Goal: Task Accomplishment & Management: Manage account settings

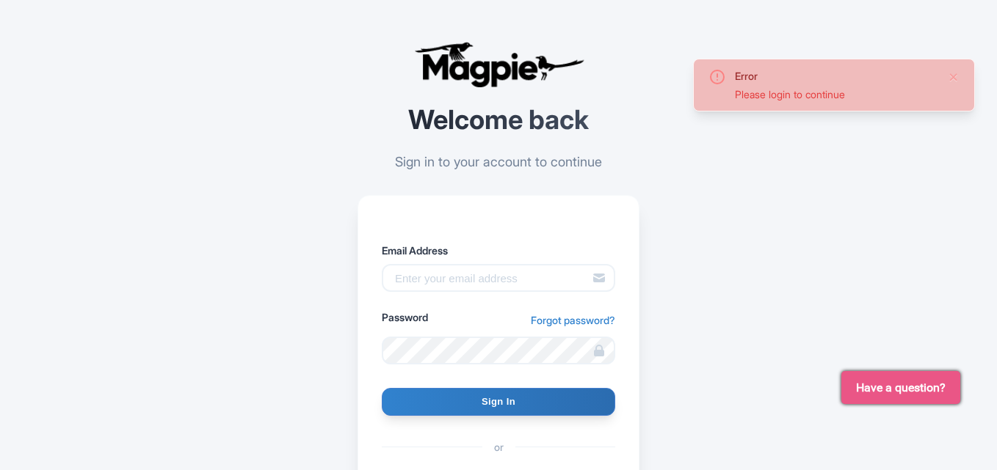
click at [727, 285] on div "Error Please login to continue Welcome back Sign in to your account to continue…" at bounding box center [498, 322] width 939 height 645
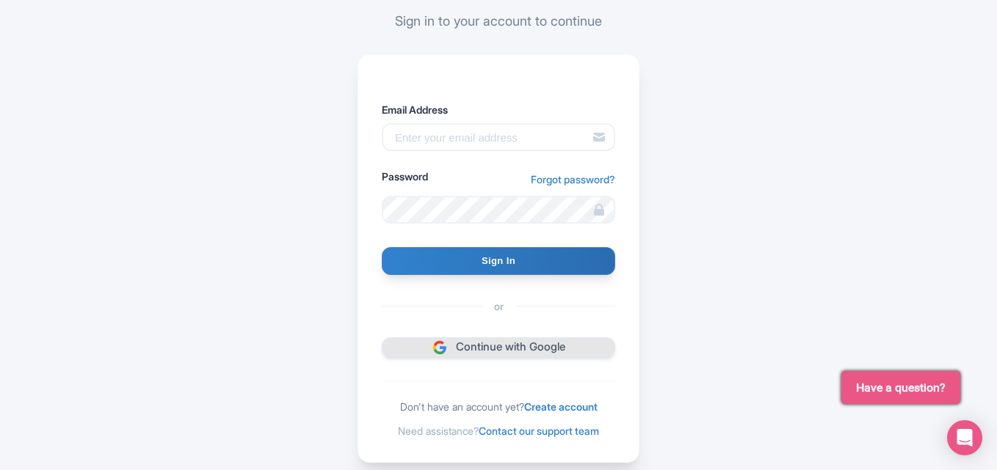
scroll to position [147, 0]
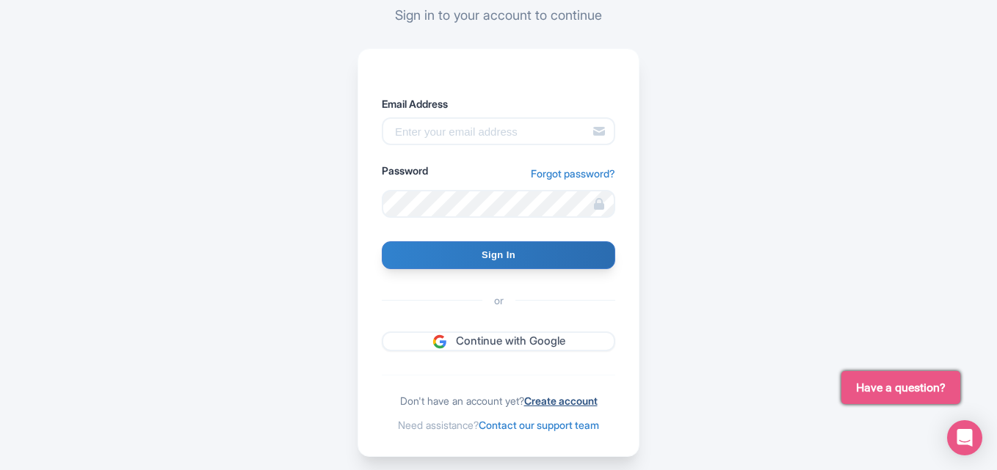
click at [557, 402] on link "Create account" at bounding box center [560, 401] width 73 height 12
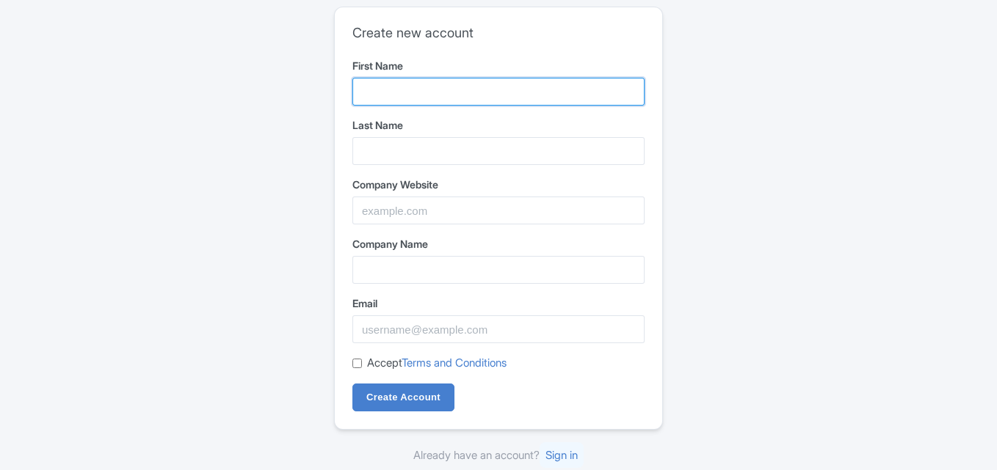
click at [435, 90] on input "First Name" at bounding box center [498, 92] width 292 height 28
type input "smsgatesmsgate"
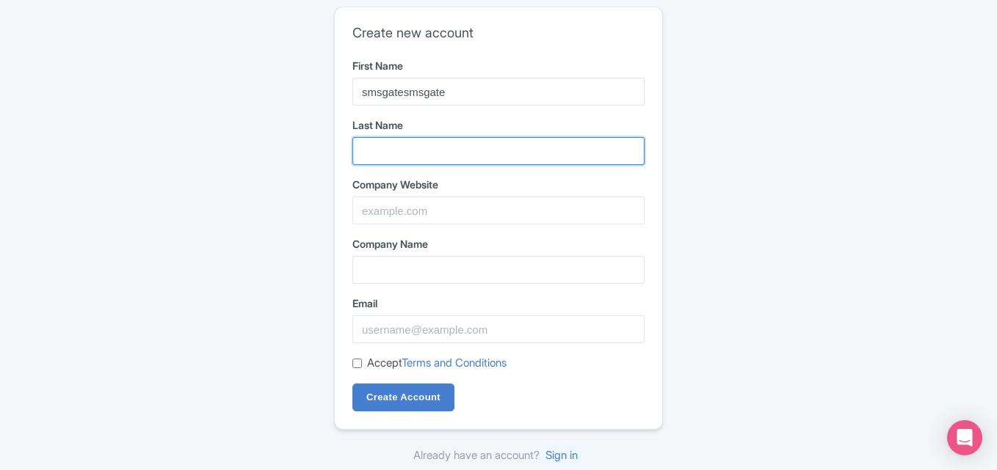
type input "wayhub"
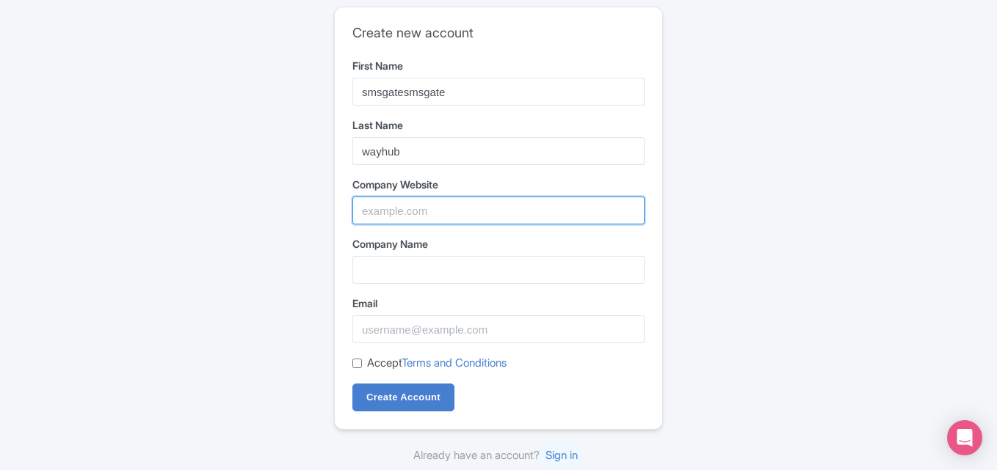
type input "SMSGatewayHub"
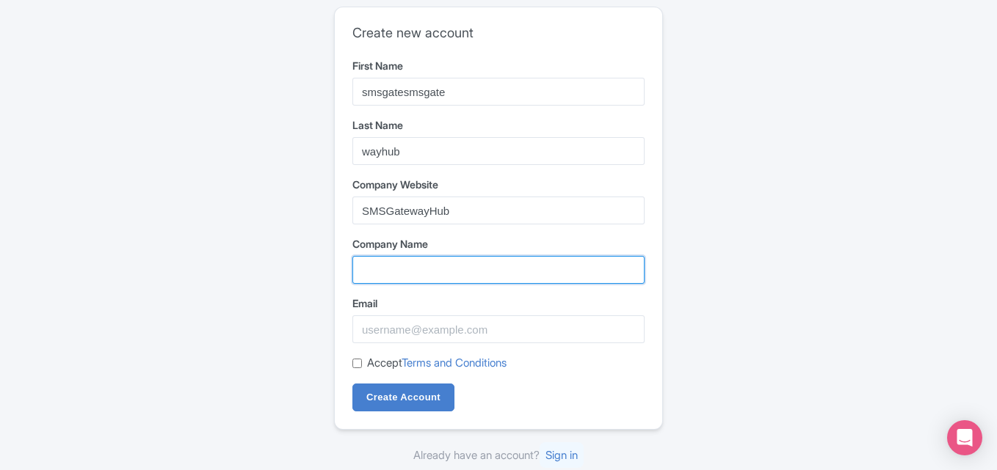
type input "SMSGatewayHub"
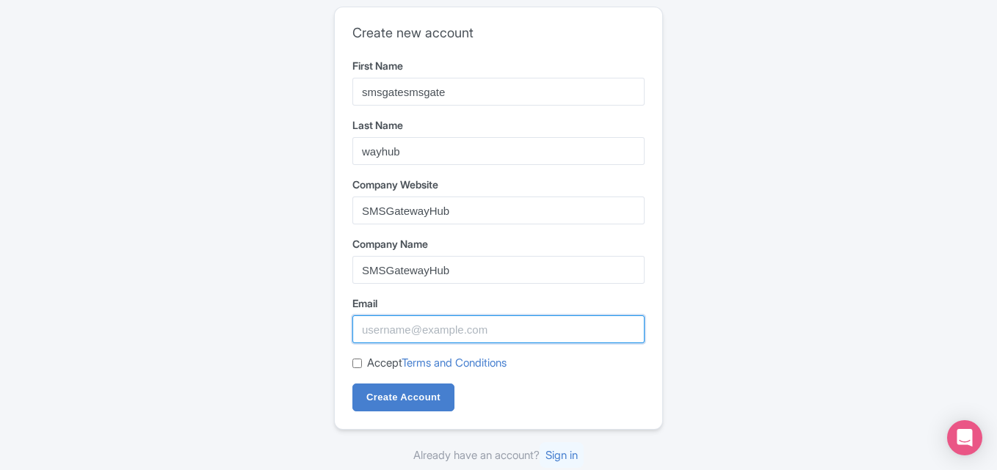
type input "labssiteadda@gmail.com"
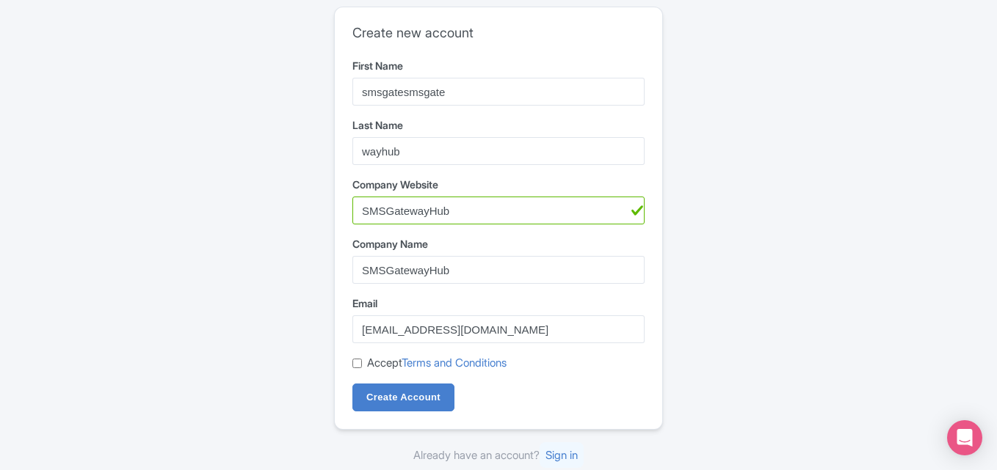
click at [361, 361] on input "Accept Terms and Conditions" at bounding box center [357, 364] width 10 height 10
checkbox input "true"
click at [396, 394] on input "Create Account" at bounding box center [403, 398] width 102 height 28
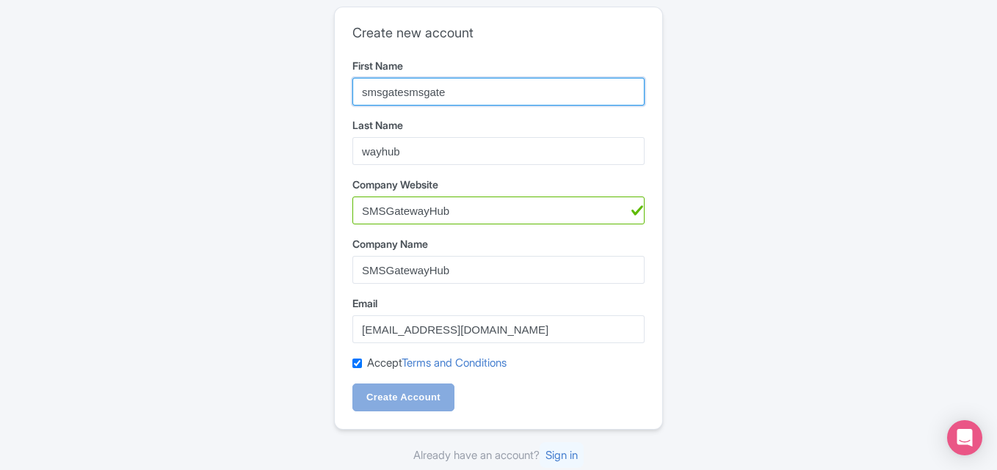
click at [423, 86] on input "smsgatesmsgate" at bounding box center [498, 92] width 292 height 28
type input "SMSGatewayHub"
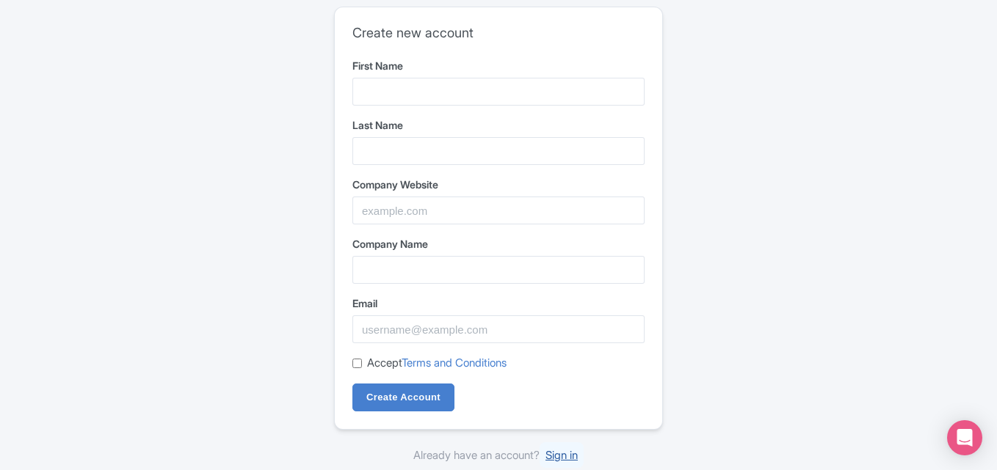
click at [566, 456] on link "Sign in" at bounding box center [561, 455] width 44 height 26
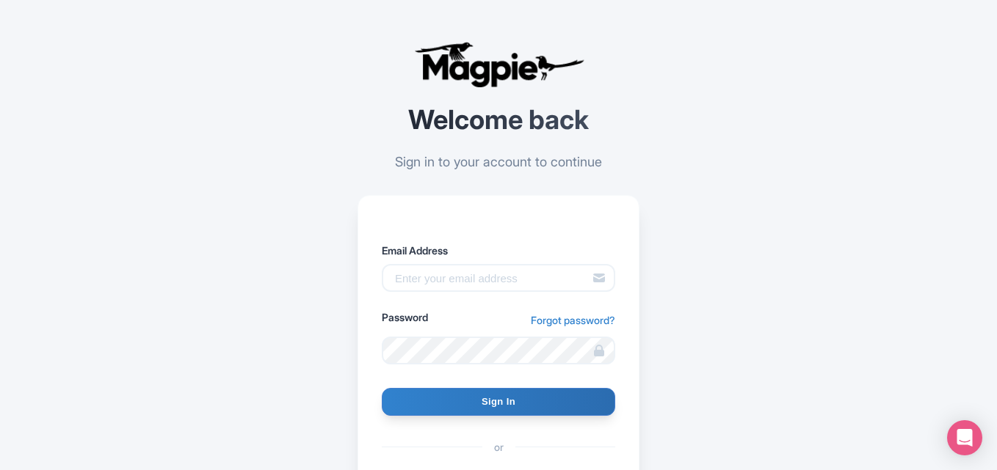
scroll to position [73, 0]
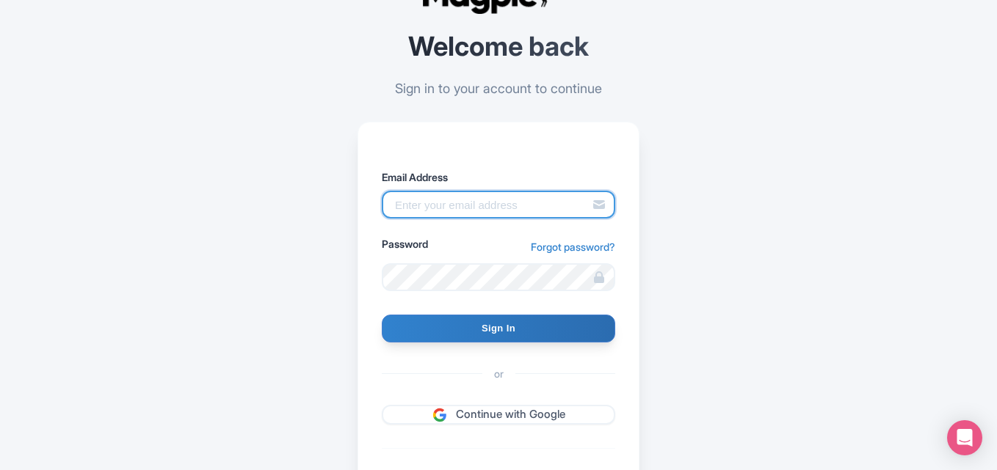
click at [413, 202] on input "Email Address" at bounding box center [498, 205] width 233 height 28
type input "labssiteadda@gmail.com"
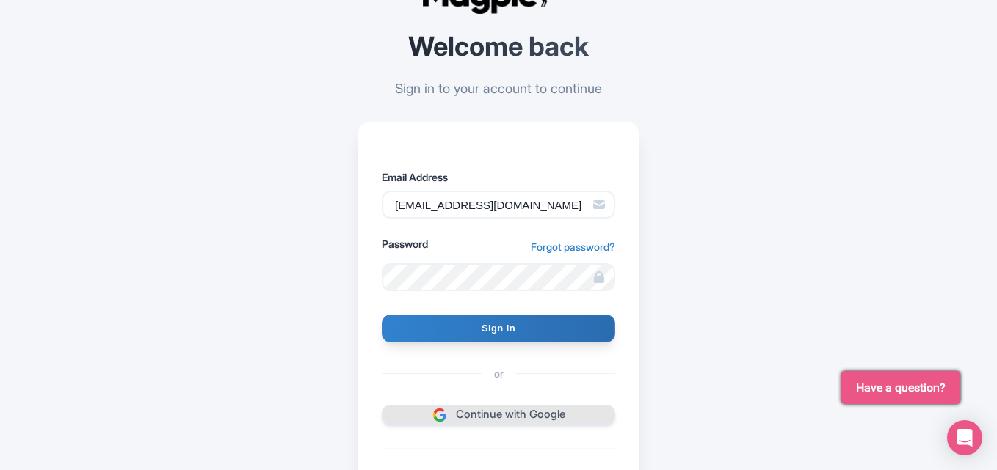
click at [514, 414] on link "Continue with Google" at bounding box center [498, 415] width 233 height 20
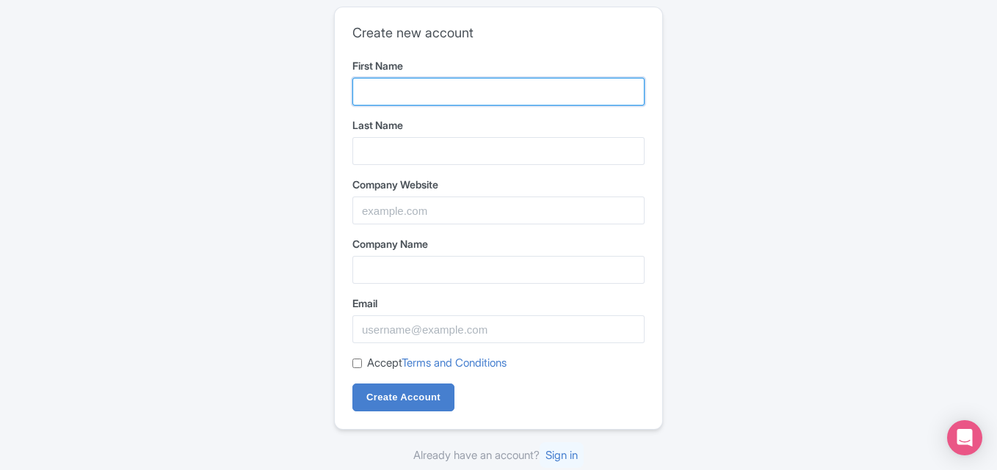
click at [441, 103] on input "First Name" at bounding box center [498, 92] width 292 height 28
type input "SMSGatewayHub"
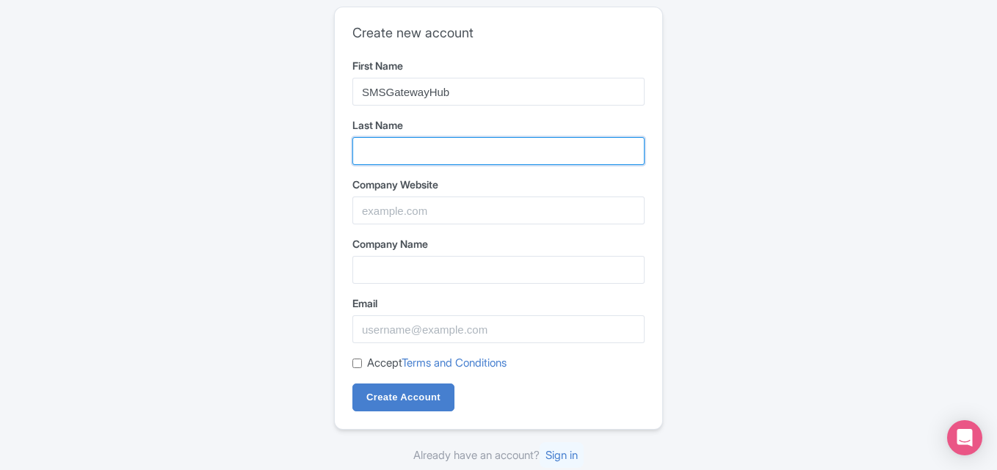
type input "OTP SMS platform"
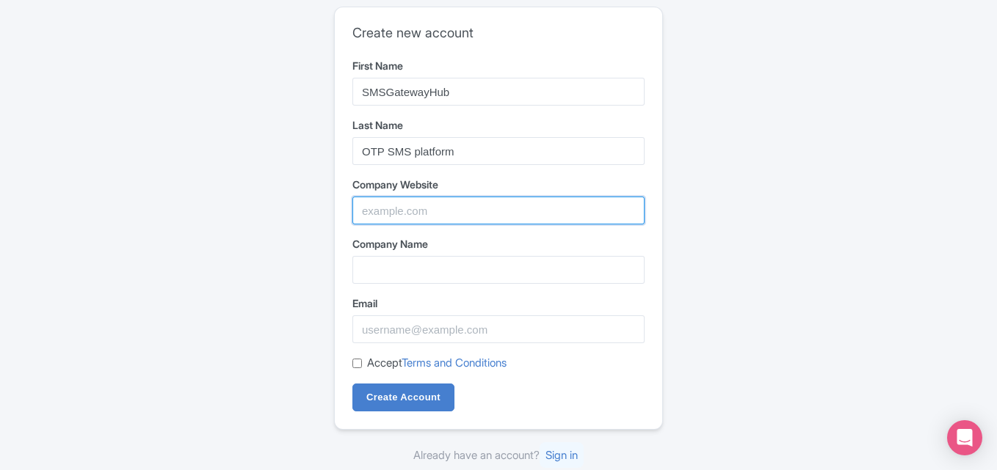
type input "SMSGatewayHub"
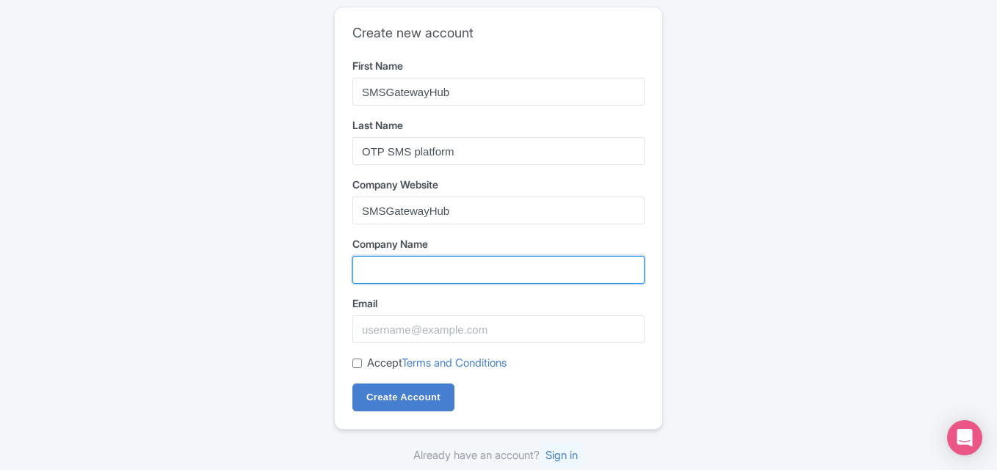
type input "SMSGatewayHub"
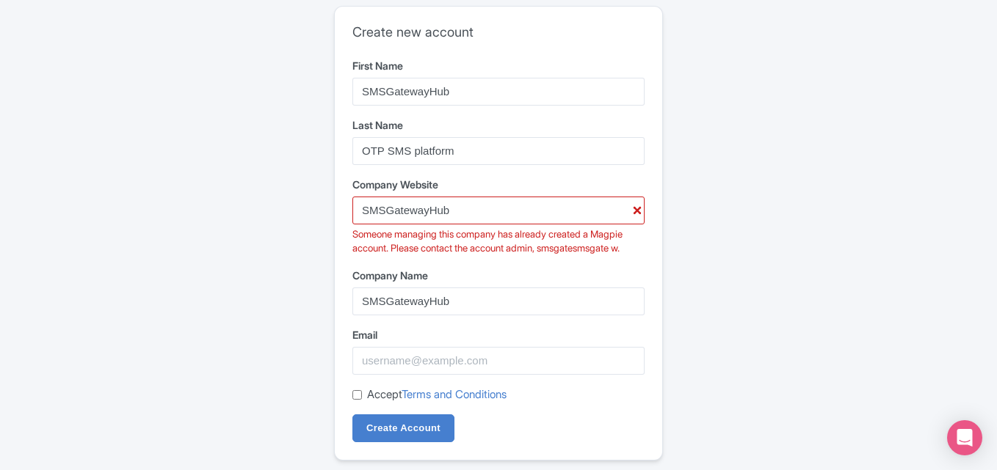
click at [409, 333] on label "Email" at bounding box center [498, 334] width 292 height 15
click at [409, 347] on input "Email" at bounding box center [498, 361] width 292 height 28
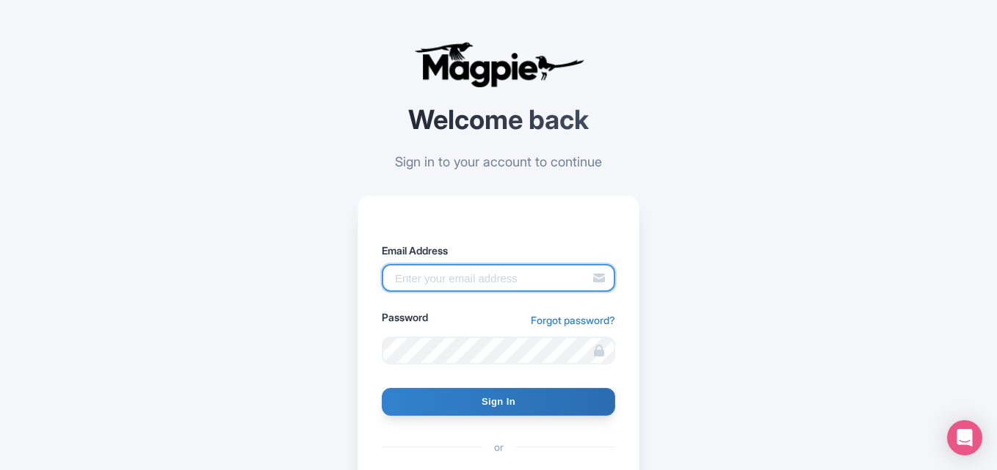
click at [462, 283] on input "Email Address" at bounding box center [498, 278] width 233 height 28
type input "labssiteadda@gmail.com"
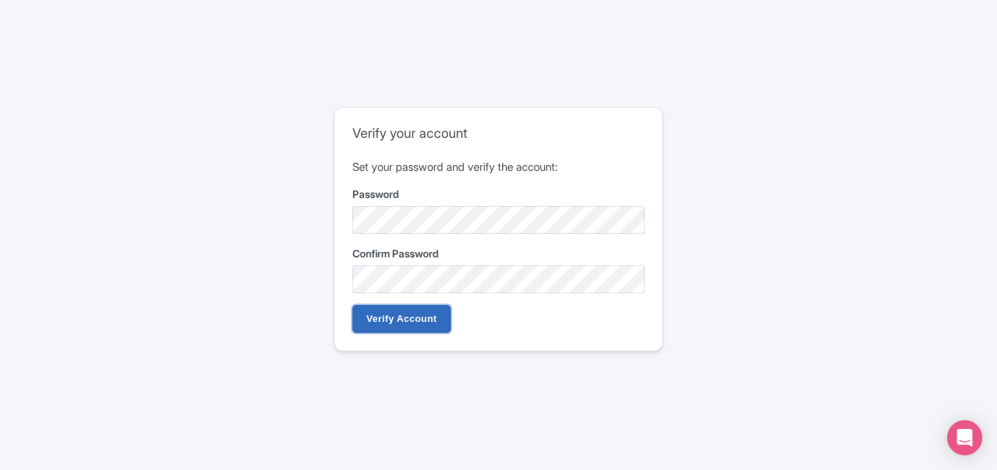
click at [413, 323] on input "Verify Account" at bounding box center [401, 319] width 98 height 28
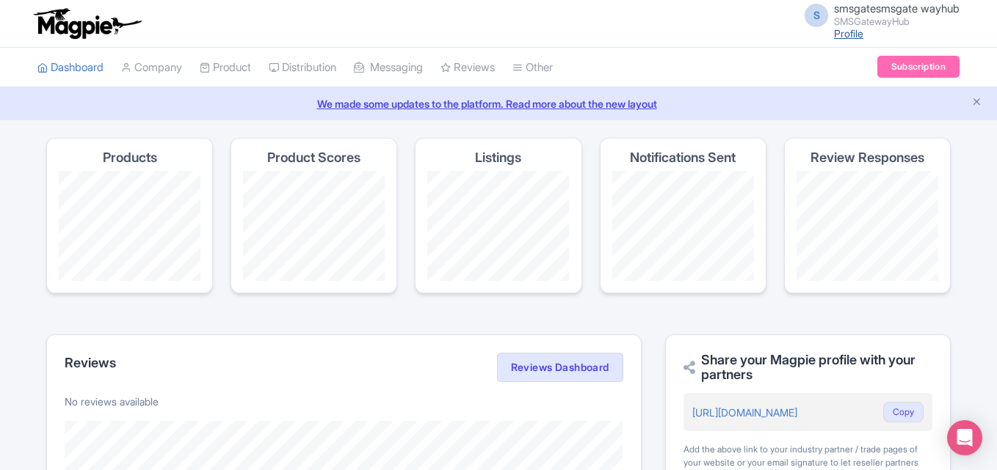
click at [850, 32] on link "Profile" at bounding box center [848, 33] width 29 height 12
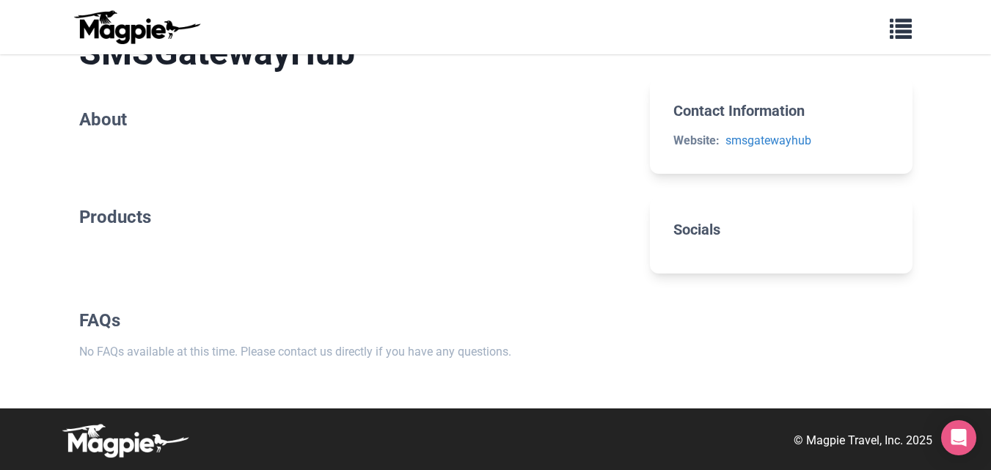
scroll to position [51, 0]
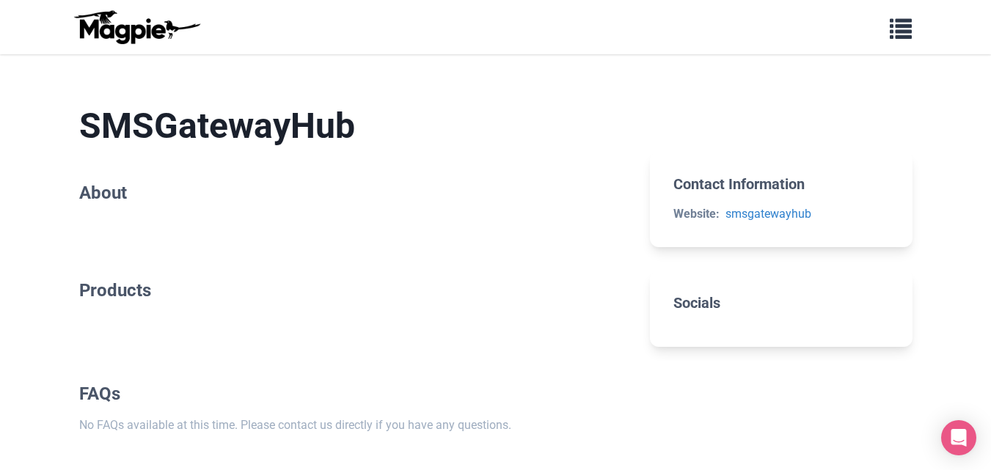
click at [108, 197] on h2 "About" at bounding box center [353, 193] width 548 height 21
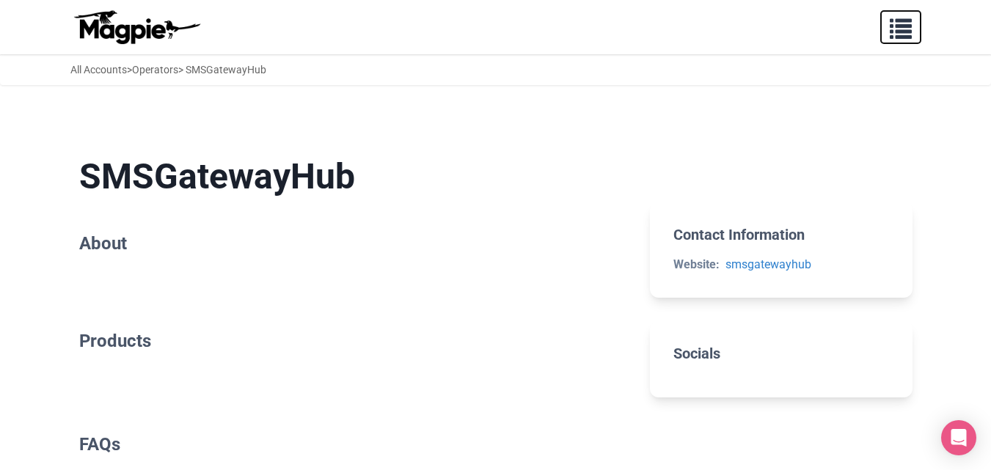
click at [897, 29] on span "button" at bounding box center [901, 26] width 22 height 22
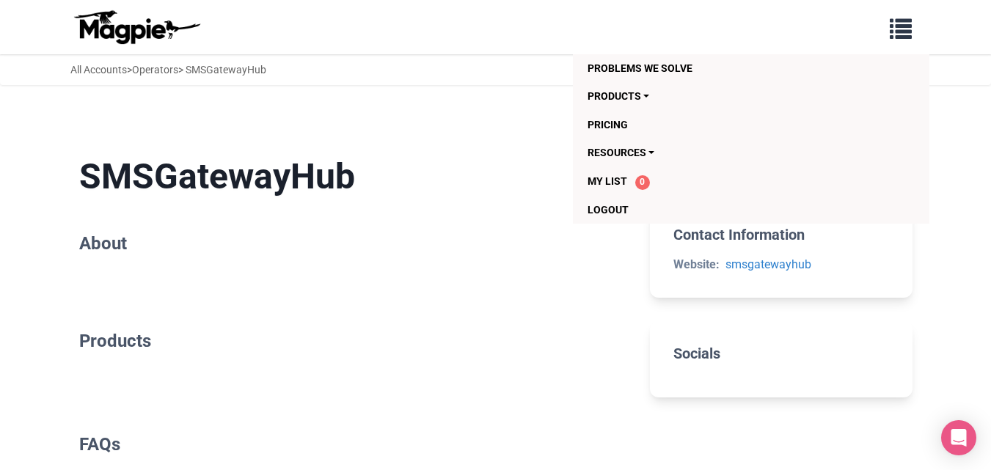
click at [115, 178] on h1 "SMSGatewayHub" at bounding box center [353, 177] width 548 height 43
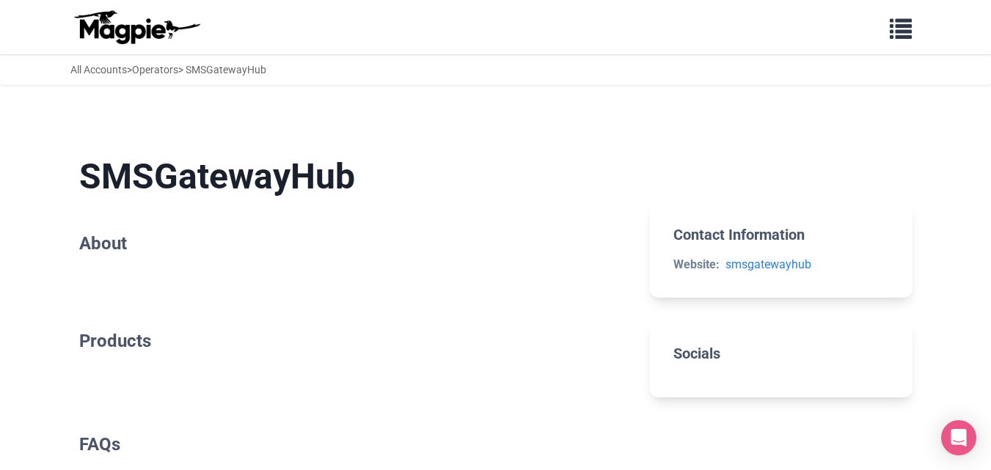
click at [702, 354] on h2 "Socials" at bounding box center [781, 354] width 215 height 18
click at [186, 182] on h1 "SMSGatewayHub" at bounding box center [353, 177] width 548 height 43
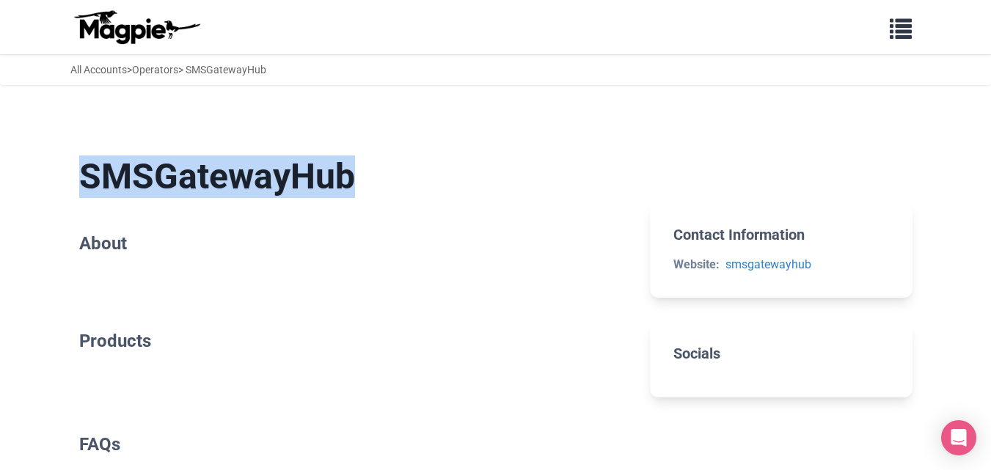
click at [186, 182] on h1 "SMSGatewayHub" at bounding box center [353, 177] width 548 height 43
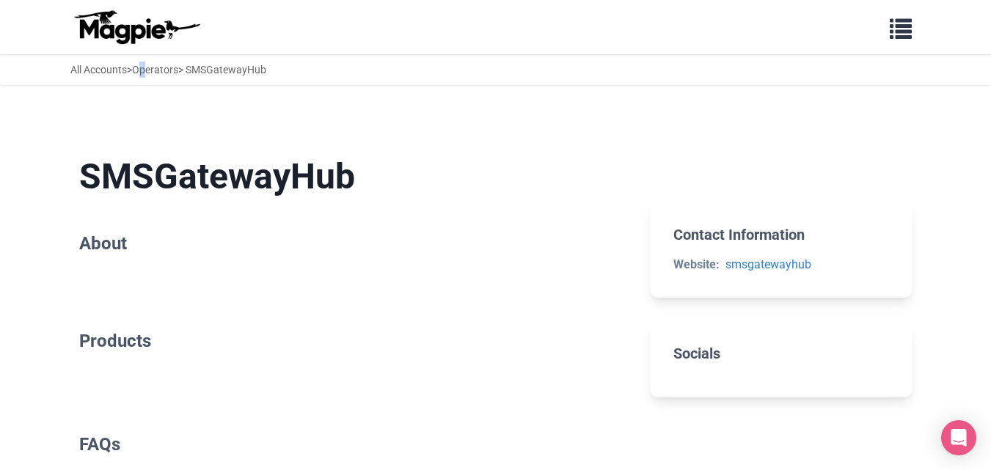
click at [150, 77] on div "All Accounts > Operators > SMSGatewayHub" at bounding box center [168, 70] width 196 height 16
click at [167, 68] on link "Operators" at bounding box center [155, 70] width 46 height 12
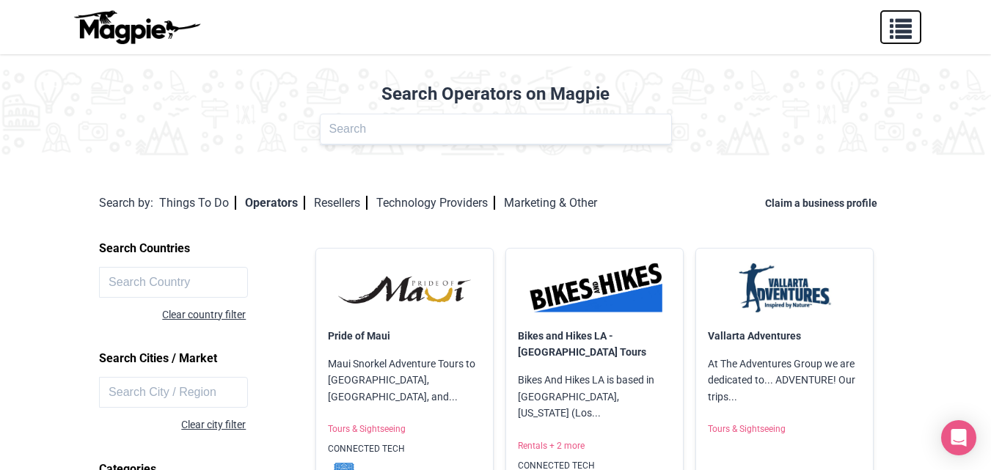
click at [905, 32] on span "button" at bounding box center [901, 26] width 22 height 22
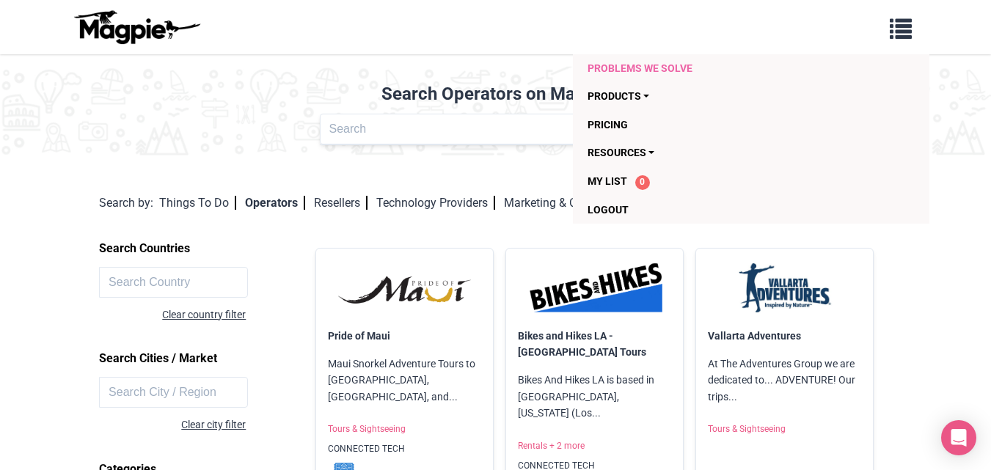
click at [638, 76] on link "Problems we solve" at bounding box center [722, 68] width 269 height 28
click at [645, 94] on link "Products" at bounding box center [722, 96] width 269 height 28
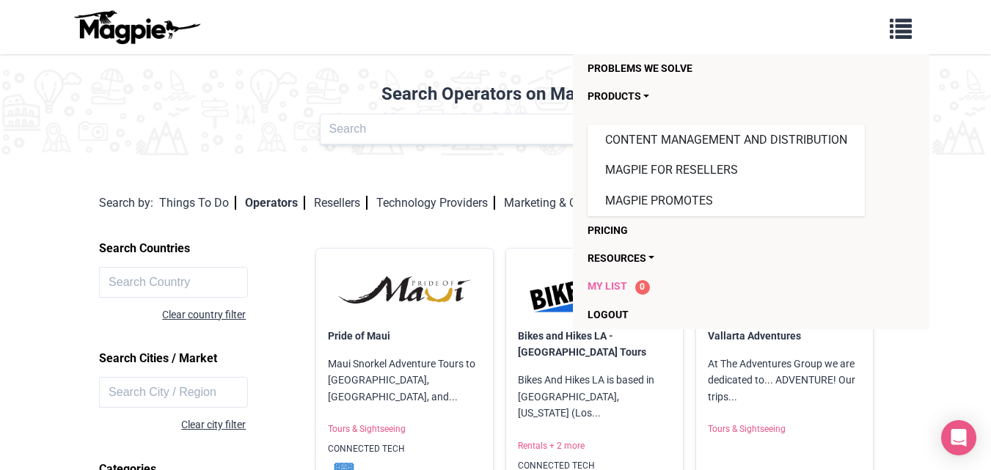
click at [612, 284] on span "My List" at bounding box center [608, 286] width 40 height 12
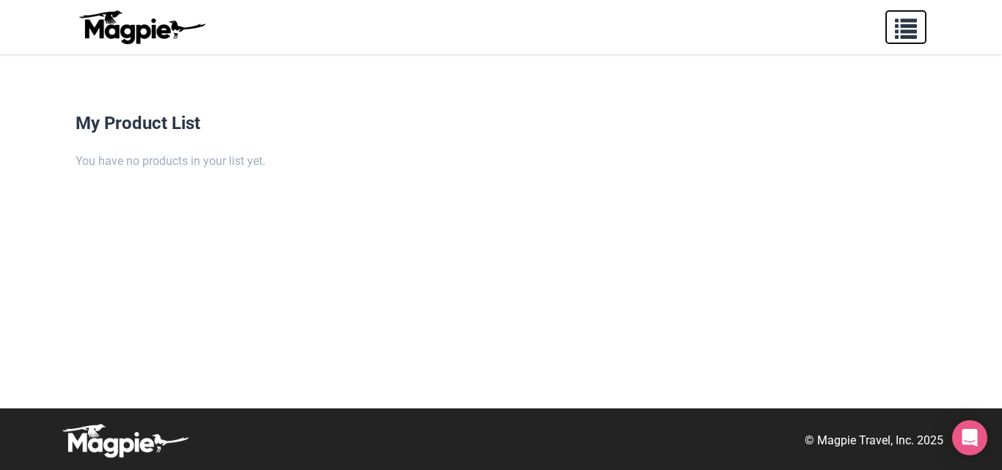
click at [889, 26] on button "button" at bounding box center [906, 27] width 41 height 34
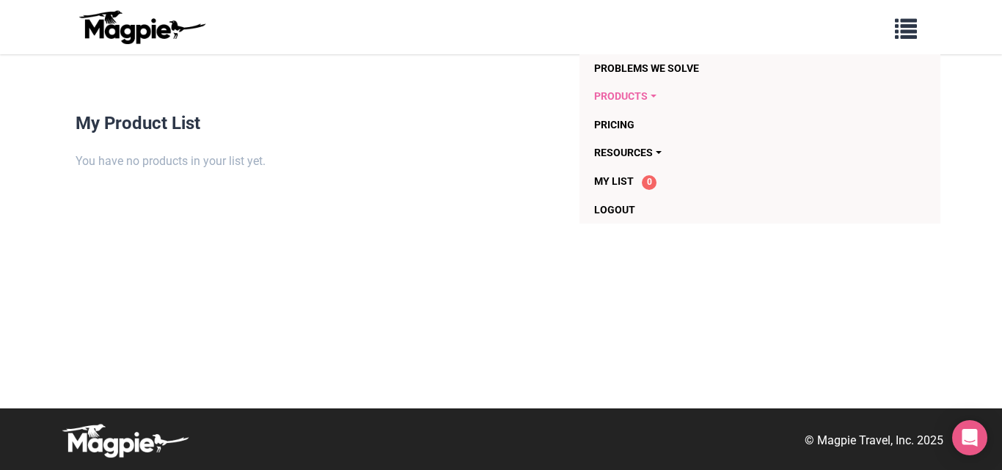
click at [648, 98] on link "Products" at bounding box center [730, 96] width 273 height 28
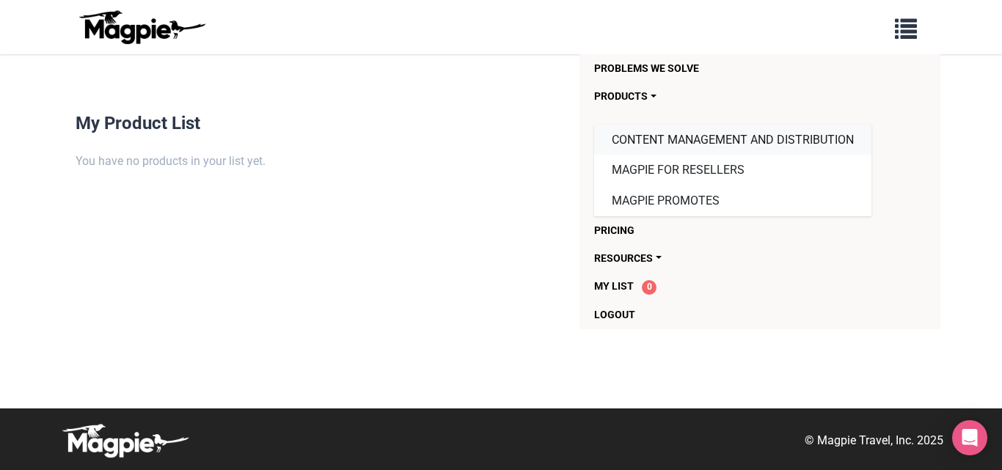
click at [700, 139] on link "Content Management and Distribution" at bounding box center [732, 140] width 277 height 31
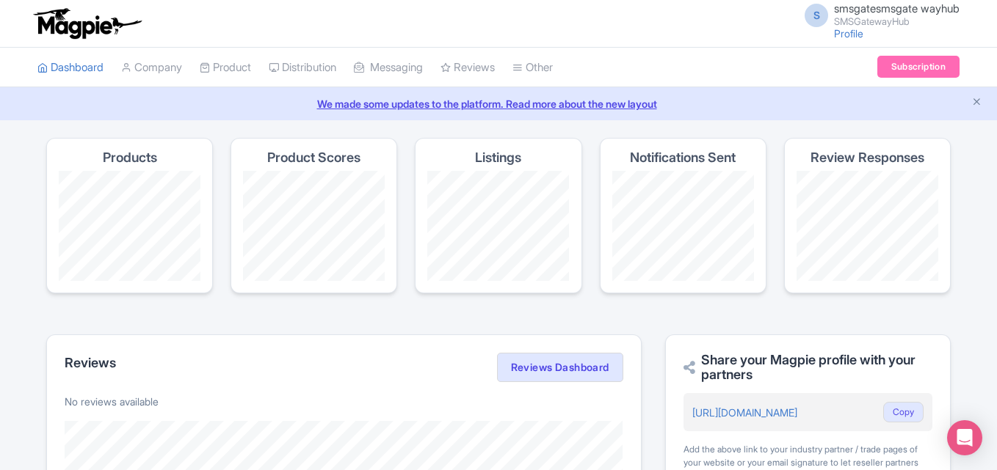
click at [969, 100] on link "We made some updates to the platform. Read more about the new layout" at bounding box center [498, 103] width 979 height 15
click at [172, 65] on link "Company" at bounding box center [151, 68] width 61 height 40
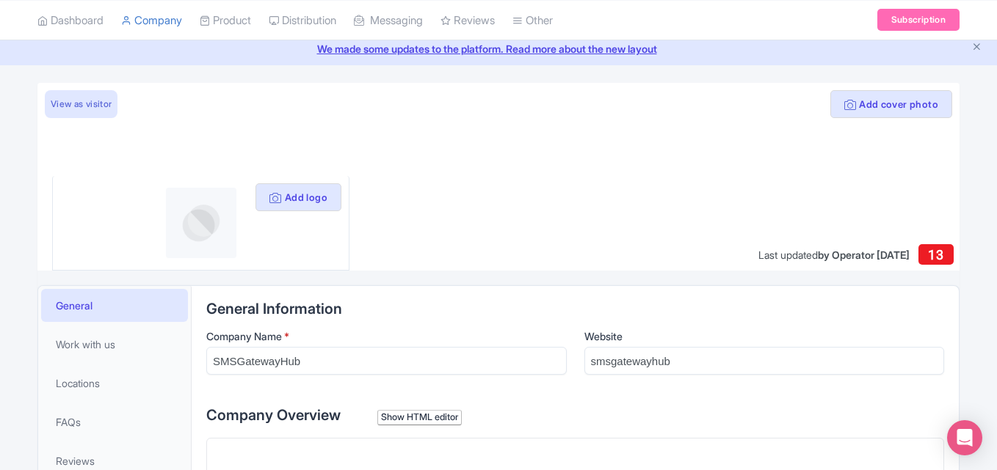
scroll to position [147, 0]
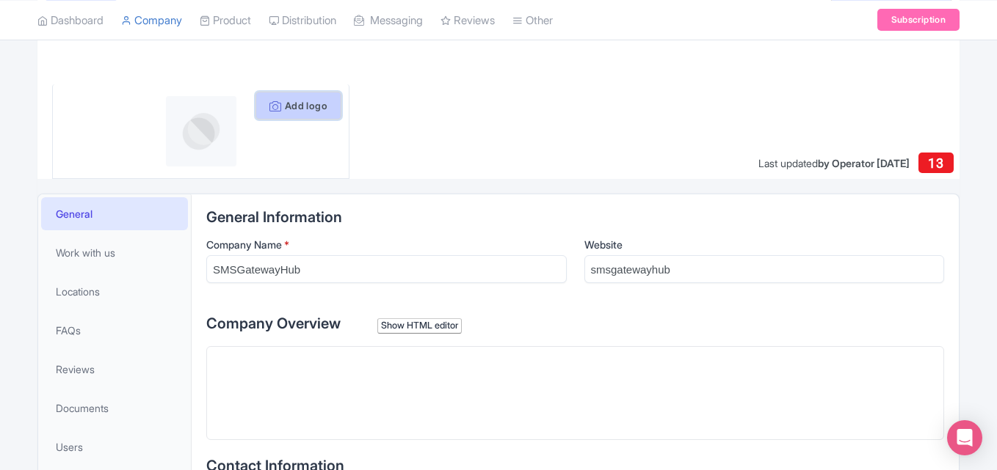
click at [288, 110] on button "Add logo" at bounding box center [298, 106] width 86 height 28
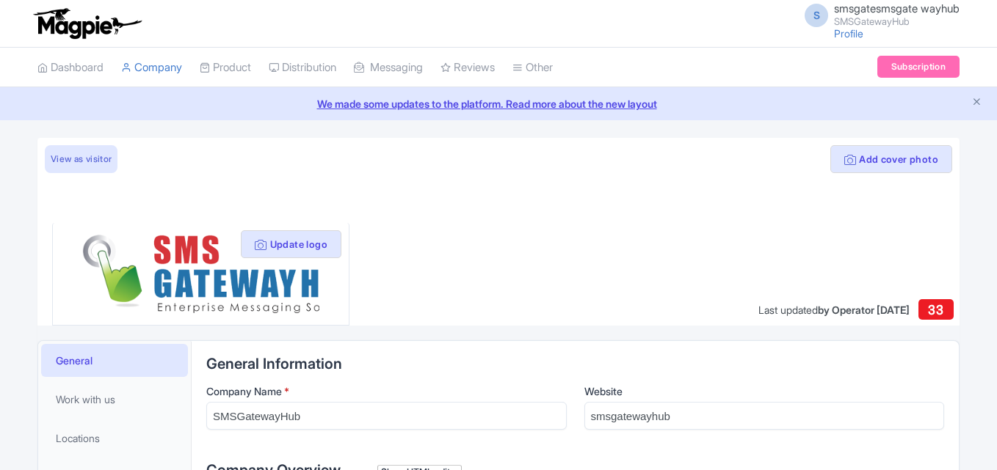
scroll to position [147, 0]
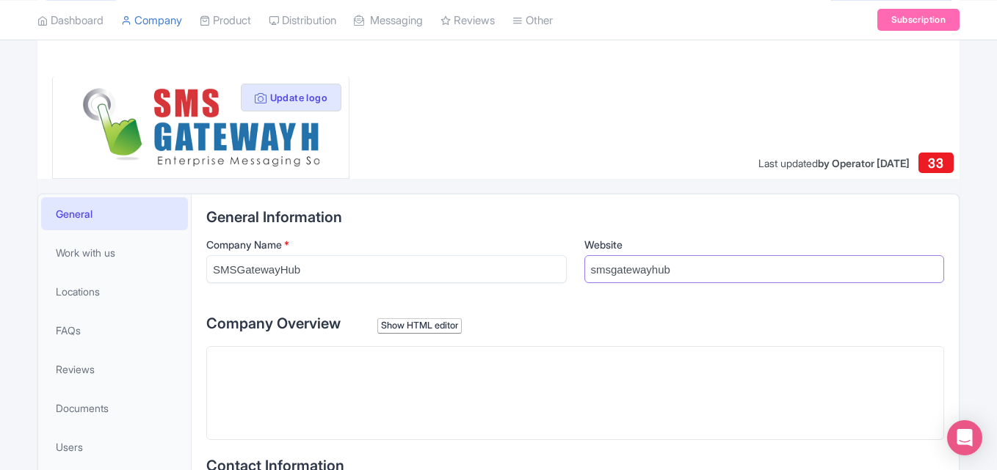
click at [616, 277] on input "smsgatewayhub" at bounding box center [764, 269] width 360 height 28
click at [407, 271] on input "SMSGatewayHub" at bounding box center [386, 269] width 360 height 28
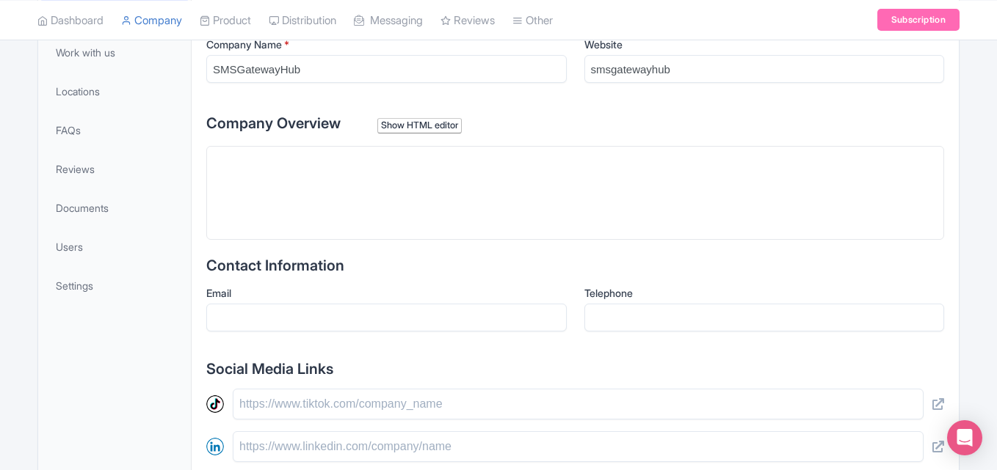
scroll to position [367, 0]
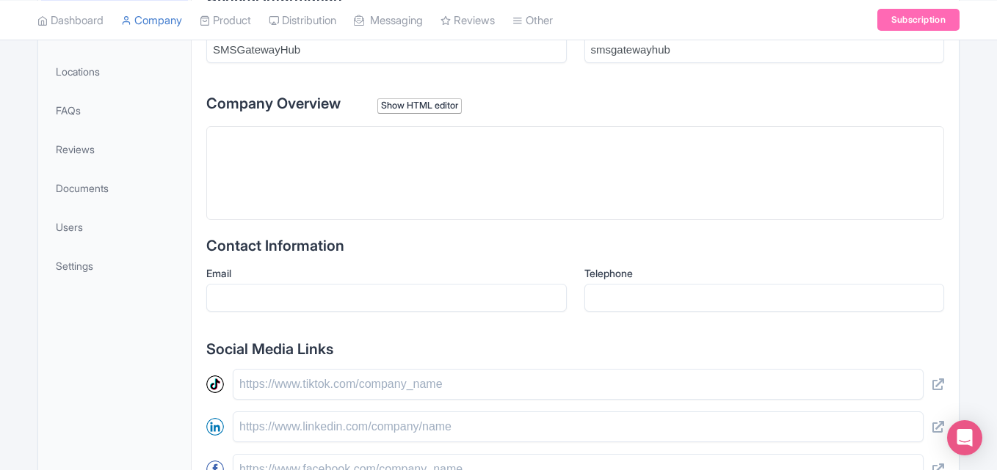
click at [280, 178] on trix-editor at bounding box center [574, 173] width 737 height 94
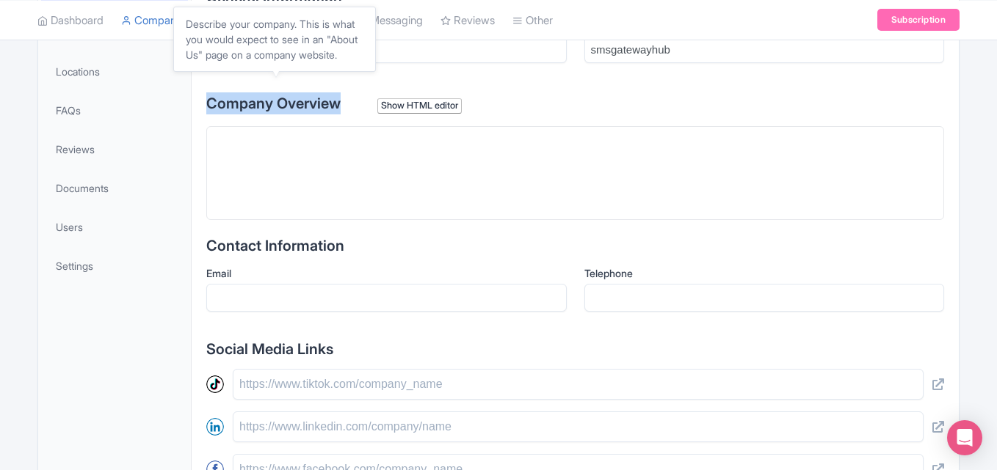
copy span "Company Overview"
drag, startPoint x: 355, startPoint y: 103, endPoint x: 210, endPoint y: 101, distance: 145.3
click at [210, 101] on label "Company Overview Show HTML editor" at bounding box center [574, 103] width 737 height 22
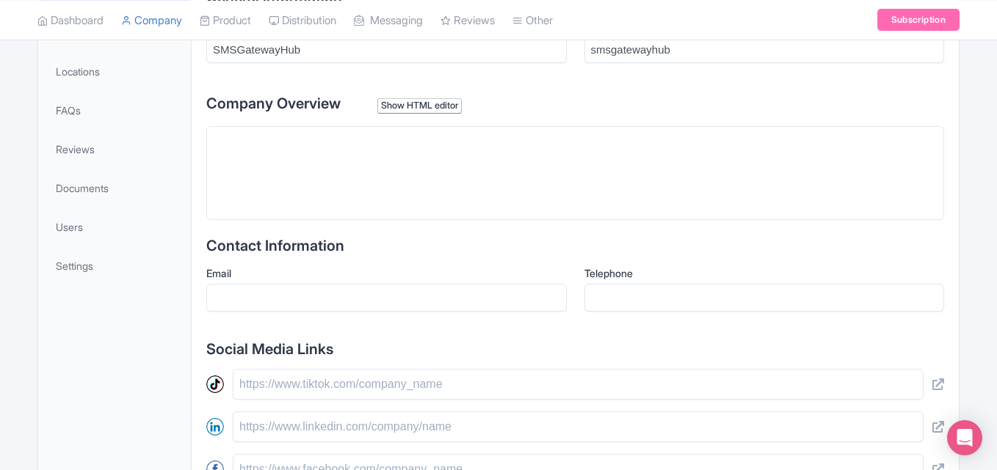
click at [340, 170] on trix-editor at bounding box center [574, 173] width 737 height 94
paste trix-editor "<div><strong>SMSGatewayHub</strong> is a leading provider of <strong>OTP (One-T…"
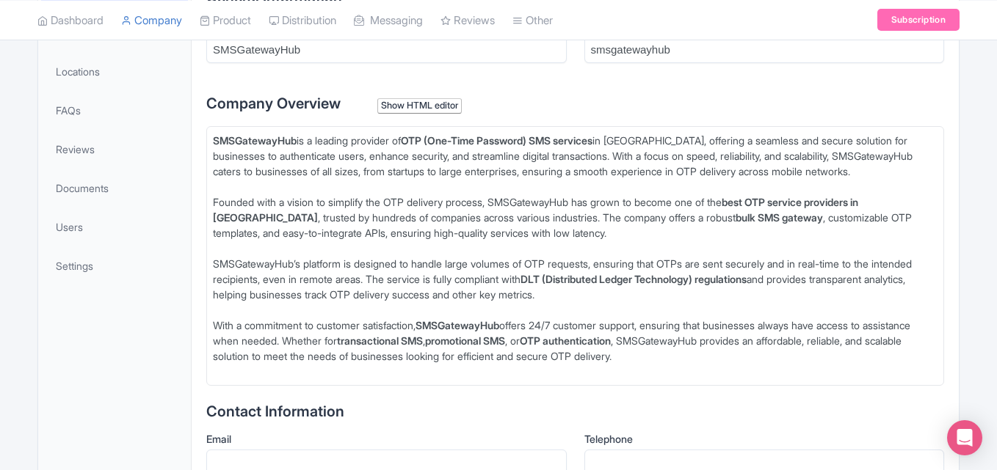
type trix-editor "<div><strong>SMSGatewayHub</strong> is a leading provider of <strong>OTP (One-T…"
click at [435, 109] on div "Show HTML editor" at bounding box center [419, 105] width 84 height 15
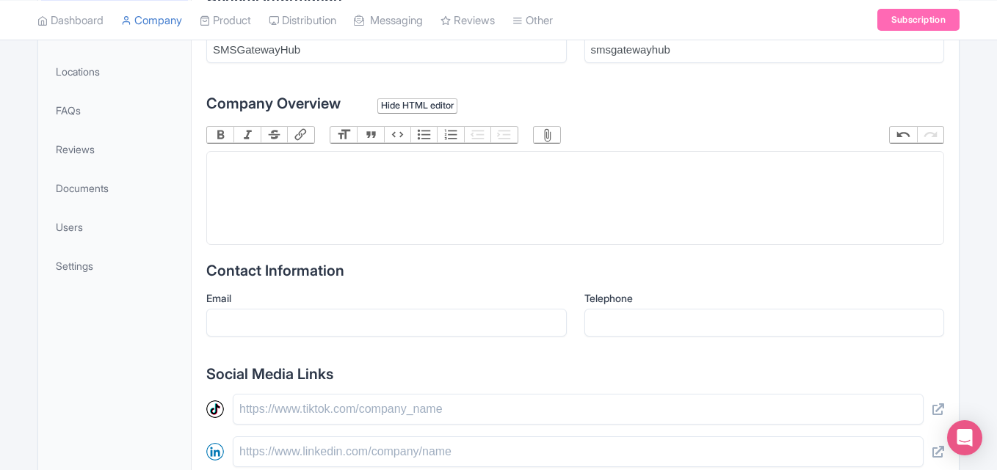
click at [398, 167] on trix-editor at bounding box center [574, 198] width 737 height 94
paste trix-editor "<div><strong>SMSGatewayHub</strong> is a leading provider of <strong>OTP (One-T…"
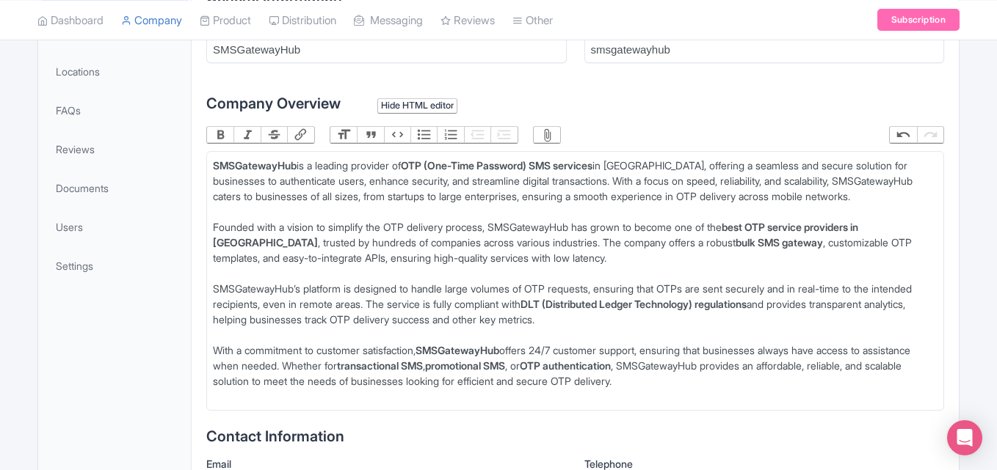
type trix-editor "<div><strong>SMSGatewayHub</strong> is a leading provider of <strong>OTP (One-T…"
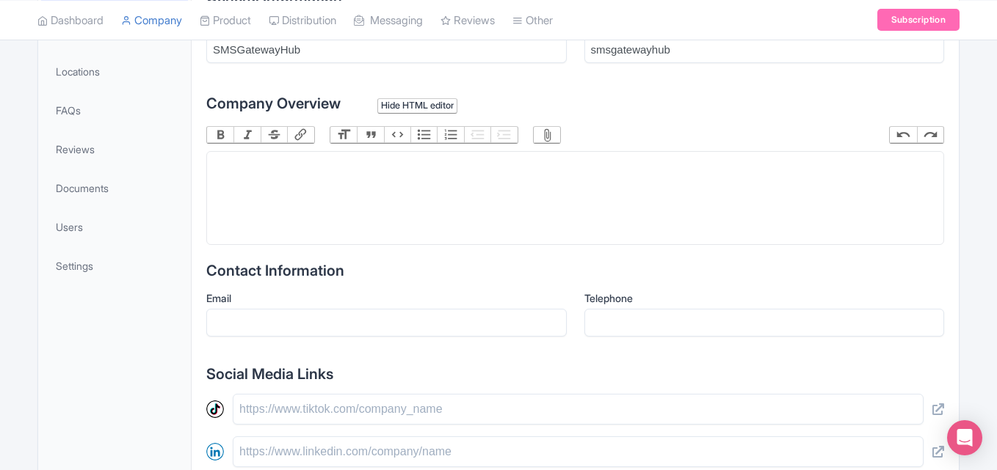
paste trix-editor "<div>&nbsp;&lt;p&gt;&lt;strong&gt;SMSGatewayHub&lt;/strong&gt; is a leading pro…"
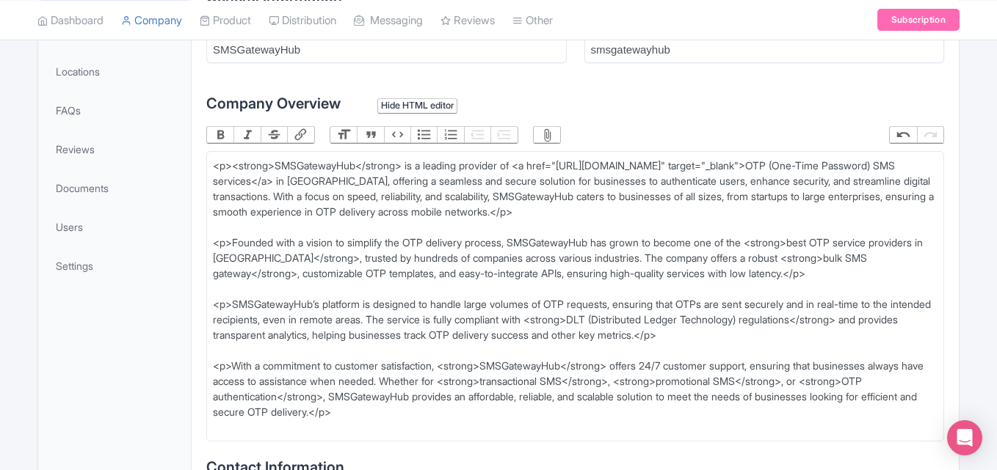
click at [427, 103] on div "Hide HTML editor" at bounding box center [417, 105] width 80 height 15
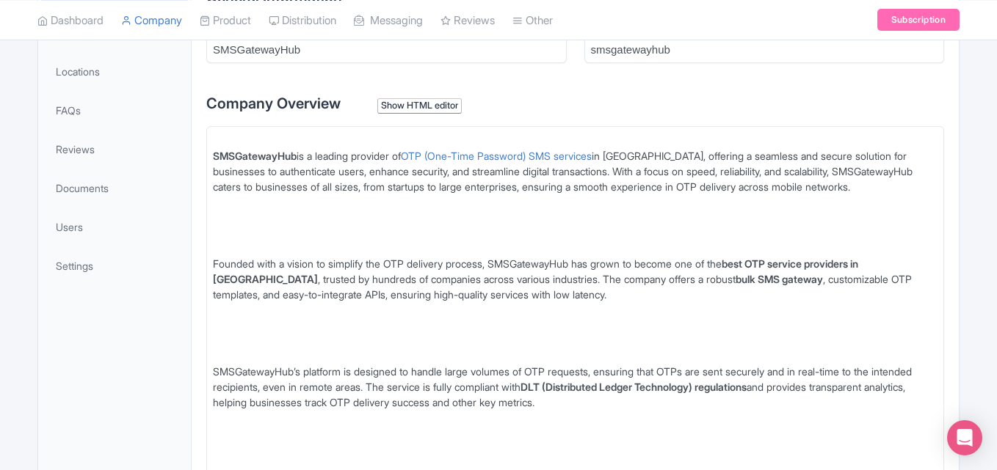
click at [283, 216] on div at bounding box center [575, 233] width 724 height 46
click at [222, 242] on div at bounding box center [575, 233] width 724 height 46
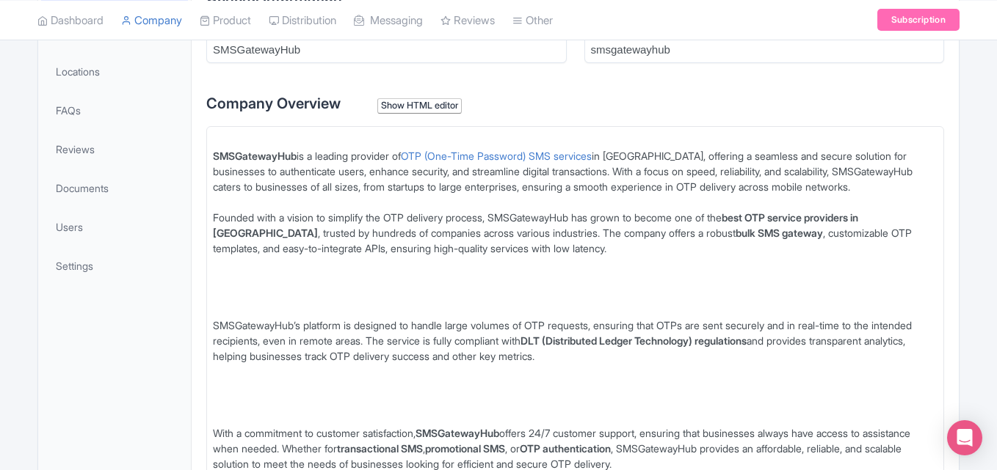
click at [233, 264] on div "Founded with a vision to simplify the OTP delivery process, SMSGatewayHub has g…" at bounding box center [575, 241] width 724 height 62
click at [224, 290] on div at bounding box center [575, 295] width 724 height 46
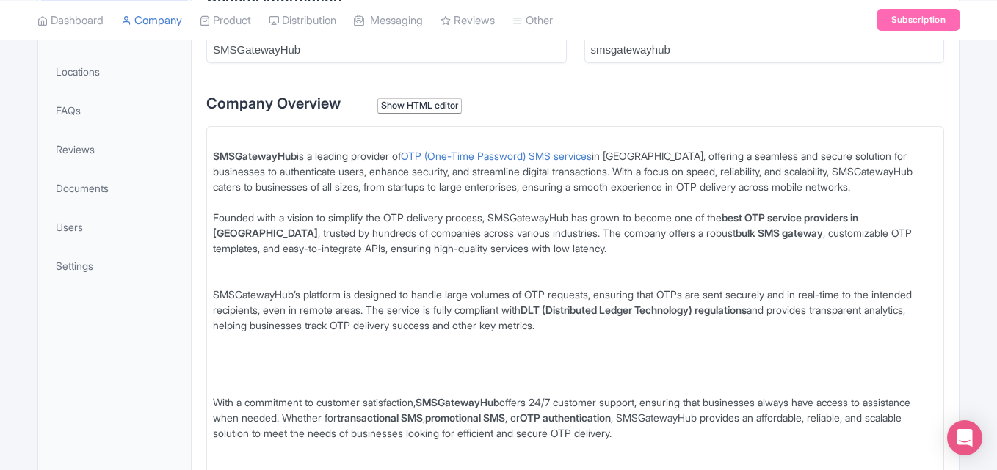
click at [227, 276] on div at bounding box center [575, 279] width 724 height 15
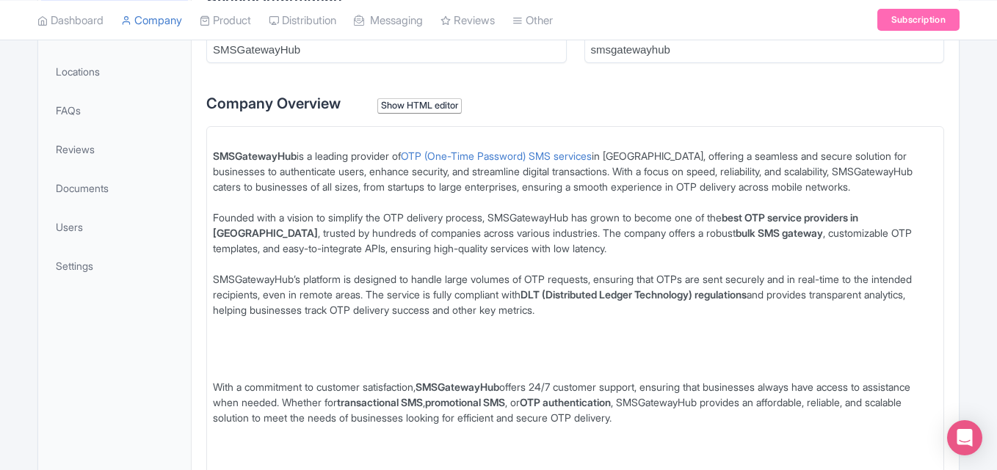
drag, startPoint x: 229, startPoint y: 340, endPoint x: 227, endPoint y: 347, distance: 7.7
click at [227, 347] on div at bounding box center [575, 356] width 724 height 46
click at [227, 359] on div at bounding box center [575, 356] width 724 height 46
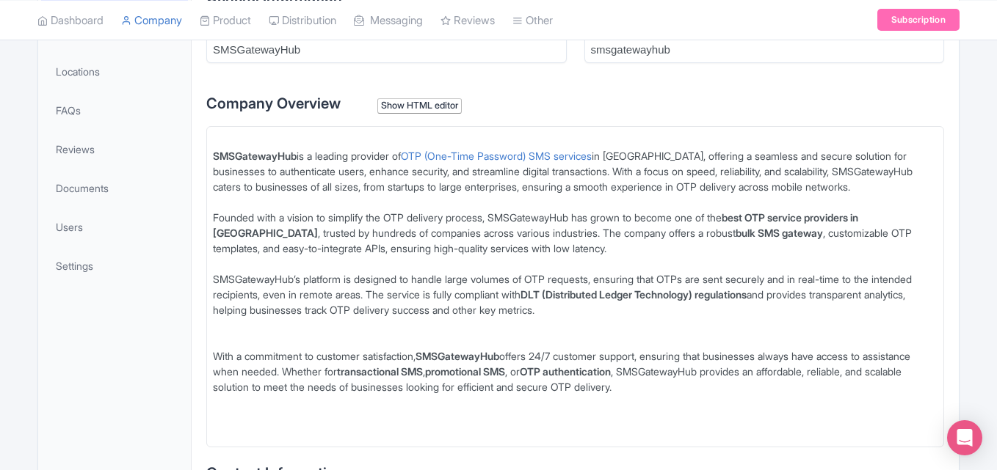
click at [224, 338] on div at bounding box center [575, 340] width 724 height 15
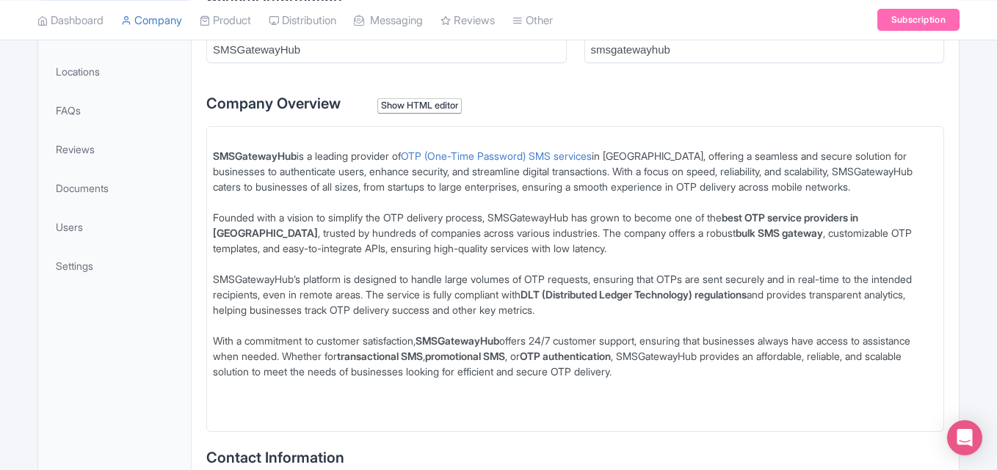
type trix-editor "<div>&nbsp;</div><div><strong>SMSGatewayHub</strong> is a leading provider of <…"
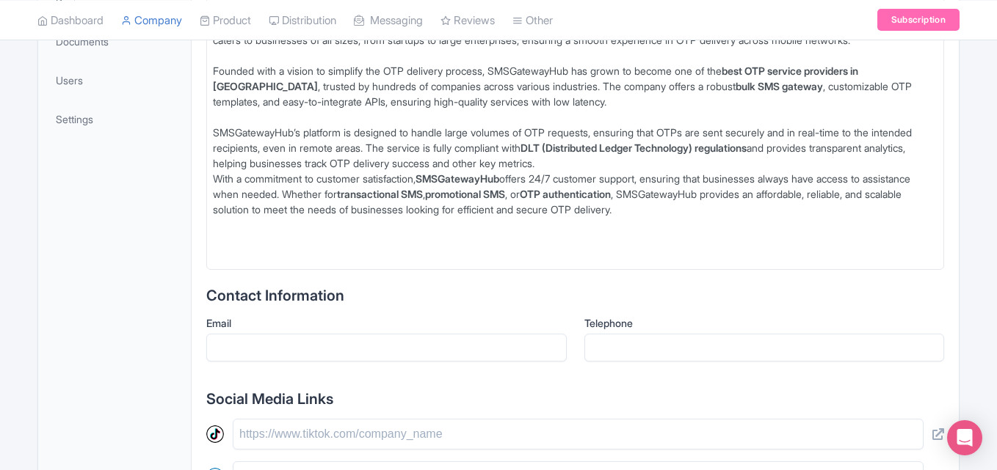
scroll to position [587, 0]
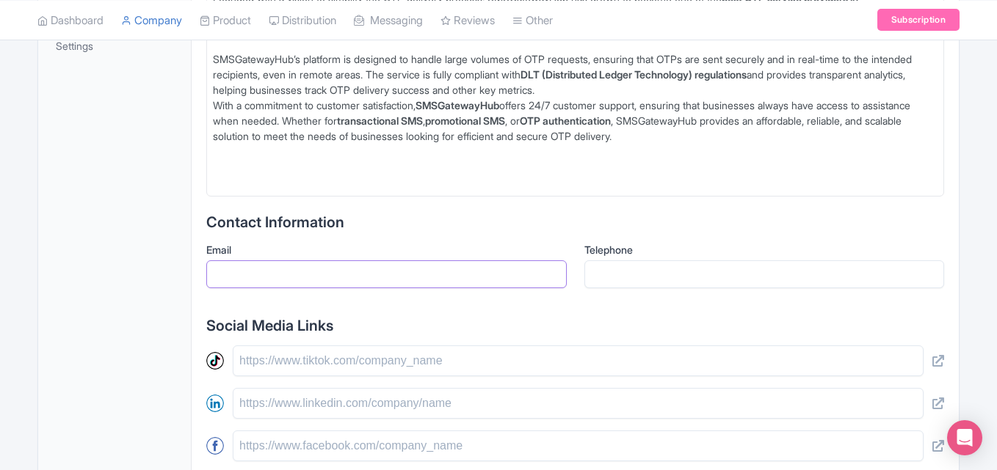
click at [277, 276] on input "Email" at bounding box center [386, 274] width 360 height 28
type input "labssiteadda@gmail.com"
type input "07880257880"
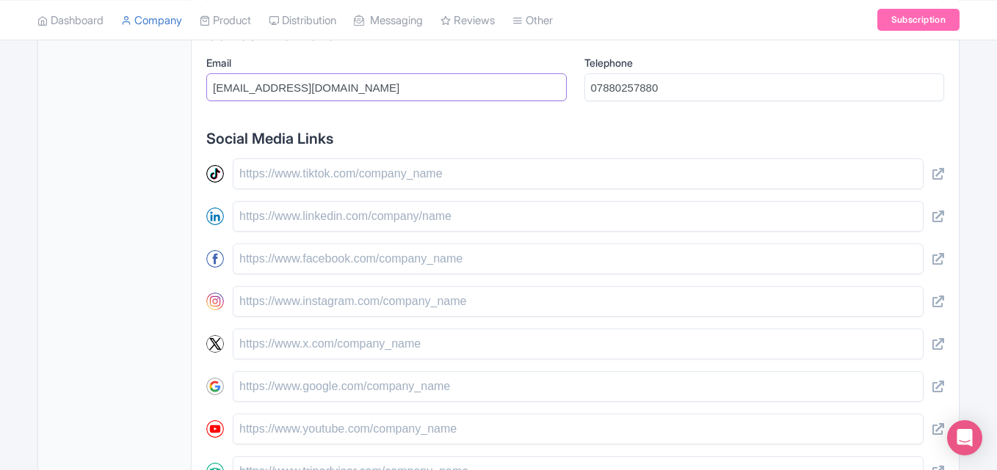
scroll to position [807, 0]
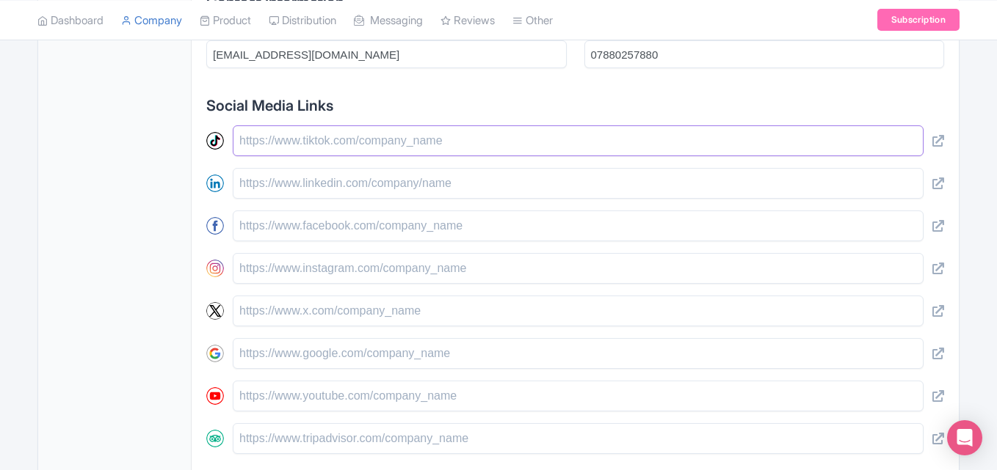
click at [382, 136] on input "text" at bounding box center [578, 140] width 691 height 31
click at [254, 180] on input "text" at bounding box center [578, 183] width 691 height 31
type input "SMSGatewayHub"
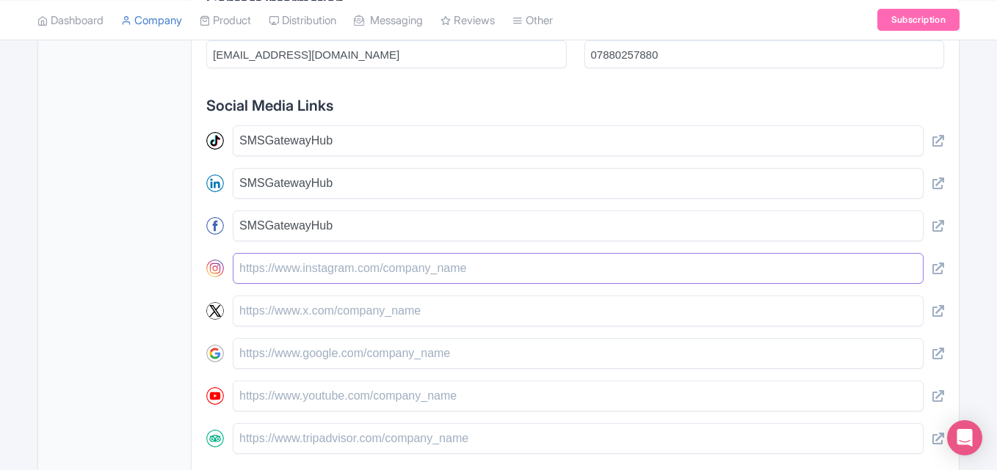
type input "SMSGatewayHub"
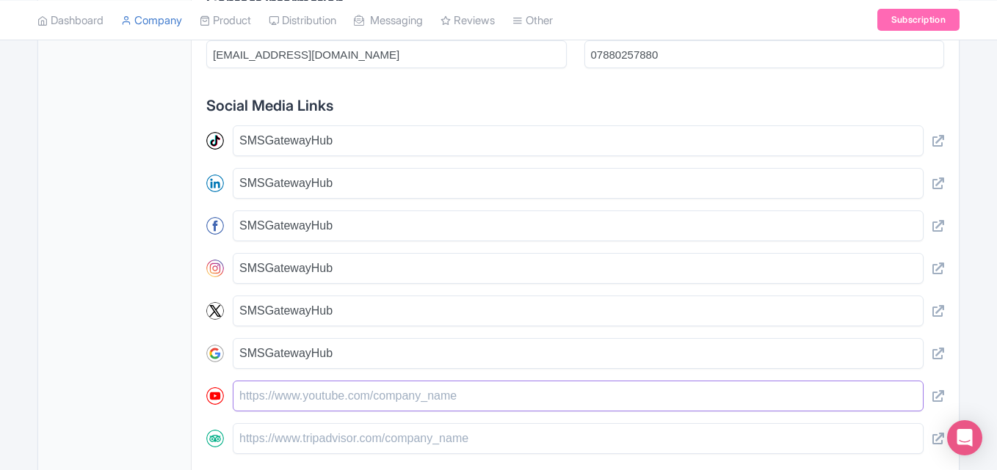
type input "SMSGatewayHub"
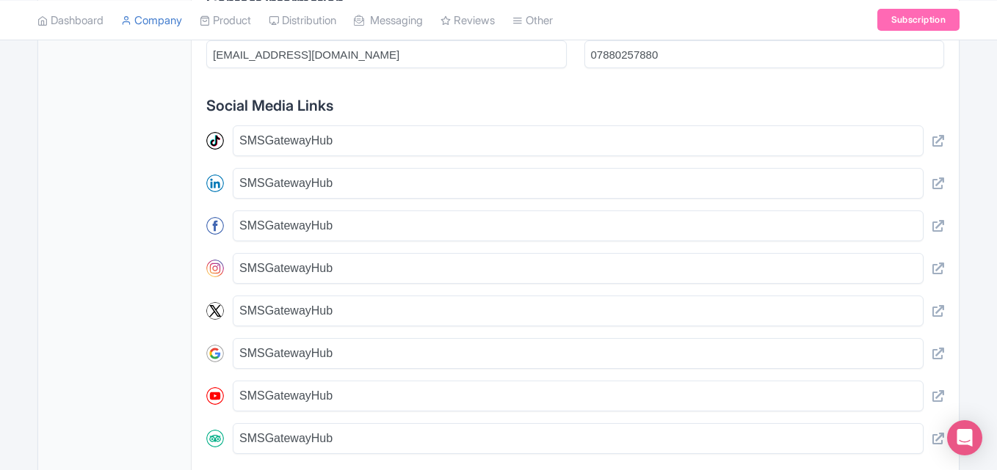
type trix-editor "<div>&nbsp;</div><div><strong>SMSGatewayHub</strong> is a leading provider of <…"
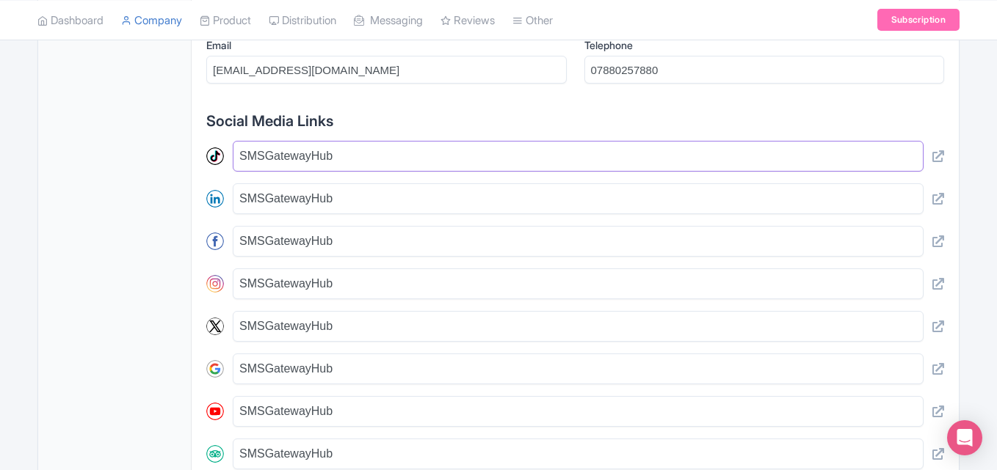
click at [328, 164] on input "SMSGatewayHub" at bounding box center [578, 156] width 691 height 31
click at [296, 249] on input "SMSGatewayHub" at bounding box center [578, 241] width 691 height 31
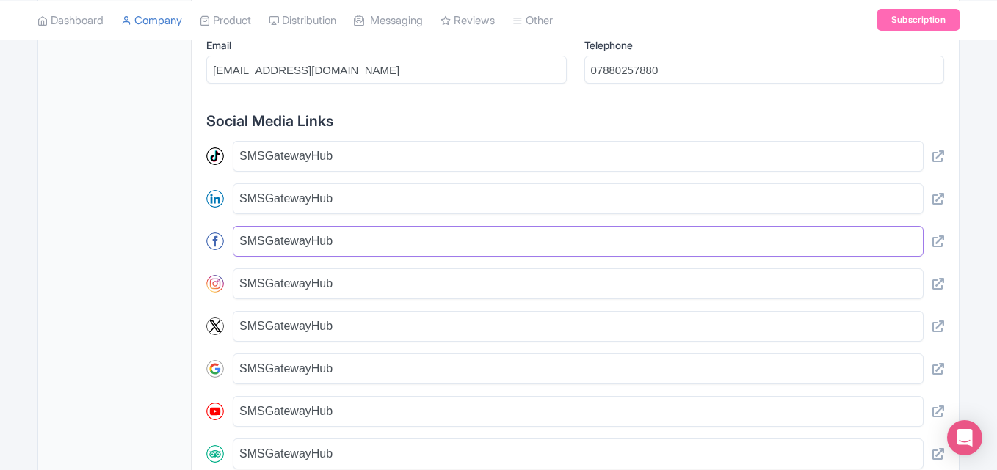
click at [296, 249] on input "SMSGatewayHub" at bounding box center [578, 241] width 691 height 31
paste input "https://www.facebook.com/smsgatewayhub/"
type input "https://www.facebook.com/smsgatewayhub/"
click at [346, 203] on input "SMSGatewayHub" at bounding box center [578, 198] width 691 height 31
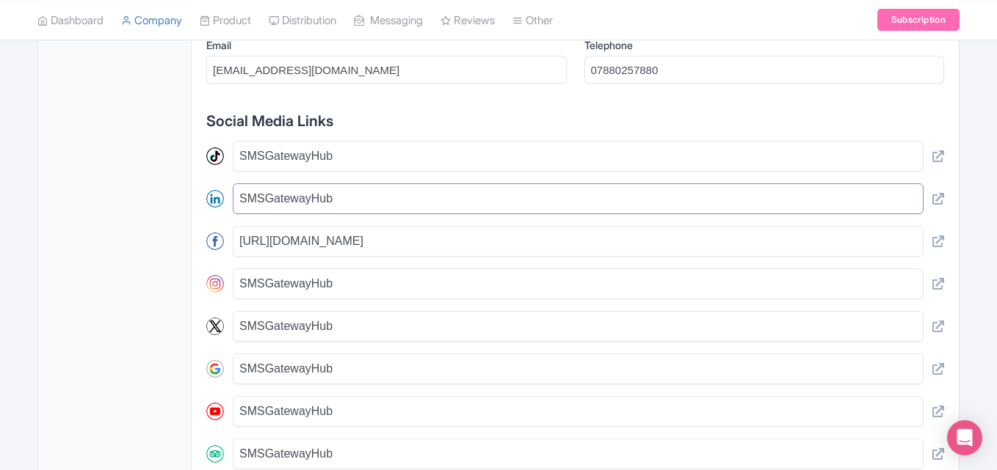
click at [346, 203] on input "SMSGatewayHub" at bounding box center [578, 198] width 691 height 31
paste input "https://in.linkedin.com/company/smsgatewayh"
type input "https://in.linkedin.com/company/smsgatewayhub"
click at [296, 291] on input "SMSGatewayHub" at bounding box center [578, 284] width 691 height 31
click at [284, 283] on input "SMSGatewayHub" at bounding box center [578, 284] width 691 height 31
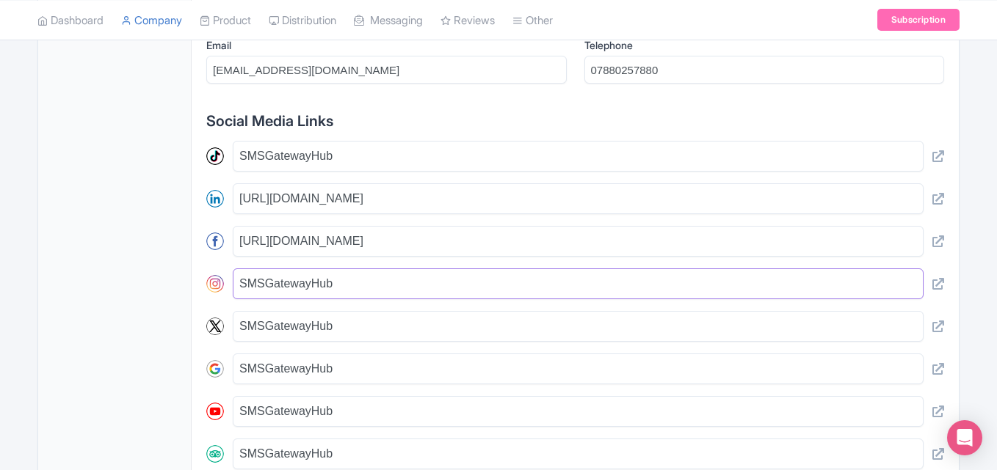
click at [284, 283] on input "SMSGatewayHub" at bounding box center [578, 284] width 691 height 31
paste input "https://www.instagram.com/smsgatewayhub.india/"
type input "https://www.instagram.com/smsgatewayhub.india/"
click at [296, 325] on input "SMSGatewayHub" at bounding box center [578, 326] width 691 height 31
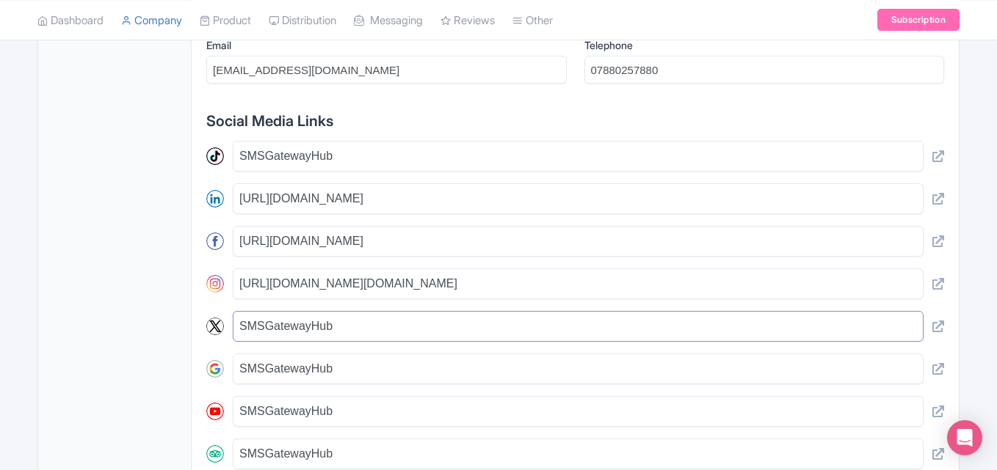
click at [296, 325] on input "SMSGatewayHub" at bounding box center [578, 326] width 691 height 31
paste input "https://twitter.com/SMSGATEWAYHUB/"
type input "https://twitter.com/SMSGATEWAYHUB/"
click at [321, 376] on input "SMSGatewayHub" at bounding box center [578, 369] width 691 height 31
click at [321, 379] on input "SMSGatewayHub" at bounding box center [578, 369] width 691 height 31
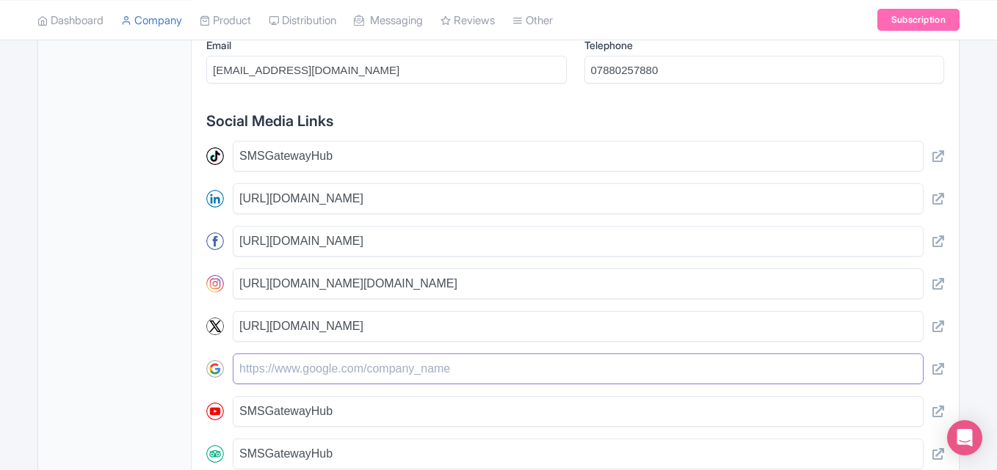
click at [474, 376] on input "text" at bounding box center [578, 369] width 691 height 31
paste input "https://www.smsgatewayhub.com/otp-sms-service-provider"
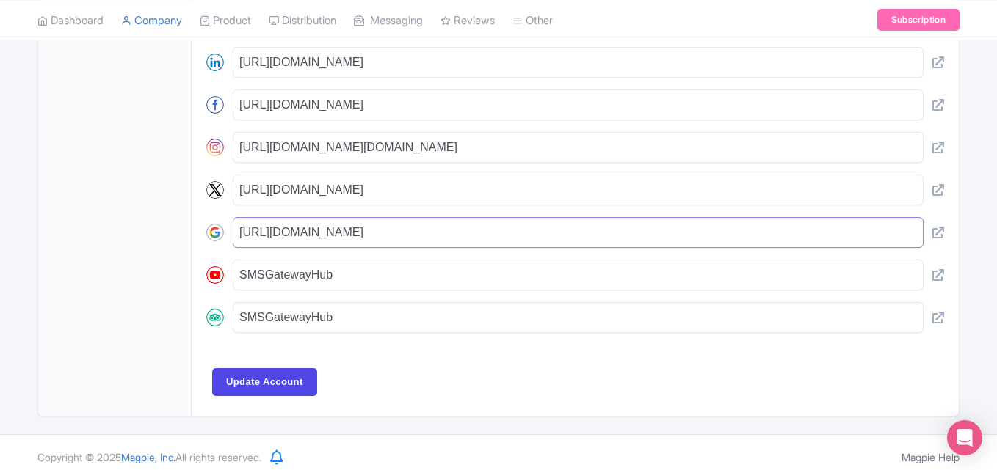
scroll to position [953, 0]
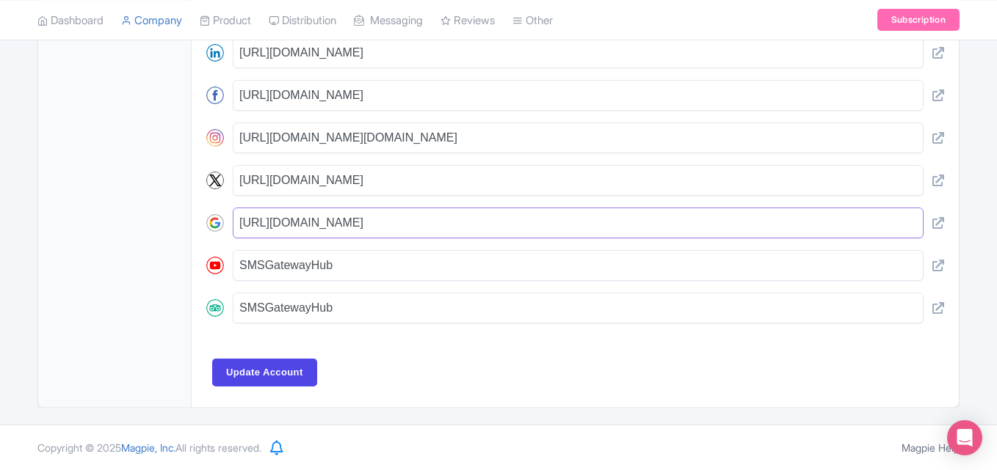
type input "https://www.smsgatewayhub.com/otp-sms-service-provider"
click at [303, 267] on input "SMSGatewayHub" at bounding box center [578, 265] width 691 height 31
click at [331, 302] on input "SMSGatewayHub" at bounding box center [578, 308] width 691 height 31
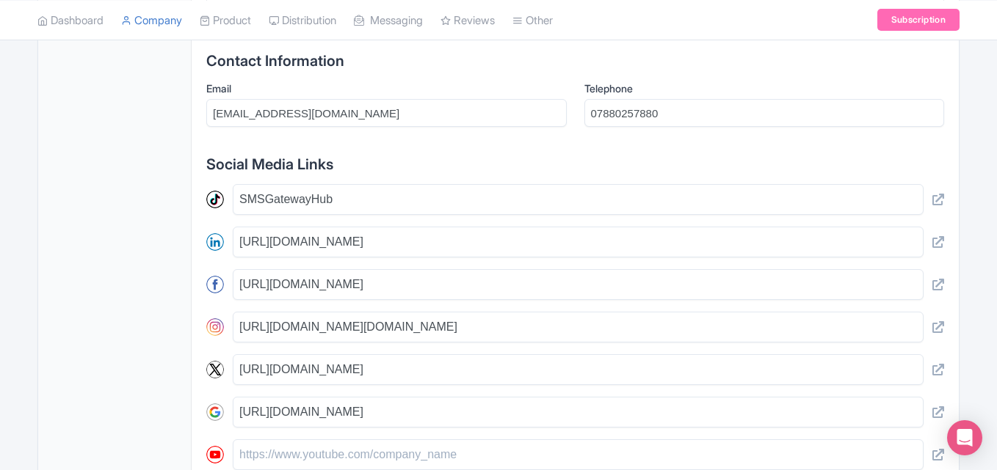
scroll to position [733, 0]
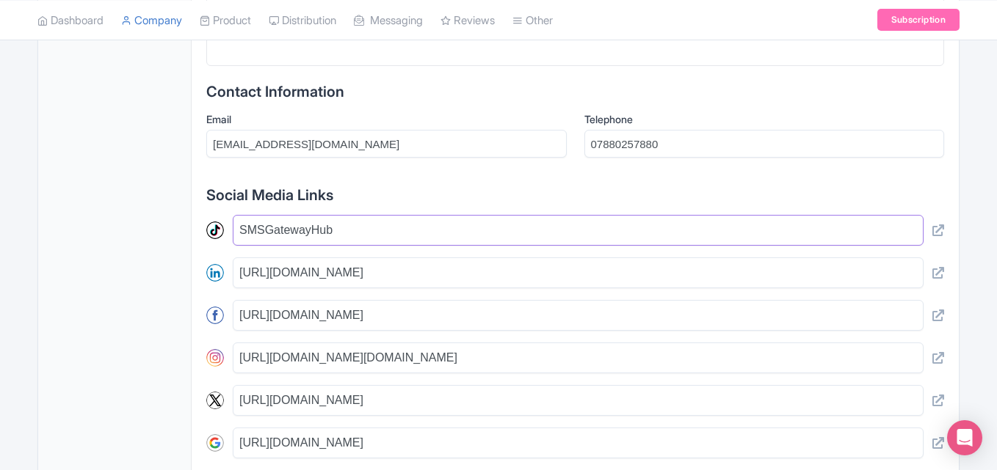
click at [295, 232] on input "SMSGatewayHub" at bounding box center [578, 230] width 691 height 31
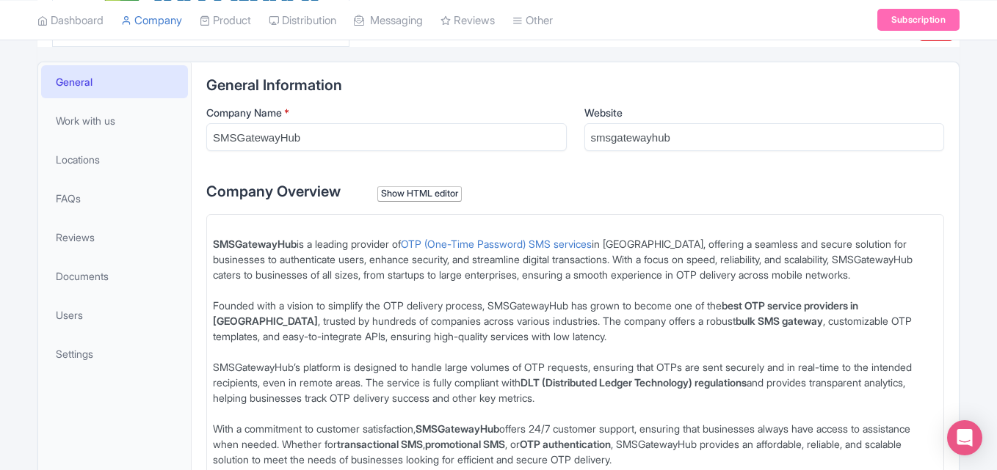
scroll to position [219, 0]
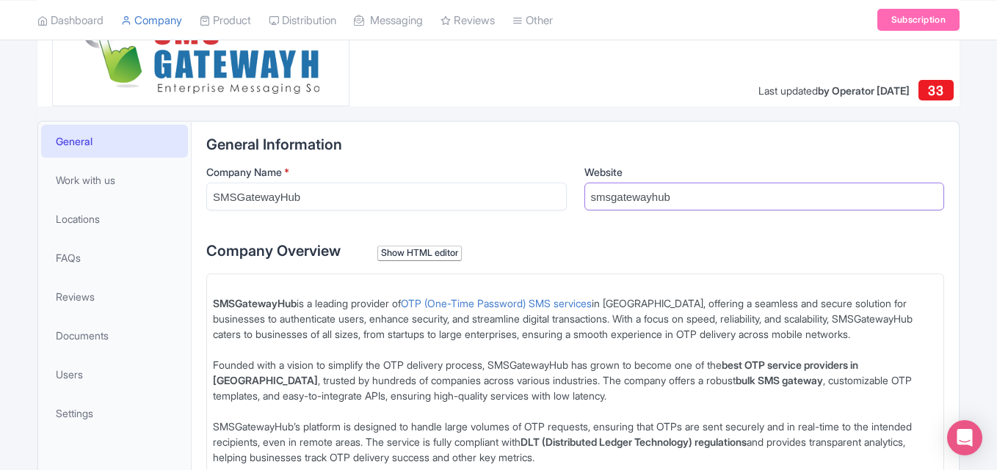
click at [641, 197] on input "smsgatewayhub" at bounding box center [764, 197] width 360 height 28
paste input "https://www.smsgatewayhub.com/otp-sms-service-provider"
type input "https://www.smsgatewayhub.com/otp-sms-service-provider"
click at [572, 249] on label "Company Overview Show HTML editor" at bounding box center [574, 251] width 737 height 22
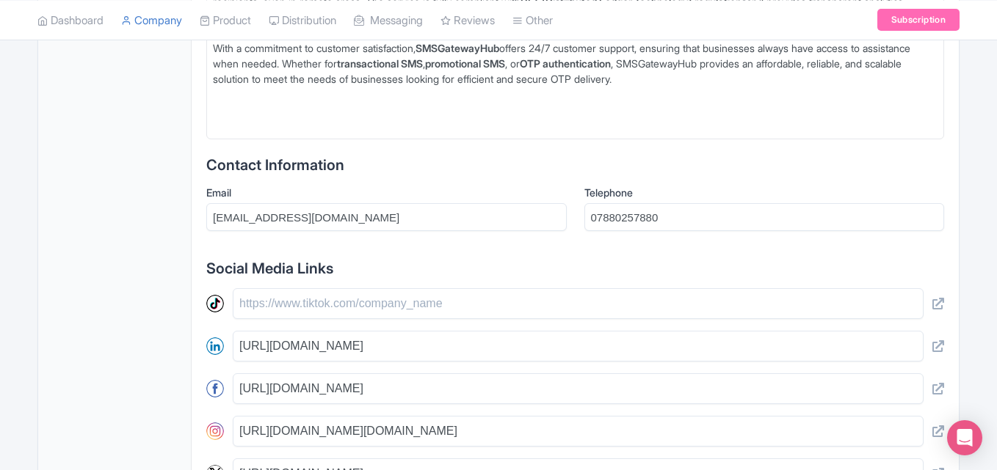
scroll to position [953, 0]
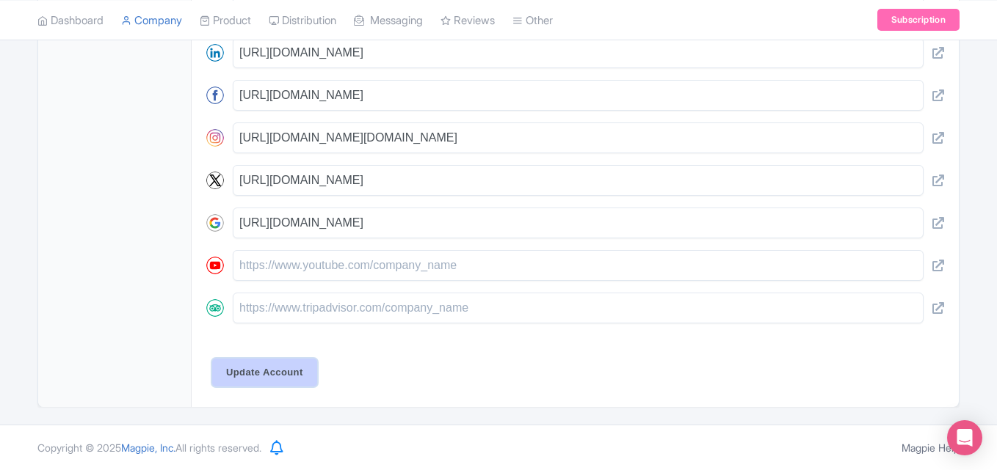
click at [263, 368] on input "Update Account" at bounding box center [264, 373] width 105 height 28
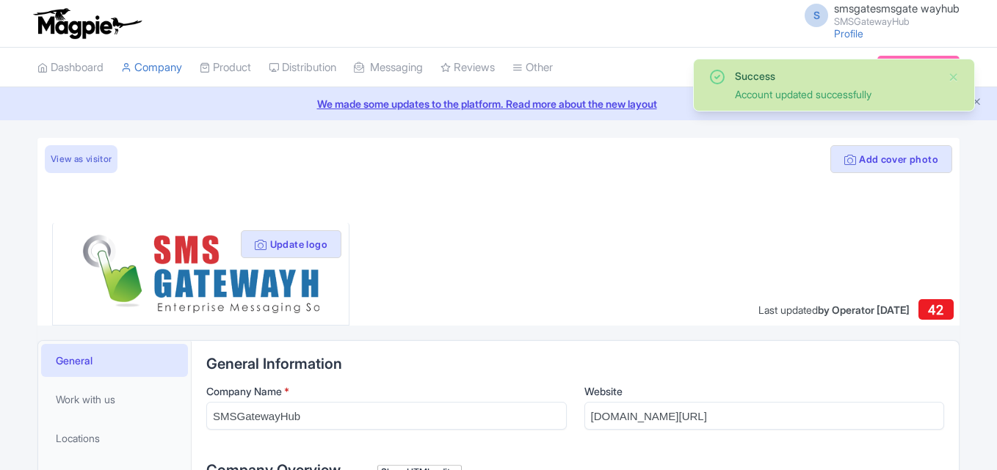
scroll to position [356, 0]
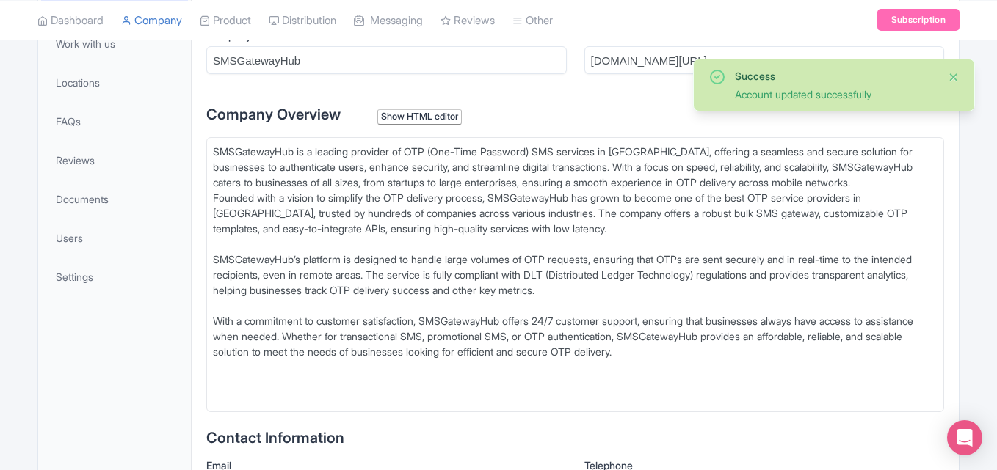
click at [953, 81] on button "Close" at bounding box center [953, 77] width 12 height 18
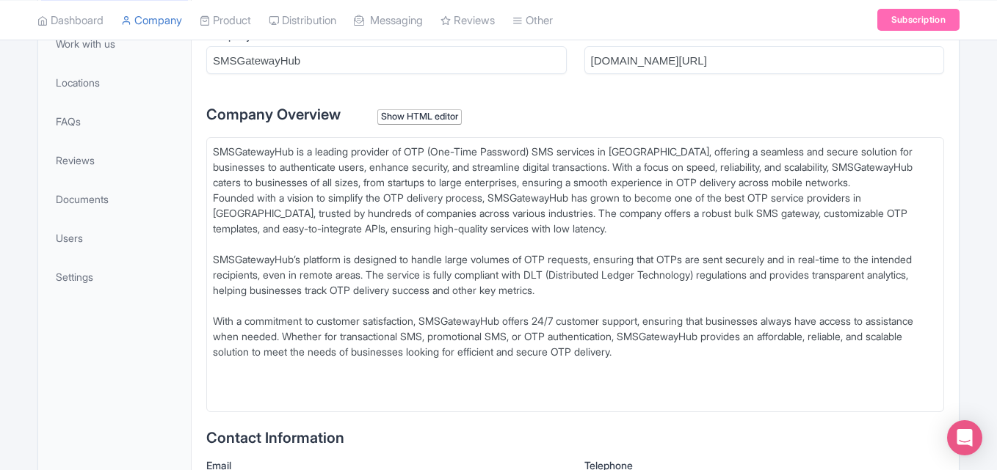
click at [222, 152] on div "SMSGatewayHub is a leading provider of OTP (One-Time Password) SMS services in …" at bounding box center [575, 275] width 724 height 262
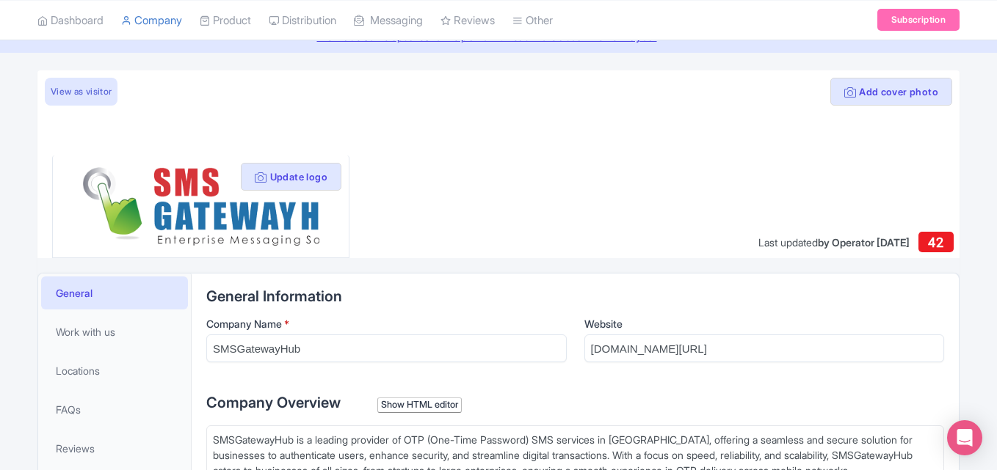
scroll to position [42, 0]
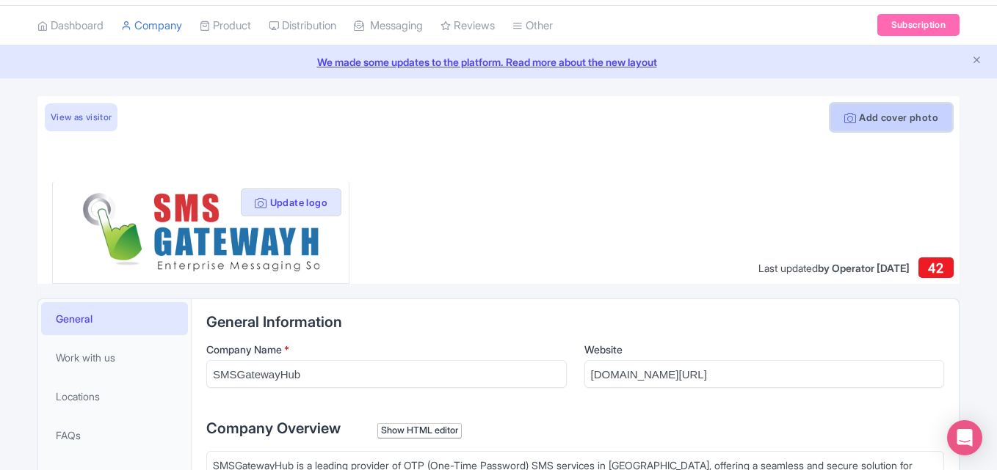
click at [880, 118] on button "Add cover photo" at bounding box center [891, 117] width 122 height 28
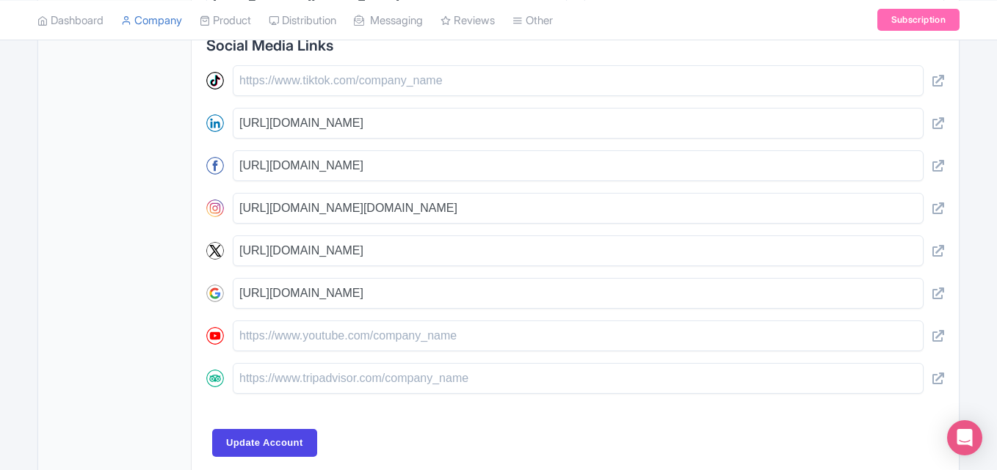
scroll to position [922, 0]
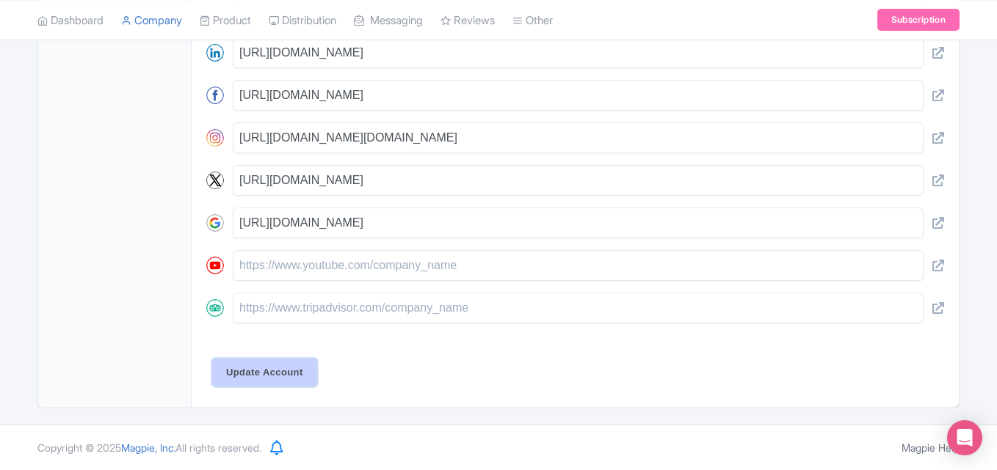
click at [258, 371] on input "Update Account" at bounding box center [264, 373] width 105 height 28
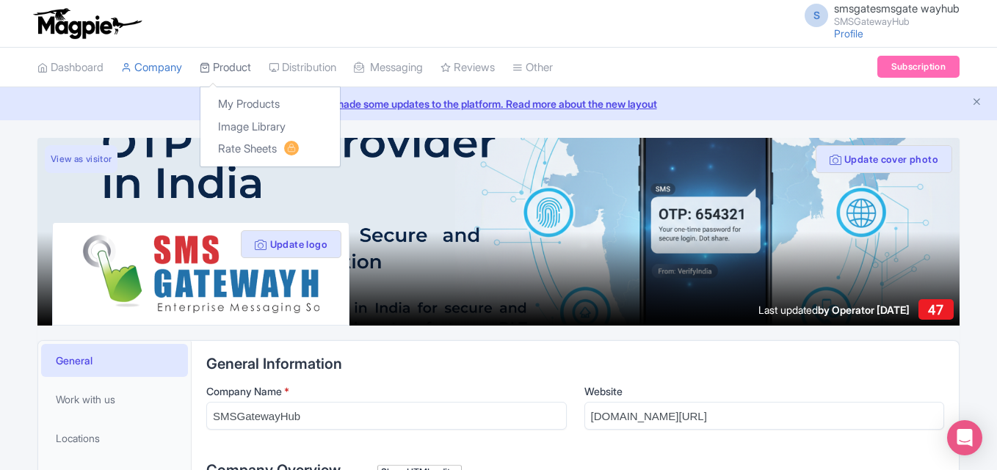
click at [244, 68] on link "Product" at bounding box center [225, 68] width 51 height 40
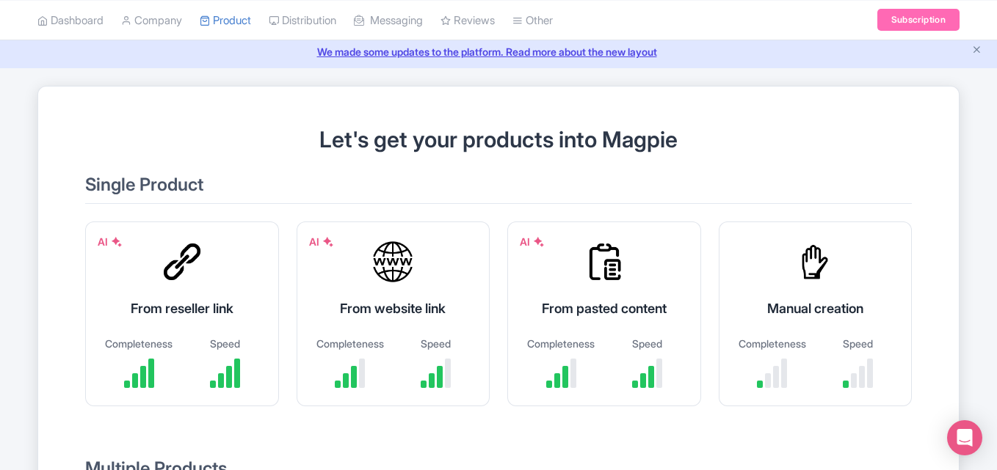
scroll to position [147, 0]
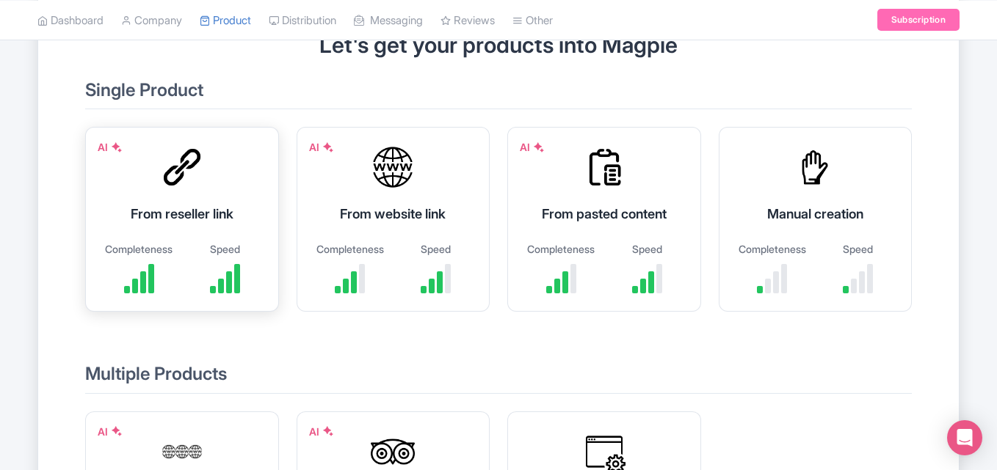
click at [195, 235] on div "AI From reseller link Completeness Speed" at bounding box center [182, 219] width 194 height 185
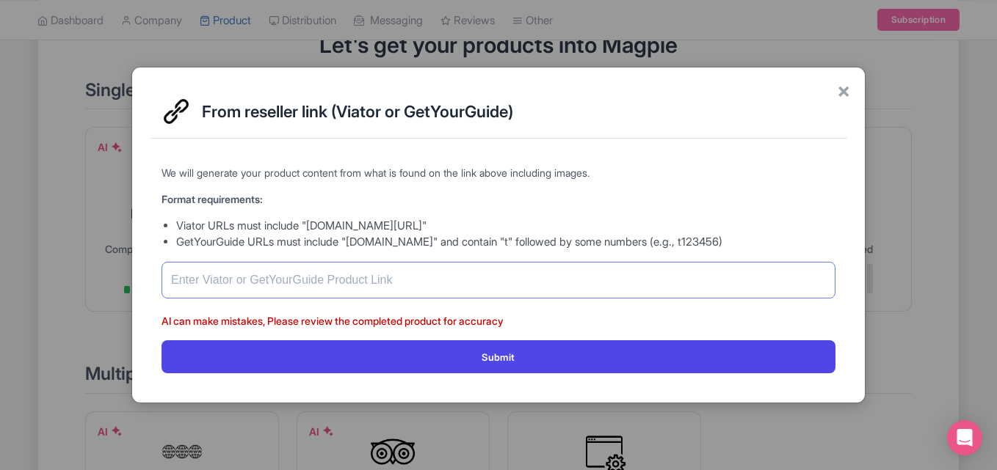
click at [224, 269] on input "text" at bounding box center [498, 280] width 674 height 37
paste input "[URL][DOMAIN_NAME]"
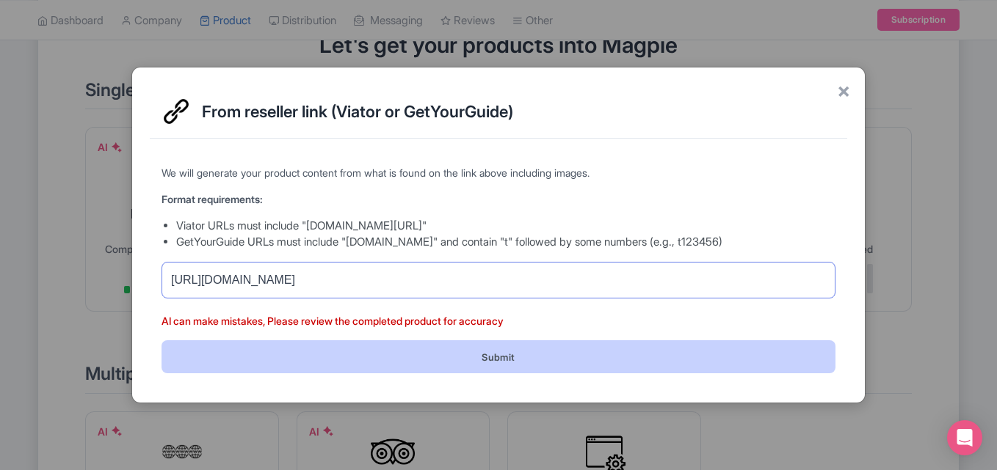
type input "[URL][DOMAIN_NAME]"
click at [257, 354] on button "Submit" at bounding box center [498, 356] width 674 height 33
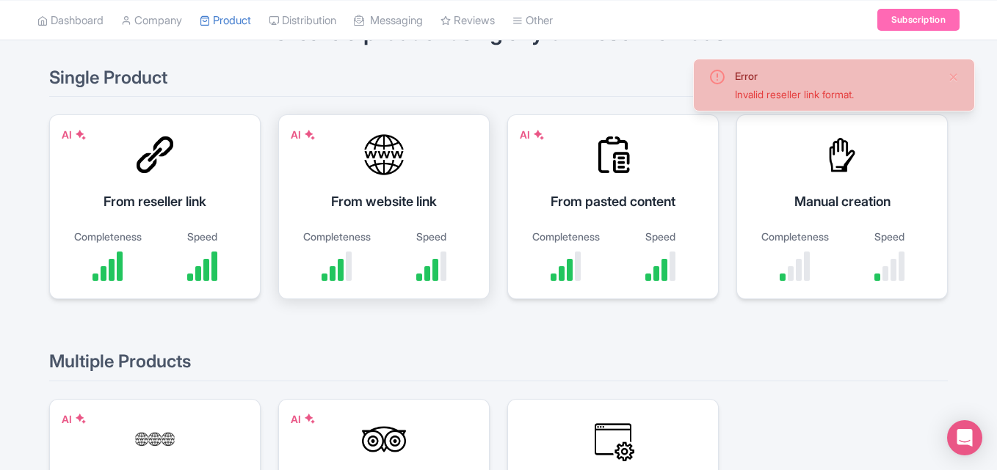
scroll to position [147, 0]
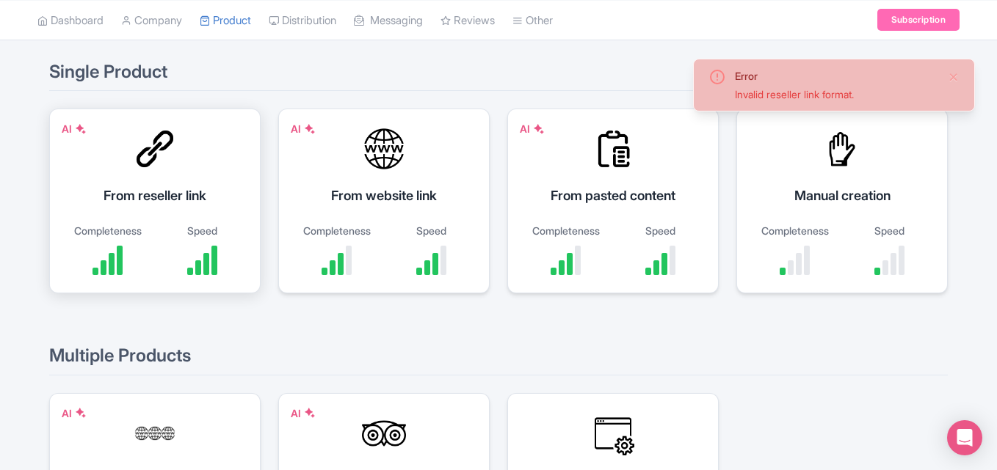
click at [173, 206] on div "AI From reseller link Completeness Speed" at bounding box center [154, 201] width 211 height 185
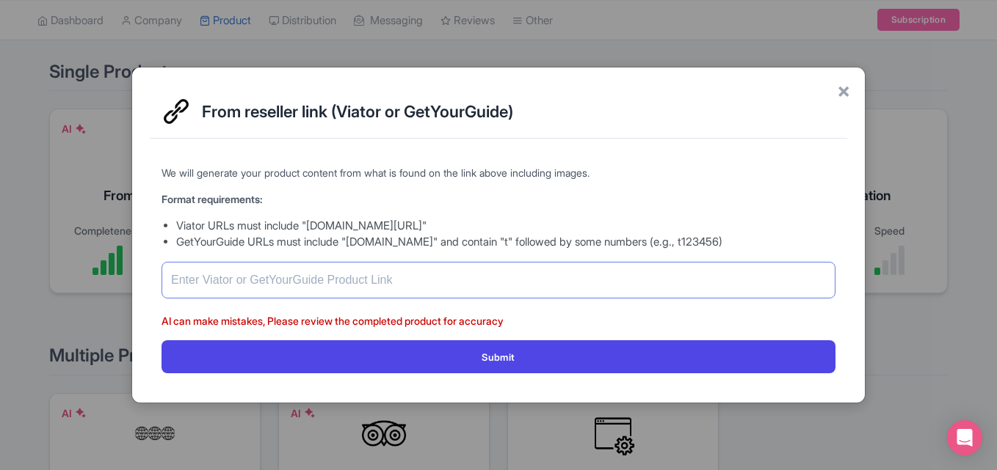
click at [250, 276] on input "text" at bounding box center [498, 280] width 674 height 37
click at [845, 91] on span "×" at bounding box center [843, 90] width 13 height 31
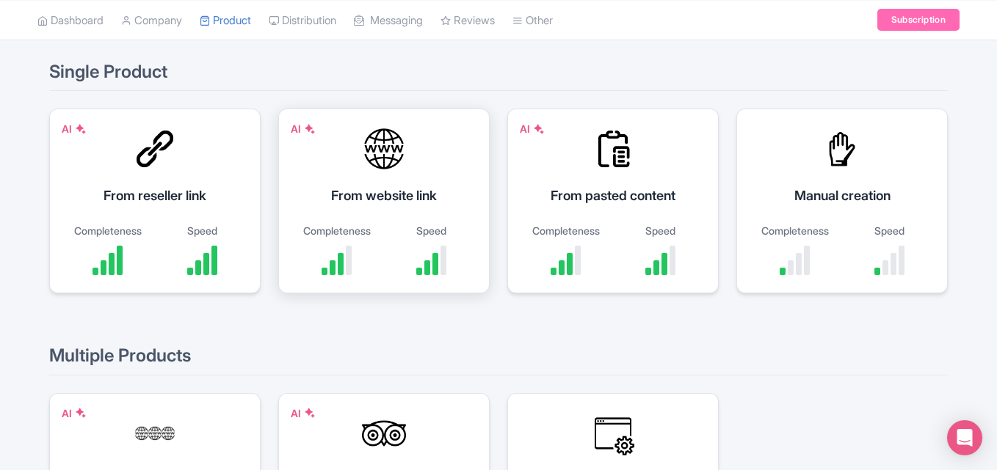
click at [385, 199] on div "From website link" at bounding box center [383, 196] width 175 height 20
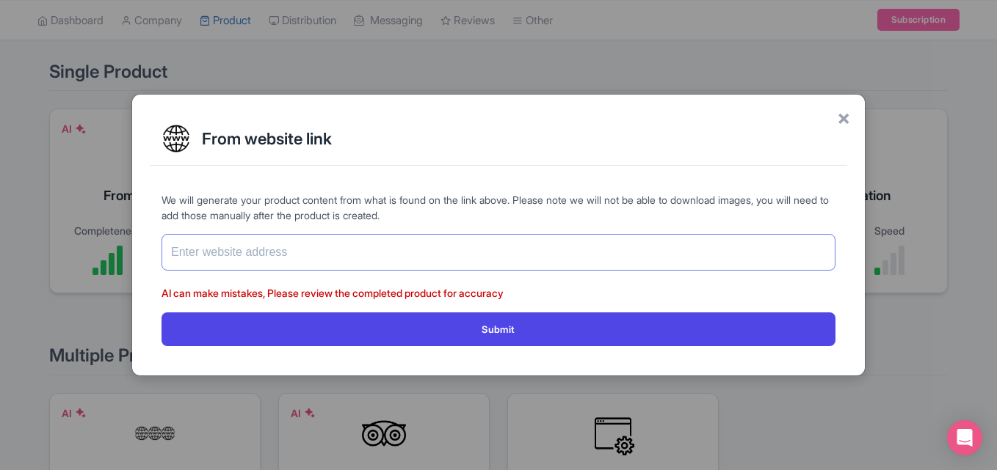
click at [343, 258] on input "text" at bounding box center [498, 252] width 674 height 37
paste input "[URL][DOMAIN_NAME]"
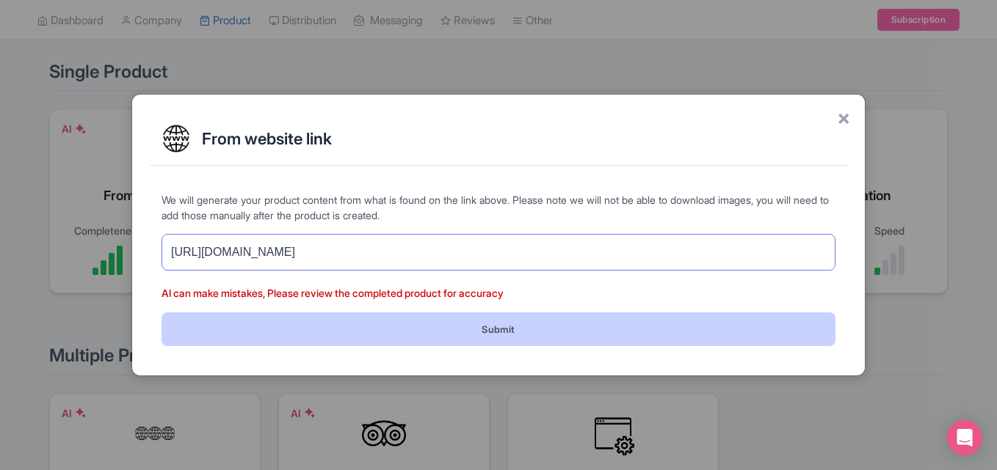
type input "[URL][DOMAIN_NAME]"
click at [261, 326] on button "Submit" at bounding box center [498, 329] width 674 height 33
click at [515, 337] on button "Submit" at bounding box center [498, 329] width 674 height 33
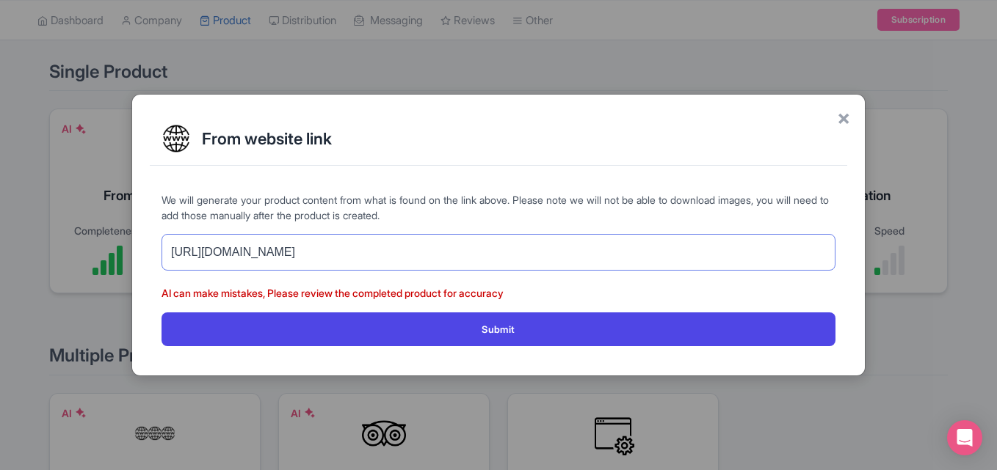
click at [520, 244] on input "[URL][DOMAIN_NAME]" at bounding box center [498, 252] width 674 height 37
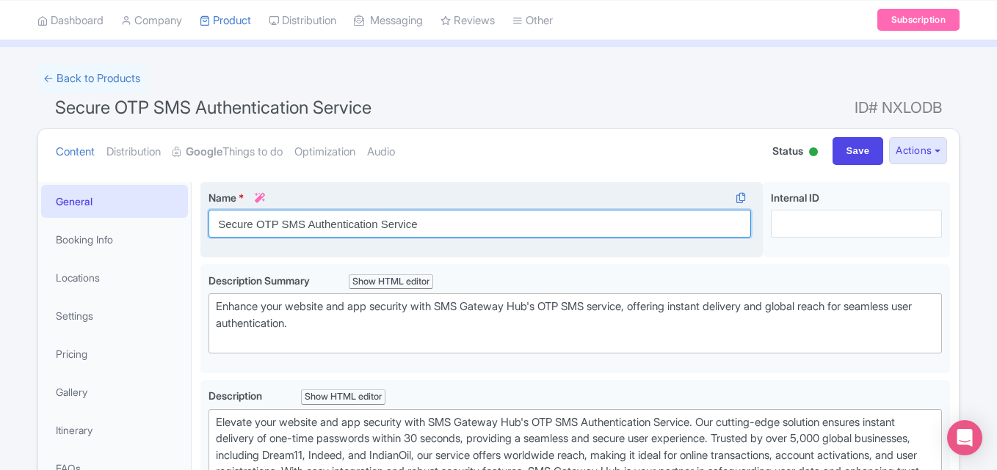
scroll to position [90, 0]
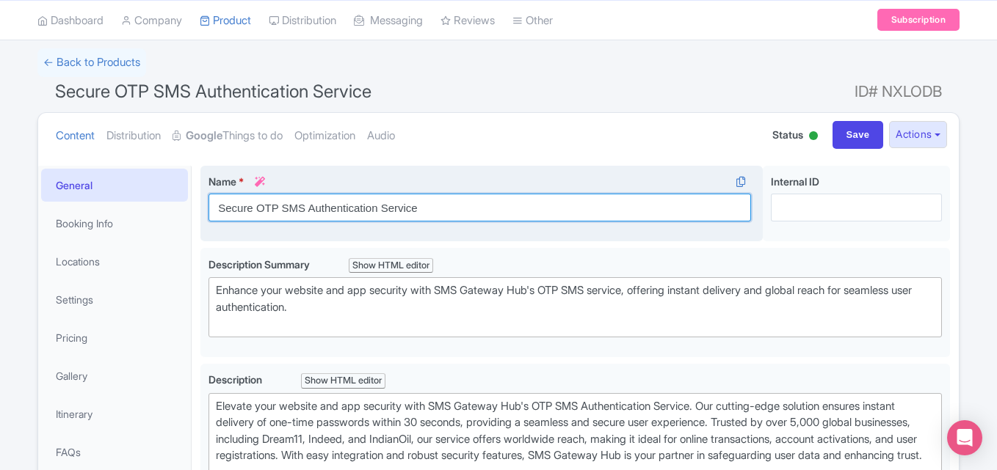
click at [447, 225] on div "Name * i Secure OTP SMS Authentication Service Your product's name has 37 chara…" at bounding box center [481, 204] width 562 height 76
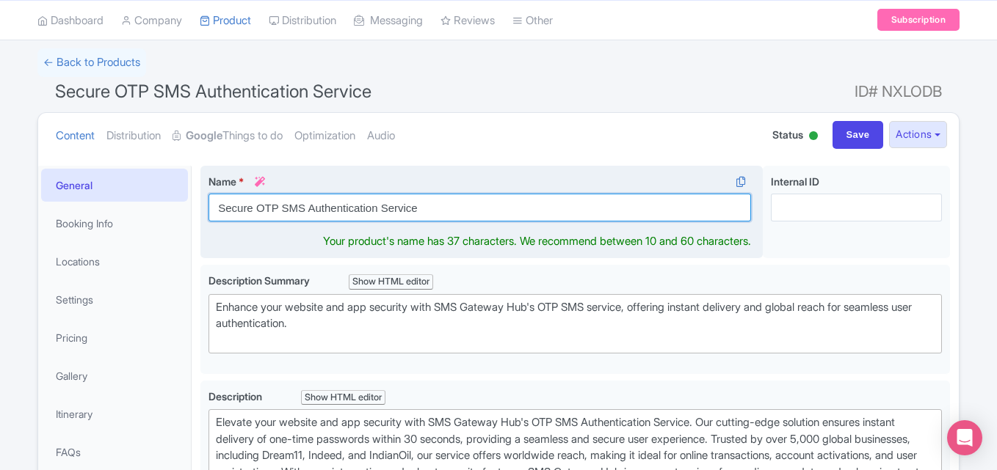
click at [368, 208] on input "Secure OTP SMS Authentication Service" at bounding box center [479, 208] width 542 height 28
paste input "Best OTP SMS Service Provider in India"
paste input "SMSGatewayHub"
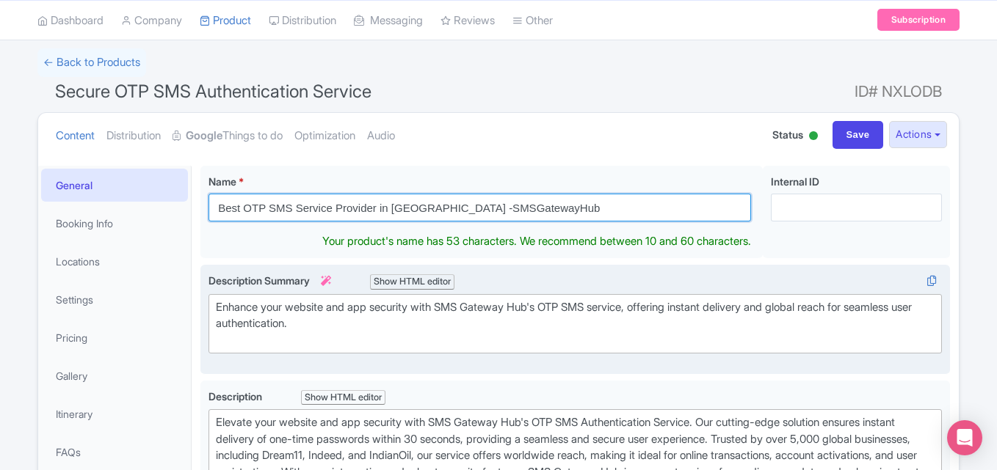
type input "Best OTP SMS Service Provider in [GEOGRAPHIC_DATA] -SMSGatewayHub"
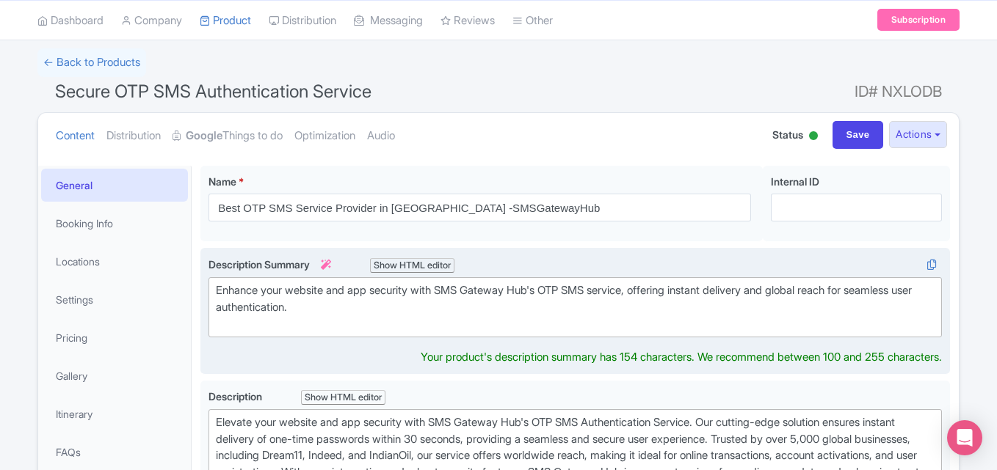
click at [294, 312] on div "Enhance your website and app security with SMS Gateway Hub's OTP SMS service, o…" at bounding box center [575, 308] width 718 height 50
click at [407, 299] on div "Enhance your website and app security with SMS Gateway Hub's OTP SMS service, o…" at bounding box center [575, 308] width 718 height 50
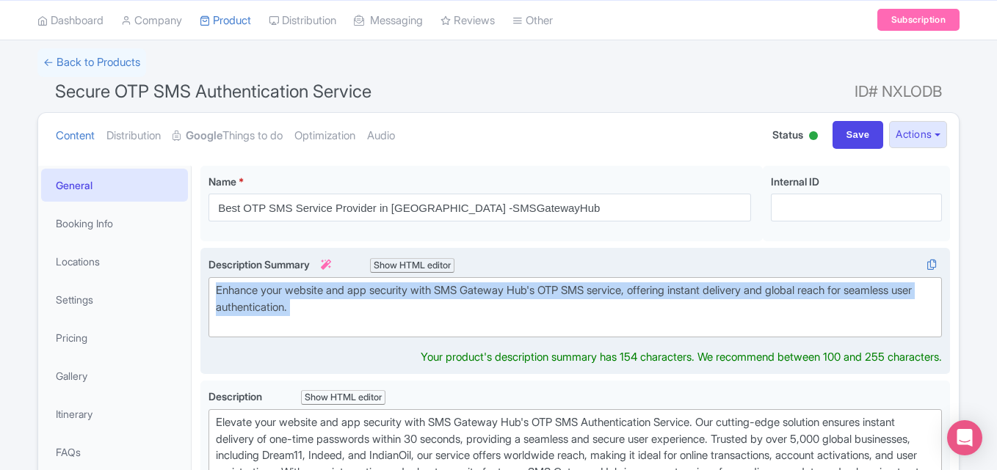
click at [407, 299] on div "Enhance your website and app security with SMS Gateway Hub's OTP SMS service, o…" at bounding box center [575, 308] width 718 height 50
paste trix-editor "<div>SMSGatewayHub is one of the <a href="https://www.smsgatewayhub.com/otp-sms…"
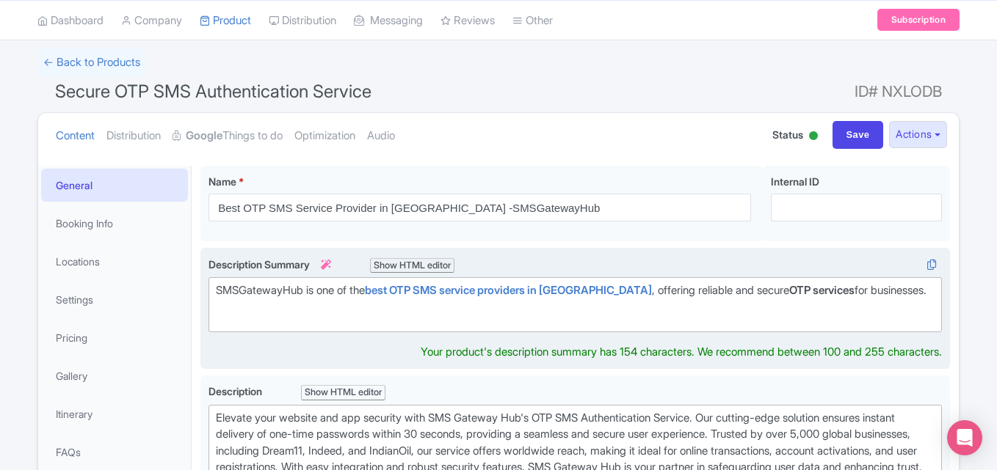
type trix-editor "<div>SMSGatewayHub is one of the <a href="https://www.smsgatewayhub.com/otp-sms…"
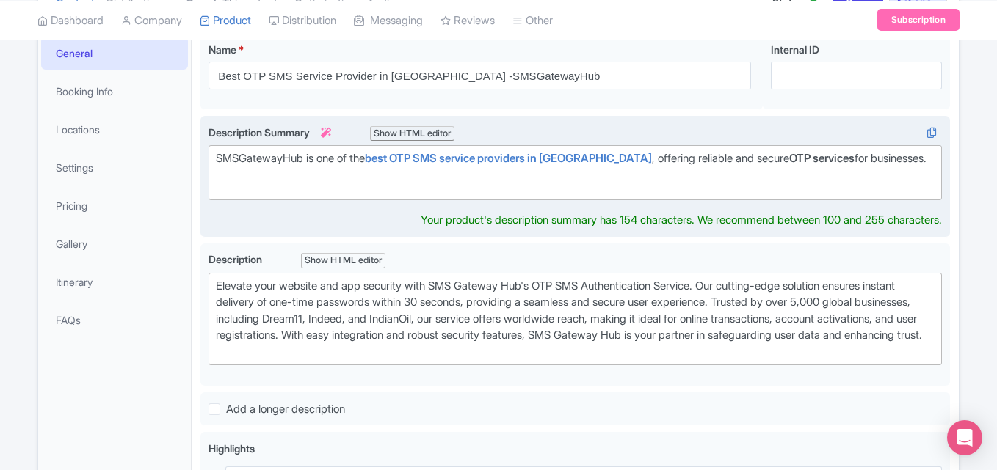
scroll to position [236, 0]
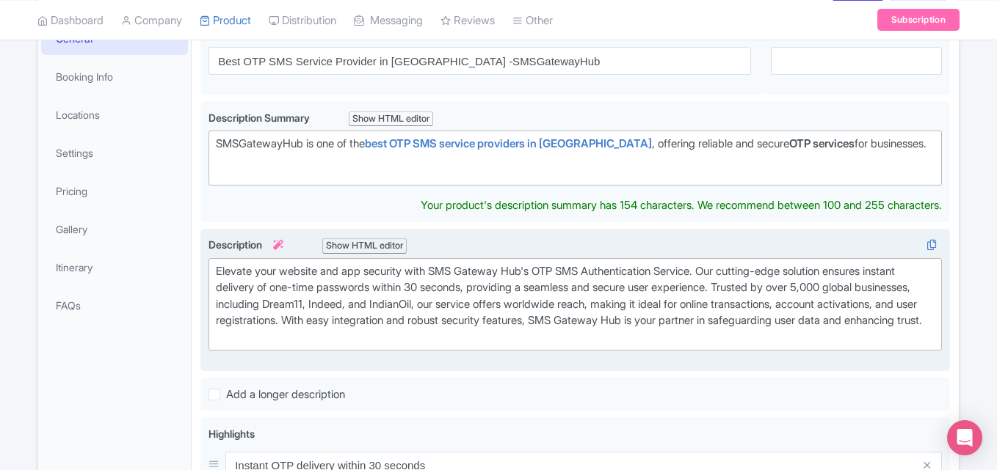
click at [300, 308] on div "Elevate your website and app security with SMS Gateway Hub's OTP SMS Authentica…" at bounding box center [575, 304] width 718 height 83
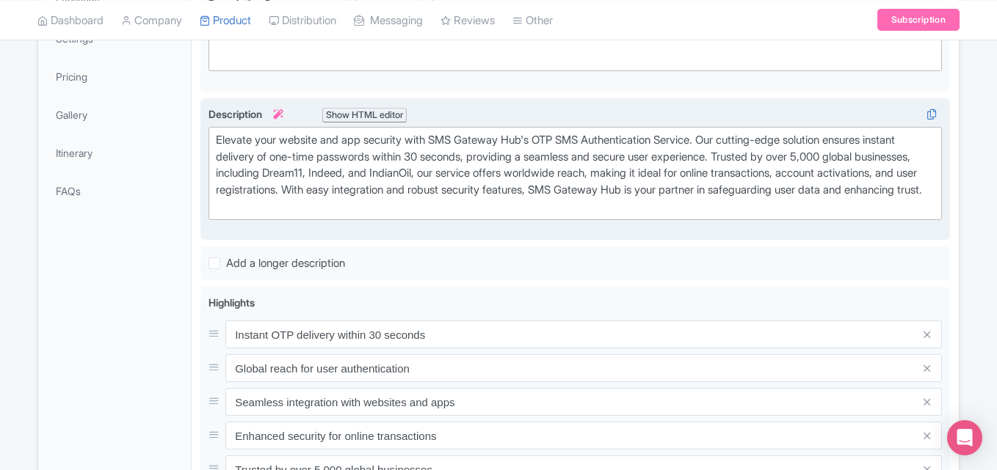
scroll to position [310, 0]
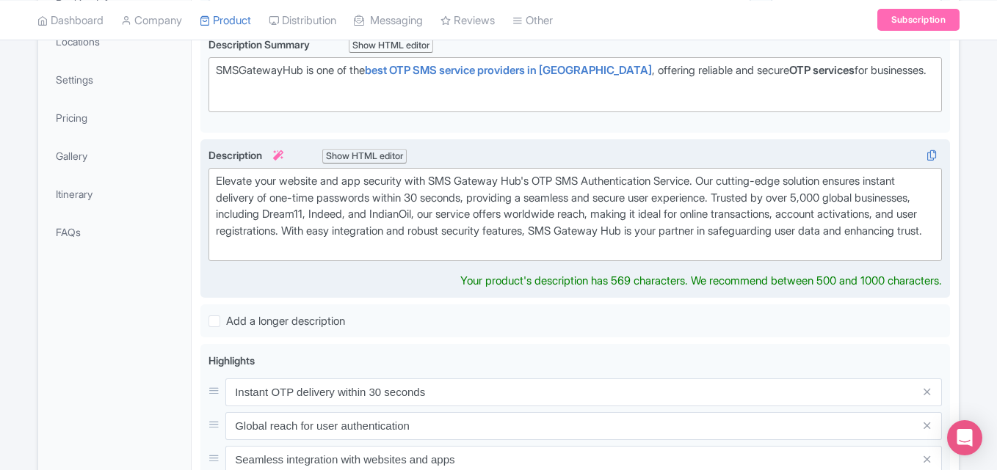
click at [295, 217] on div "Elevate your website and app security with SMS Gateway Hub's OTP SMS Authentica…" at bounding box center [575, 214] width 718 height 83
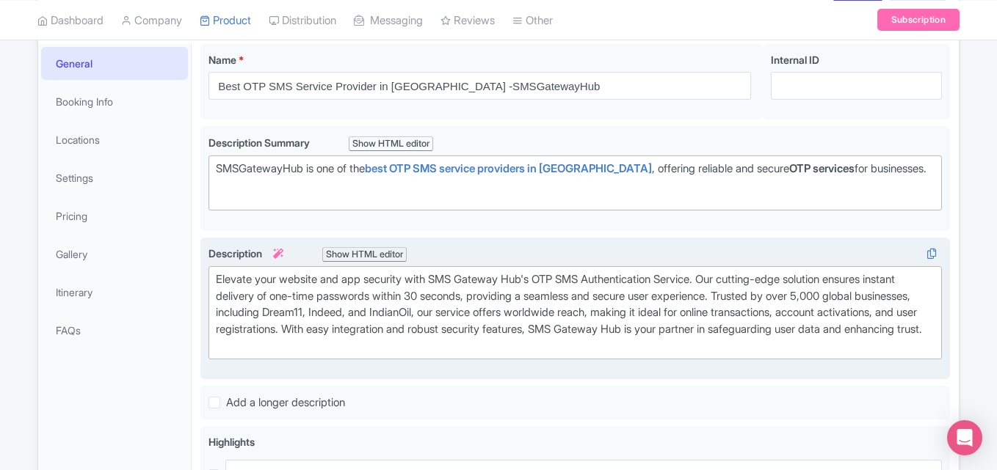
scroll to position [236, 0]
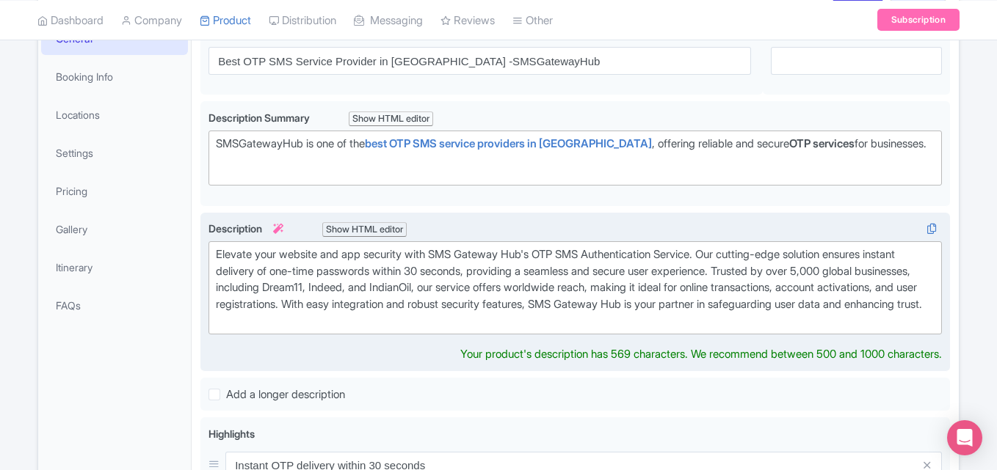
click at [379, 296] on div "Elevate your website and app security with SMS Gateway Hub's OTP SMS Authentica…" at bounding box center [575, 288] width 718 height 83
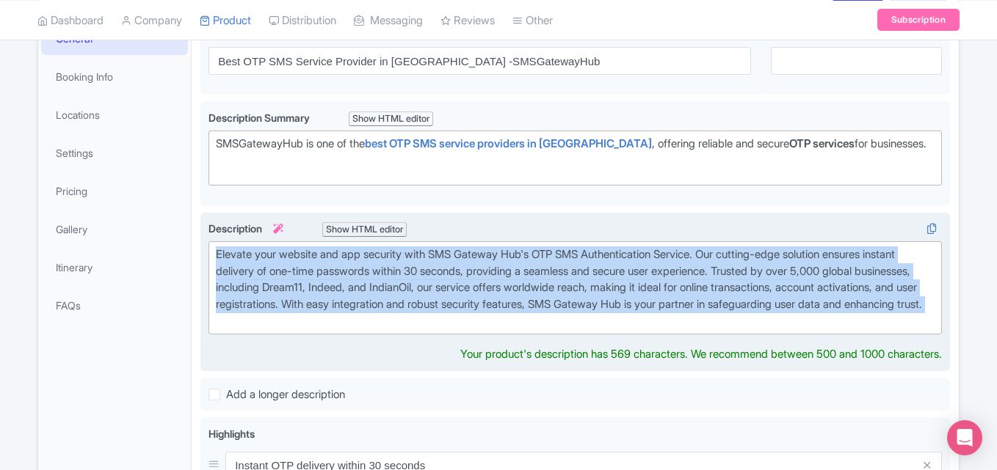
click at [379, 296] on div "Elevate your website and app security with SMS Gateway Hub's OTP SMS Authentica…" at bounding box center [575, 288] width 718 height 83
paste trix-editor "<div><strong>Welcome to SMSGatewayHub,</strong> your trusted <strong>OTP SMS se…"
click at [459, 299] on div "Elevate your website and app security with SMS Gateway Hub's OTP SMS Authentica…" at bounding box center [575, 288] width 718 height 83
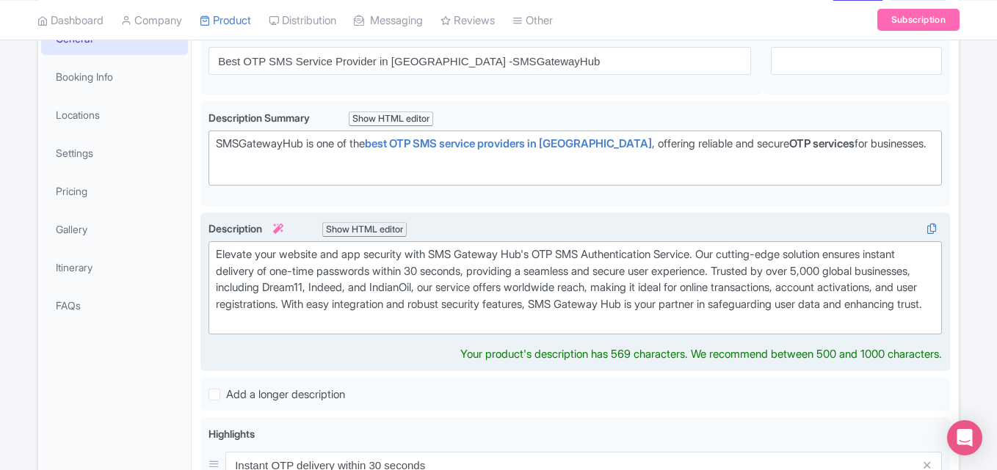
click at [441, 329] on div "Elevate your website and app security with SMS Gateway Hub's OTP SMS Authentica…" at bounding box center [575, 288] width 718 height 83
paste trix-editor "strong>Welcome to SMSGatewayHub,</strong> your trusted <strong>OTP SMS service …"
click at [216, 248] on div "Elevate your website and app security with SMS Gateway Hub's OTP SMS Authentica…" at bounding box center [575, 288] width 718 height 83
paste trix-editor "<strong>Welcome to SMSGatewayHub,</strong> your trusted <strong>OTP SMS service…"
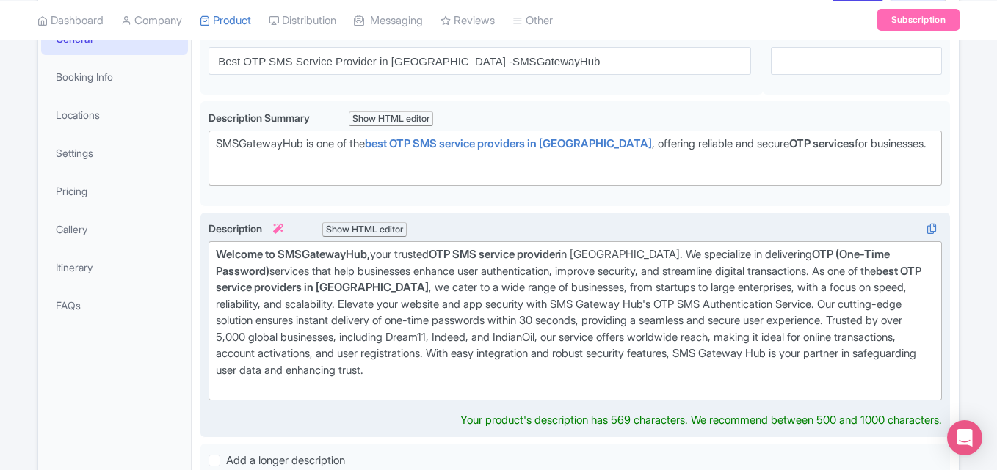
type trix-editor "<div><strong>Welcome to SMSGatewayHub,</strong> your trusted <strong>OTP SMS se…"
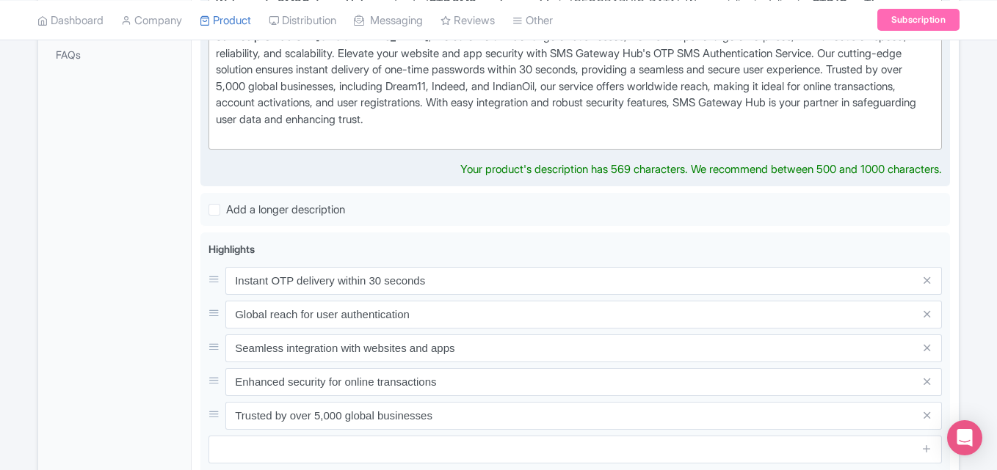
scroll to position [530, 0]
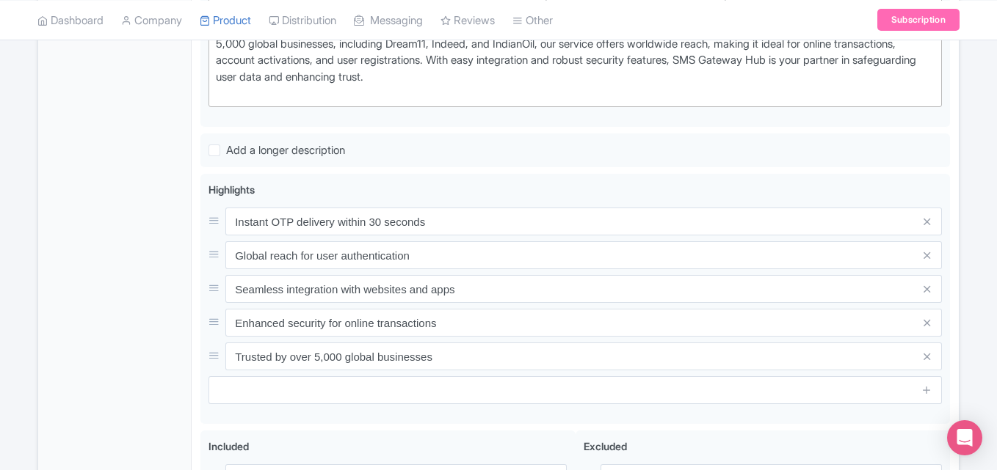
click at [132, 247] on div "General Booking Info Locations Settings Pricing Gallery Itinerary FAQs" at bounding box center [114, 201] width 153 height 950
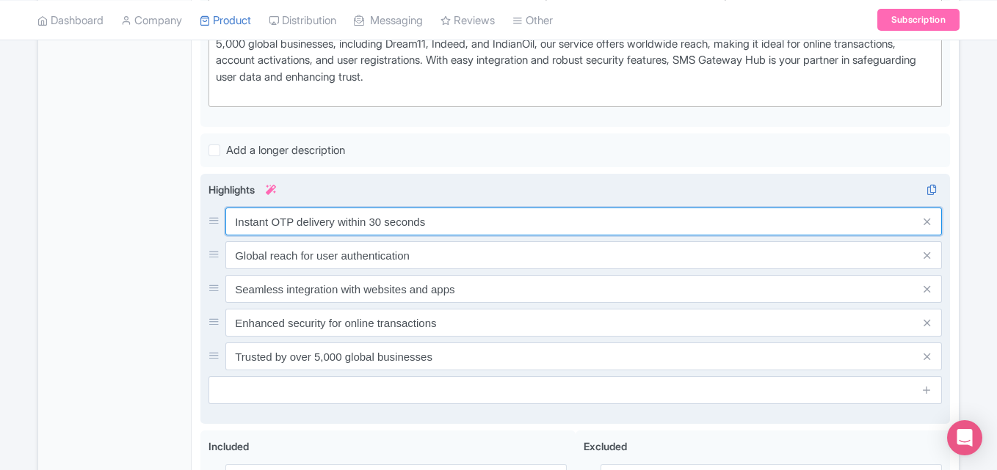
click at [537, 218] on input "Instant OTP delivery within 30 seconds" at bounding box center [583, 222] width 716 height 28
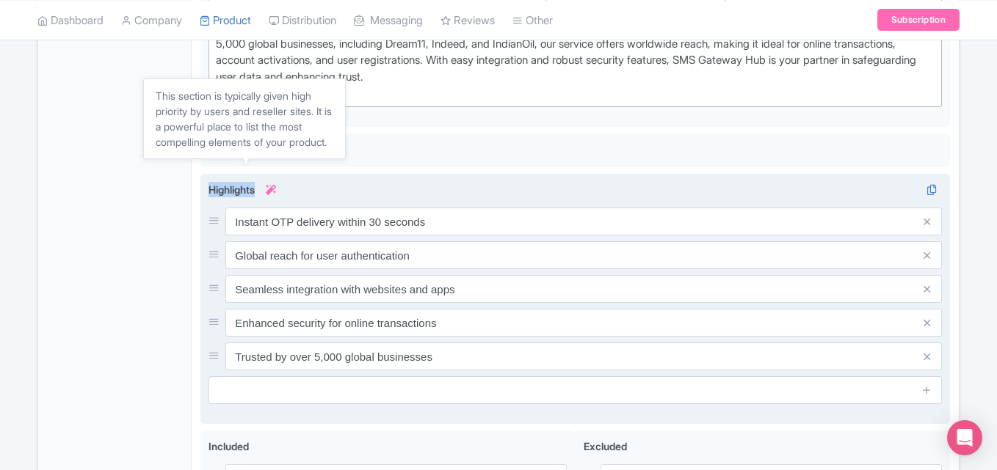
drag, startPoint x: 202, startPoint y: 188, endPoint x: 260, endPoint y: 188, distance: 58.0
click at [260, 188] on div "Instant OTP delivery within 30 seconds Global reach for user authentication Sea…" at bounding box center [574, 299] width 749 height 251
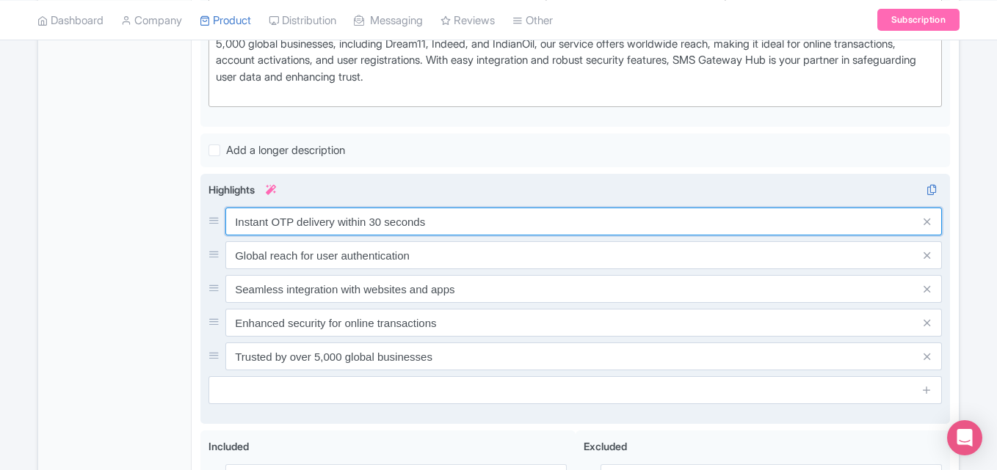
click at [286, 224] on input "Instant OTP delivery within 30 seconds" at bounding box center [583, 222] width 716 height 28
paste input "Reliable OTP Delivery"
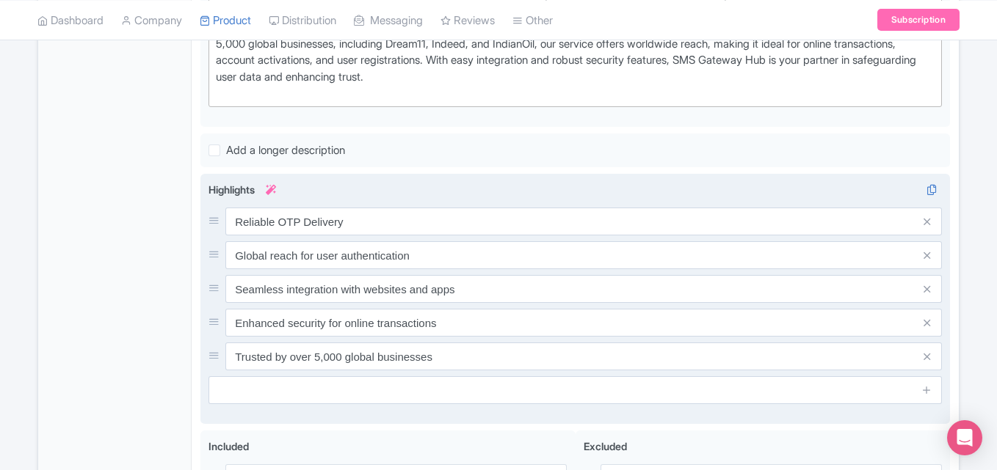
click at [203, 245] on div "Instant OTP delivery within 30 seconds Global reach for user authentication Sea…" at bounding box center [574, 299] width 749 height 251
click at [218, 221] on icon at bounding box center [213, 220] width 11 height 11
click at [605, 237] on div "Reliable OTP Delivery Global reach for user authentication Seamless integration…" at bounding box center [574, 289] width 733 height 163
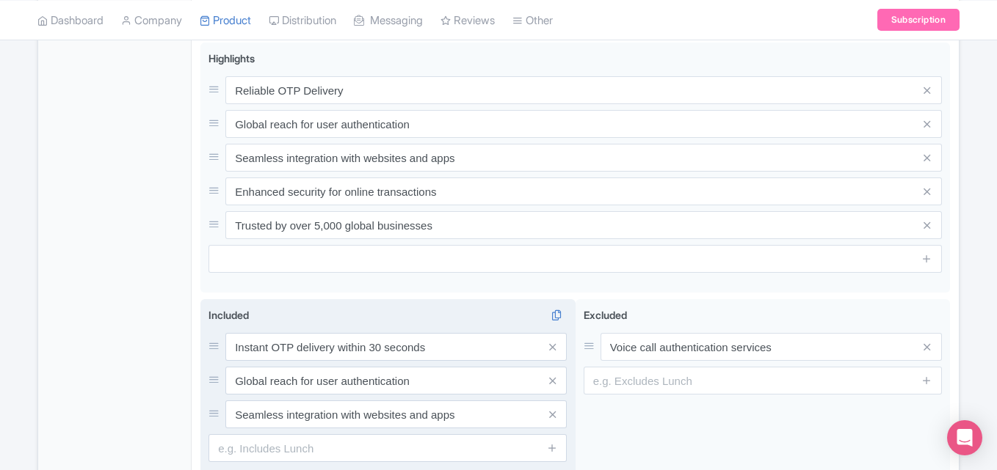
scroll to position [651, 0]
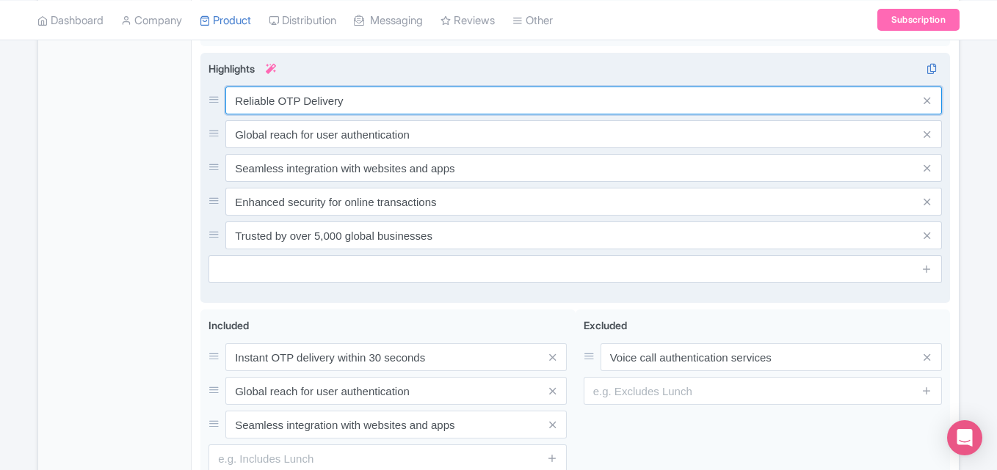
click at [364, 101] on input "Reliable OTP Delivery" at bounding box center [583, 101] width 716 height 28
paste input "SMS Delivery Across India and Globall"
type input "Reliable OTP SMS Delivery Across [GEOGRAPHIC_DATA] and Globally"
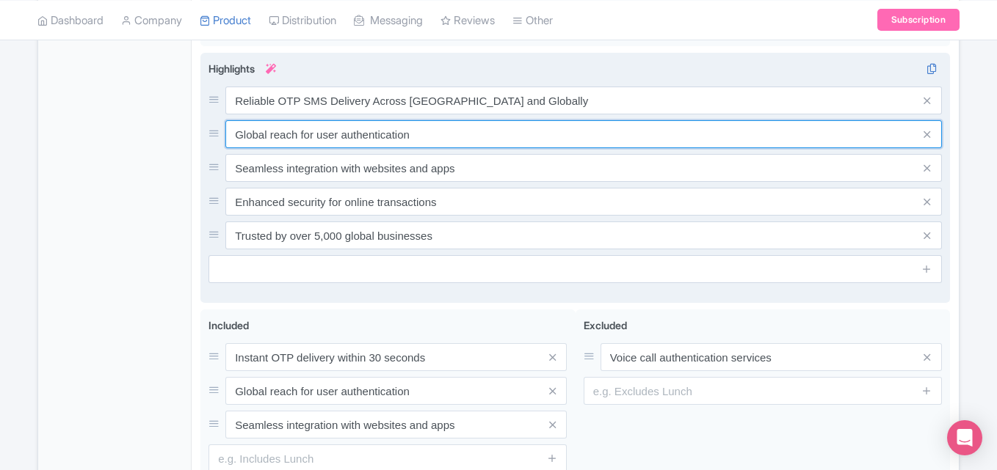
click at [290, 132] on input "Global reach for user authentication" at bounding box center [583, 134] width 716 height 28
paste input "DLT Compliant OTP SMS Service"
type input "DLT Compliant OTP SMS Service"
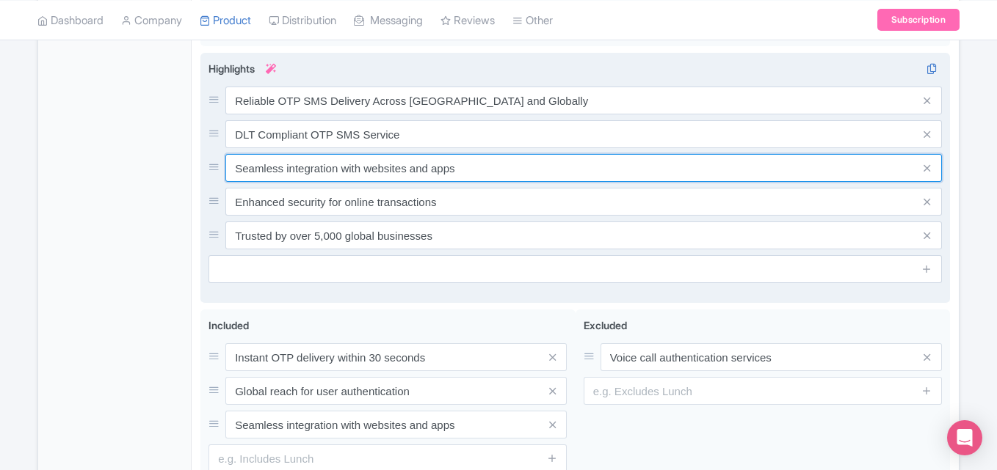
click at [294, 170] on input "Seamless integration with websites and apps" at bounding box center [583, 168] width 716 height 28
paste input "calable and Flexible OTP Service Solution"
type input "Scalable and Flexible OTP Service Solutions"
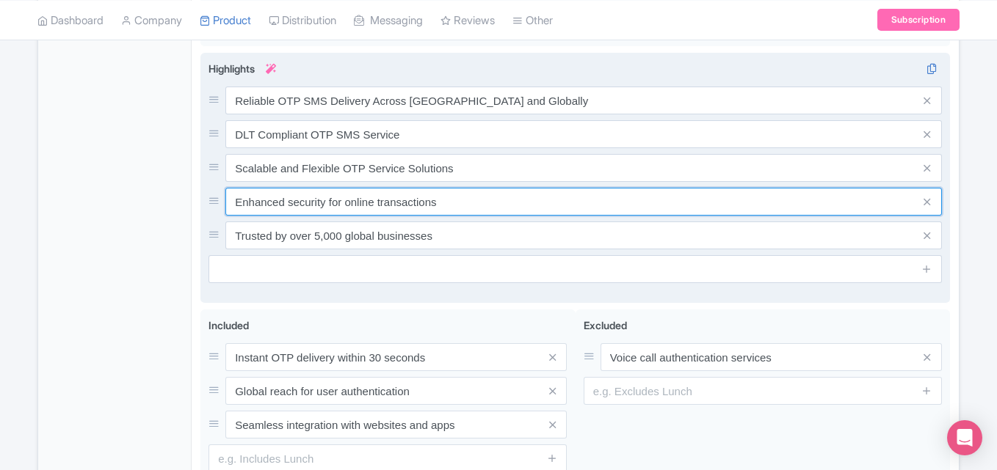
click at [290, 208] on input "Enhanced security for online transactions" at bounding box center [583, 202] width 716 height 28
click at [318, 204] on input "Enhanced security for online transactions" at bounding box center [583, 202] width 716 height 28
paste input "Customizable OTP SMS Templates for Brand Consistency"
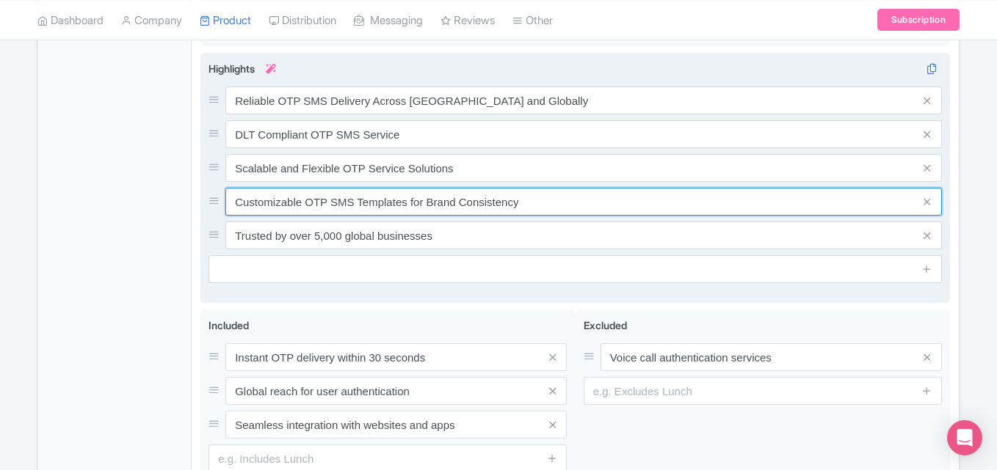
type input "Customizable OTP SMS Templates for Brand Consistency"
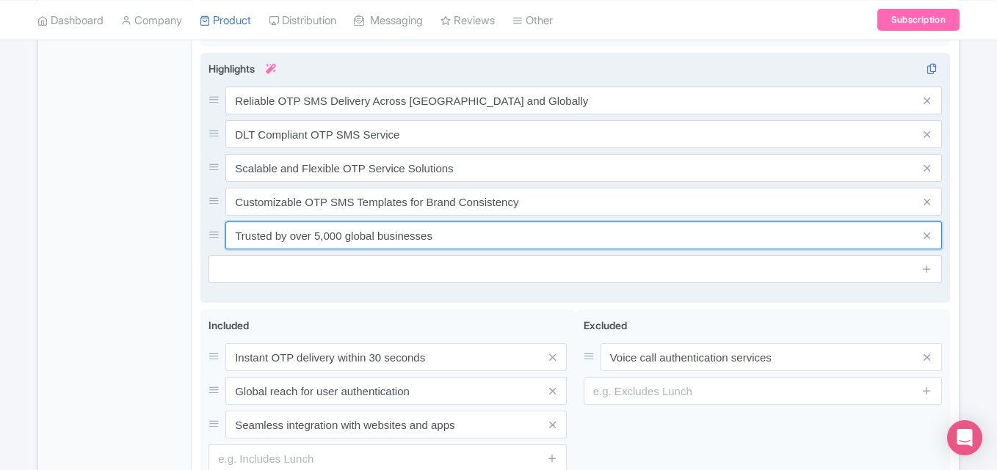
click at [296, 236] on input "Trusted by over 5,000 global businesses" at bounding box center [583, 236] width 716 height 28
paste input "24/7 Customer Support for OTP SMS Servic"
type input "24/7 Customer Support for OTP SMS Services"
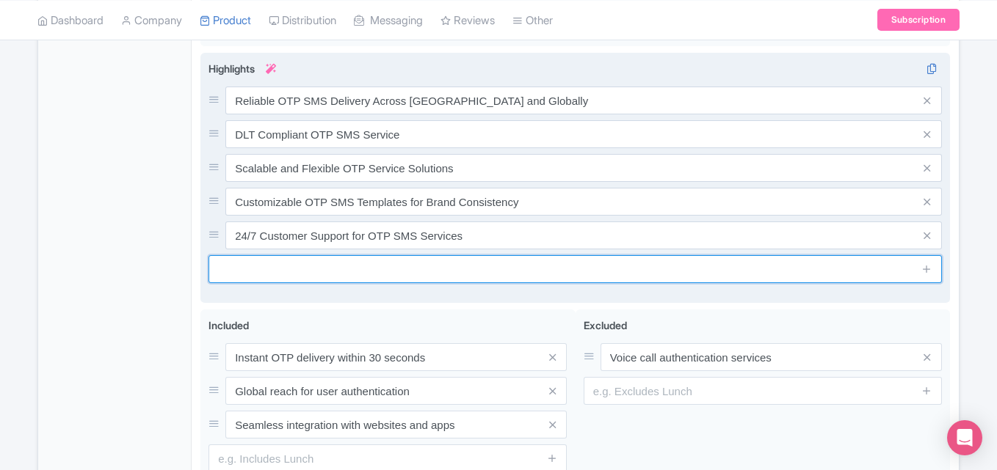
click at [297, 269] on input "text" at bounding box center [574, 269] width 733 height 28
paste input "Affordable Pricing for OTP SMS Services in [GEOGRAPHIC_DATA]"
type input "Affordable Pricing for OTP SMS Services in [GEOGRAPHIC_DATA]"
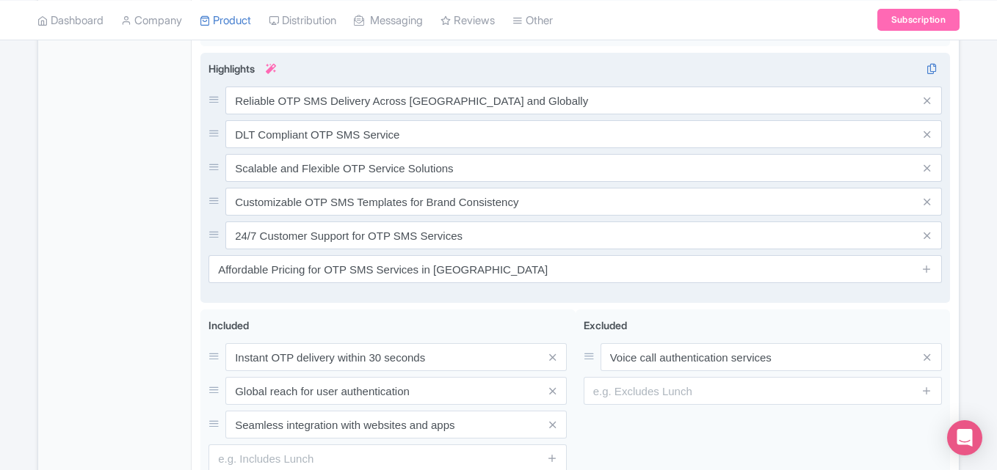
click at [310, 294] on div "Highlights i Reliable OTP SMS Delivery Across India and Globally DLT Compliant …" at bounding box center [574, 178] width 733 height 234
click at [927, 269] on icon at bounding box center [926, 268] width 11 height 11
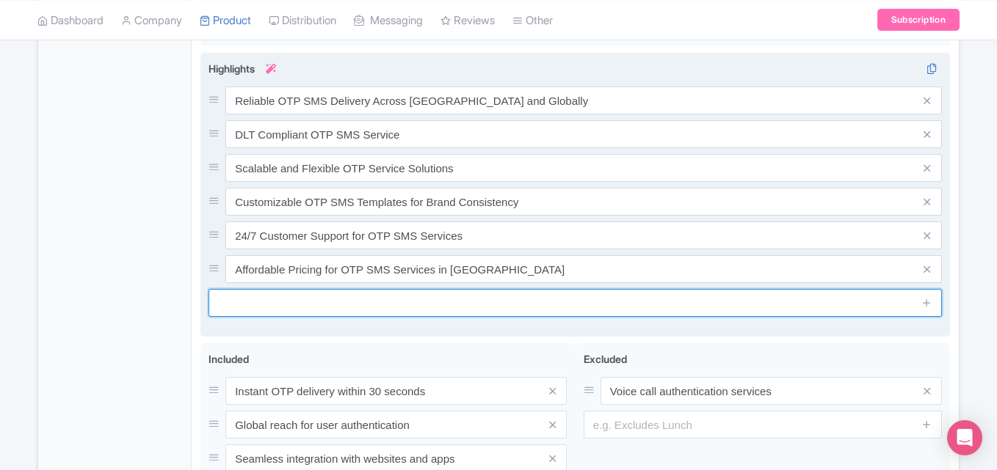
click at [288, 300] on input "text" at bounding box center [574, 303] width 733 height 28
paste input "Transactional and Promotional SMS OTP Services"
type input "Transactional and Promotional SMS OTP Services"
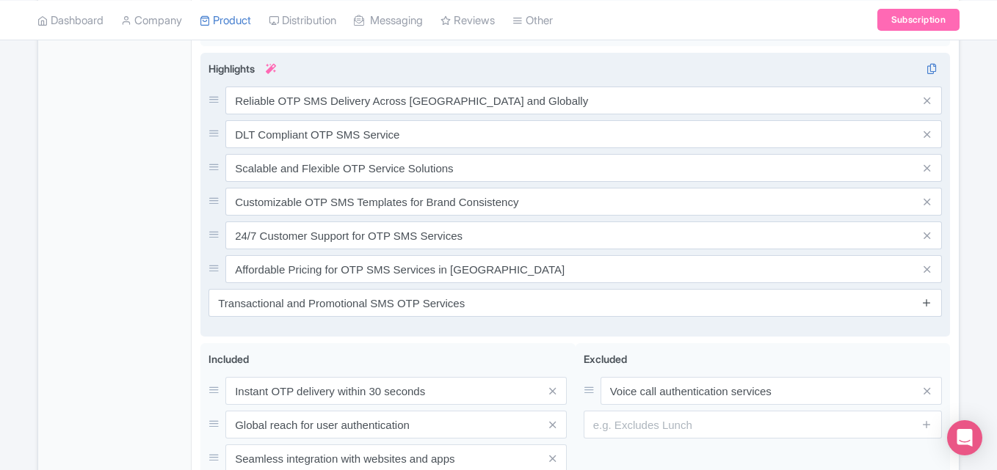
click at [925, 299] on span at bounding box center [926, 303] width 29 height 28
click at [925, 299] on icon at bounding box center [926, 302] width 11 height 11
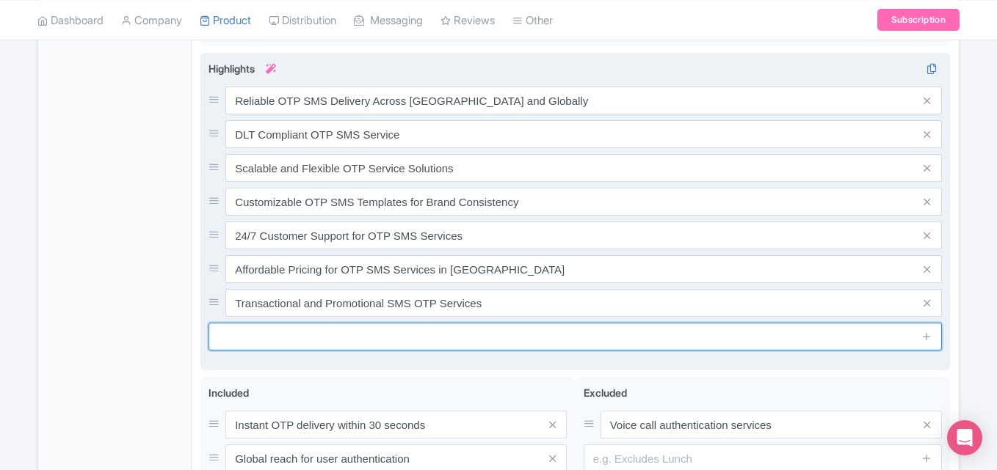
click at [282, 339] on input "text" at bounding box center [574, 337] width 733 height 28
paste input "Easy API Integration for OTP SMS in India"
type input "Easy API Integration for OTP SMS in India"
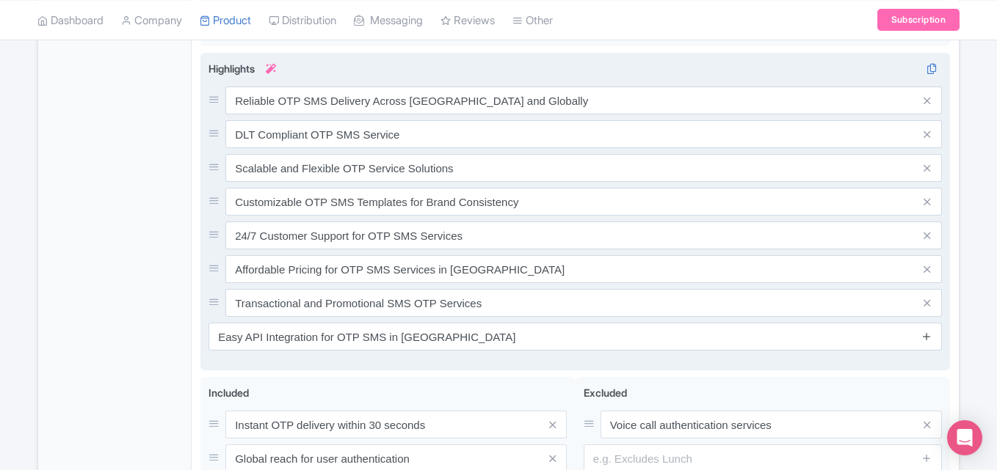
click at [930, 335] on icon at bounding box center [926, 336] width 11 height 11
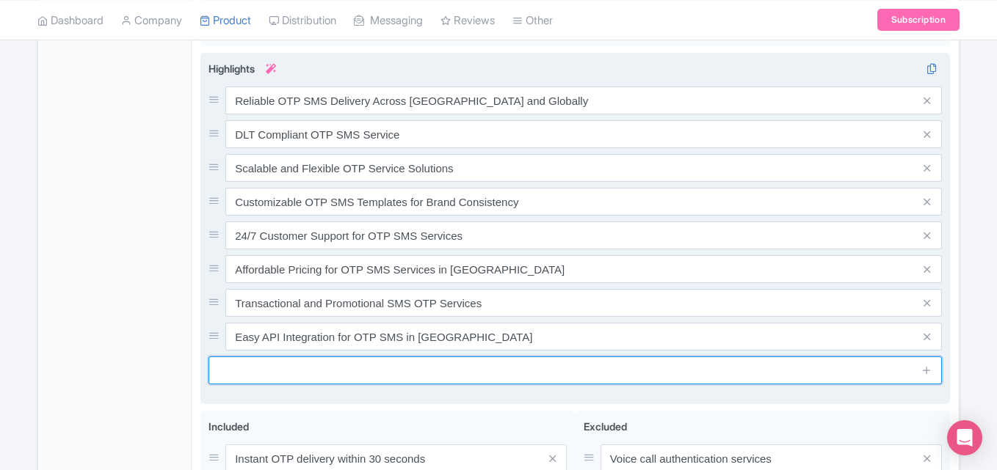
click at [258, 372] on input "text" at bounding box center [574, 371] width 733 height 28
paste input "Best Bulk SMS Gateway for OTP Delivery"
type input "Best Bulk SMS Gateway for OTP Delivery"
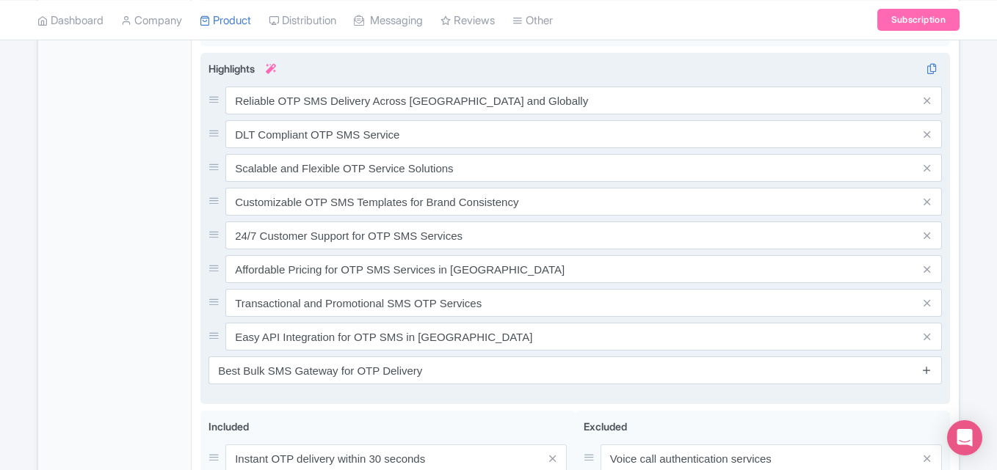
click at [930, 373] on icon at bounding box center [926, 370] width 11 height 11
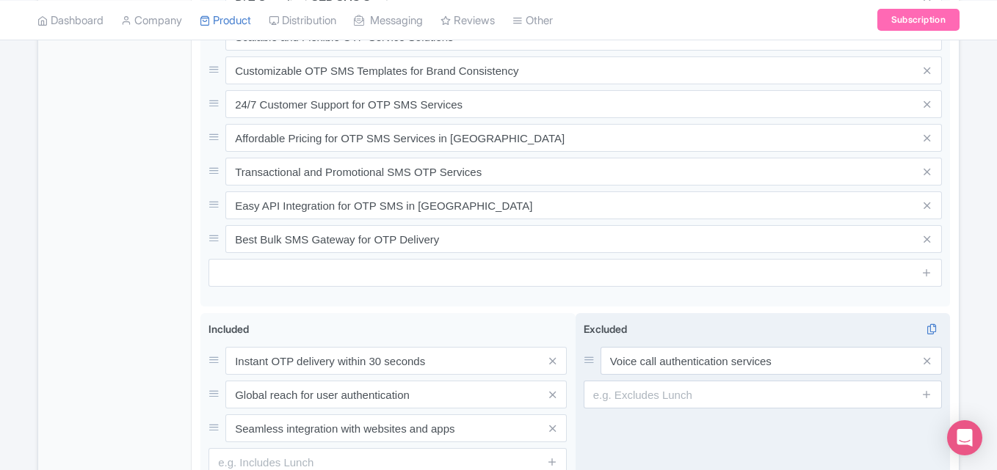
scroll to position [798, 0]
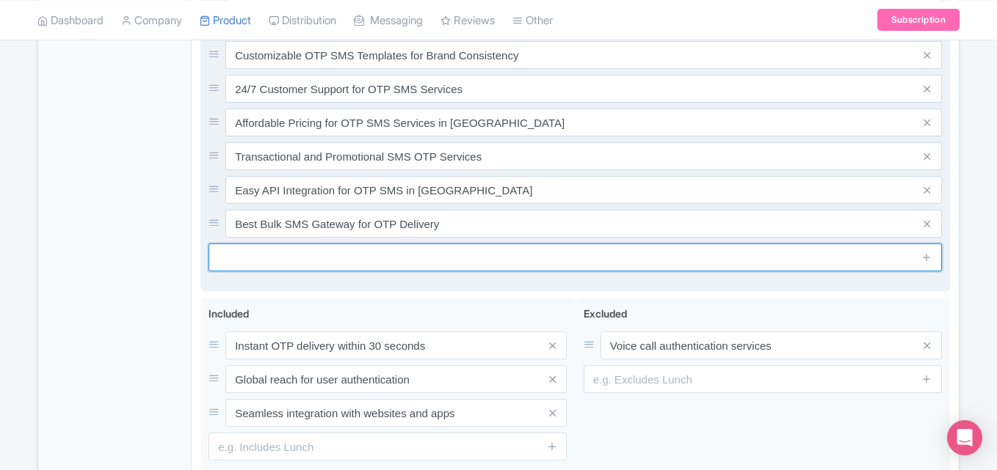
click at [299, 261] on input "text" at bounding box center [574, 258] width 733 height 28
paste input "Free OTP SMS Service for Small Businesses"
click at [246, 259] on input "Free OTP SMS Service for Small Businesses" at bounding box center [574, 258] width 733 height 28
type input "OTP SMS Service for Small Businesses"
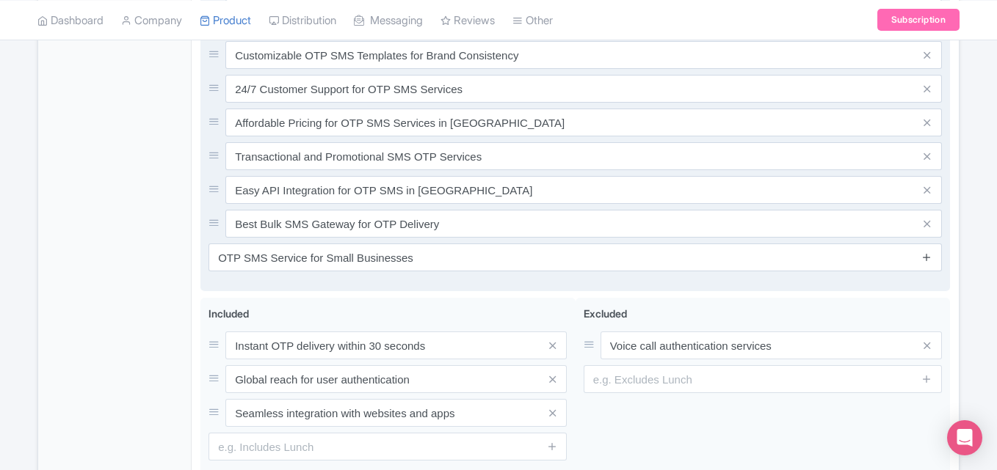
click at [928, 259] on icon at bounding box center [926, 257] width 11 height 11
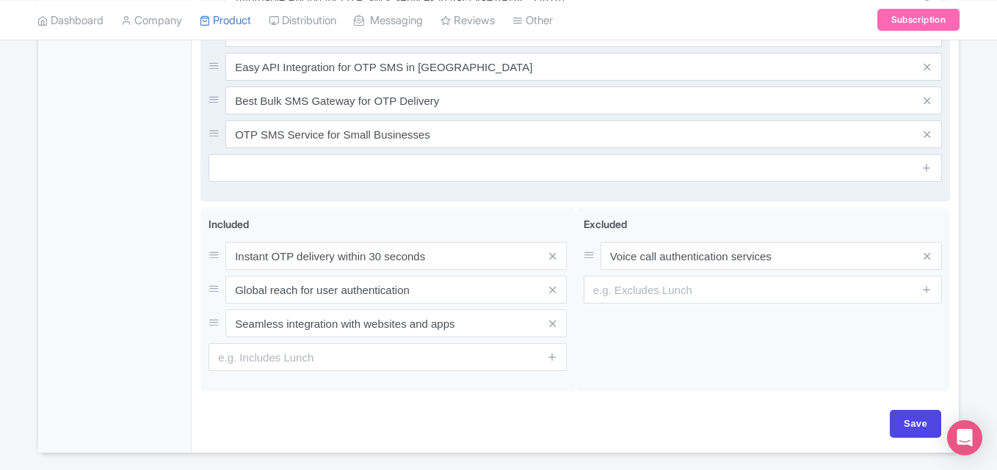
scroll to position [944, 0]
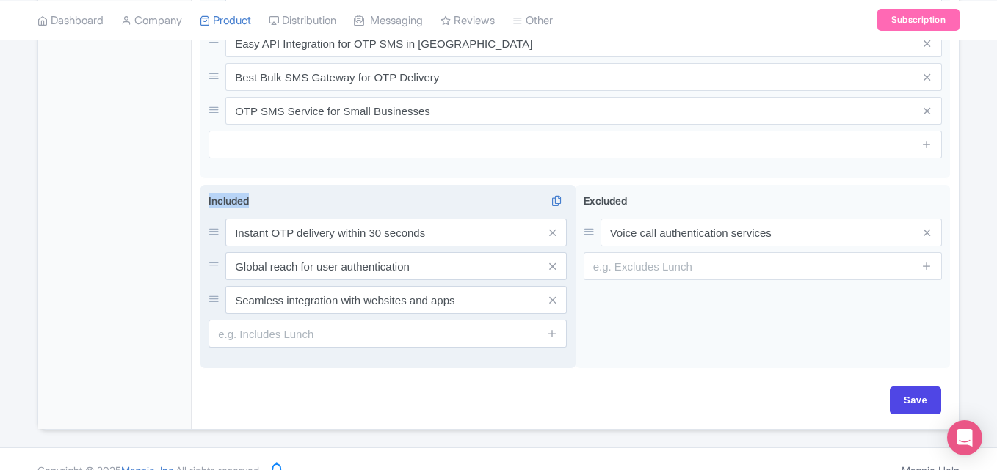
copy span "Included"
drag, startPoint x: 199, startPoint y: 193, endPoint x: 286, endPoint y: 197, distance: 87.4
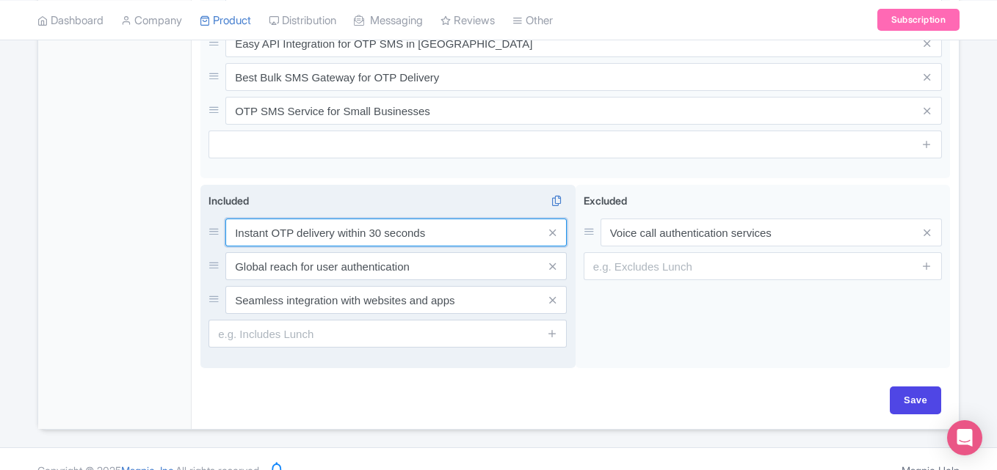
click at [383, 240] on input "Instant OTP delivery within 30 seconds" at bounding box center [395, 233] width 341 height 28
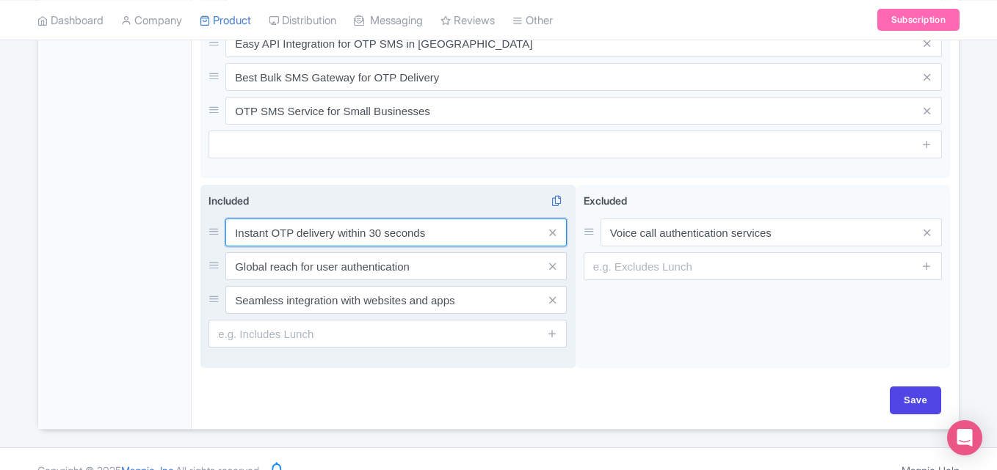
paste input "Reliable OTP SMS Delivery in India with High Success Rate"
type input "Reliable OTP SMS Delivery in India with High Success Rates"
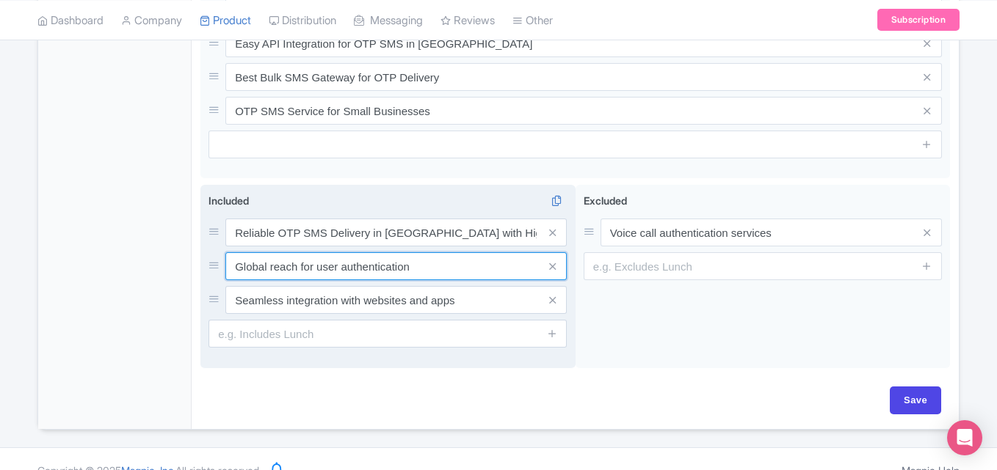
click at [347, 268] on input "Global reach for user authentication" at bounding box center [395, 266] width 341 height 28
paste input "DLT Registration Compliant OTP SMS Provider in India"
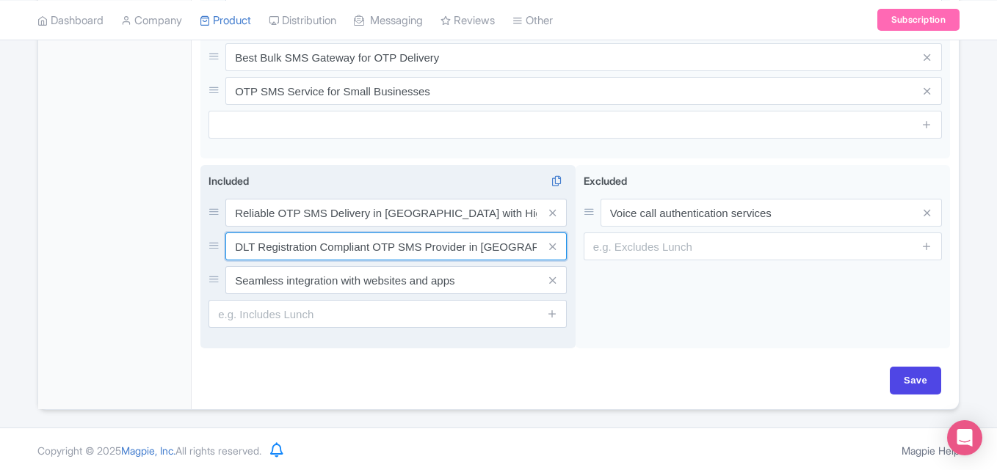
scroll to position [966, 0]
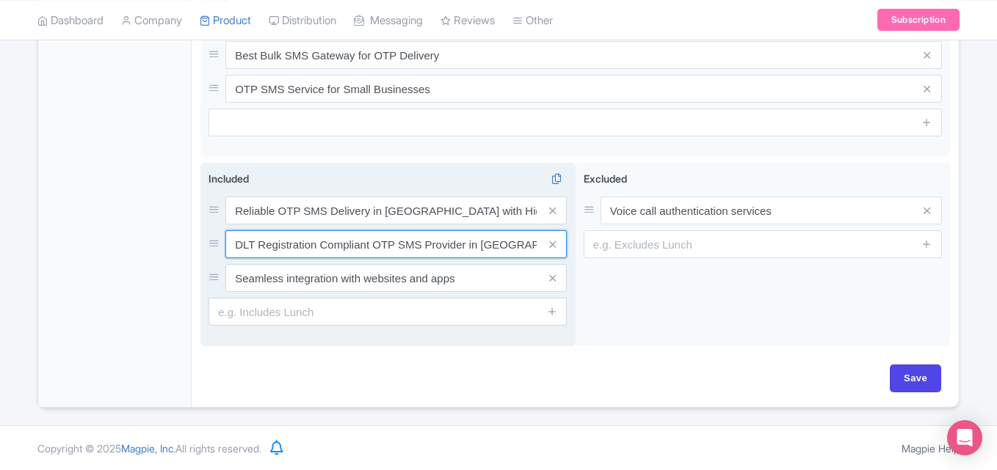
type input "DLT Registration Compliant OTP SMS Provider in India"
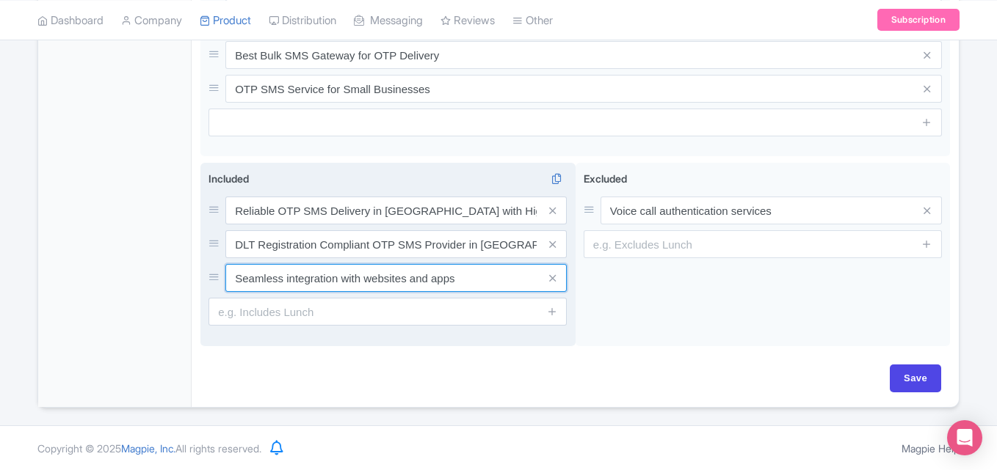
click at [300, 280] on input "Seamless integration with websites and apps" at bounding box center [395, 278] width 341 height 28
paste input "calable Indian OTP Panel & Bulk SMS Gateway Solution"
type input "Scalable Indian OTP Panel & Bulk SMS Gateway Solutions"
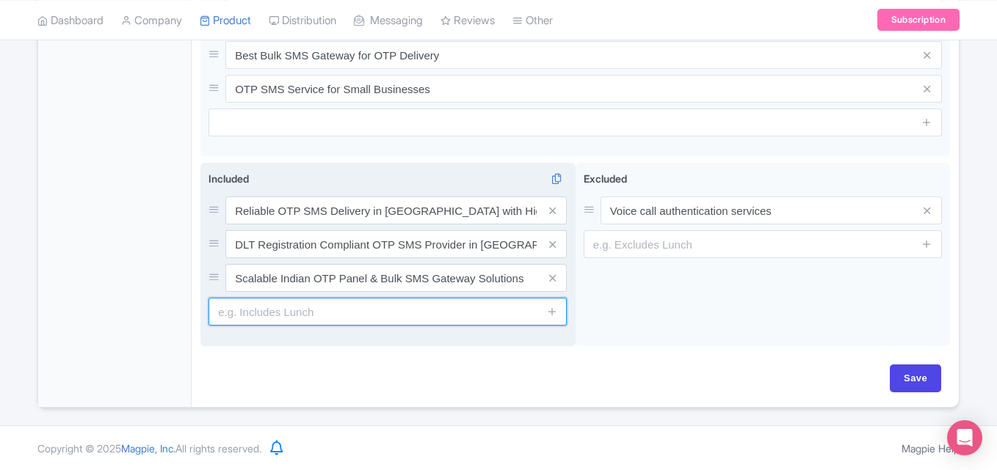
click at [308, 307] on input "text" at bounding box center [387, 312] width 358 height 28
click at [316, 306] on input "text" at bounding box center [387, 312] width 358 height 28
paste input "Custom OTP SMS Templates with Branding"
type input "Custom OTP SMS Templates with Branding"
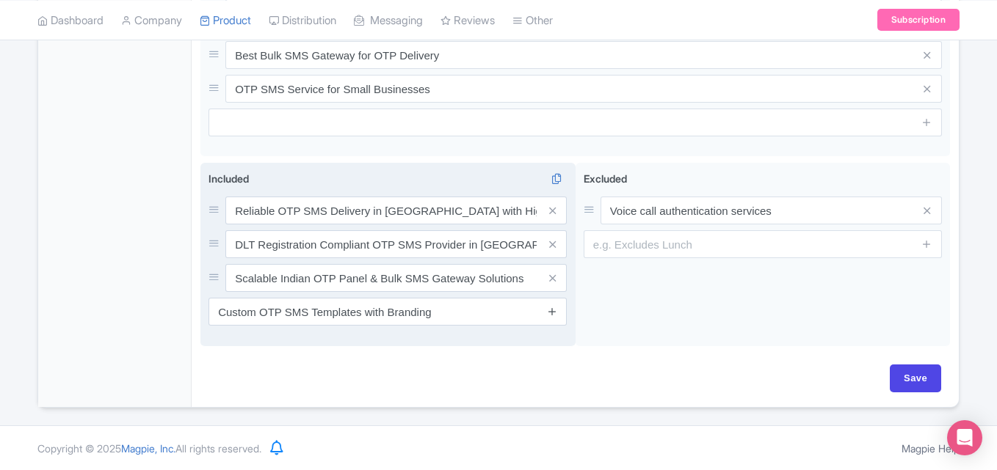
click at [556, 313] on icon at bounding box center [552, 311] width 11 height 11
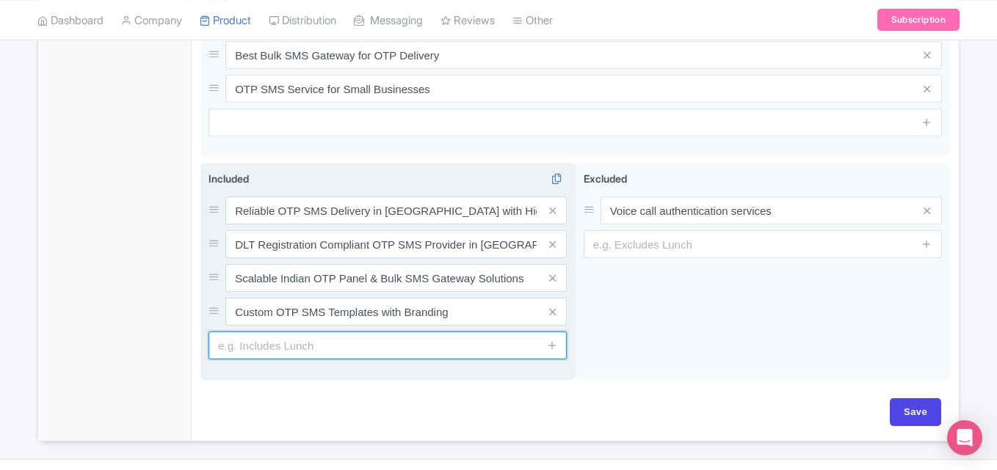
click at [343, 350] on input "text" at bounding box center [387, 346] width 358 height 28
paste input "24/7 Support for OTP SMS Services & Bulk SMS in [GEOGRAPHIC_DATA]"
type input "24/7 Support for OTP SMS Services & Bulk SMS in [GEOGRAPHIC_DATA]"
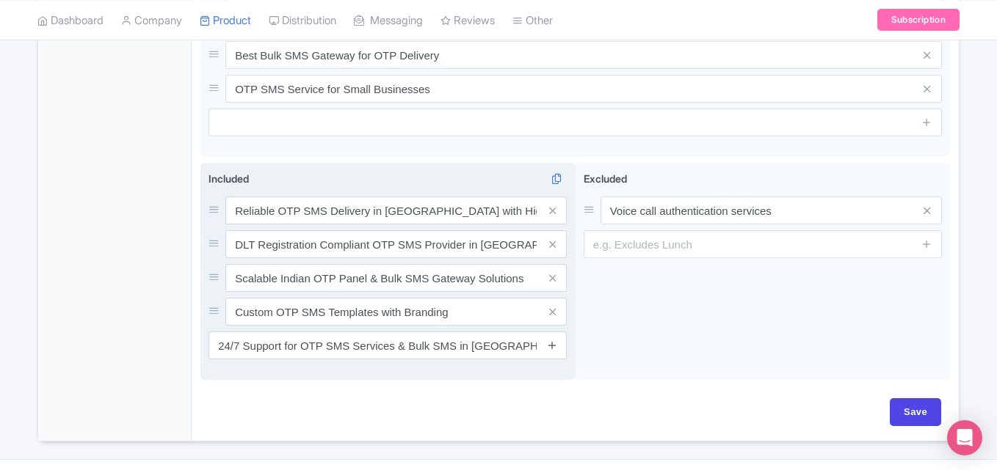
click at [553, 346] on icon at bounding box center [552, 345] width 11 height 11
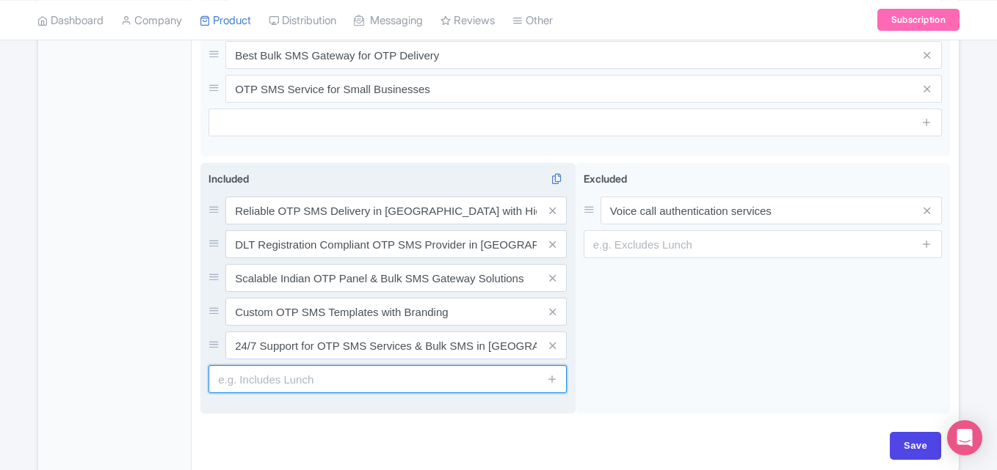
click at [322, 373] on input "text" at bounding box center [387, 379] width 358 height 28
paste input "Affordable Pricing for OTP SMS and Bulk SMS Gateway"
type input "Affordable Pricing for OTP SMS and Bulk SMS Gateway"
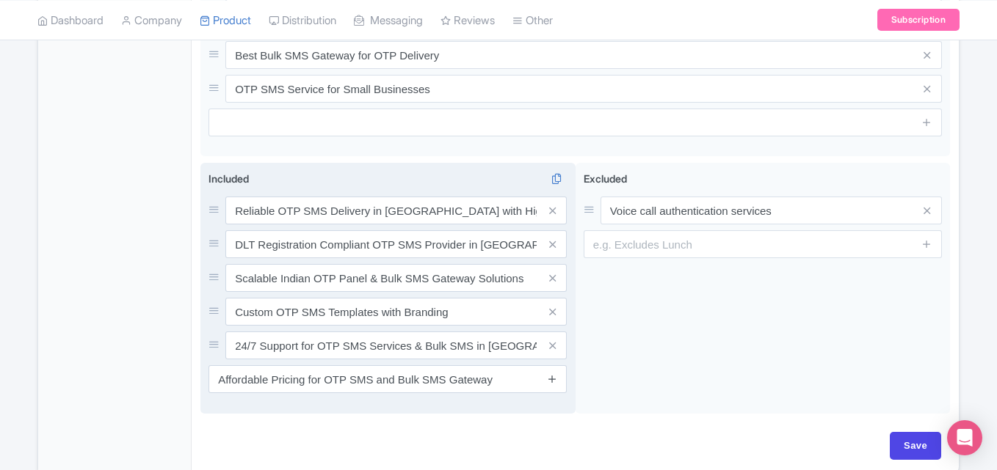
click at [552, 378] on icon at bounding box center [552, 379] width 11 height 11
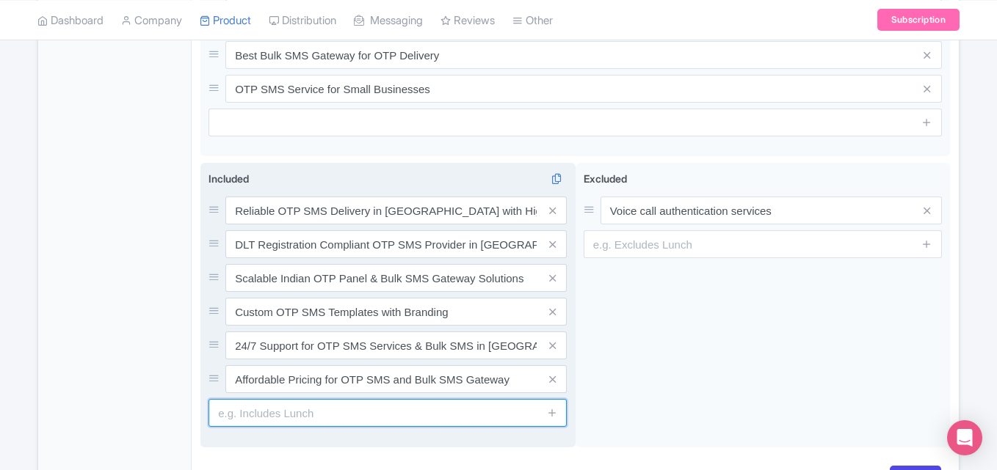
paste input "Transactional SMS Service Provider in [GEOGRAPHIC_DATA] with OTP Focus"
click at [278, 411] on input "text" at bounding box center [387, 413] width 358 height 28
type input "Transactional SMS Service Provider in [GEOGRAPHIC_DATA] with OTP Focus"
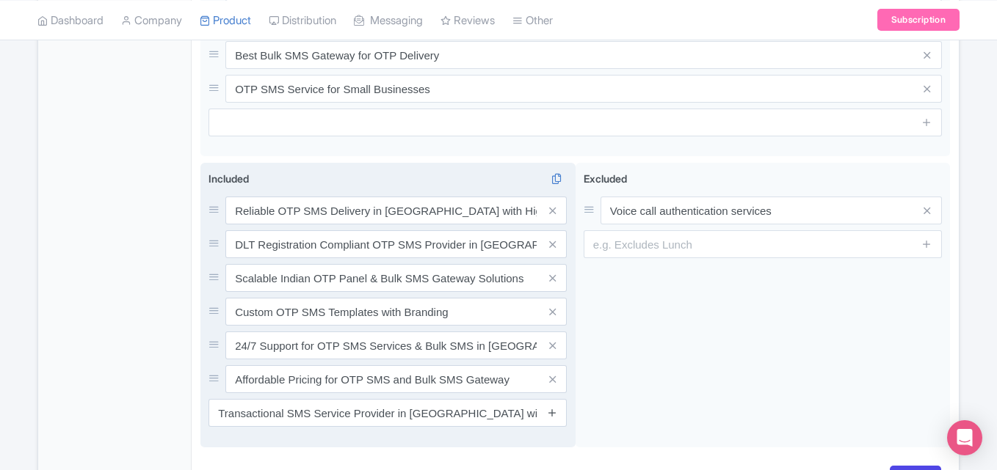
click at [549, 414] on icon at bounding box center [552, 412] width 11 height 11
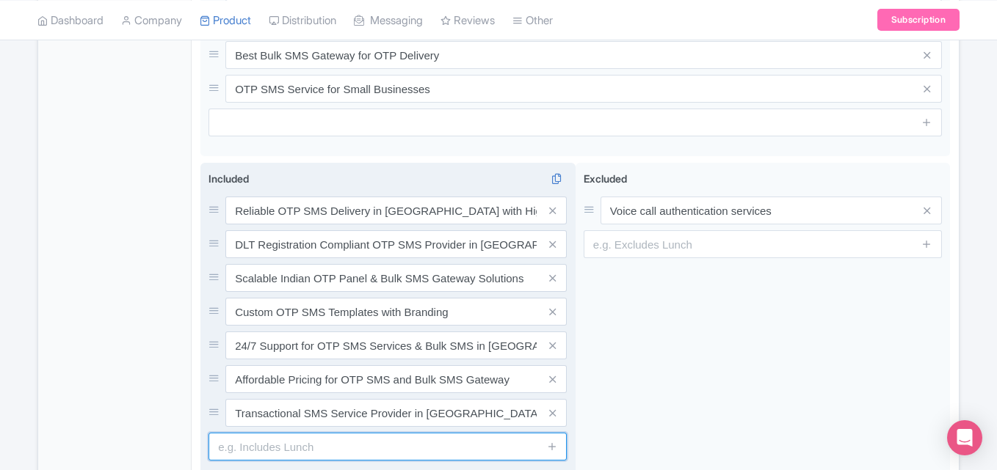
paste input "Easy API for Sending OTP to Mobile Number Online in [GEOGRAPHIC_DATA]"
click at [387, 448] on input "text" at bounding box center [387, 447] width 358 height 28
type input "Easy API for Sending OTP to Mobile Number Online in [GEOGRAPHIC_DATA]"
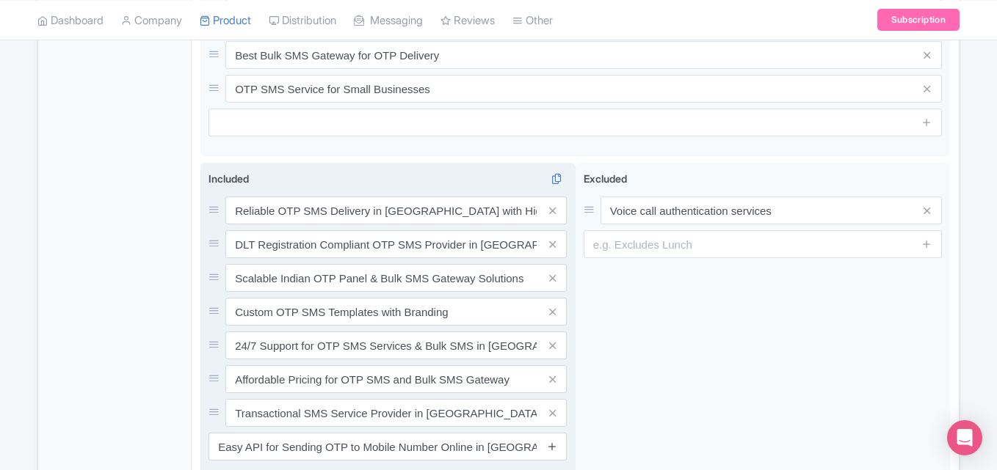
click at [550, 448] on icon at bounding box center [552, 446] width 11 height 11
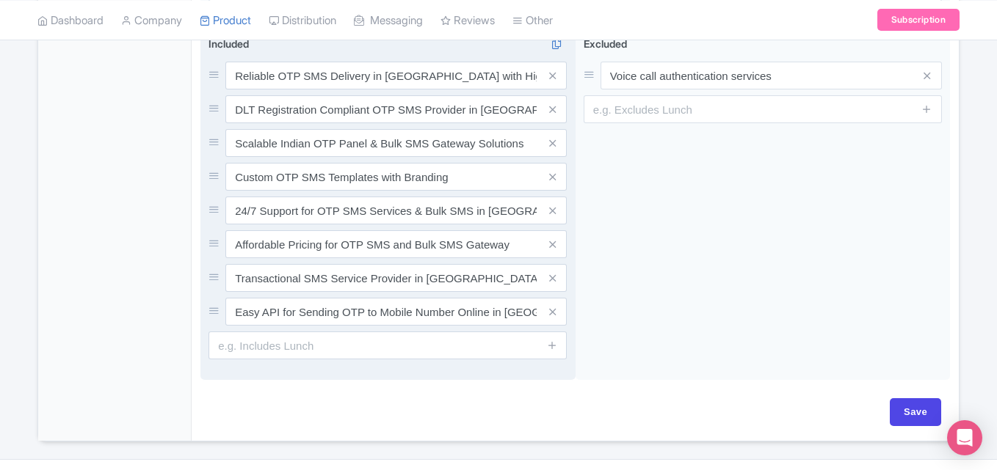
scroll to position [1135, 0]
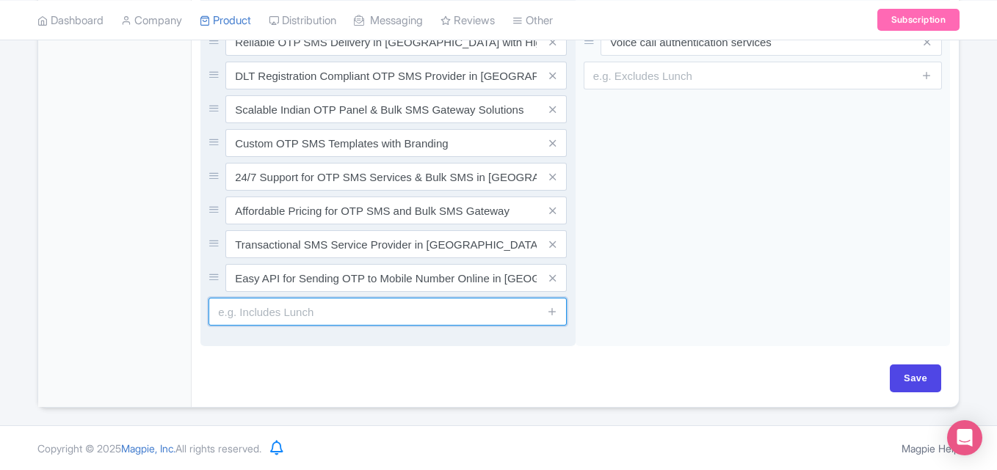
click at [343, 312] on input "text" at bounding box center [387, 312] width 358 height 28
paste input "OTP SMS Service India for New Users"
click at [370, 313] on input "OTP SMS Service India for New Users" at bounding box center [387, 312] width 358 height 28
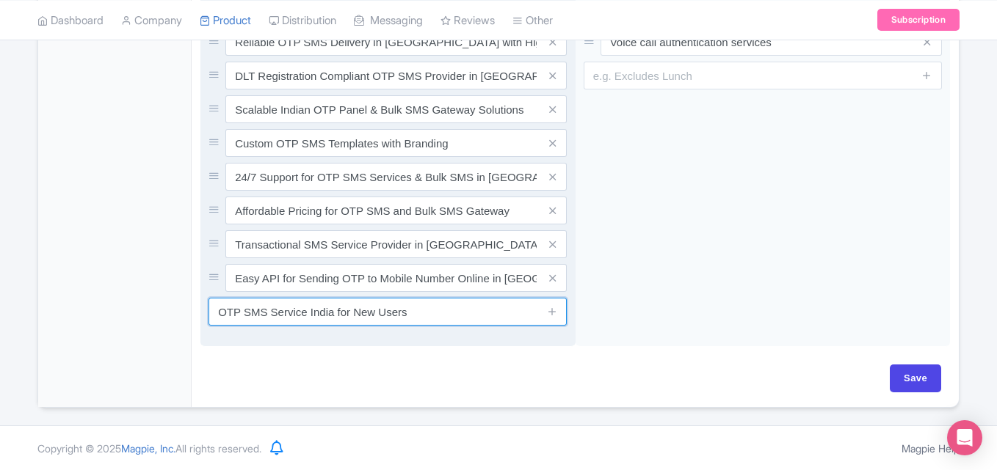
click at [370, 313] on input "OTP SMS Service India for New Users" at bounding box center [387, 312] width 358 height 28
click at [364, 321] on input "OTP SMS Service India for New Users" at bounding box center [387, 312] width 358 height 28
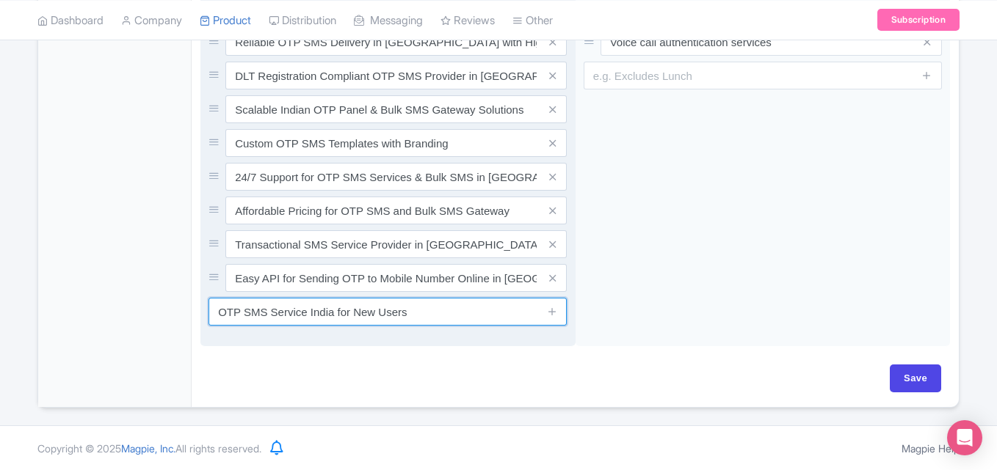
paste input "Best Indian OTP Buy Website & Global OTP [GEOGRAPHIC_DATA] Support"
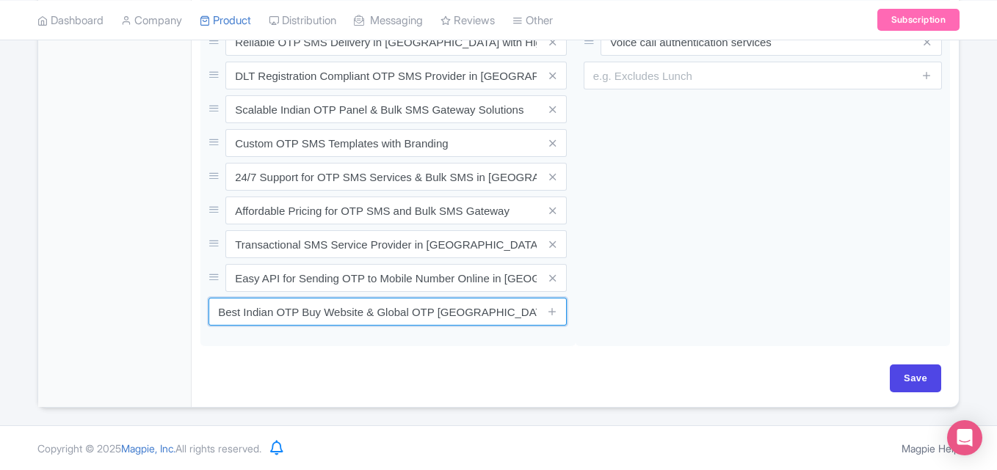
type input "Best Indian OTP Buy Website & Global OTP [GEOGRAPHIC_DATA] Support"
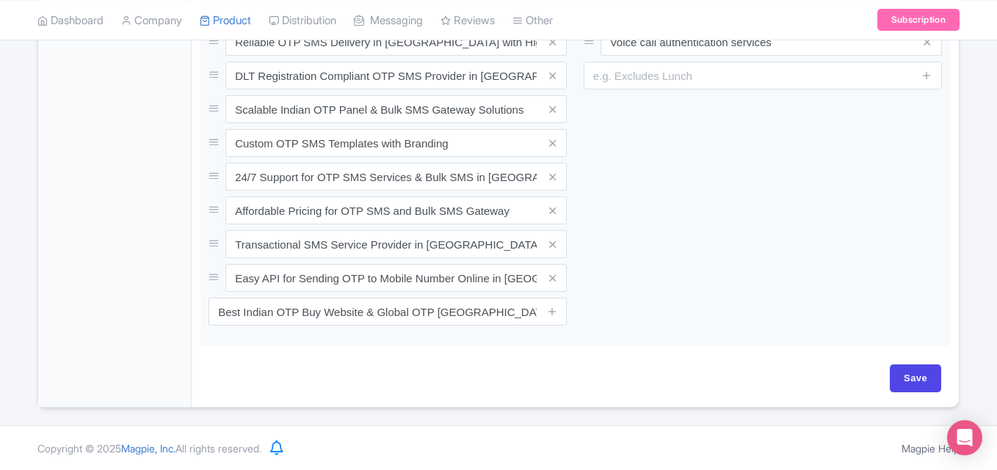
click at [550, 313] on icon at bounding box center [552, 311] width 11 height 11
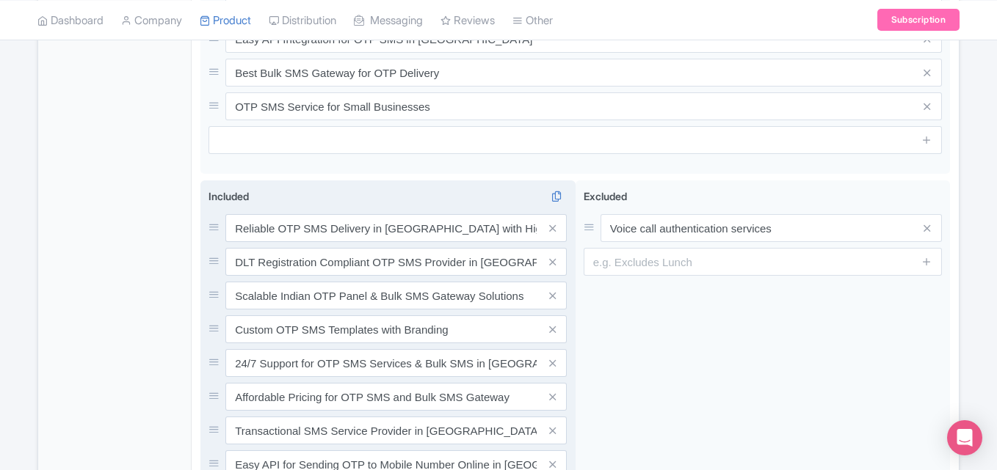
scroll to position [915, 0]
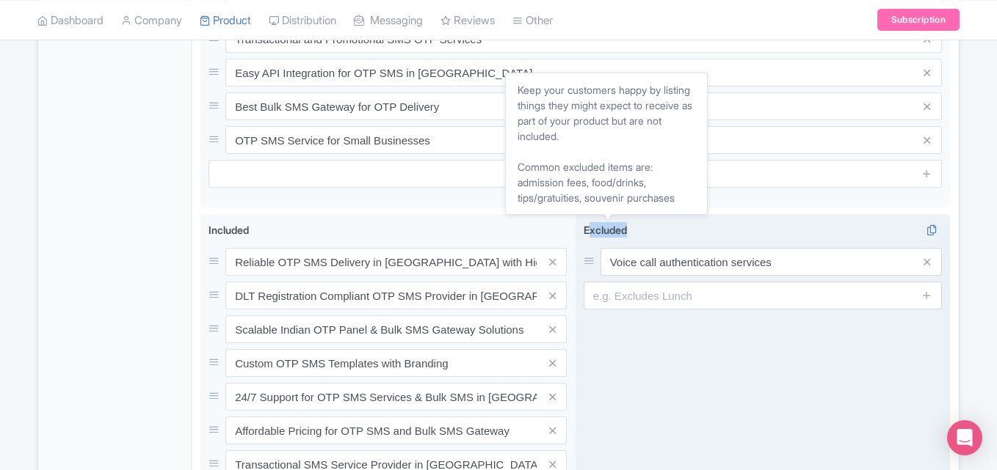
copy span "xcluded"
copy span "Excluded"
drag, startPoint x: 632, startPoint y: 227, endPoint x: 583, endPoint y: 226, distance: 49.2
click at [583, 226] on div "Excluded i Voice call authentication services" at bounding box center [762, 265] width 358 height 87
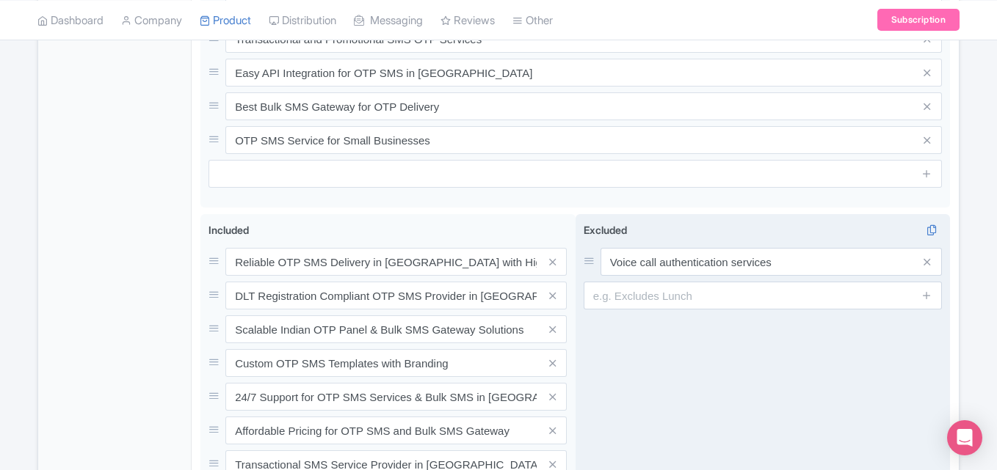
click at [694, 331] on div "Excluded i Voice call authentication services" at bounding box center [762, 407] width 375 height 386
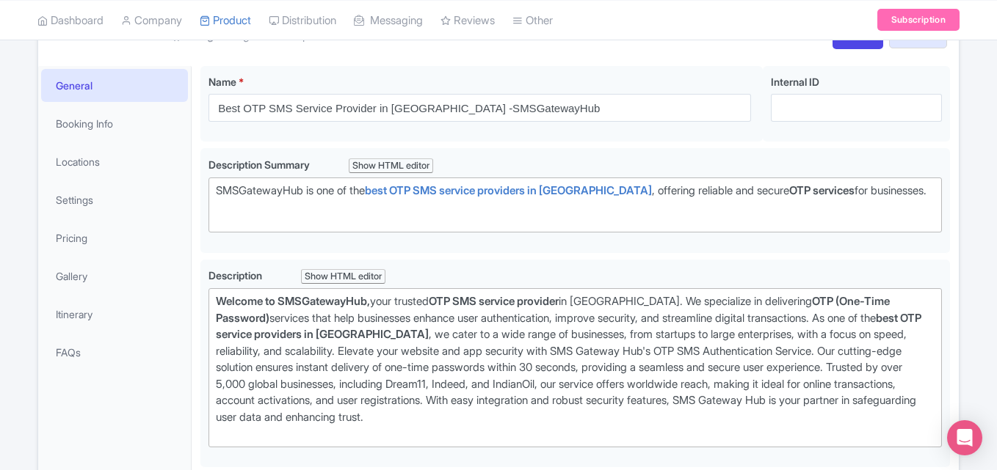
scroll to position [215, 0]
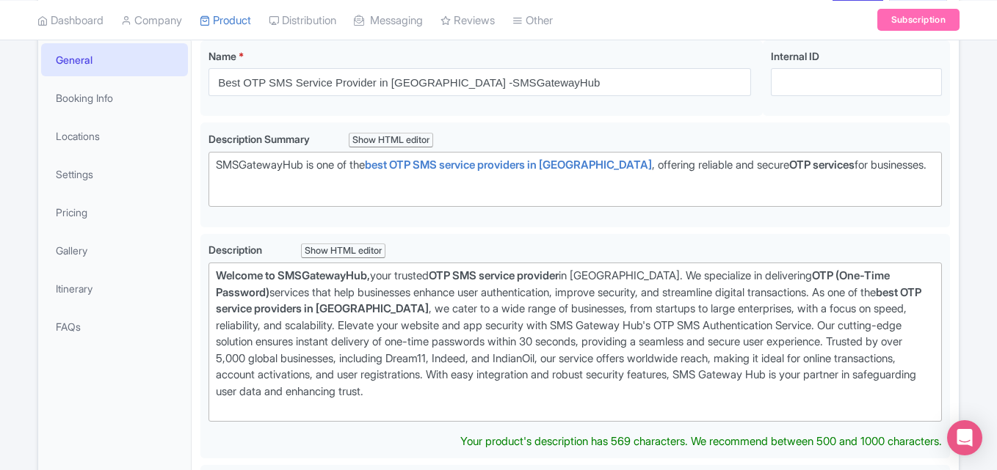
click at [478, 285] on div "Welcome to SMSGatewayHub, your trusted OTP SMS service provider in India. We sp…" at bounding box center [575, 342] width 718 height 149
click at [492, 269] on strong "OTP SMS service provider" at bounding box center [494, 276] width 130 height 14
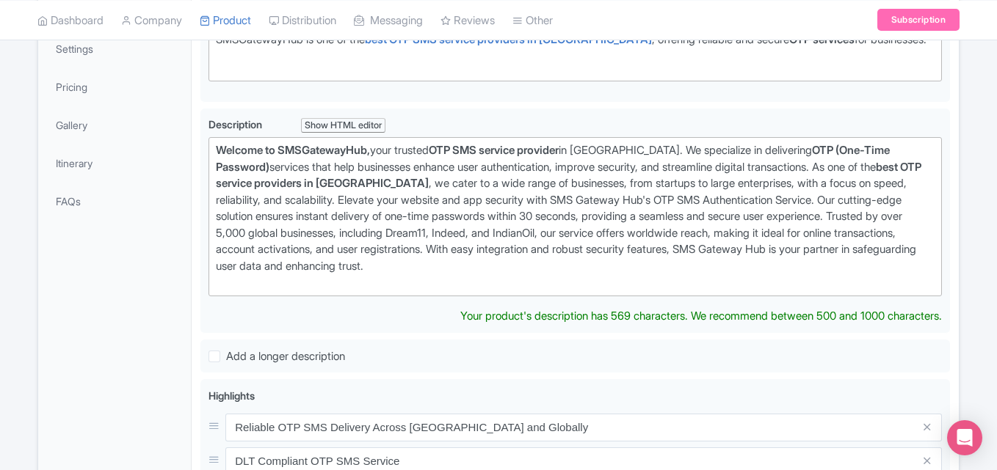
scroll to position [362, 0]
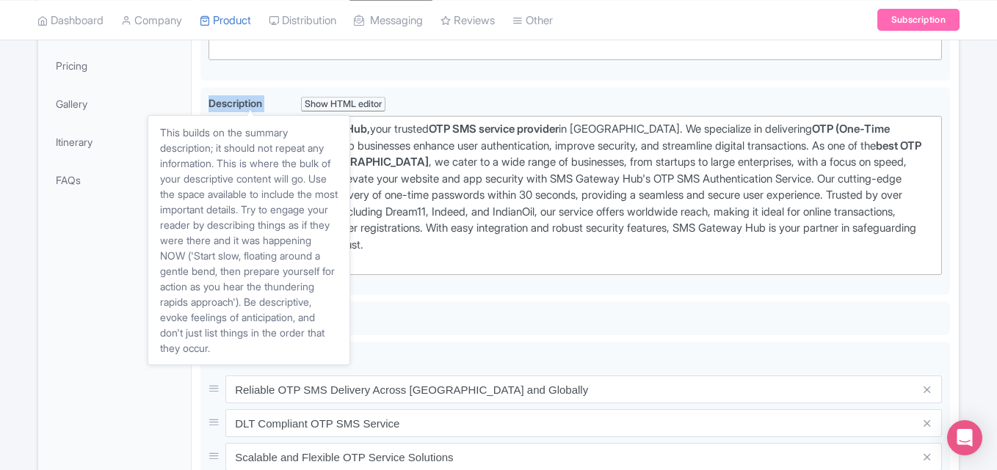
copy span "Description"
drag, startPoint x: 204, startPoint y: 100, endPoint x: 272, endPoint y: 98, distance: 68.3
click at [272, 98] on div "Elevate your website and app security with SMS Gateway Hub's OTP SMS Authentica…" at bounding box center [574, 191] width 749 height 209
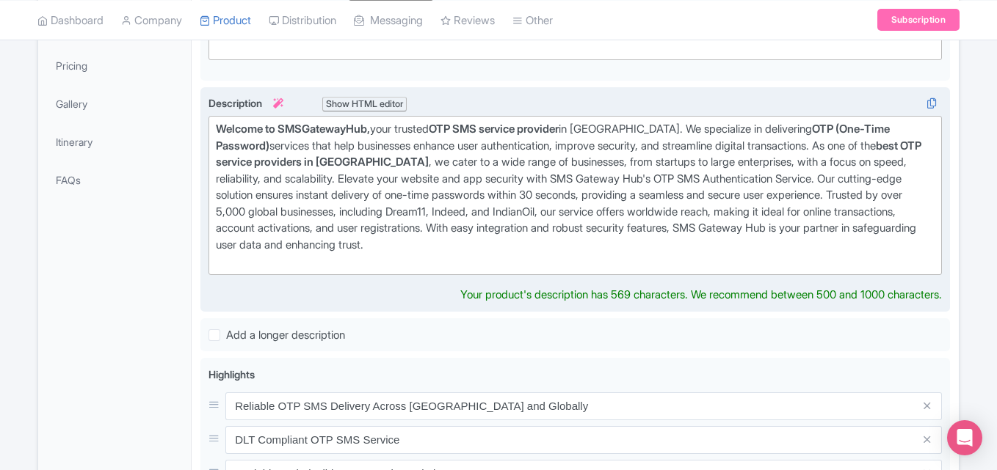
click at [728, 217] on div "Welcome to SMSGatewayHub, your trusted OTP SMS service provider in India. We sp…" at bounding box center [575, 195] width 718 height 149
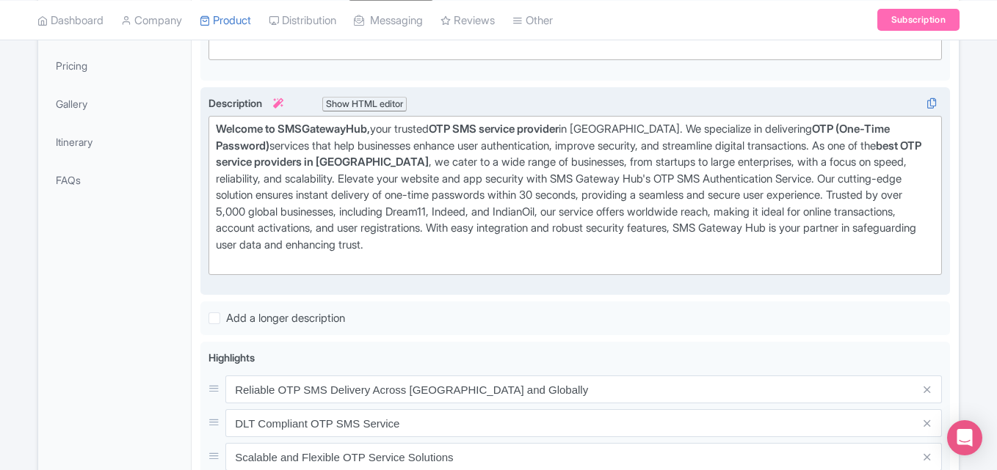
drag, startPoint x: 674, startPoint y: 292, endPoint x: 780, endPoint y: 283, distance: 106.0
click at [798, 291] on div "Elevate your website and app security with SMS Gateway Hub's OTP SMS Authentica…" at bounding box center [574, 191] width 749 height 209
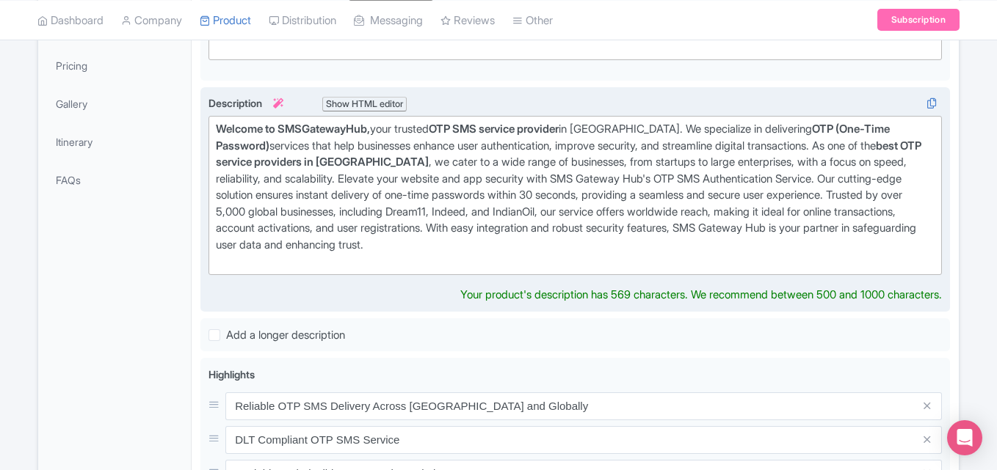
click at [697, 233] on div "Welcome to SMSGatewayHub, your trusted OTP SMS service provider in India. We sp…" at bounding box center [575, 195] width 718 height 149
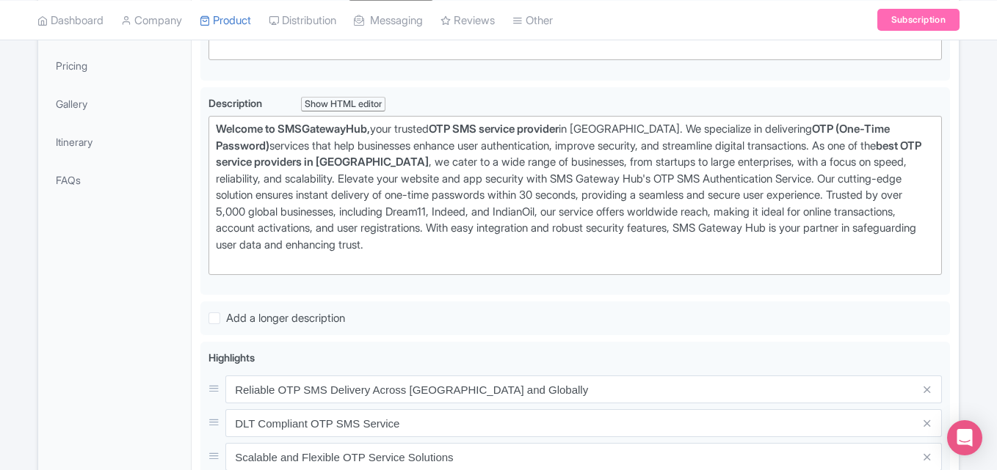
drag, startPoint x: 673, startPoint y: 296, endPoint x: 686, endPoint y: 297, distance: 13.2
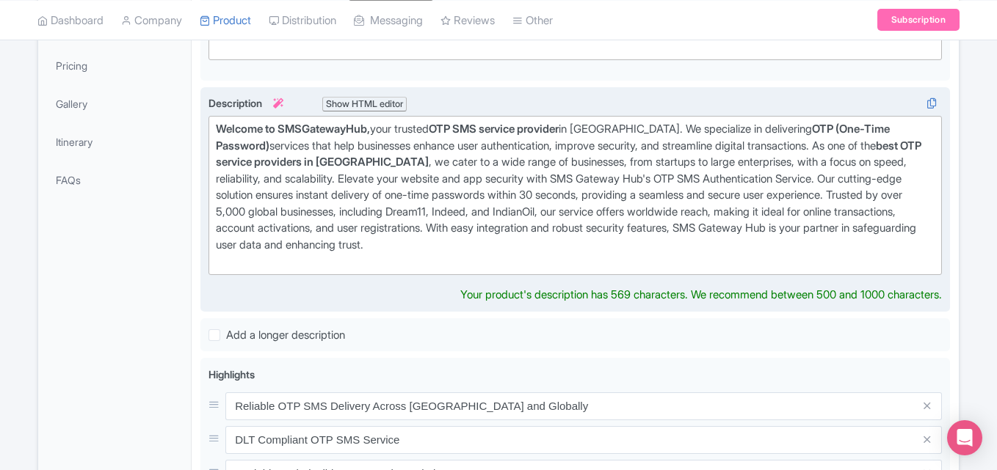
click at [346, 222] on div "Welcome to SMSGatewayHub, your trusted OTP SMS service provider in India. We sp…" at bounding box center [575, 195] width 718 height 149
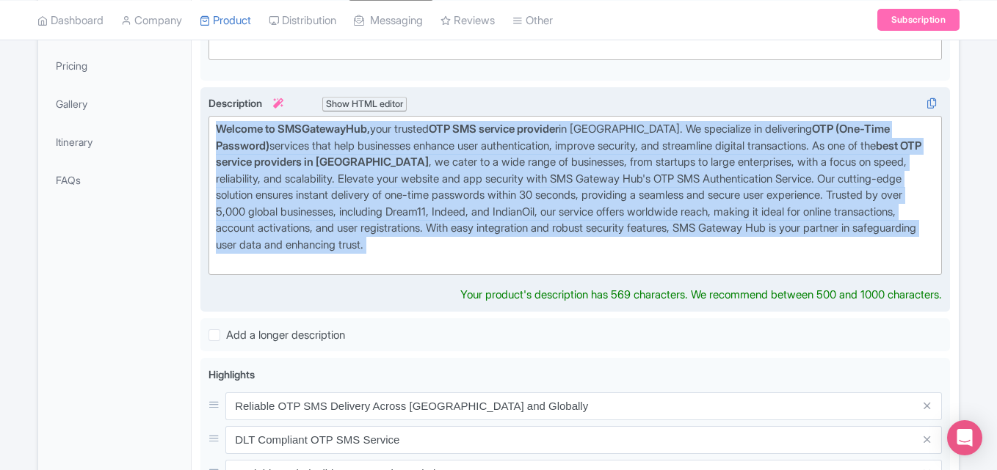
paste trix-editor "<div><strong>OTP SMS Service Provider in India – SMSGatewayHub<br></strong><br>…"
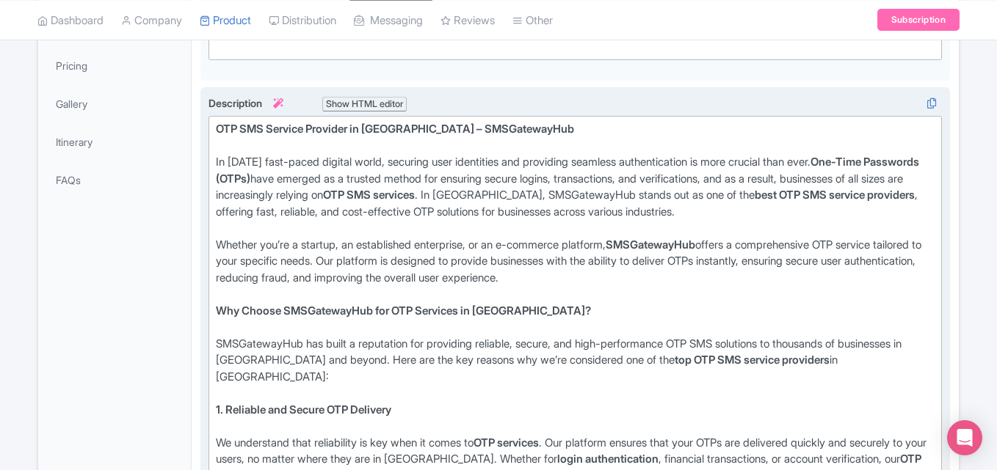
drag, startPoint x: 374, startPoint y: 134, endPoint x: 364, endPoint y: 148, distance: 17.5
click at [374, 138] on div "OTP SMS Service Provider in India – SMSGatewayHub" at bounding box center [575, 137] width 718 height 33
click at [359, 151] on div "OTP SMS Service Provider in India – SMSGatewayHub" at bounding box center [575, 137] width 718 height 33
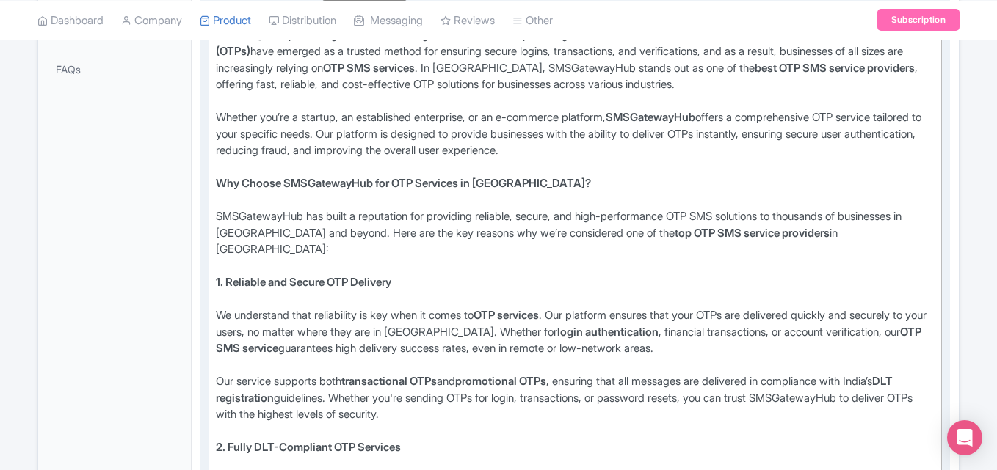
scroll to position [509, 0]
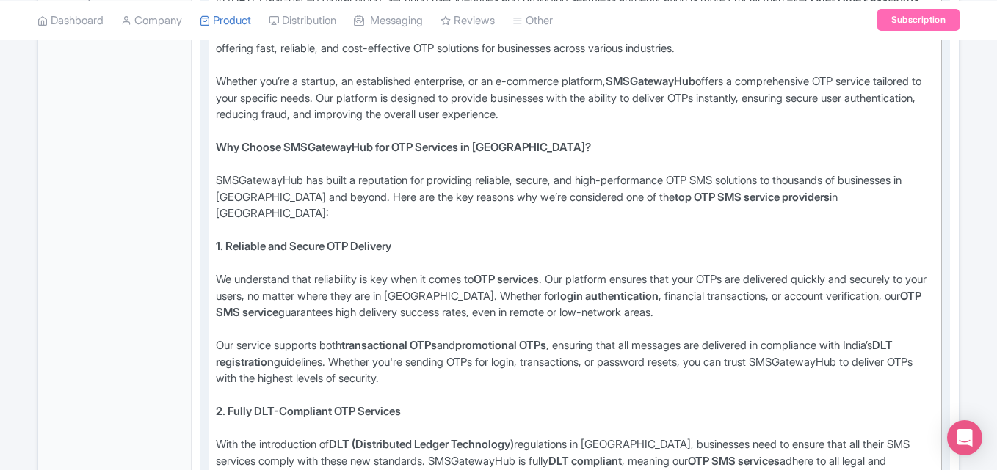
click at [320, 159] on div "Why Choose SMSGatewayHub for OTP Services in India?" at bounding box center [575, 155] width 718 height 33
click at [410, 143] on strong "Why Choose SMSGatewayHub for OTP Services in India?" at bounding box center [403, 147] width 375 height 14
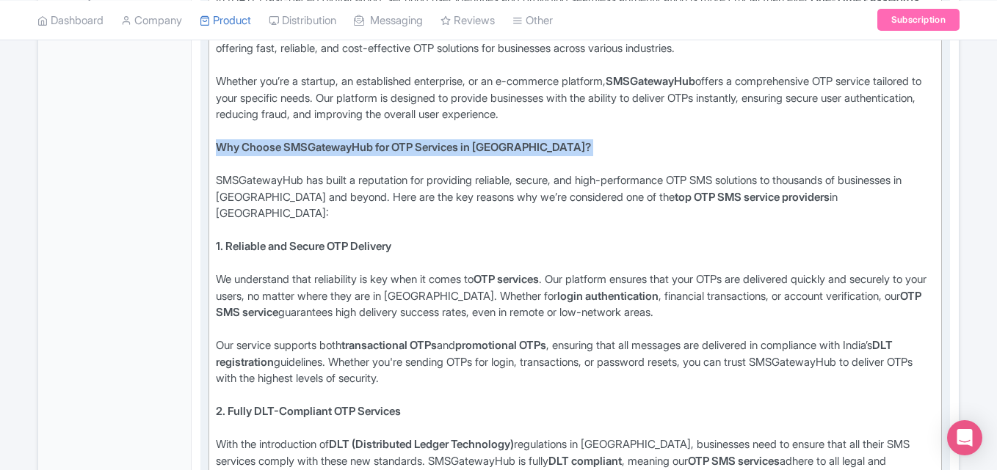
click at [410, 143] on strong "Why Choose SMSGatewayHub for OTP Services in India?" at bounding box center [403, 147] width 375 height 14
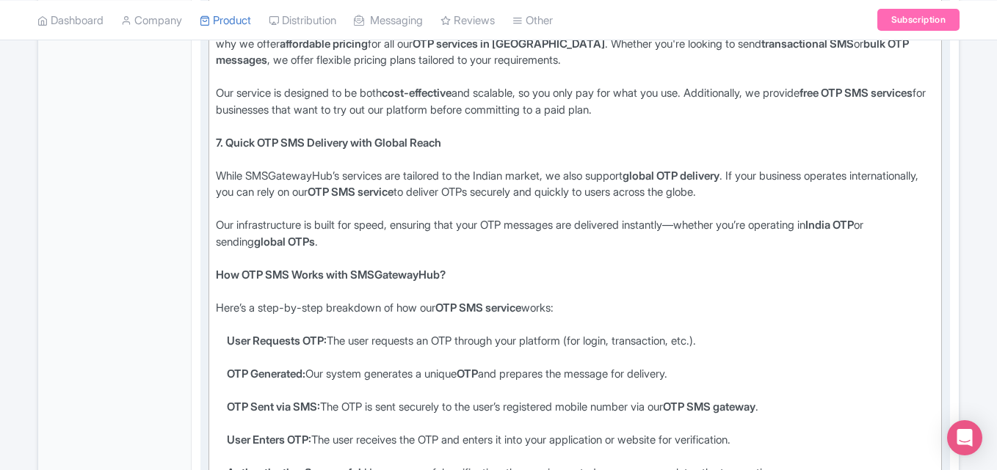
scroll to position [1536, 0]
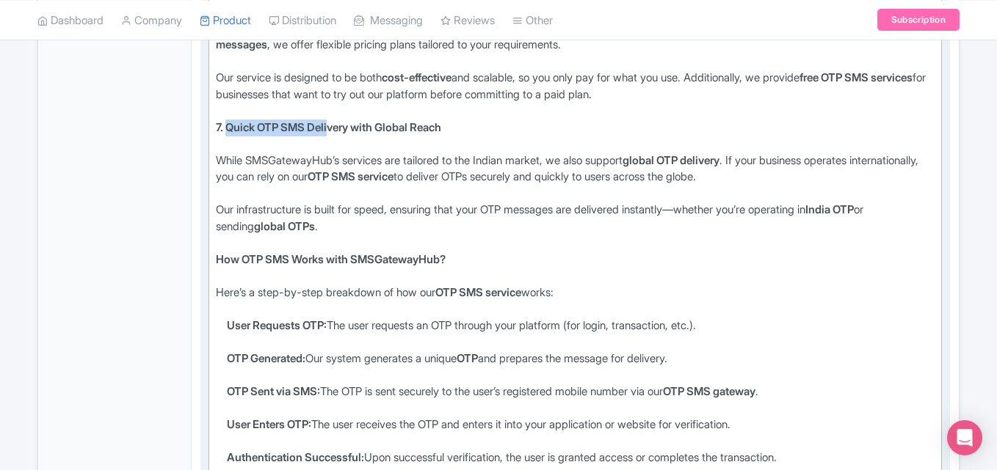
drag, startPoint x: 229, startPoint y: 127, endPoint x: 332, endPoint y: 127, distance: 103.5
click at [332, 127] on strong "7. Quick OTP SMS Delivery with Global Reach" at bounding box center [328, 127] width 225 height 14
click at [382, 259] on strong "How OTP SMS Works with SMSGatewayHub?" at bounding box center [331, 259] width 230 height 14
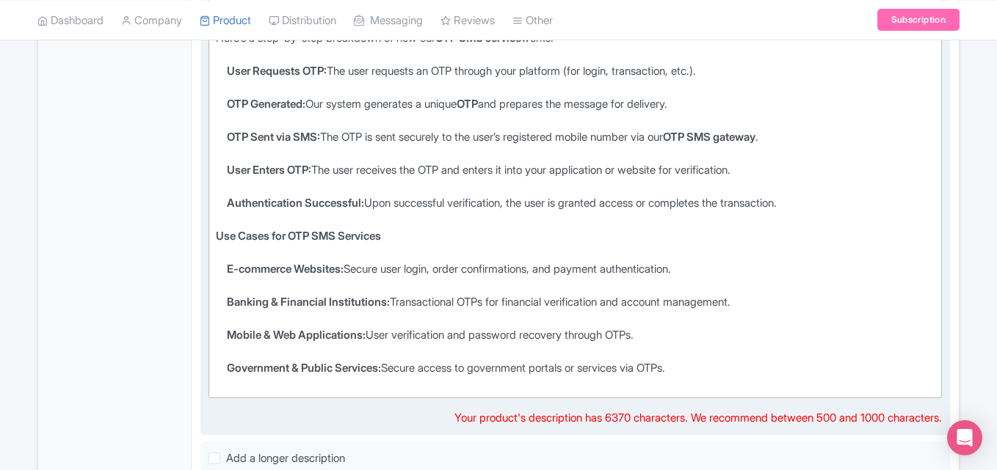
scroll to position [1829, 0]
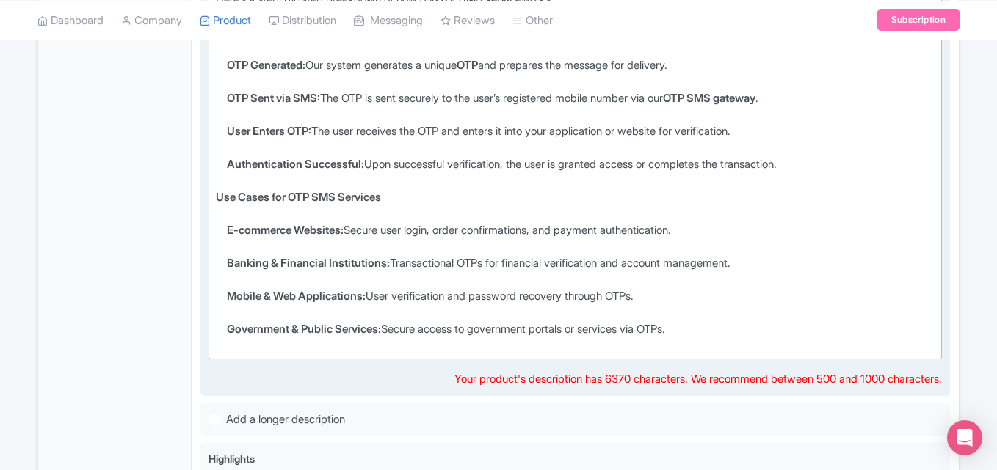
click at [450, 238] on li "E-commerce Websites: Secure user login, order confirmations, and payment authen…" at bounding box center [580, 238] width 707 height 33
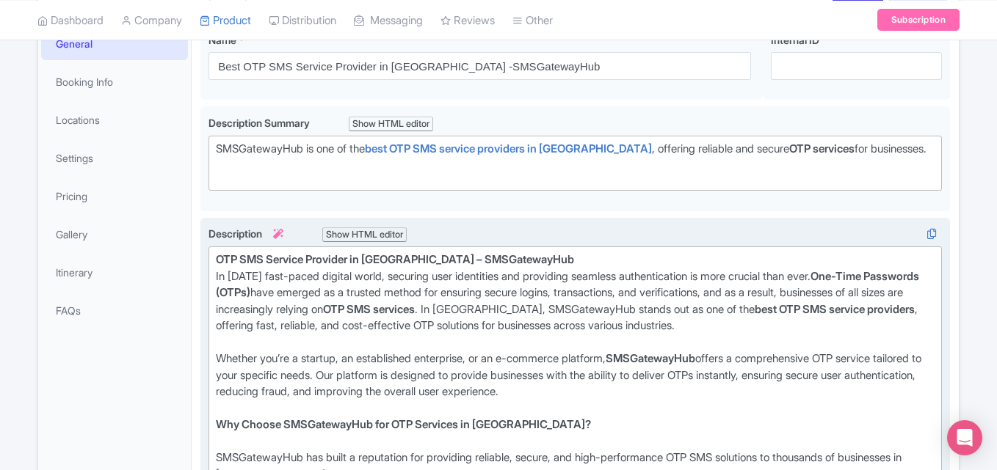
scroll to position [142, 0]
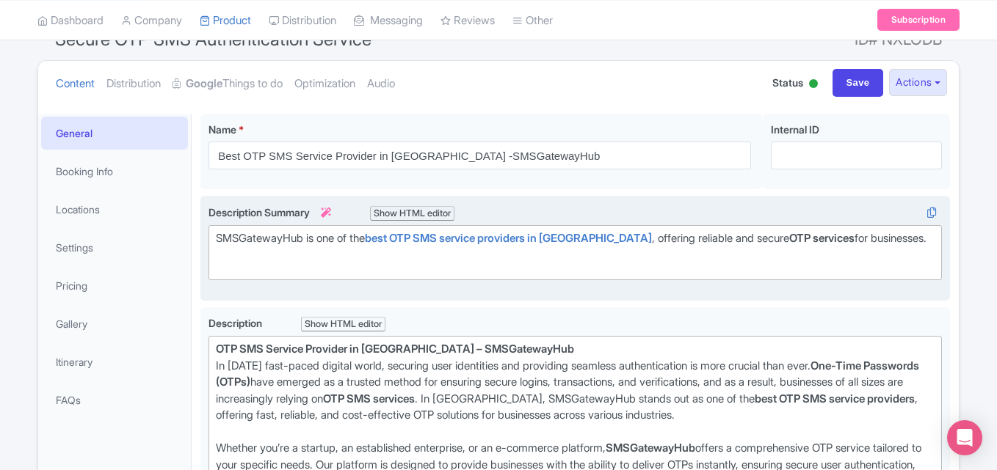
click at [411, 215] on div "Show HTML editor" at bounding box center [412, 213] width 84 height 15
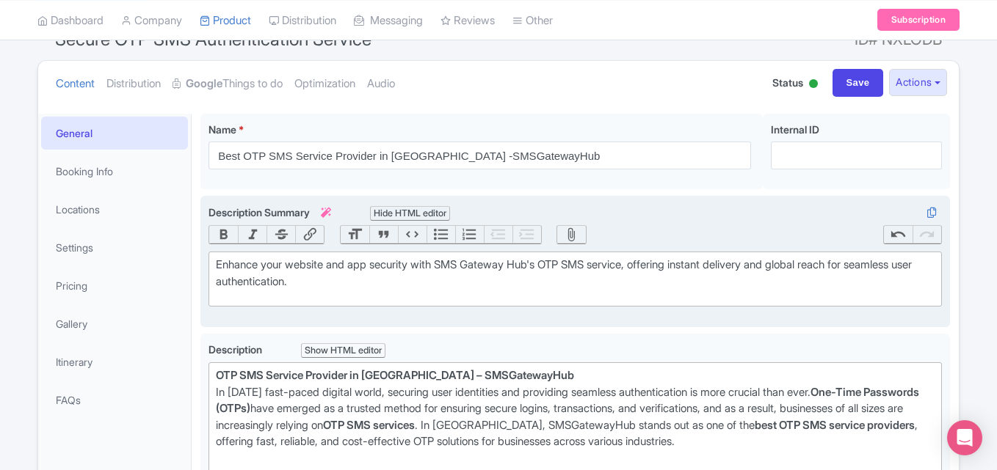
click at [410, 206] on div "Hide HTML editor" at bounding box center [410, 213] width 80 height 15
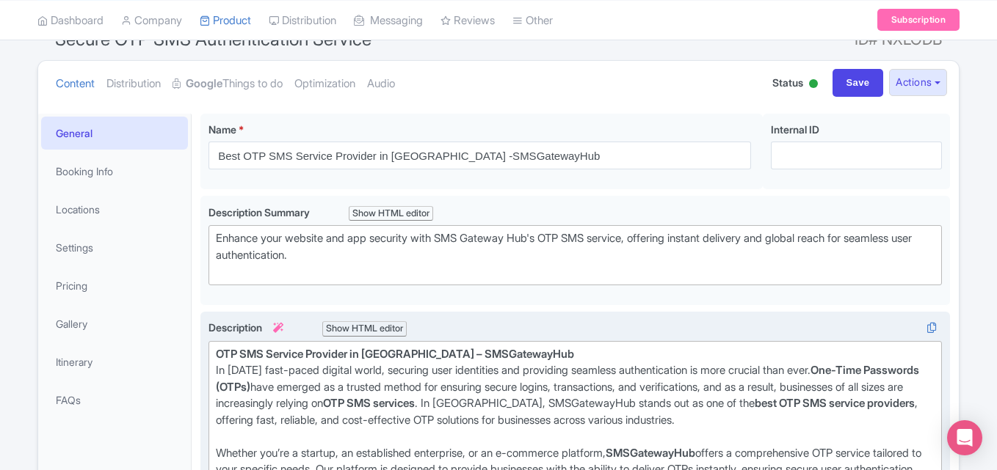
click at [318, 373] on div "In today’s fast-paced digital world, securing user identities and providing sea…" at bounding box center [575, 403] width 718 height 83
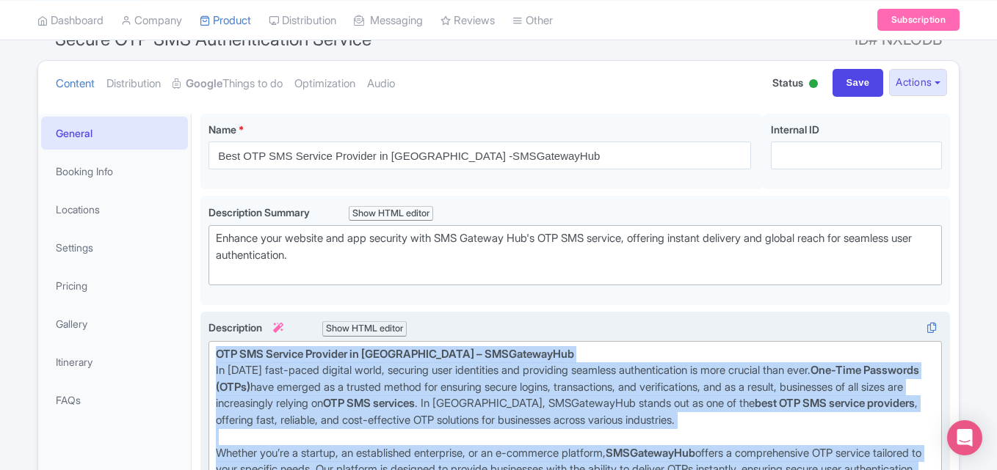
paste trix-editor "<div>&nbsp;&lt;h1&gt;OTP SMS Service Provider in India – SMSGatewayHub&lt;/h1&g…"
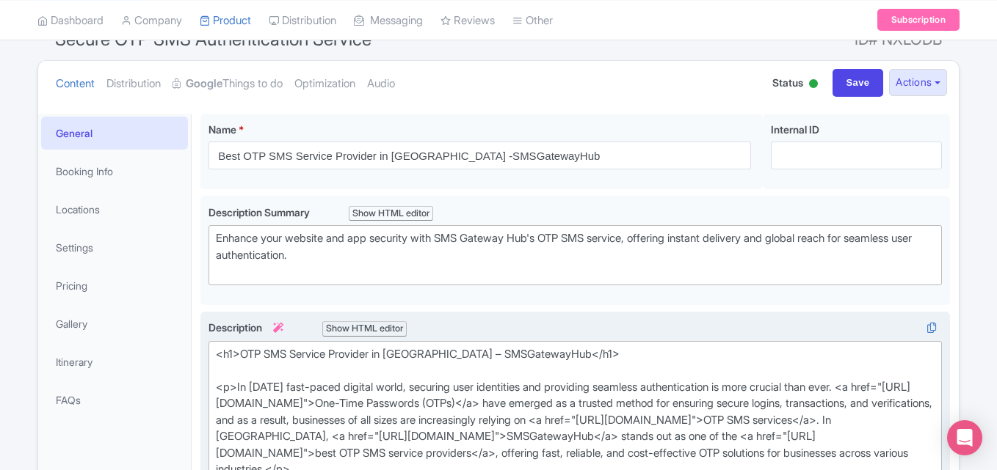
click at [383, 328] on div "Show HTML editor" at bounding box center [364, 328] width 84 height 15
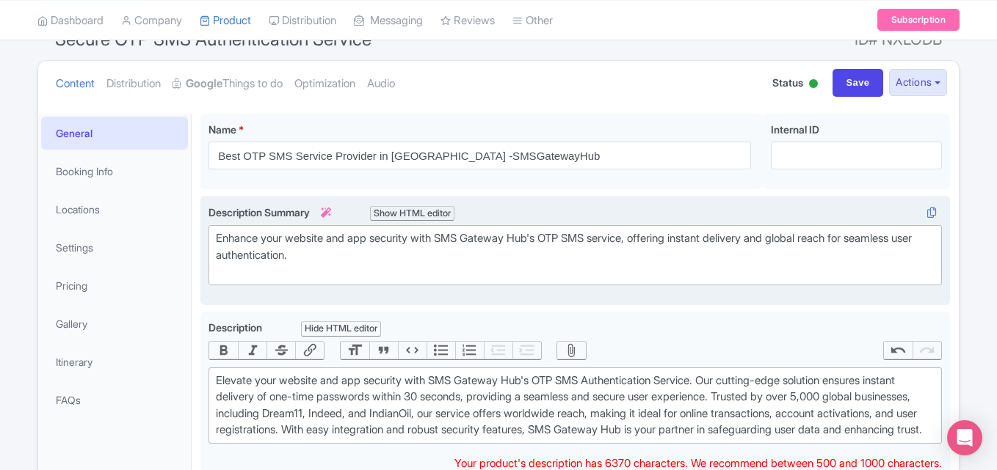
click at [448, 305] on div "Enhance your website and app security with SMS Gateway Hub's OTP SMS service, o…" at bounding box center [574, 251] width 749 height 110
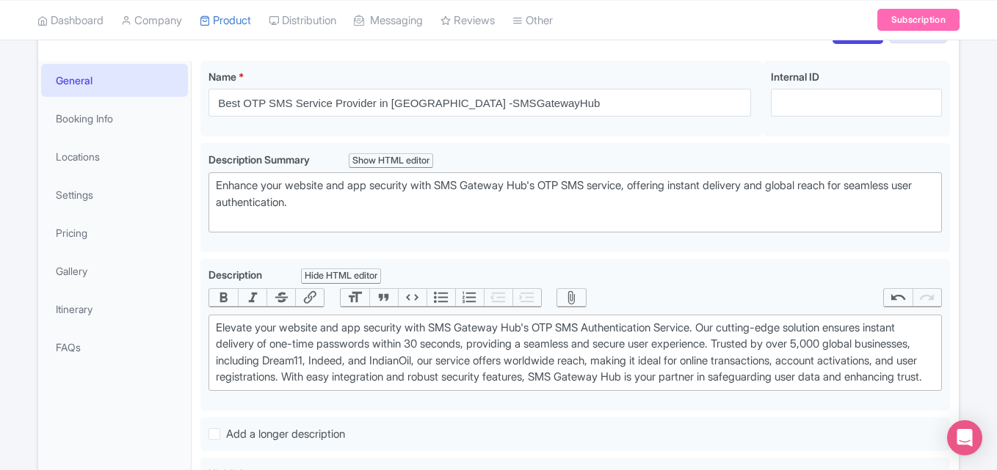
scroll to position [288, 0]
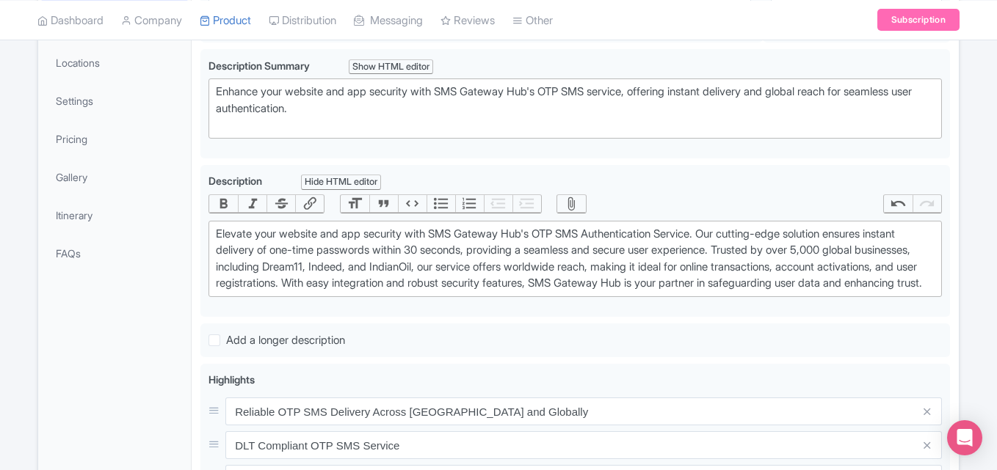
click at [360, 178] on div "Hide HTML editor" at bounding box center [341, 182] width 80 height 15
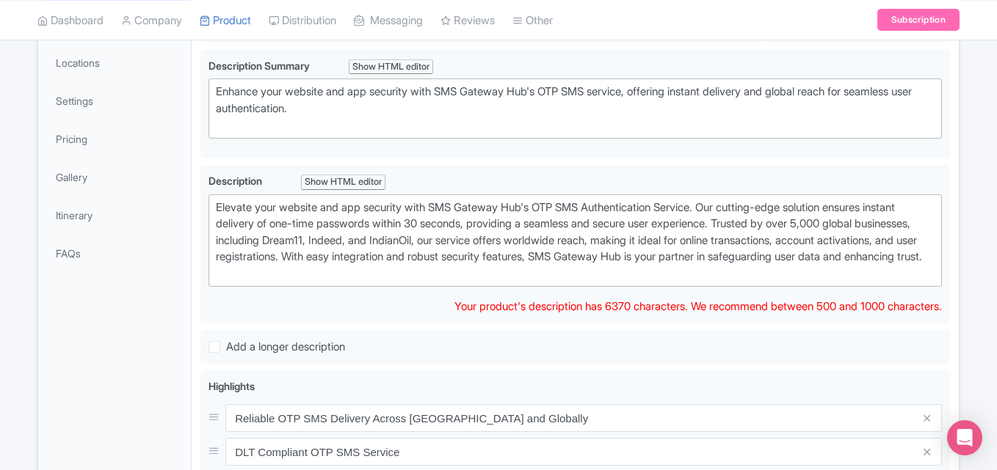
click at [357, 250] on div "Elevate your website and app security with SMS Gateway Hub's OTP SMS Authentica…" at bounding box center [575, 241] width 718 height 83
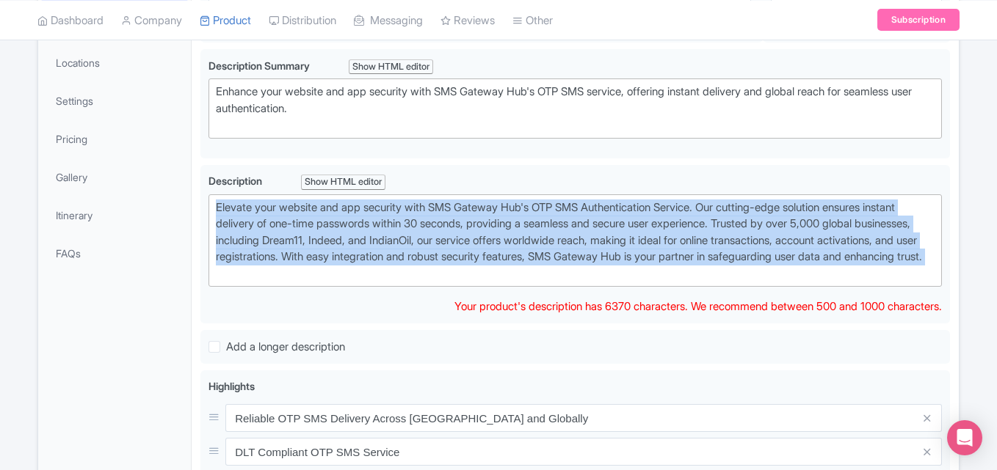
click at [357, 250] on div "Elevate your website and app security with SMS Gateway Hub's OTP SMS Authentica…" at bounding box center [575, 241] width 718 height 83
paste trix-editor "&nbsp;&lt;h1&gt;OTP SMS Service Provider in India – SMSGatewayHub&lt;/h1&gt;<br…"
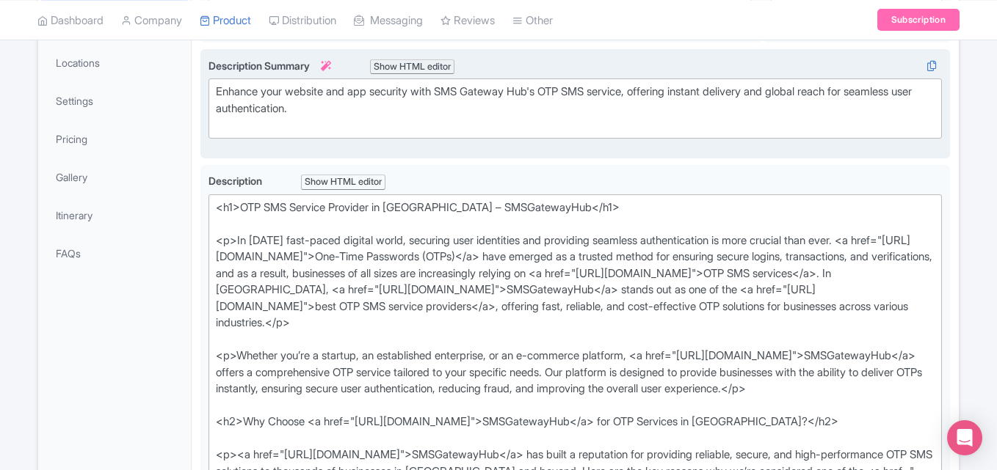
click at [489, 159] on div "Enhance your website and app security with SMS Gateway Hub's OTP SMS service, o…" at bounding box center [574, 104] width 749 height 110
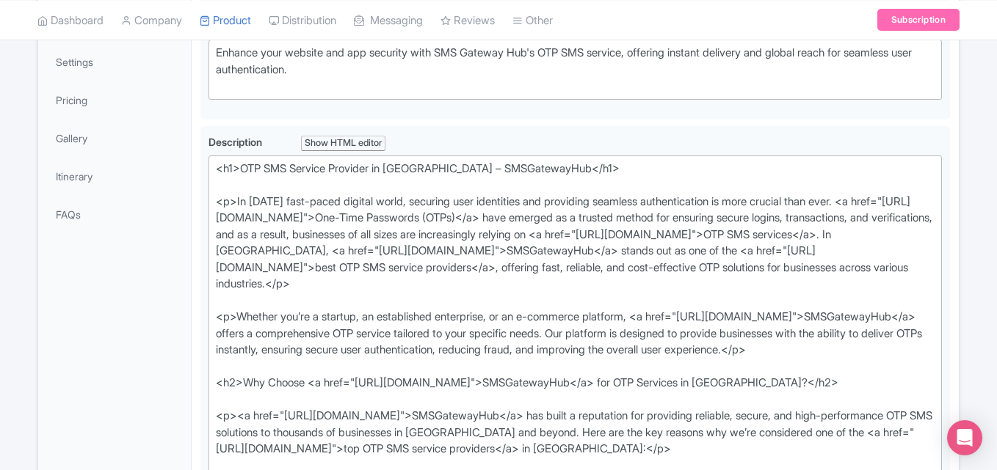
scroll to position [362, 0]
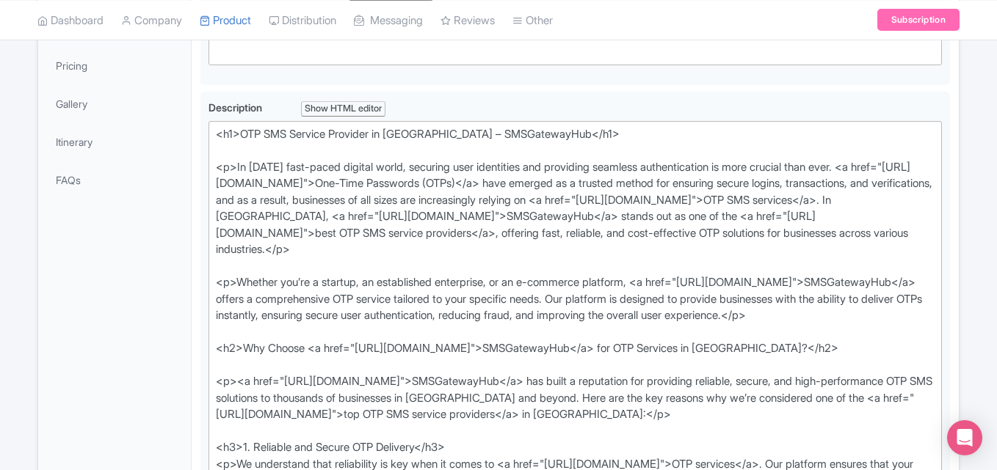
click at [385, 110] on div "Show HTML editor" at bounding box center [343, 108] width 84 height 15
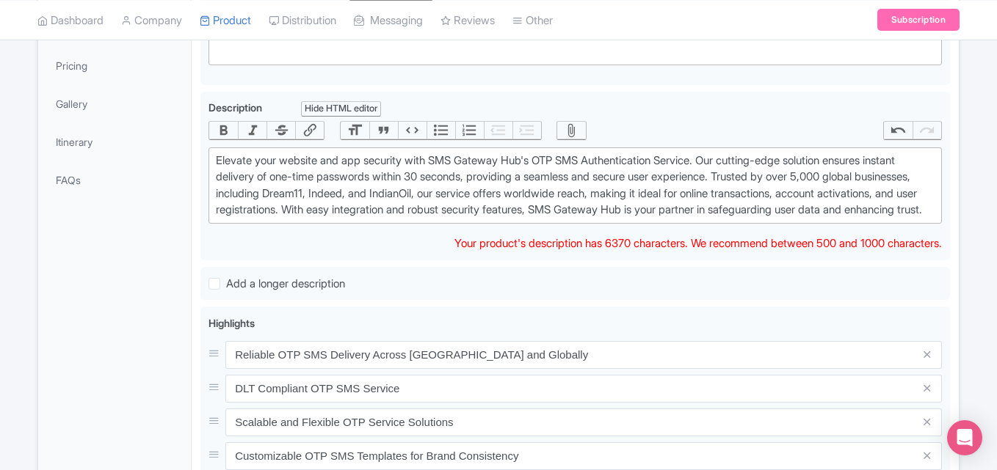
click at [364, 111] on div "Hide HTML editor" at bounding box center [341, 108] width 80 height 15
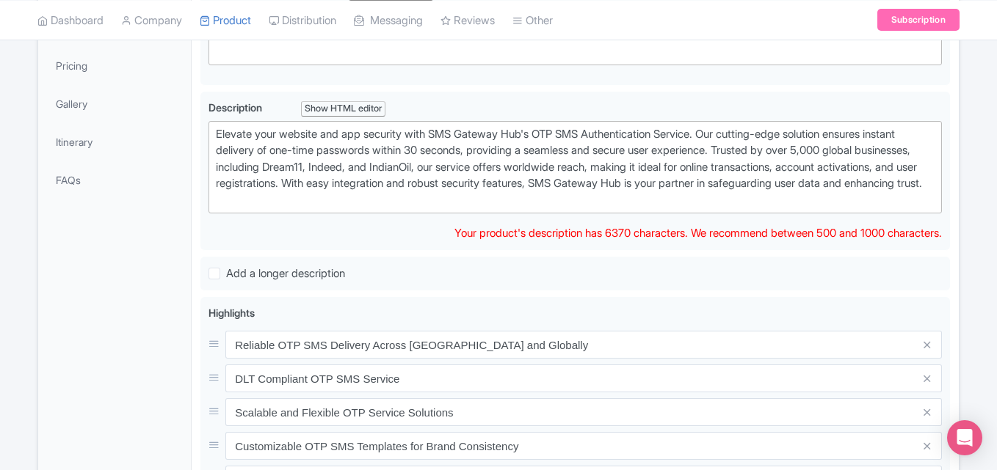
click at [389, 192] on div "Elevate your website and app security with SMS Gateway Hub's OTP SMS Authentica…" at bounding box center [575, 167] width 718 height 83
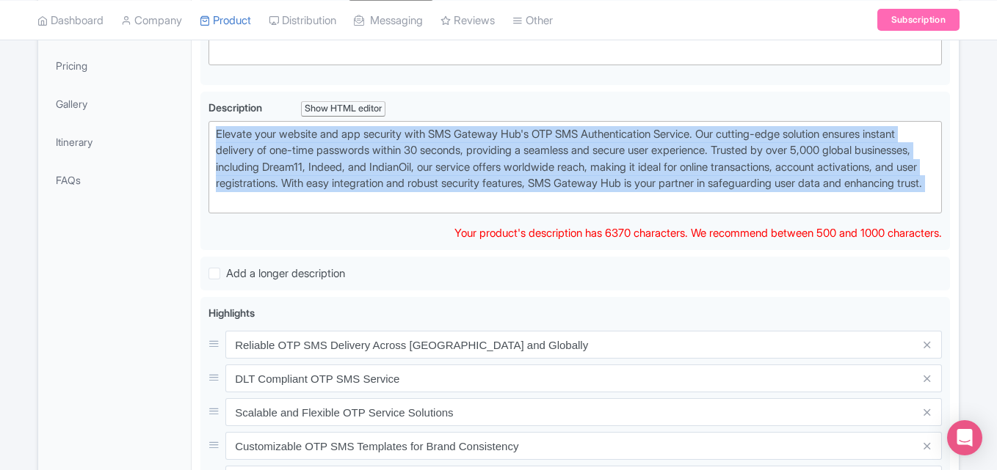
click at [389, 192] on div "Elevate your website and app security with SMS Gateway Hub's OTP SMS Authentica…" at bounding box center [575, 167] width 718 height 83
paste trix-editor "&nbsp;&lt;h1&gt;OTP SMS Service Provider in India – SMSGatewayHub&lt;/h1&gt;<br…"
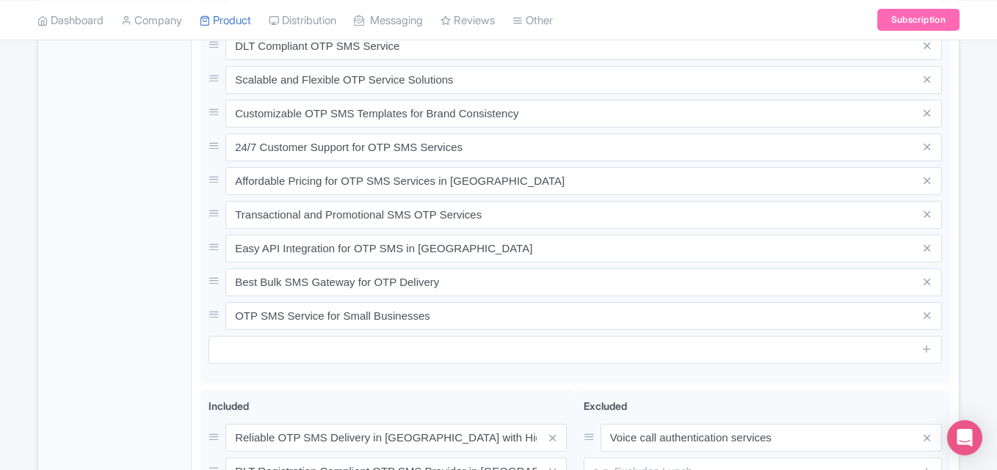
scroll to position [1829, 0]
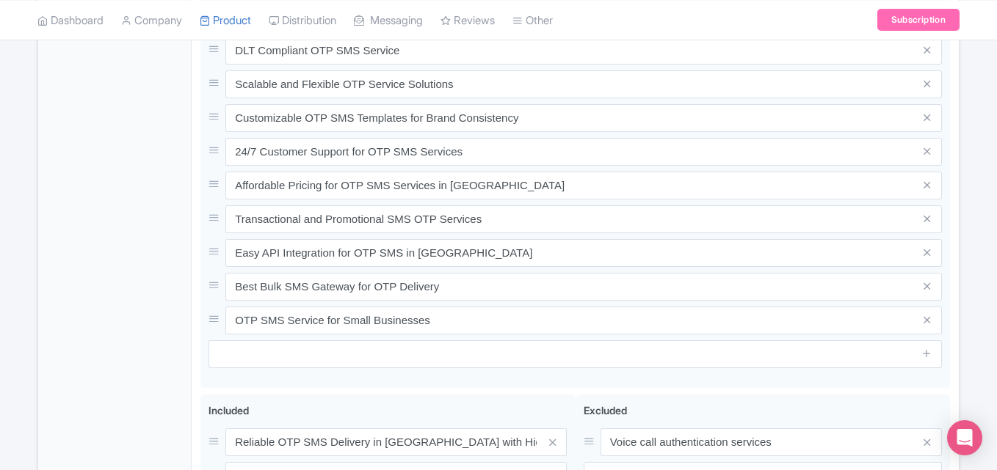
drag, startPoint x: 583, startPoint y: 170, endPoint x: 211, endPoint y: 157, distance: 373.0
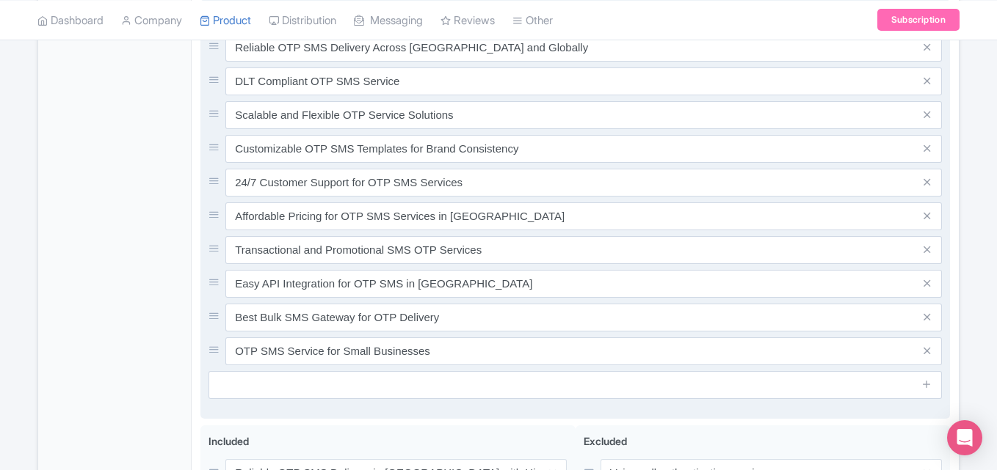
scroll to position [1757, 0]
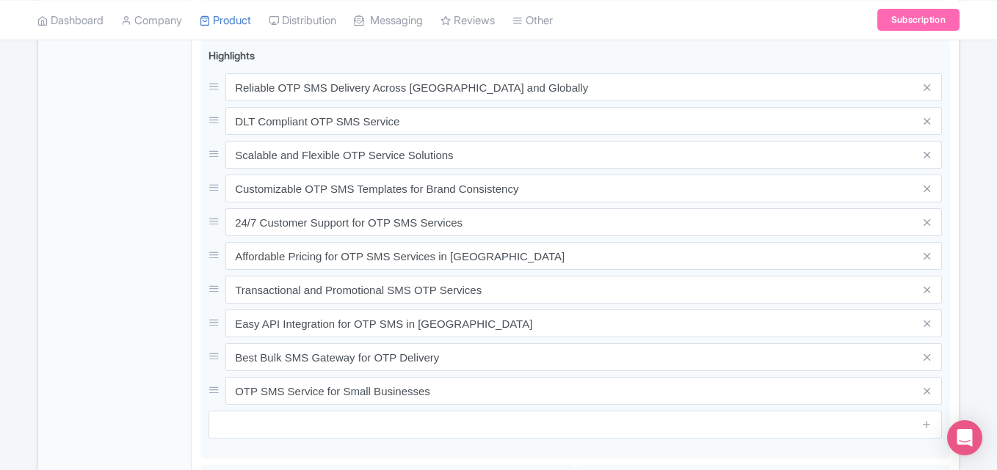
scroll to position [1683, 0]
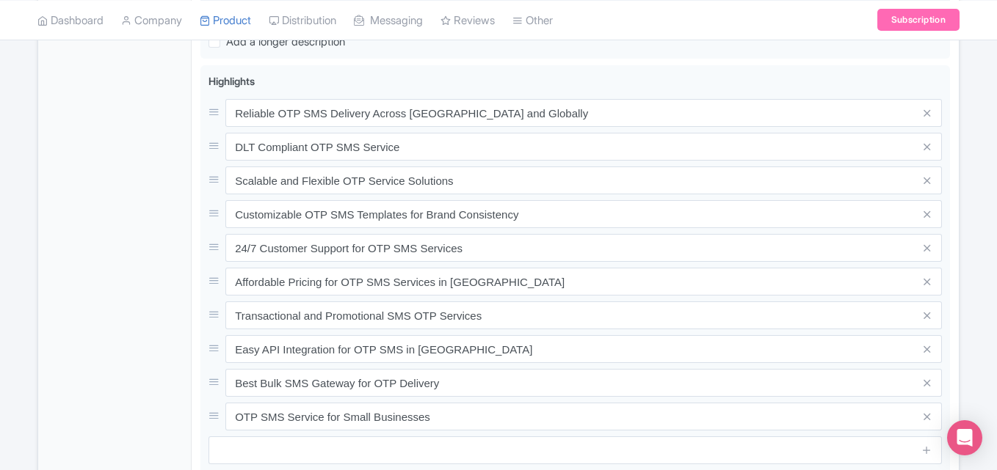
drag, startPoint x: 854, startPoint y: 312, endPoint x: 938, endPoint y: 318, distance: 83.9
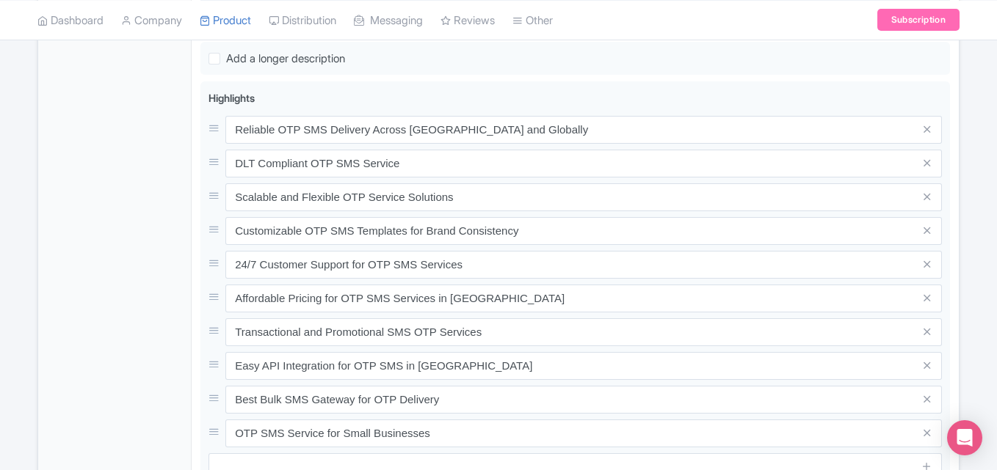
paste trix-editor "<div>&nbsp; &nbsp; &lt;p&gt;&lt;a href="https://www.smsgatewayhub.com/otp-sms-s…"
type trix-editor "<div>&nbsp; &nbsp; &lt;p&gt;&lt;a href="https://www.smsgatewayhub.com/otp-sms-s…"
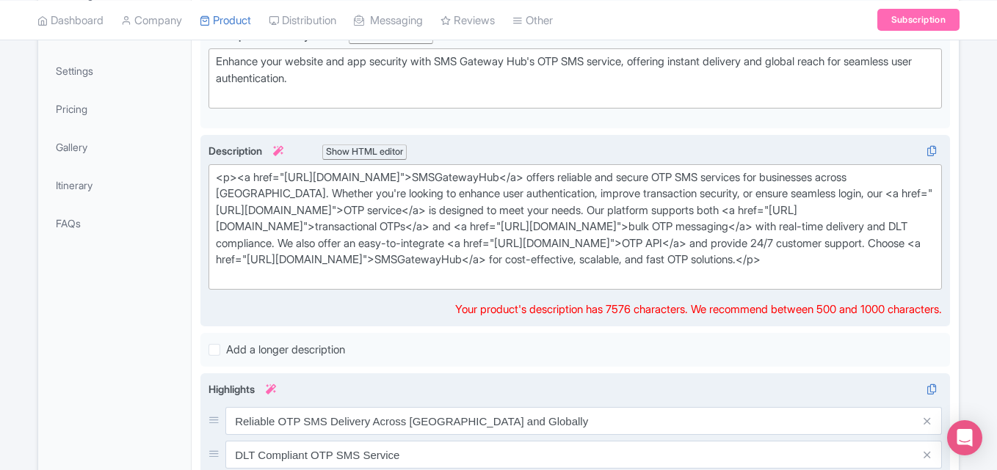
scroll to position [310, 0]
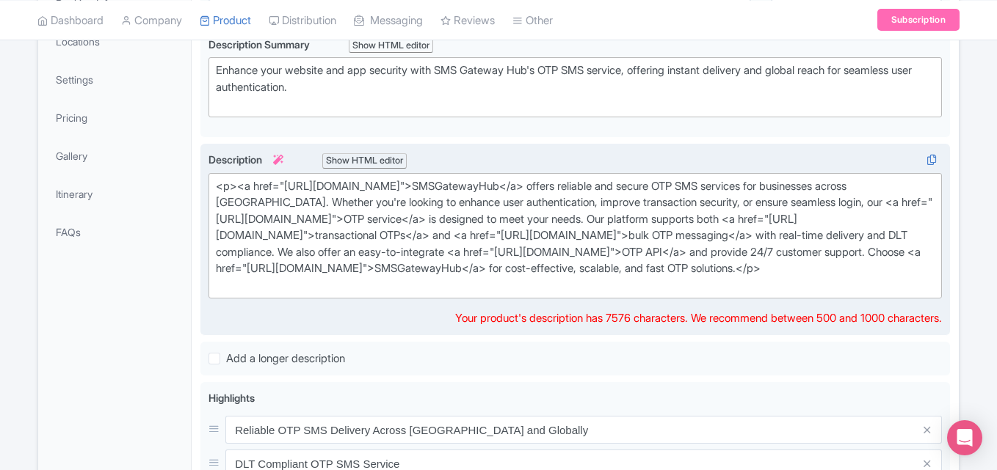
click at [548, 294] on div "<p><a href="https://www.smsgatewayhub.com/otp-sms-service-provider">SMSGatewayH…" at bounding box center [575, 236] width 718 height 116
click at [299, 336] on div "Elevate your website and app security with SMS Gateway Hub's OTP SMS Authentica…" at bounding box center [574, 240] width 749 height 192
click at [471, 273] on div "<p><a href="https://www.smsgatewayhub.com/otp-sms-service-provider">SMSGatewayH…" at bounding box center [575, 236] width 718 height 116
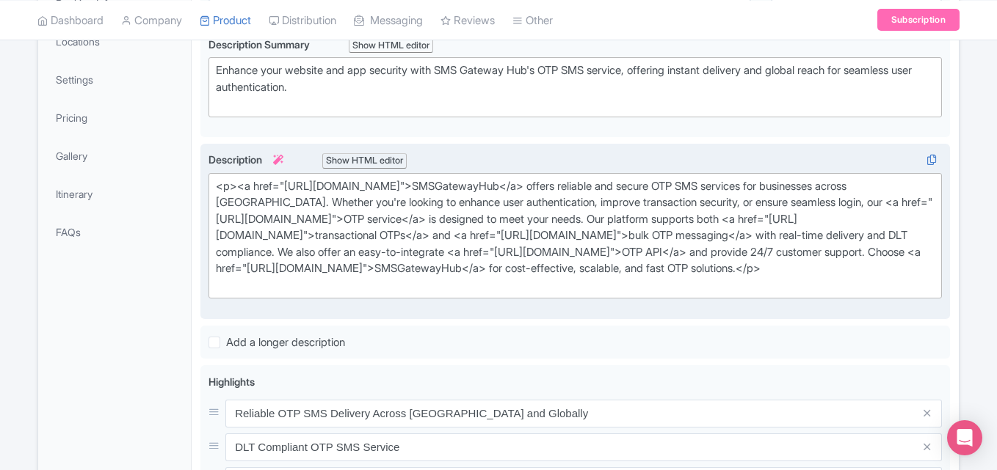
click at [378, 159] on div "Show HTML editor" at bounding box center [364, 160] width 84 height 15
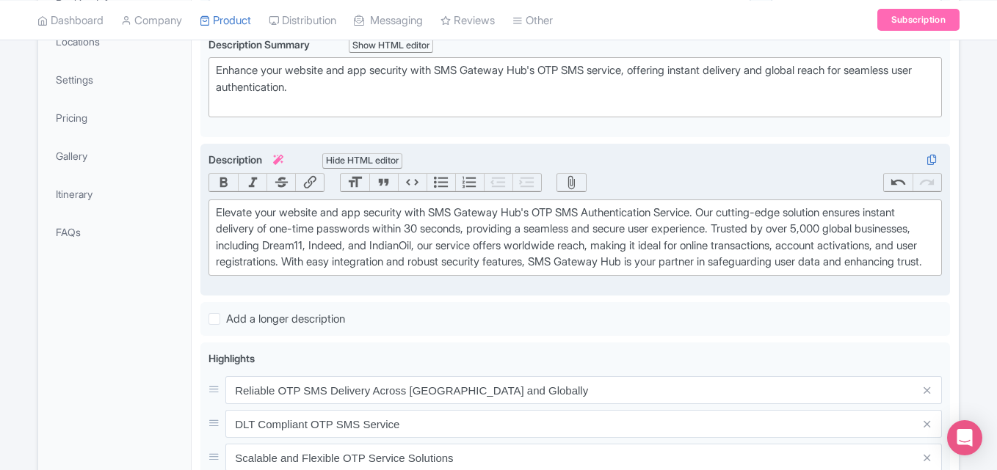
click at [378, 159] on div "Hide HTML editor" at bounding box center [362, 160] width 80 height 15
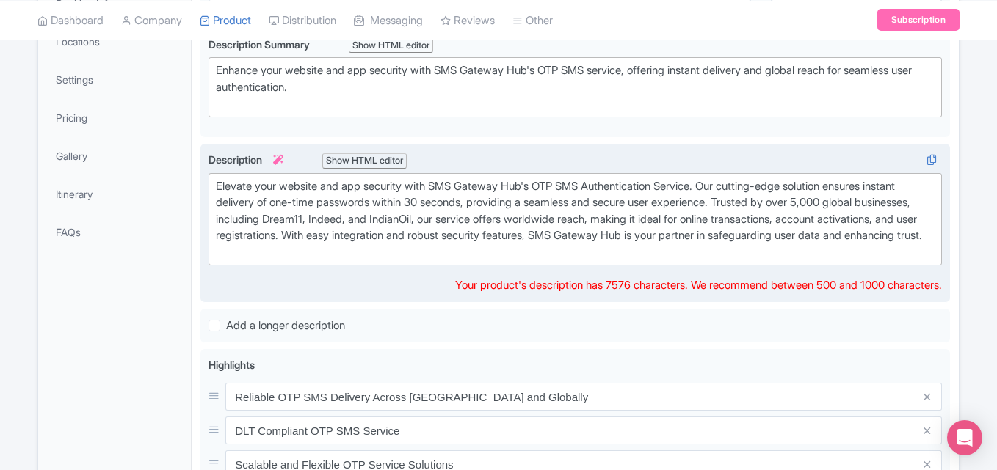
scroll to position [0, 0]
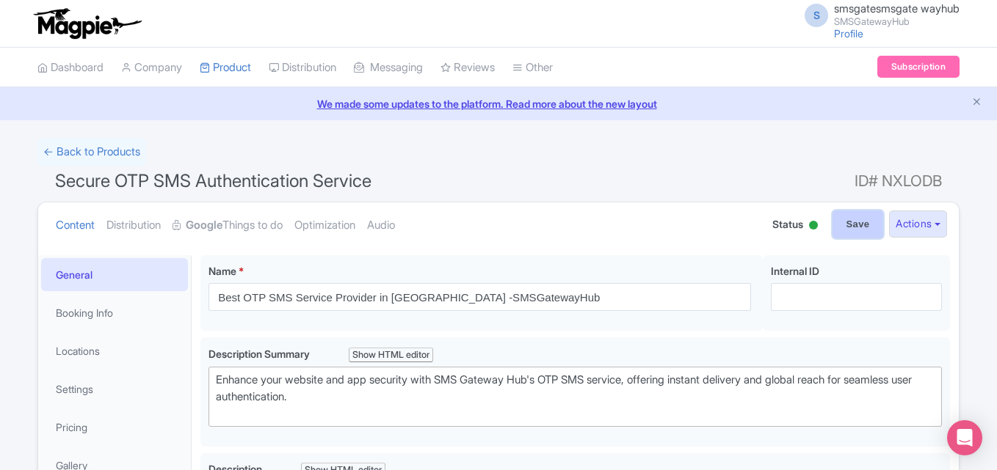
click at [832, 213] on input "Save" at bounding box center [857, 225] width 51 height 28
type input "Saving..."
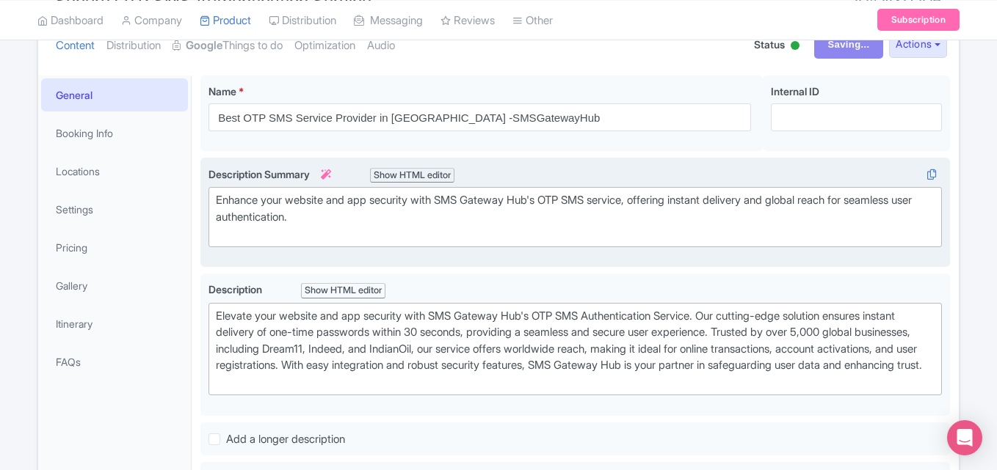
scroll to position [213, 0]
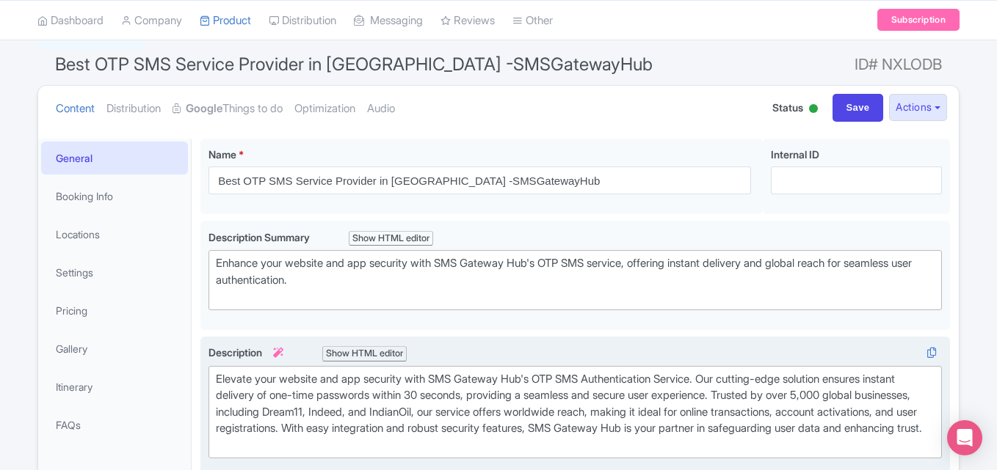
scroll to position [109, 0]
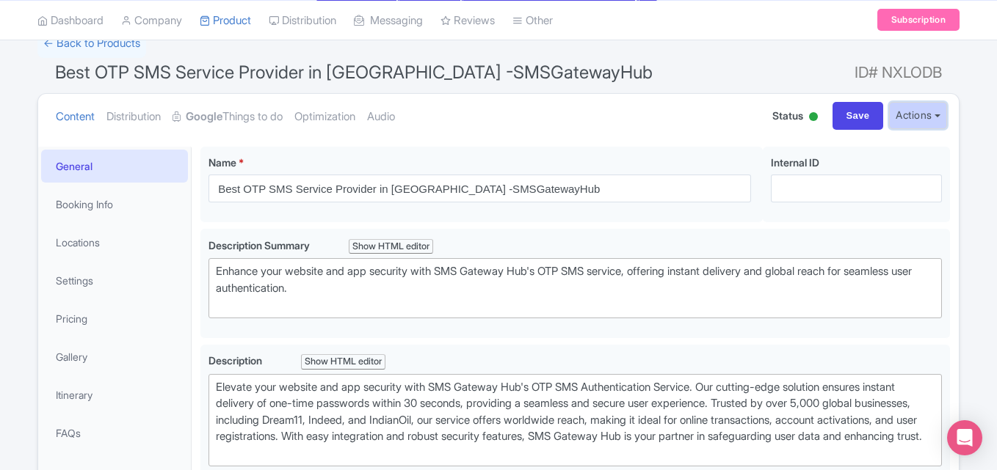
click at [907, 120] on button "Actions" at bounding box center [918, 115] width 58 height 27
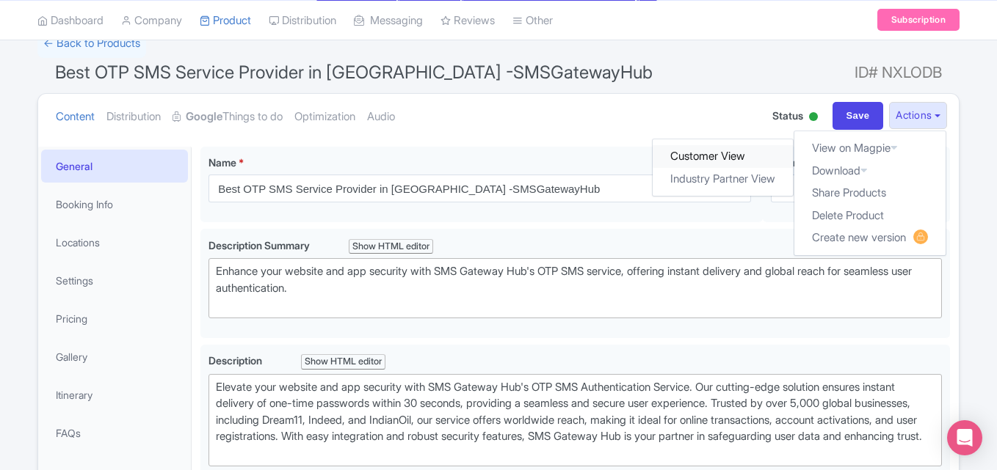
click at [710, 159] on link "Customer View" at bounding box center [723, 156] width 140 height 23
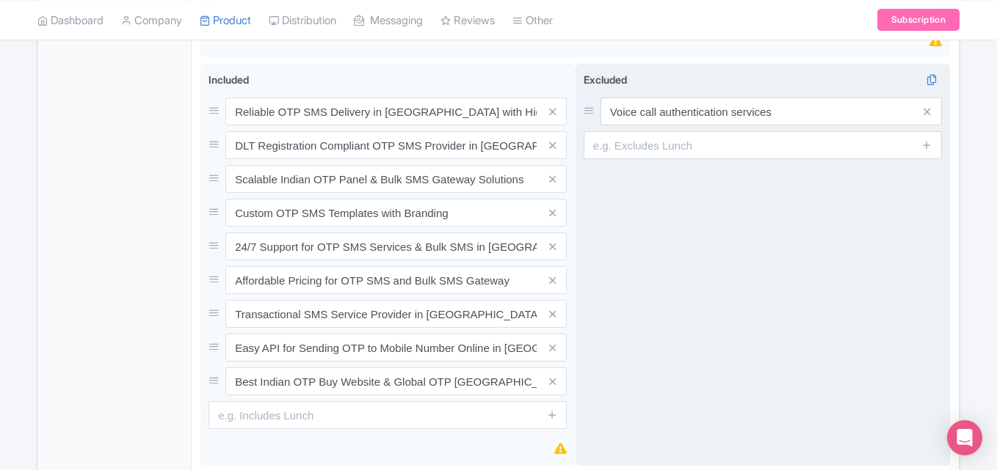
scroll to position [999, 0]
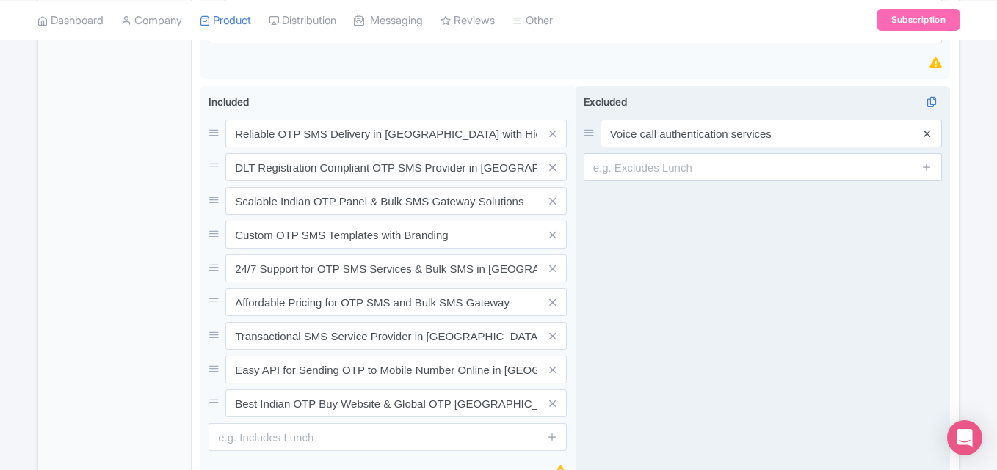
click at [924, 139] on icon at bounding box center [926, 133] width 7 height 11
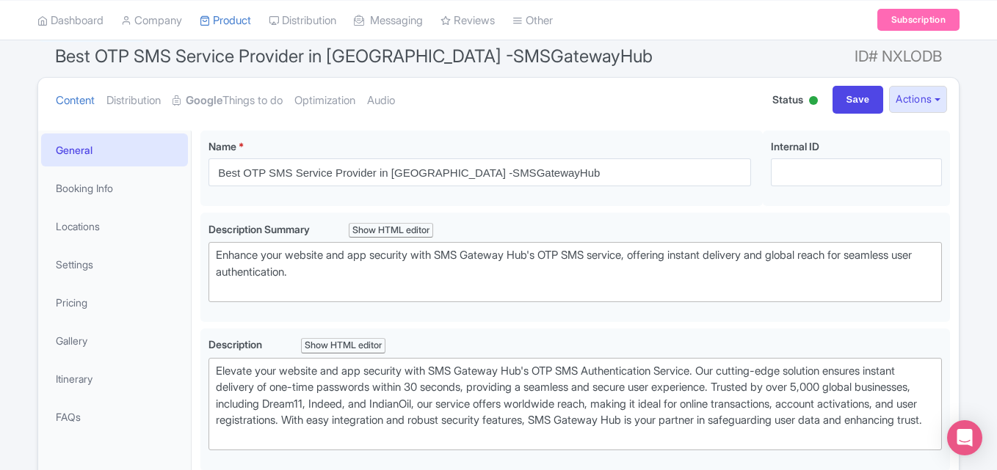
scroll to position [0, 0]
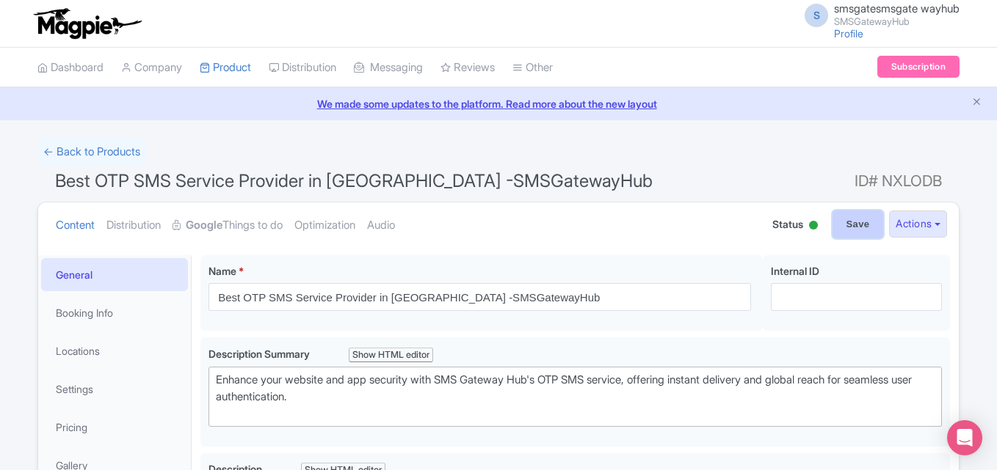
click at [837, 227] on input "Save" at bounding box center [857, 225] width 51 height 28
type input "Saving..."
click at [905, 228] on button "Actions" at bounding box center [918, 224] width 58 height 27
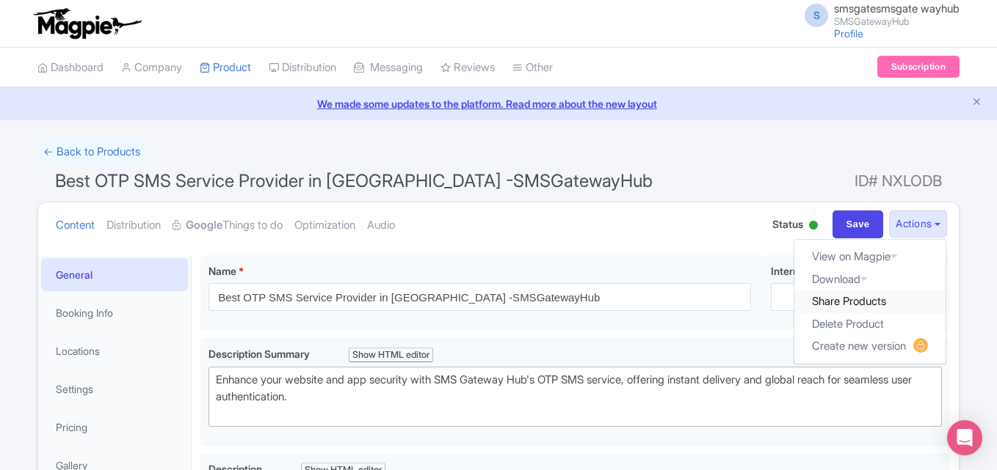
click at [838, 304] on link "Share Products" at bounding box center [869, 302] width 151 height 23
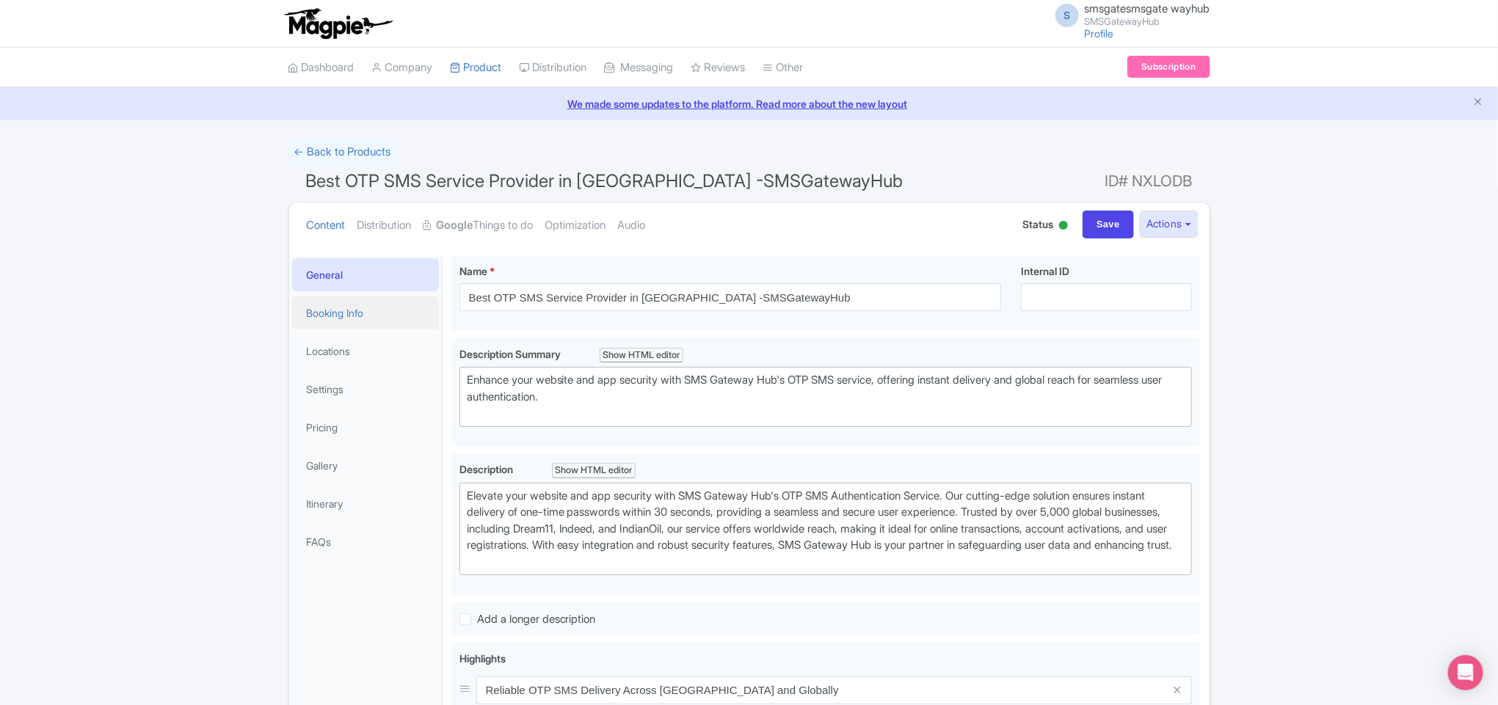
click at [344, 313] on link "Booking Info" at bounding box center [365, 312] width 147 height 33
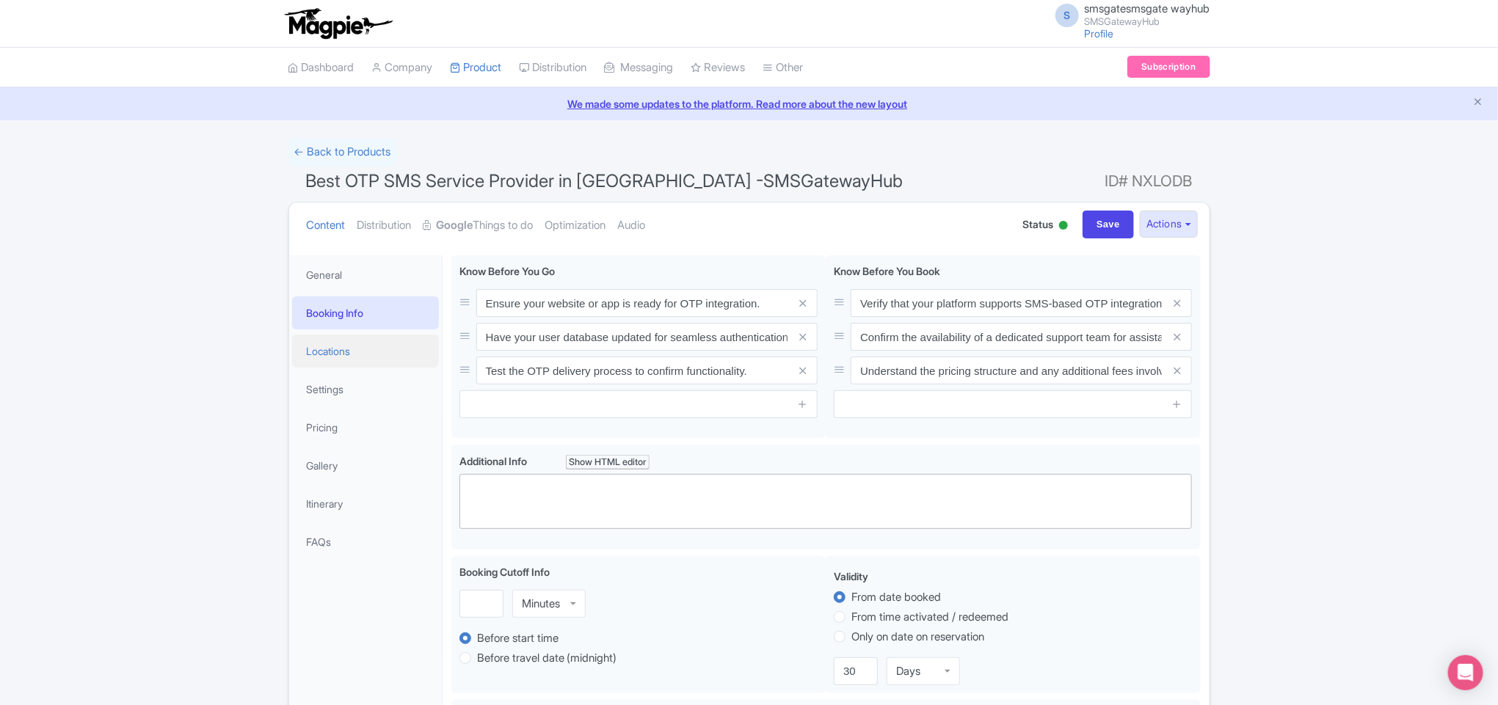
click at [354, 349] on link "Locations" at bounding box center [365, 351] width 147 height 33
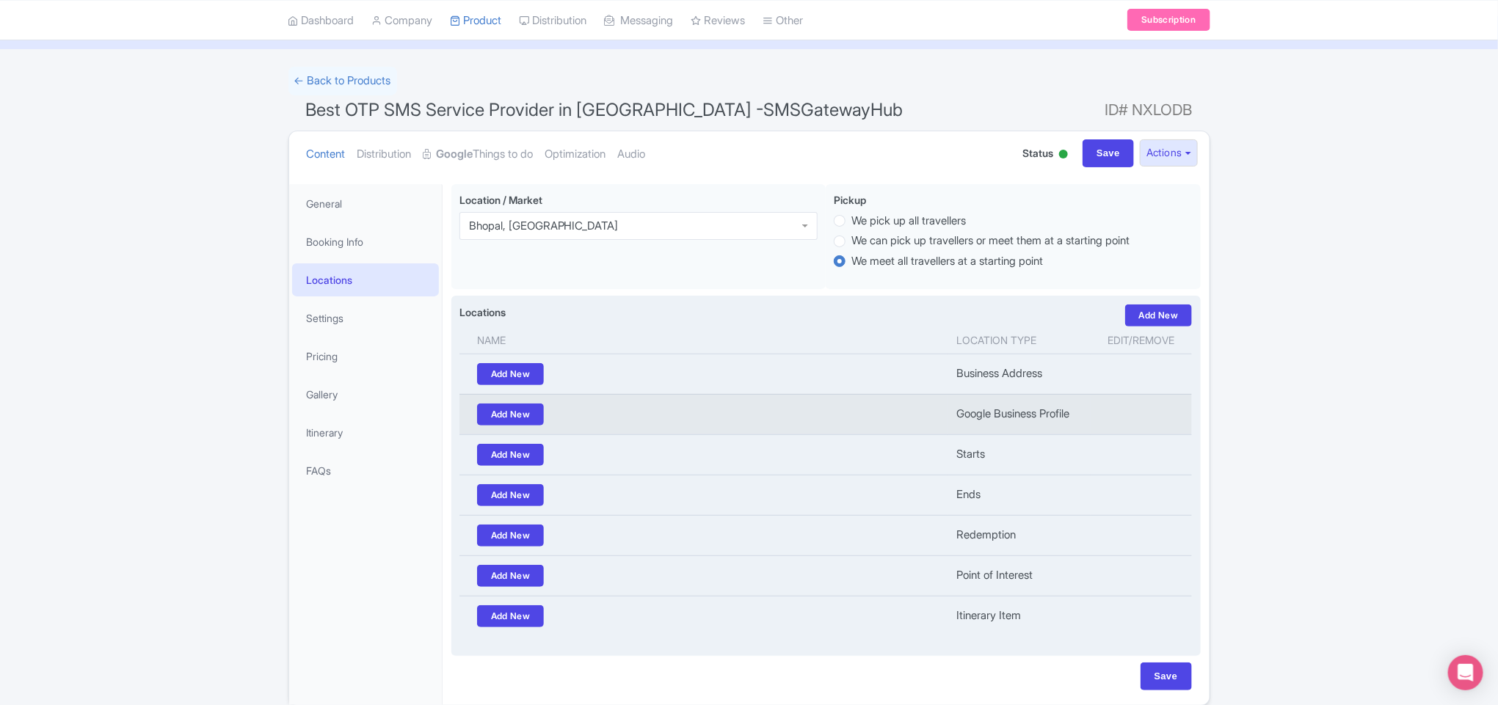
scroll to position [110, 0]
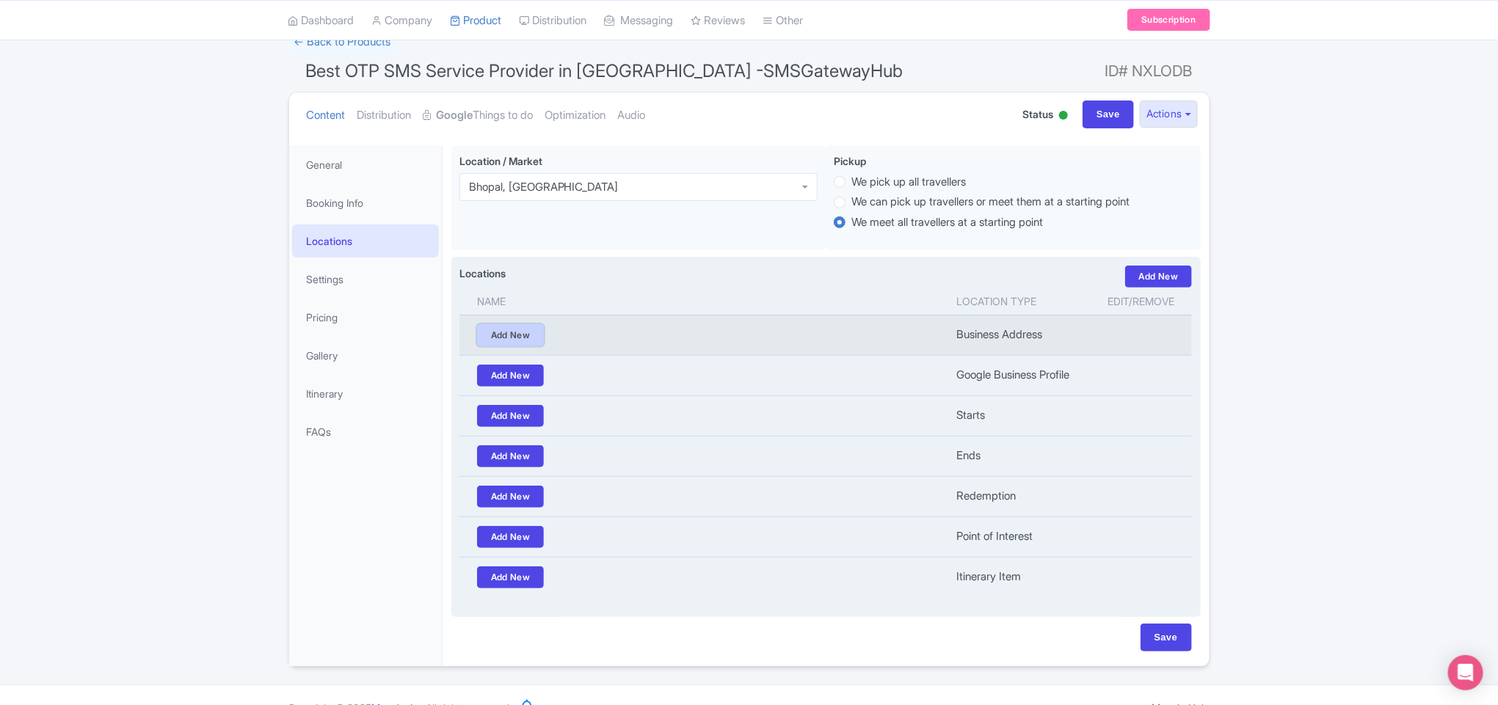
click at [505, 339] on link "Add New" at bounding box center [511, 335] width 68 height 22
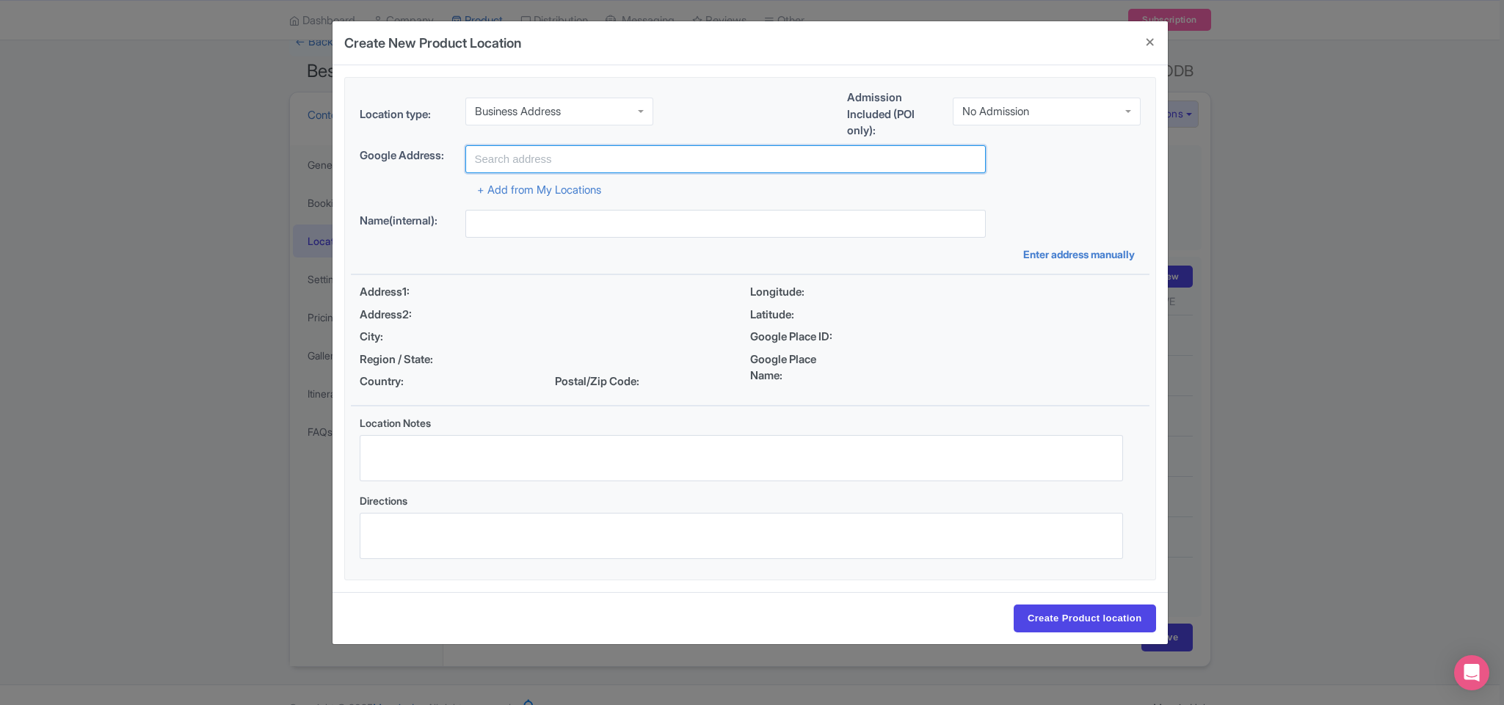
click at [559, 166] on input "text" at bounding box center [725, 159] width 520 height 28
type input "[STREET_ADDRESS][PERSON_NAME] Road, Opp. [PERSON_NAME], [GEOGRAPHIC_DATA], [GEO…"
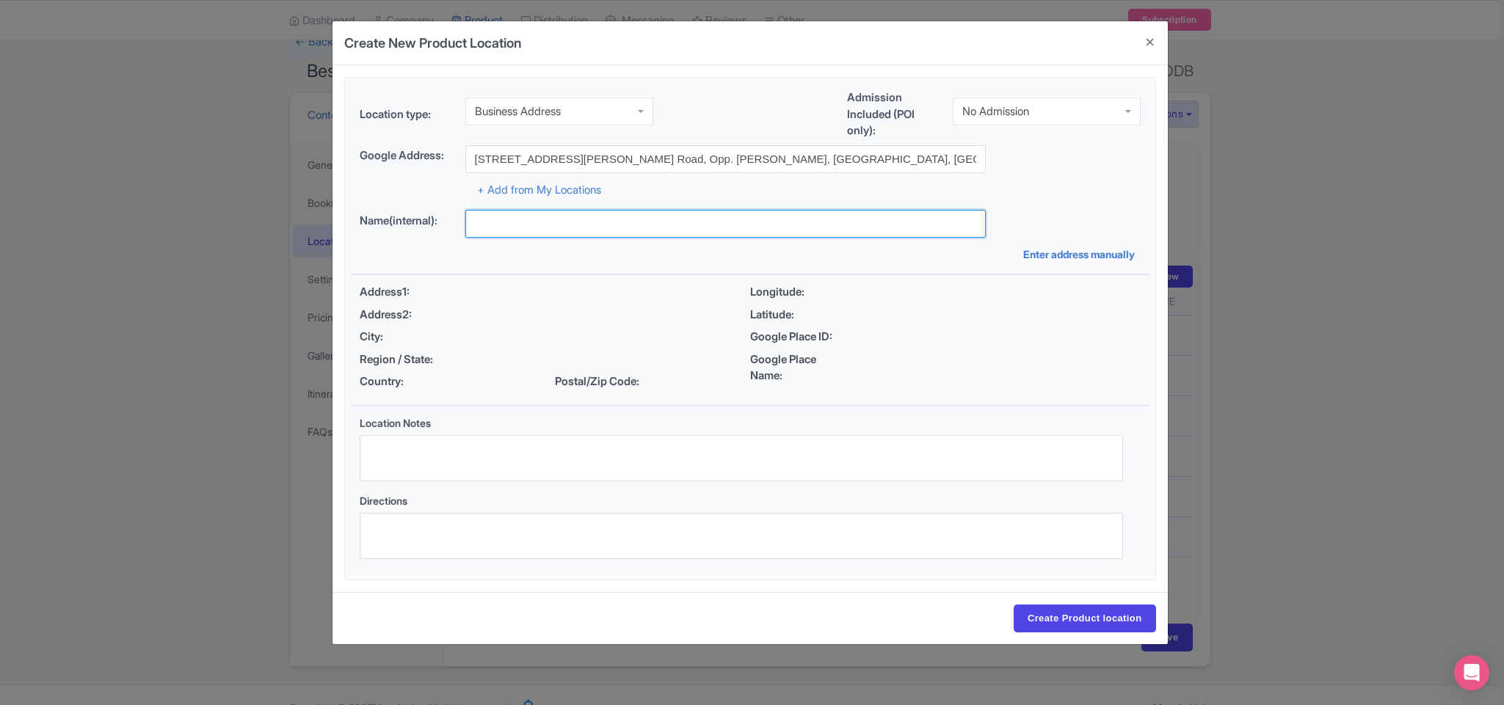
type input "smsgatesmsgate wayhub"
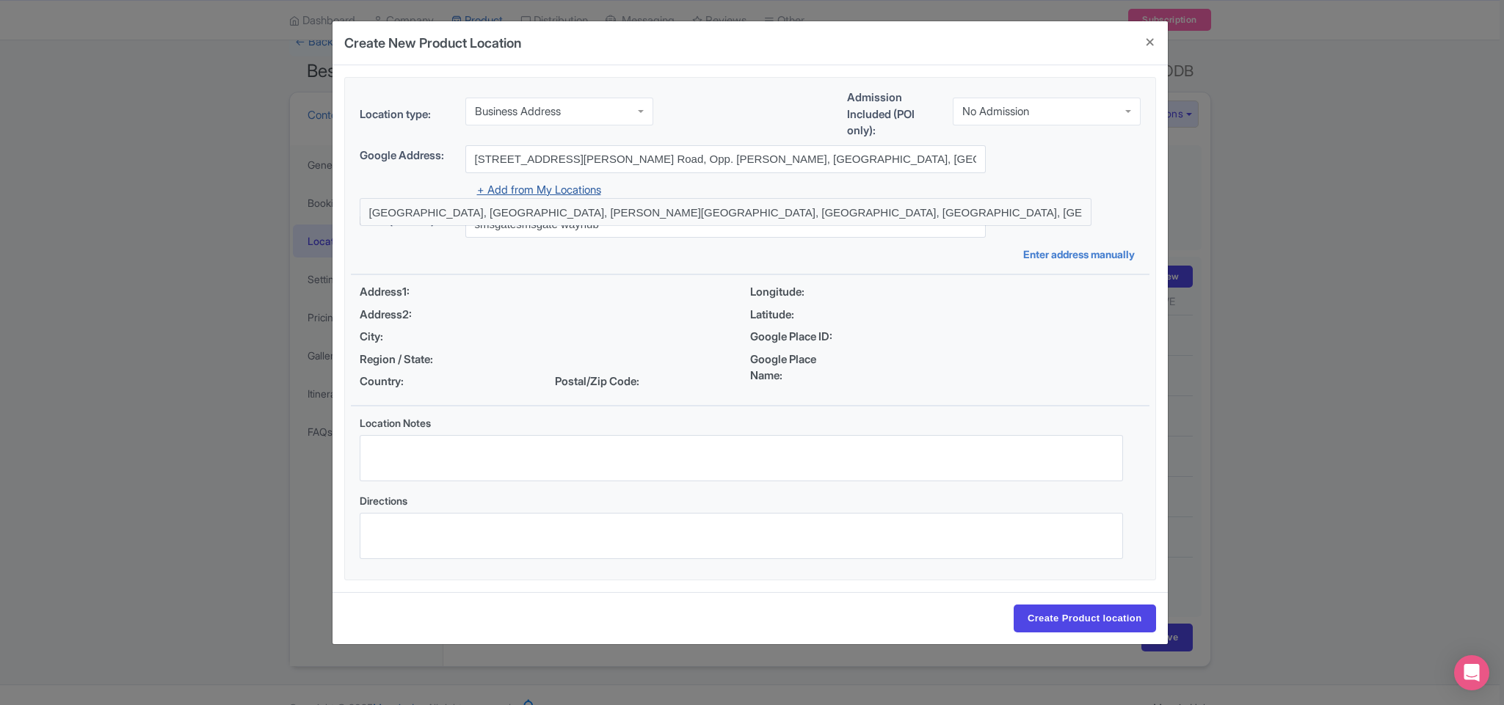
click at [566, 194] on link "+ Add from My Locations" at bounding box center [539, 190] width 124 height 14
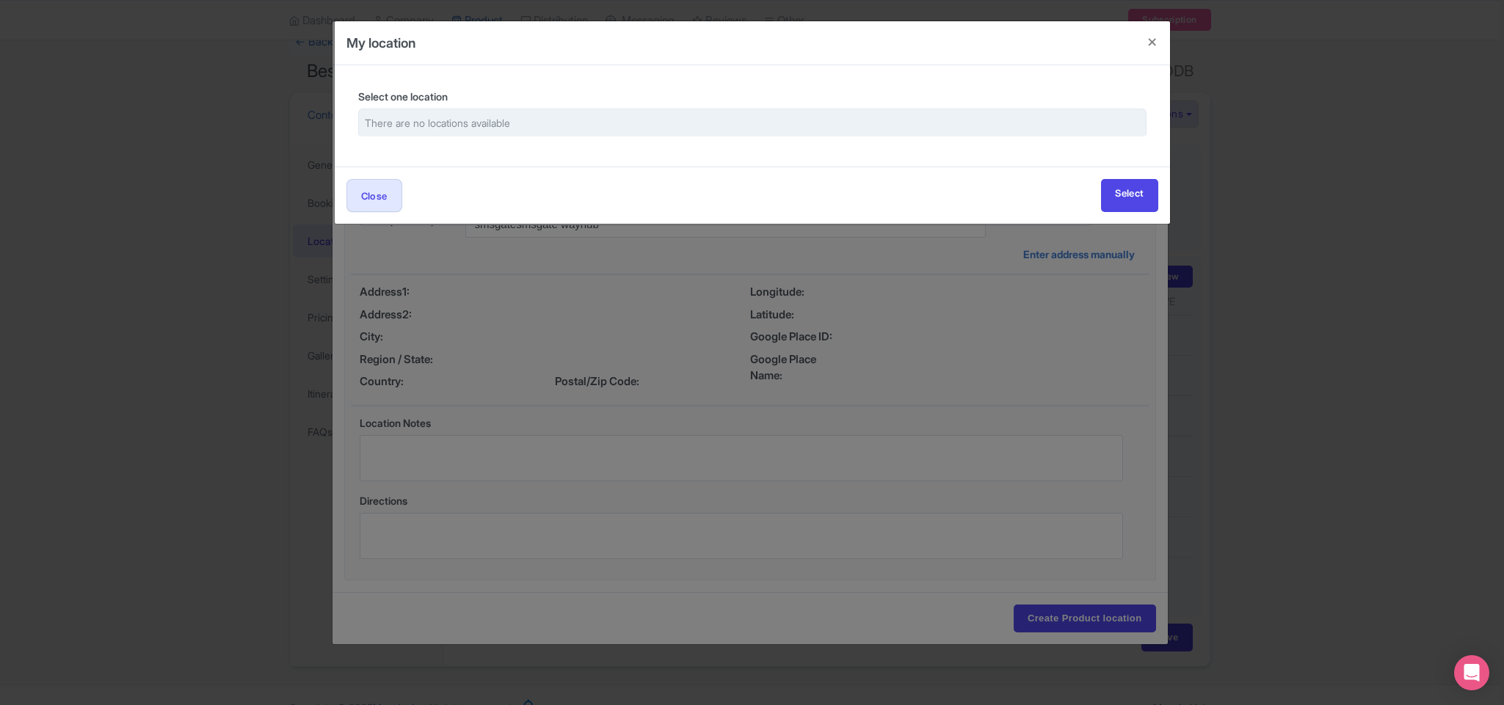
click at [597, 125] on div "There are no locations available" at bounding box center [752, 122] width 775 height 15
click at [408, 128] on div "There are no locations available" at bounding box center [752, 122] width 775 height 15
click at [462, 128] on div "There are no locations available" at bounding box center [752, 122] width 775 height 15
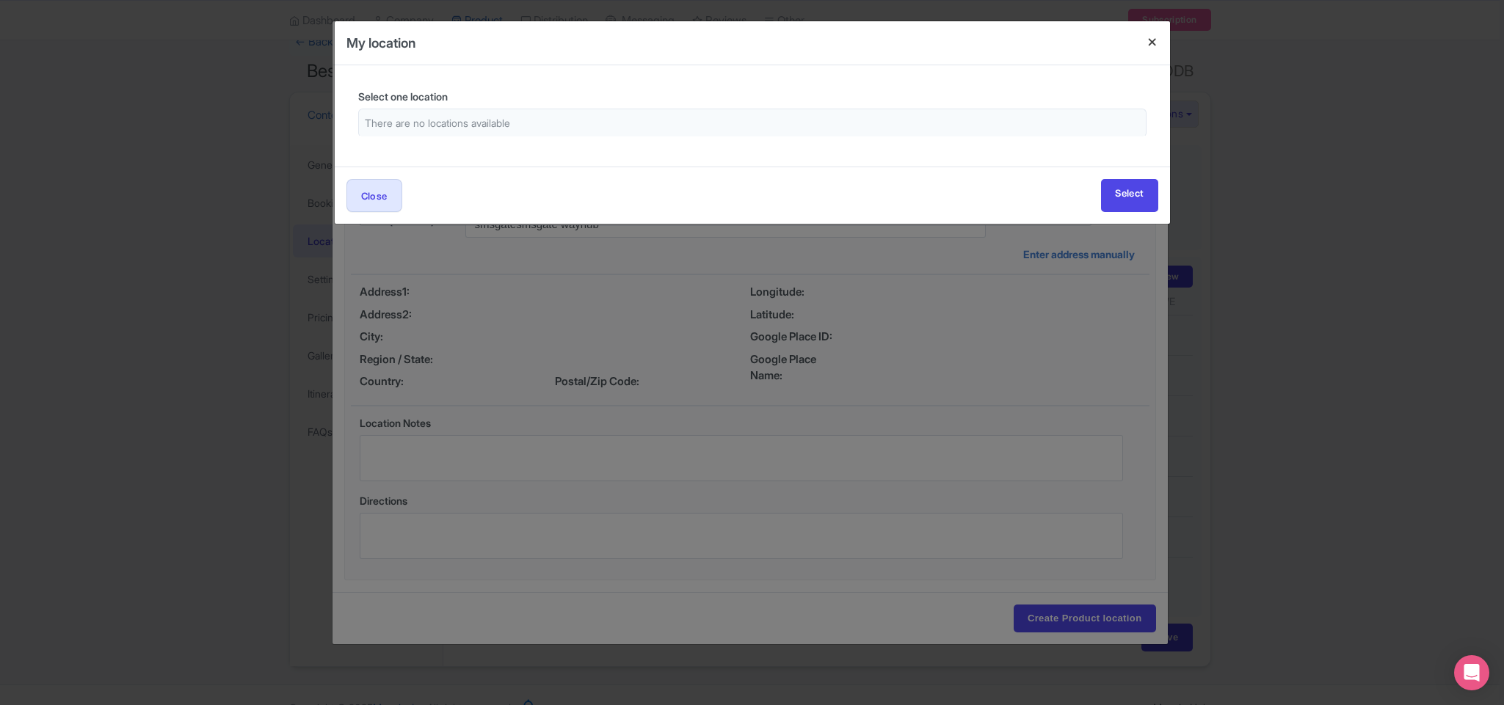
click at [996, 42] on h4 at bounding box center [1151, 42] width 35 height 42
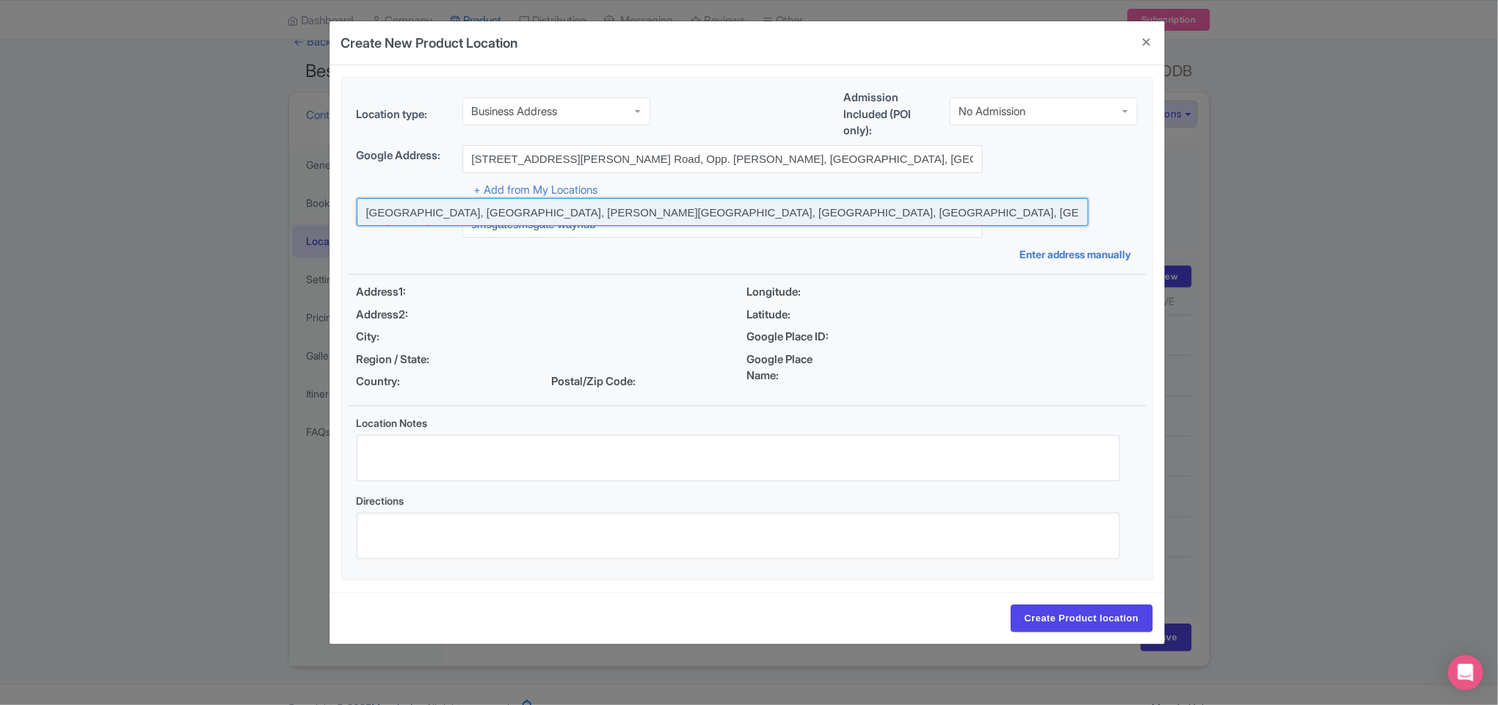
click at [657, 216] on input at bounding box center [723, 212] width 732 height 28
type input "[GEOGRAPHIC_DATA], [GEOGRAPHIC_DATA], [PERSON_NAME][GEOGRAPHIC_DATA], [GEOGRAPH…"
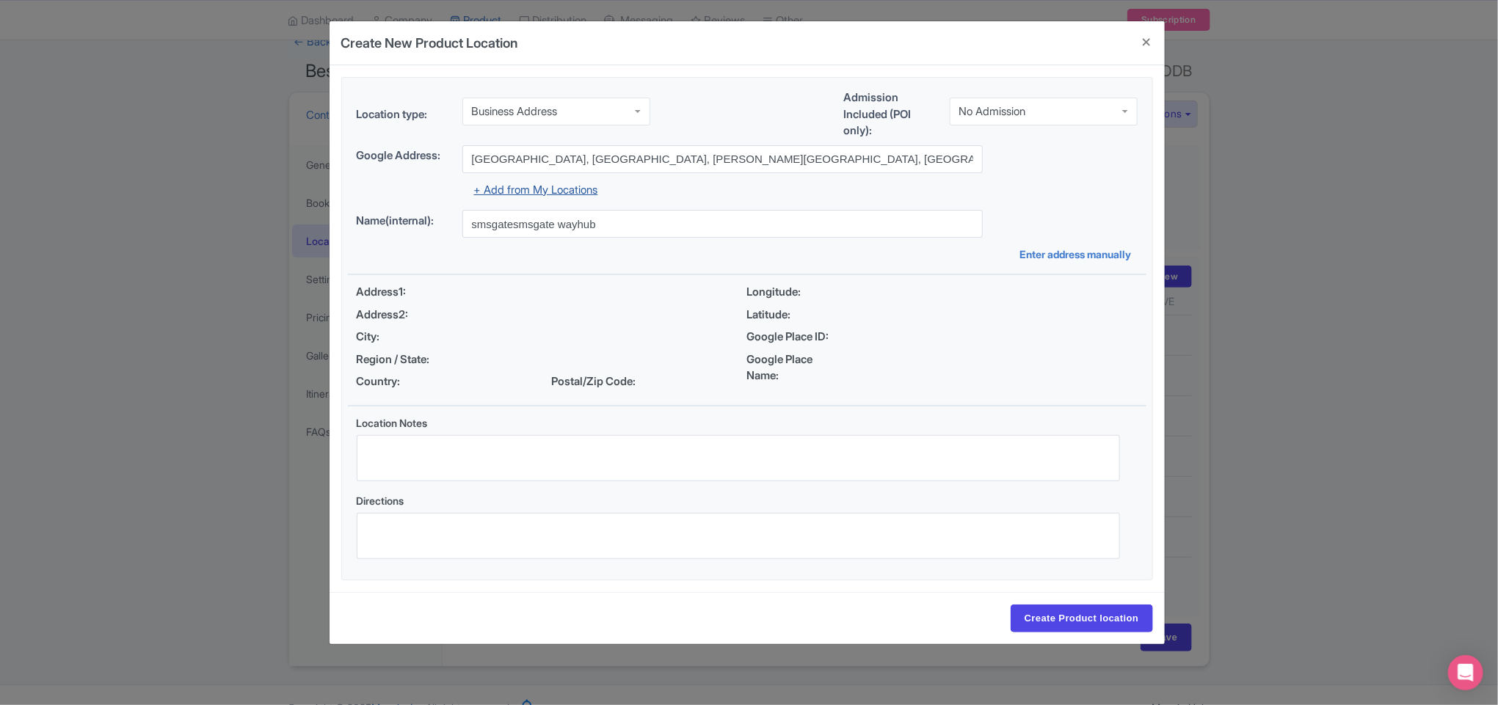
type input "[GEOGRAPHIC_DATA], [GEOGRAPHIC_DATA], [PERSON_NAME][GEOGRAPHIC_DATA], [GEOGRAPH…"
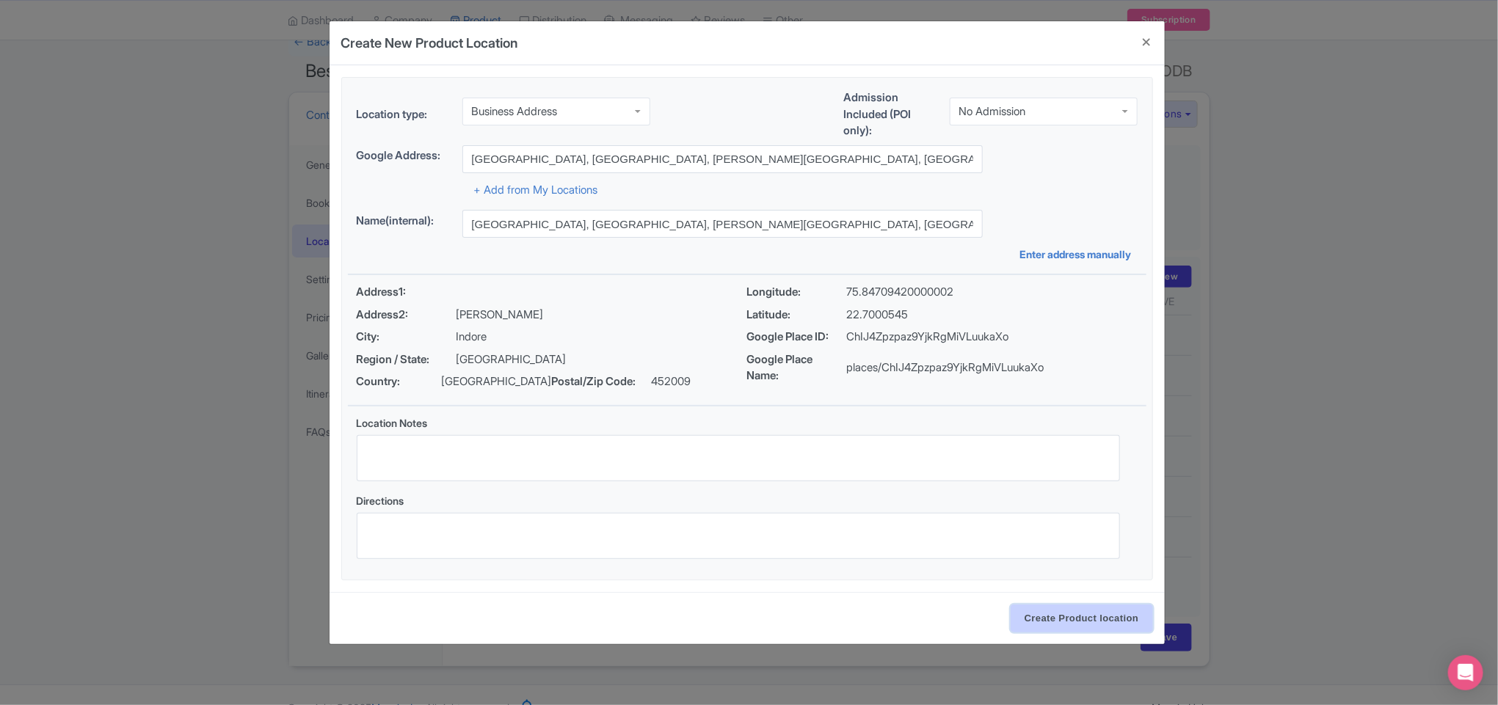
click at [996, 470] on input "Create Product location" at bounding box center [1081, 619] width 142 height 28
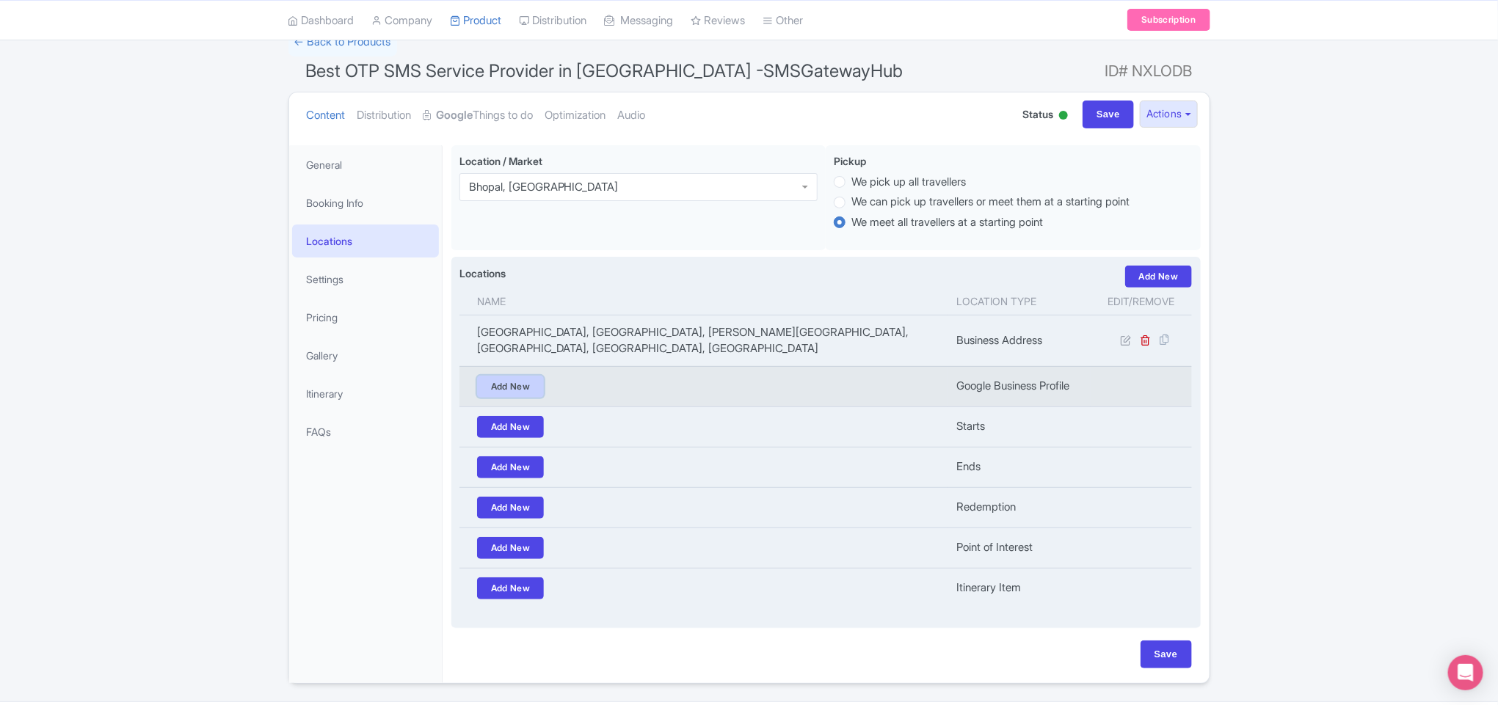
click at [517, 377] on link "Add New" at bounding box center [511, 387] width 68 height 22
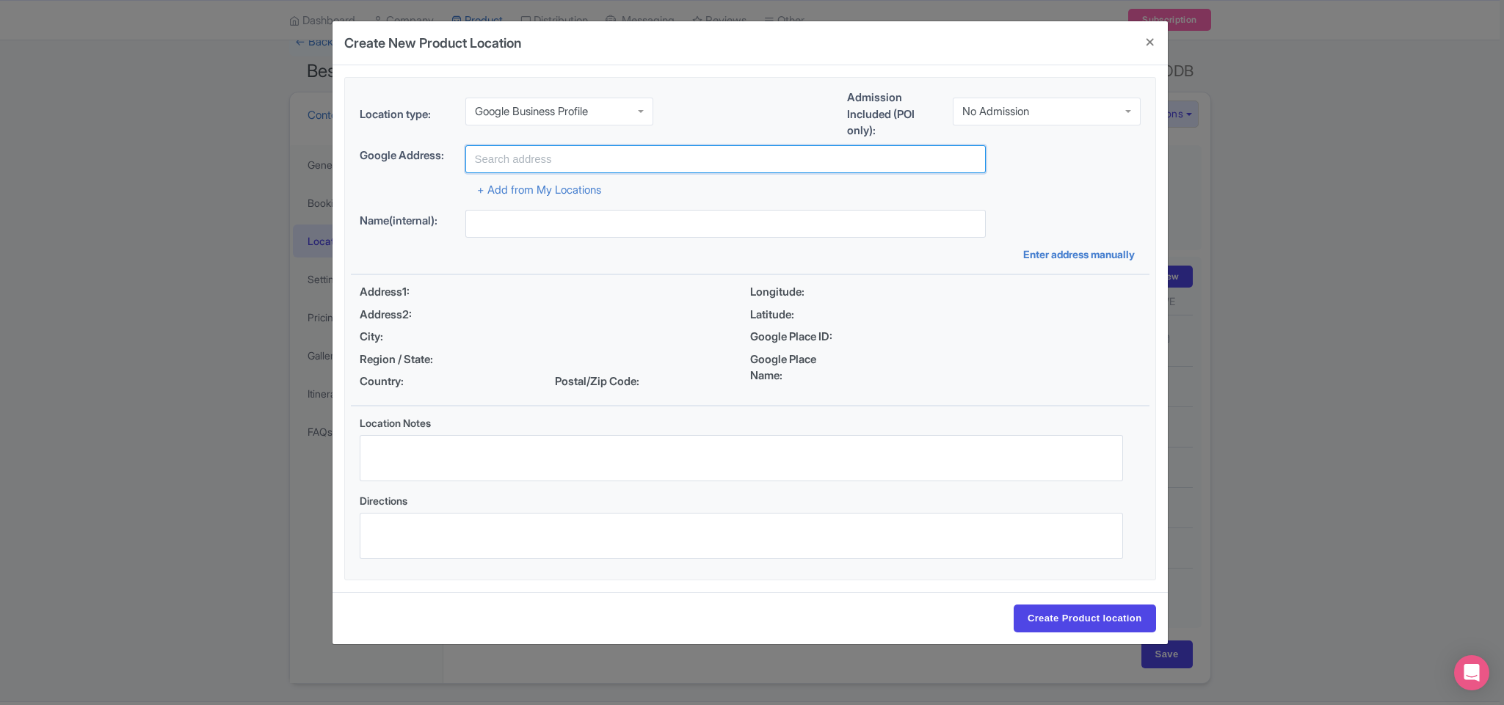
click at [572, 161] on input "text" at bounding box center [725, 159] width 520 height 28
paste input "[STREET_ADDRESS][PERSON_NAME][PERSON_NAME]"
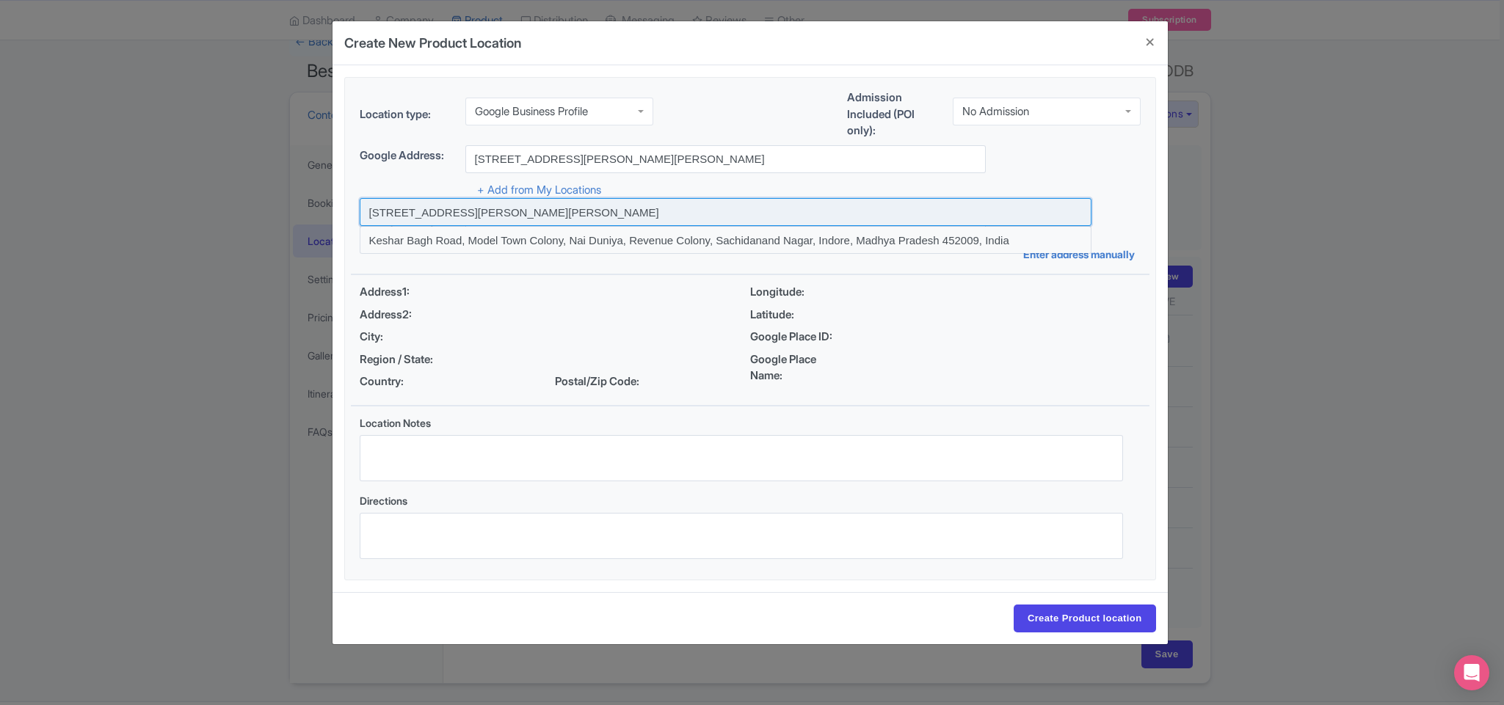
click at [551, 209] on input at bounding box center [726, 212] width 732 height 28
type input "[STREET_ADDRESS][PERSON_NAME][PERSON_NAME]"
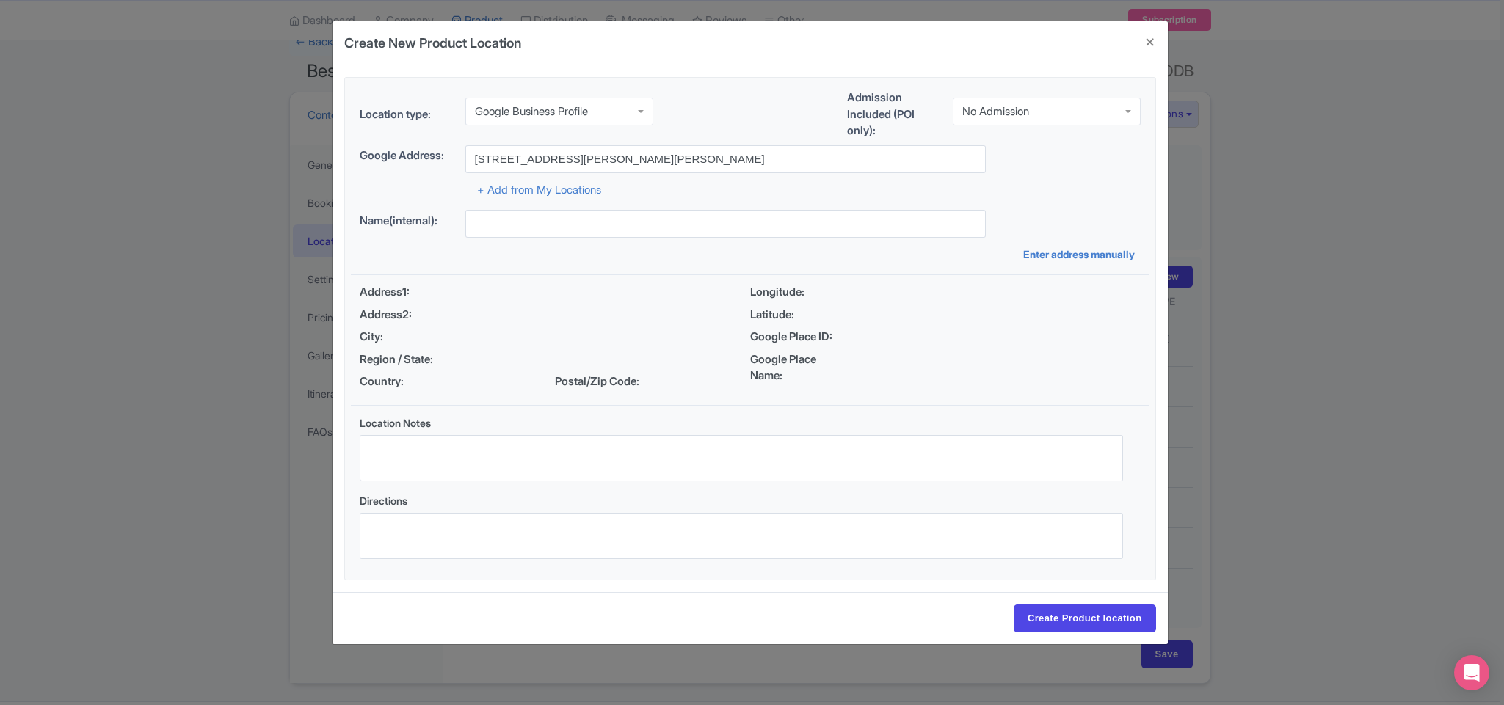
type input "[STREET_ADDRESS][PERSON_NAME][PERSON_NAME]"
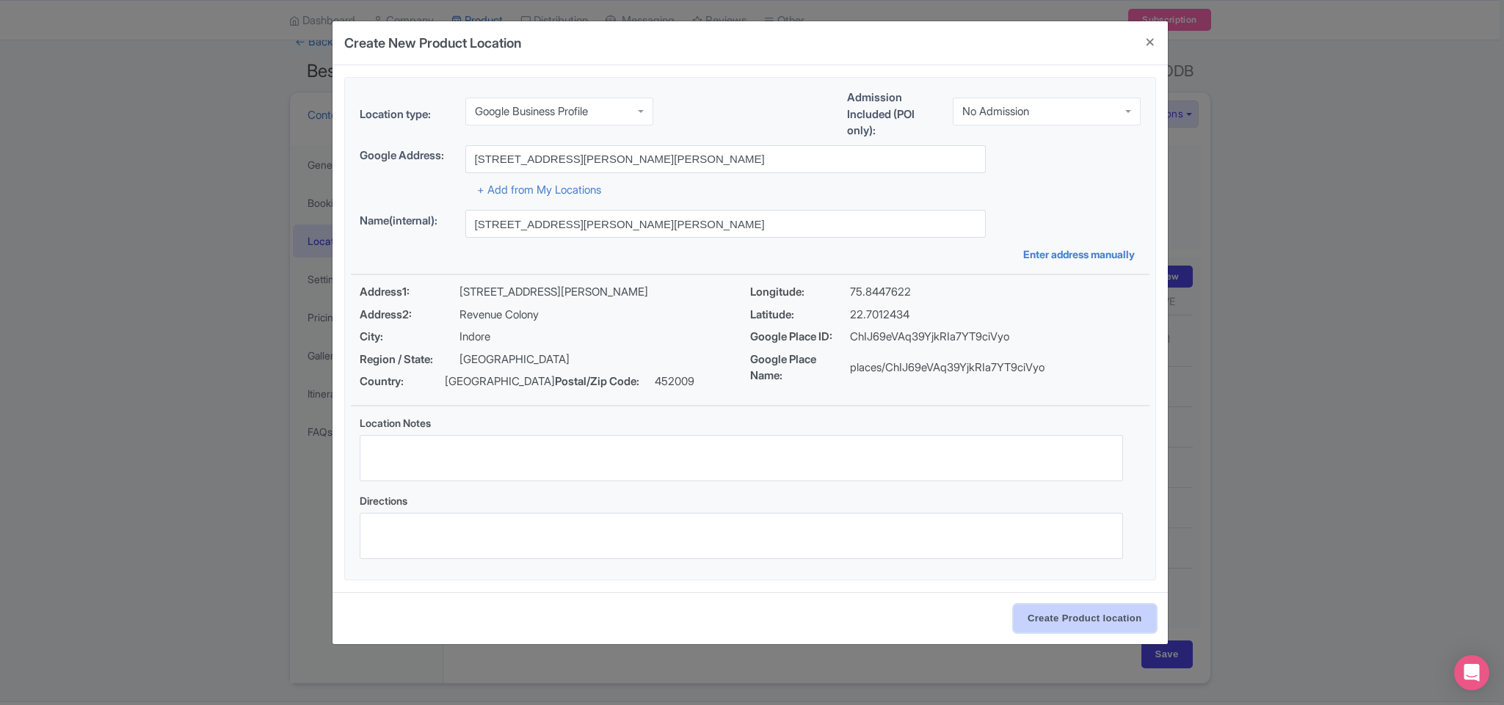
click at [996, 470] on input "Create Product location" at bounding box center [1084, 619] width 142 height 28
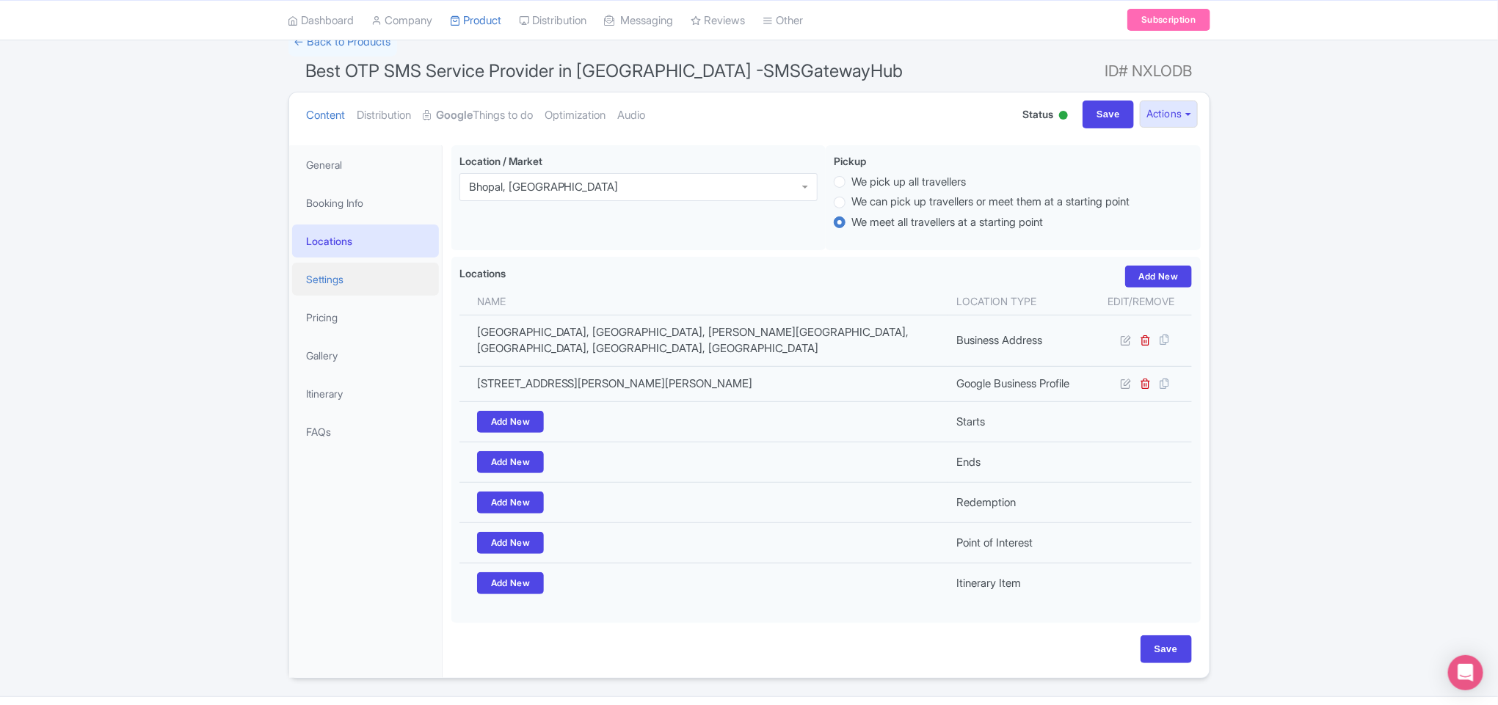
click at [352, 280] on link "Settings" at bounding box center [365, 279] width 147 height 33
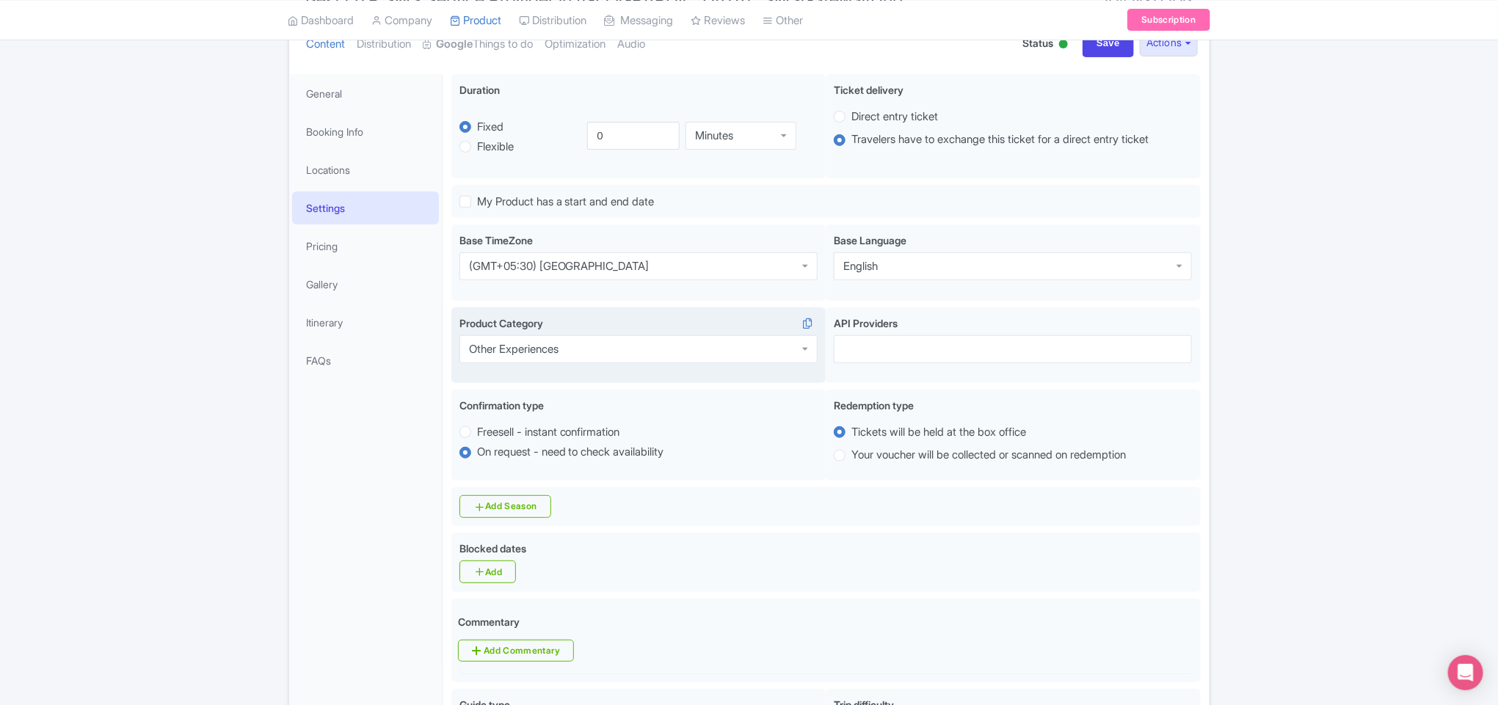
scroll to position [220, 0]
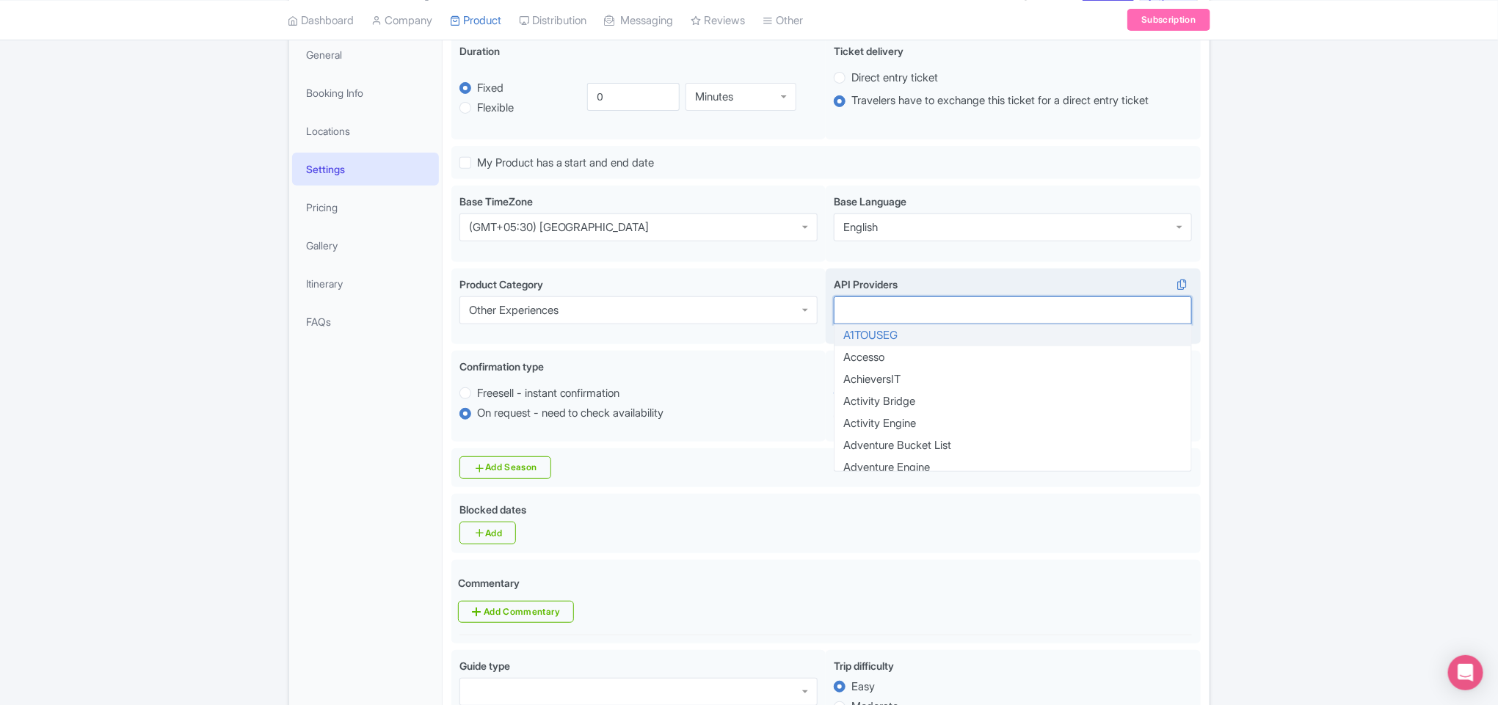
click at [908, 318] on div at bounding box center [1013, 310] width 358 height 28
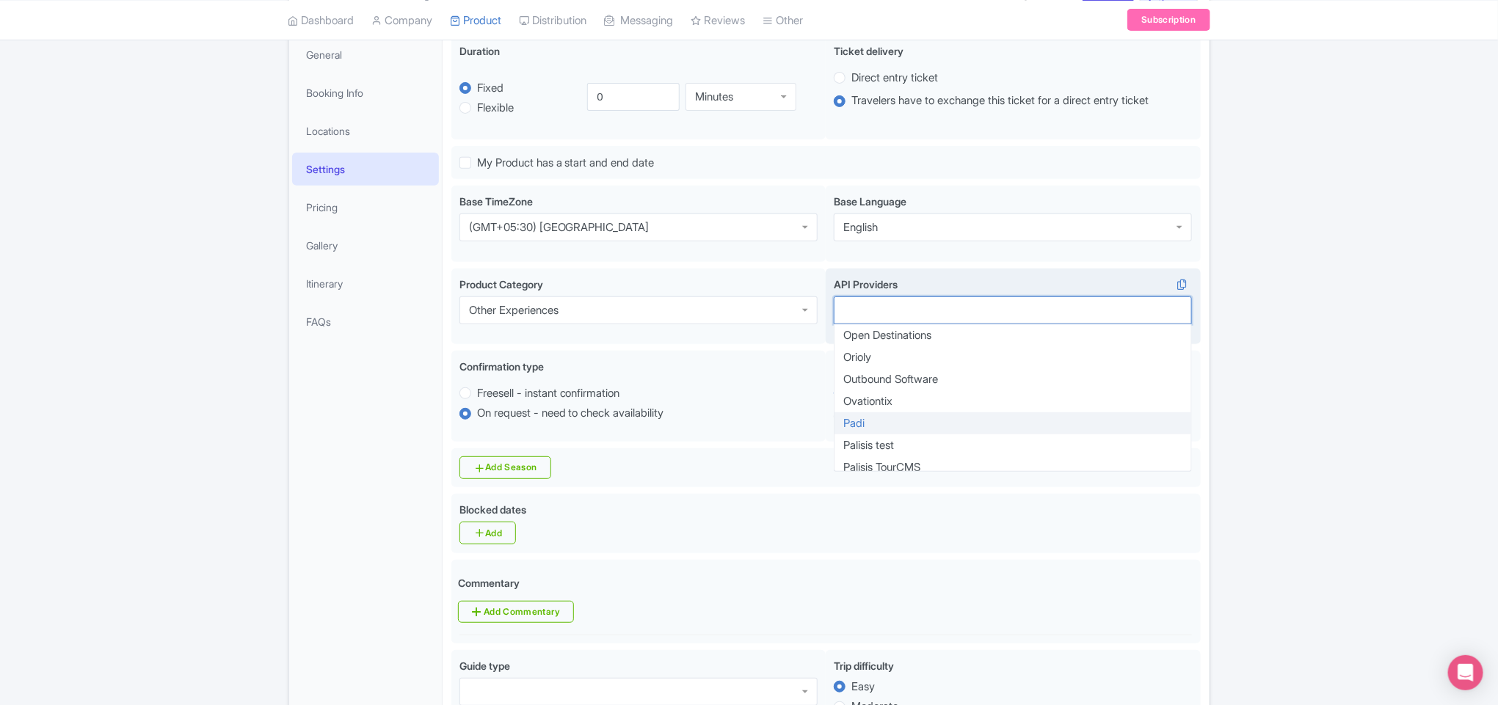
scroll to position [1101, 0]
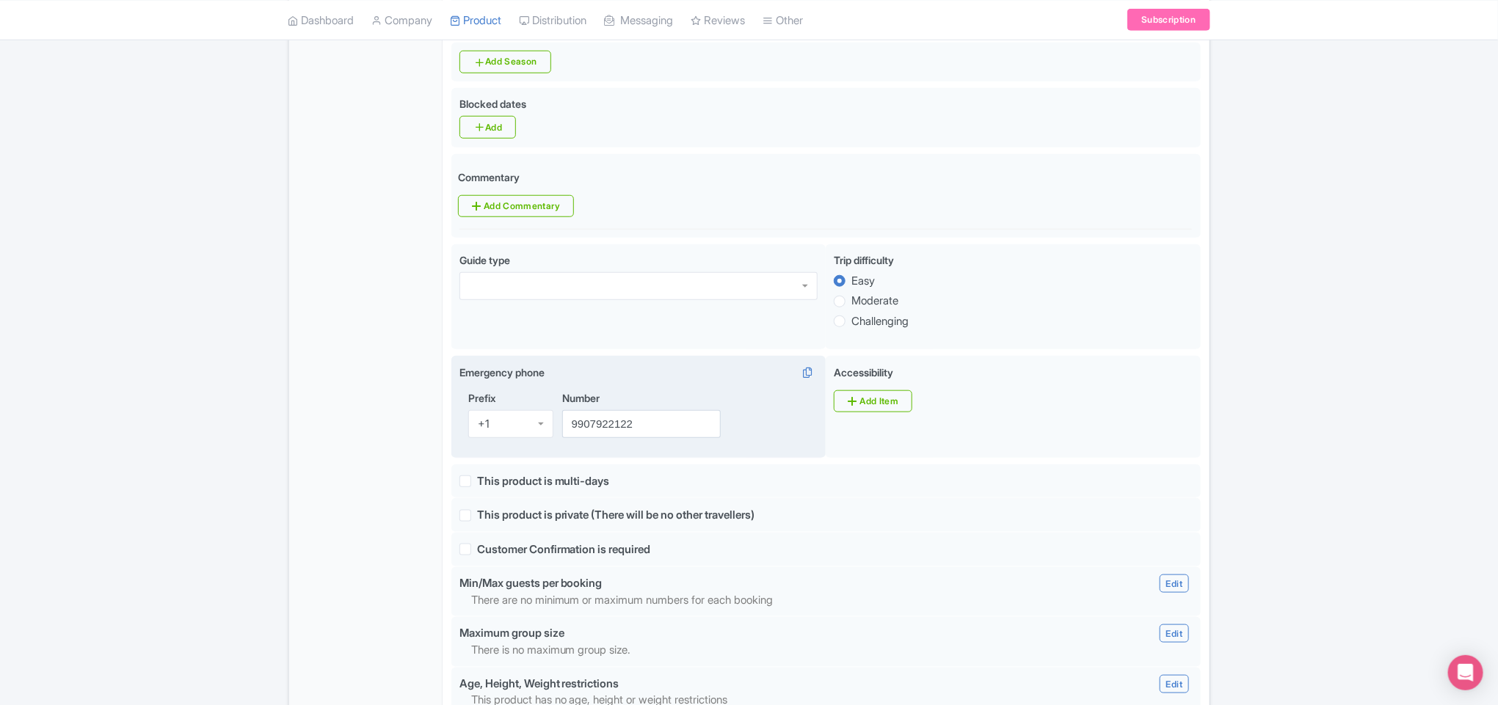
scroll to position [660, 0]
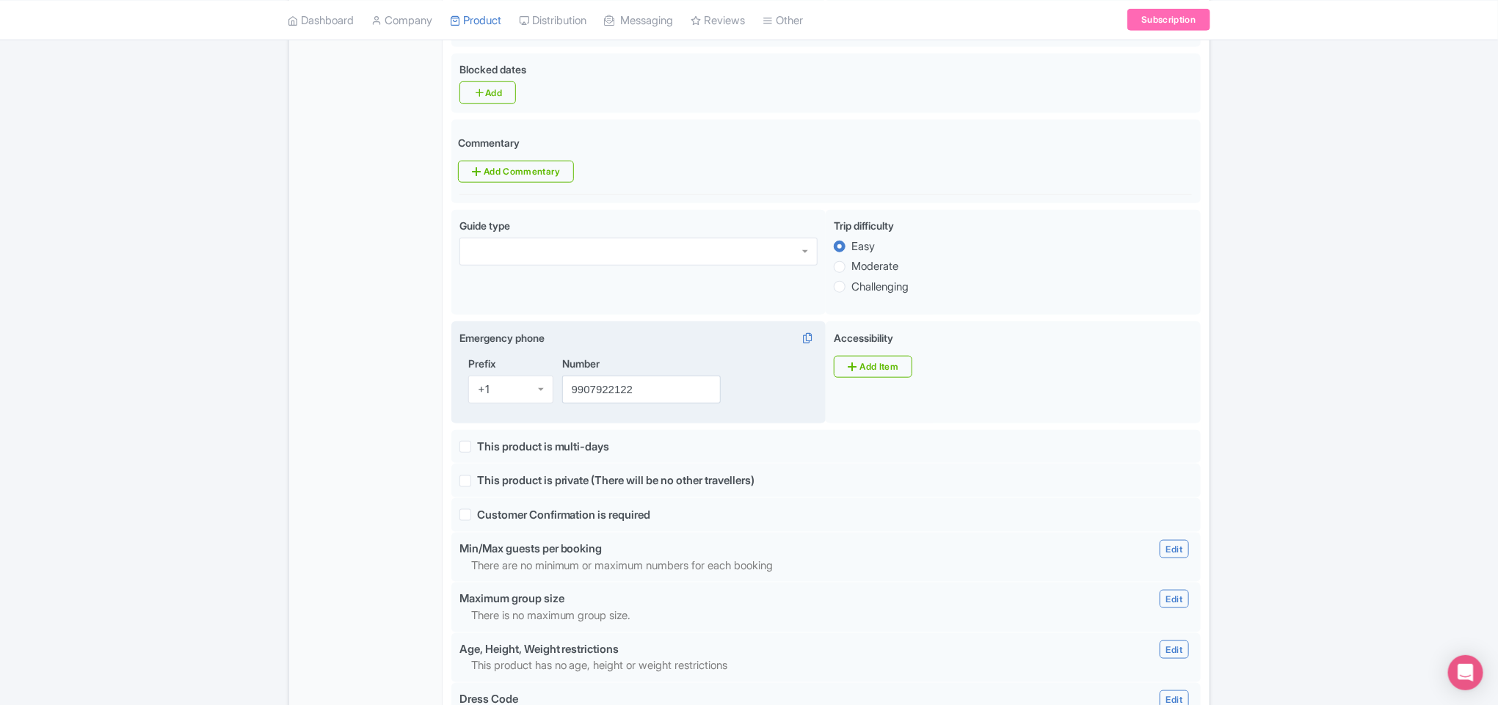
click at [509, 404] on div "+1" at bounding box center [510, 390] width 85 height 28
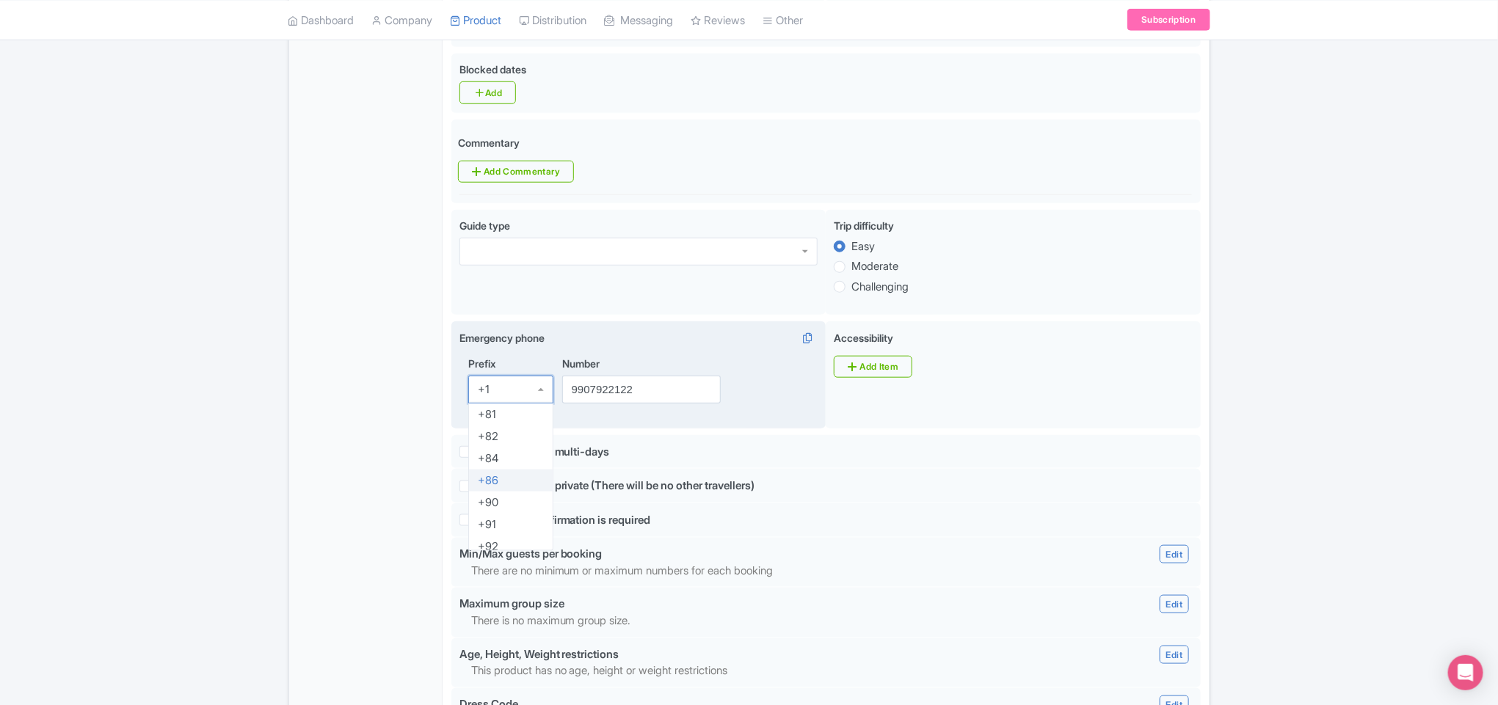
scroll to position [881, 0]
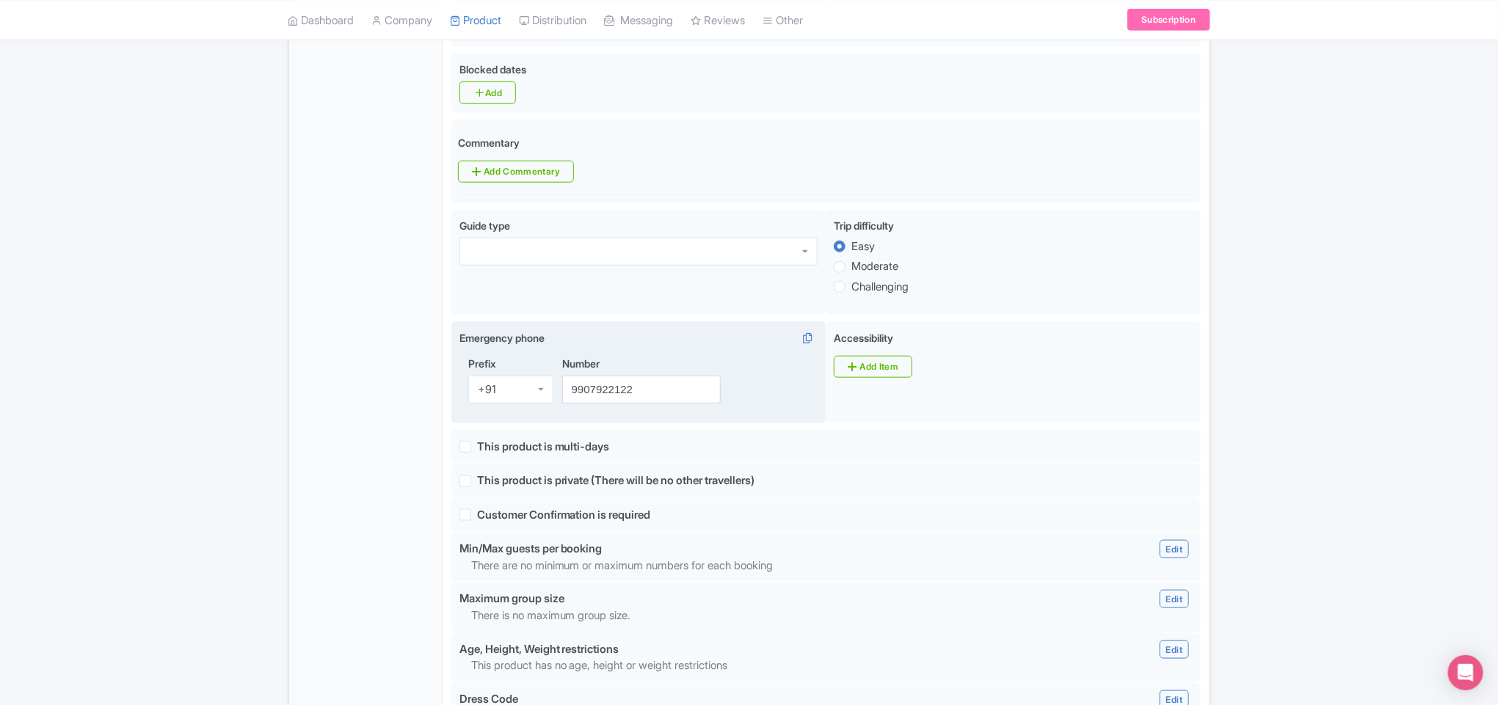
click at [284, 470] on div "Success Product updated successfully ← Back to Products Best OTP SMS Service Pr…" at bounding box center [749, 325] width 939 height 1694
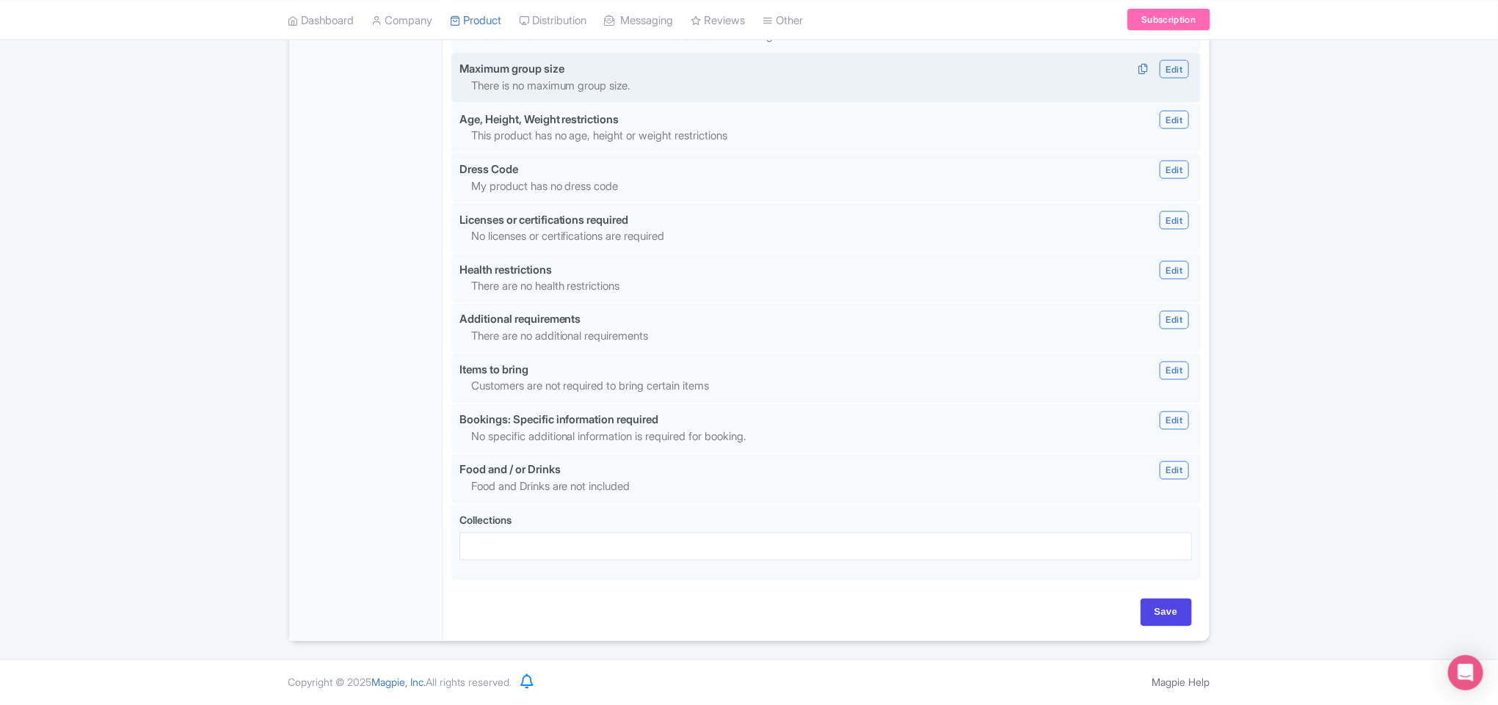
scroll to position [1212, 0]
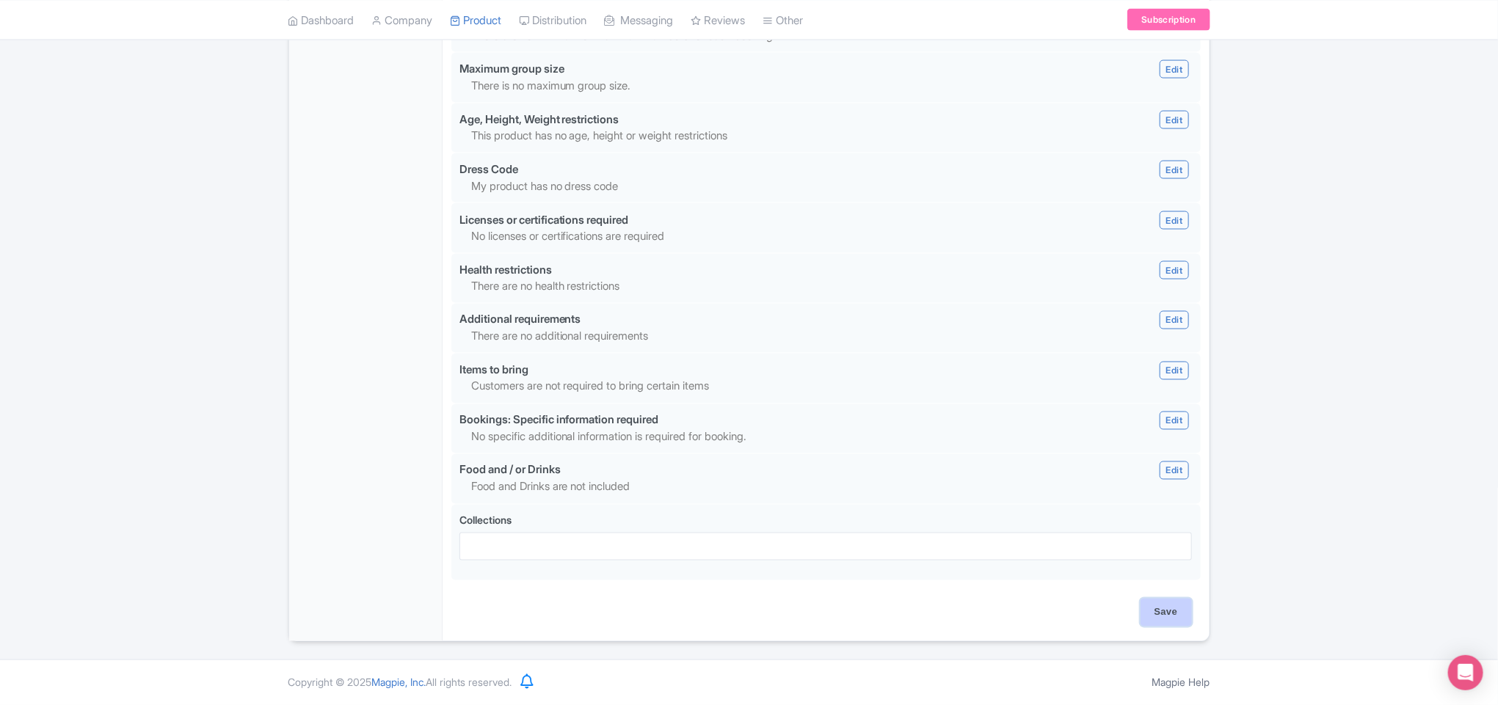
click at [996, 470] on input "Save" at bounding box center [1165, 613] width 51 height 28
type input "Update Product"
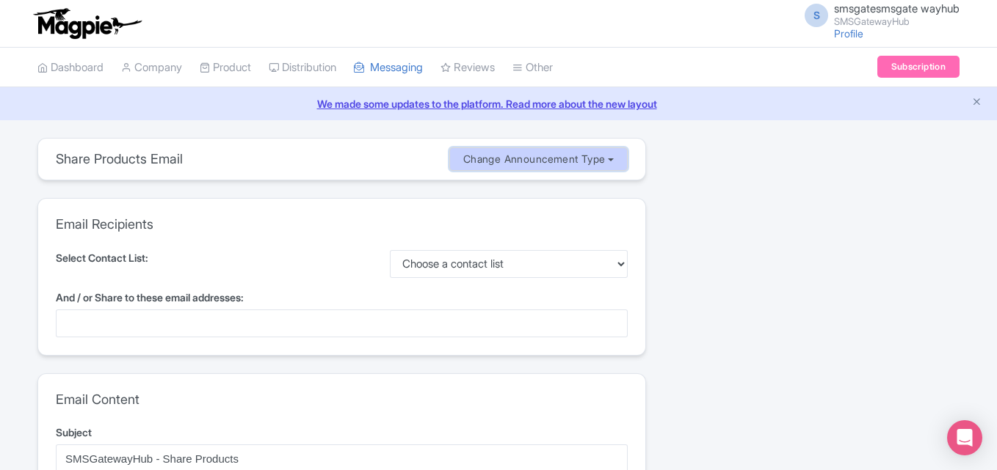
click at [555, 158] on button "Change Announcement Type" at bounding box center [538, 159] width 179 height 24
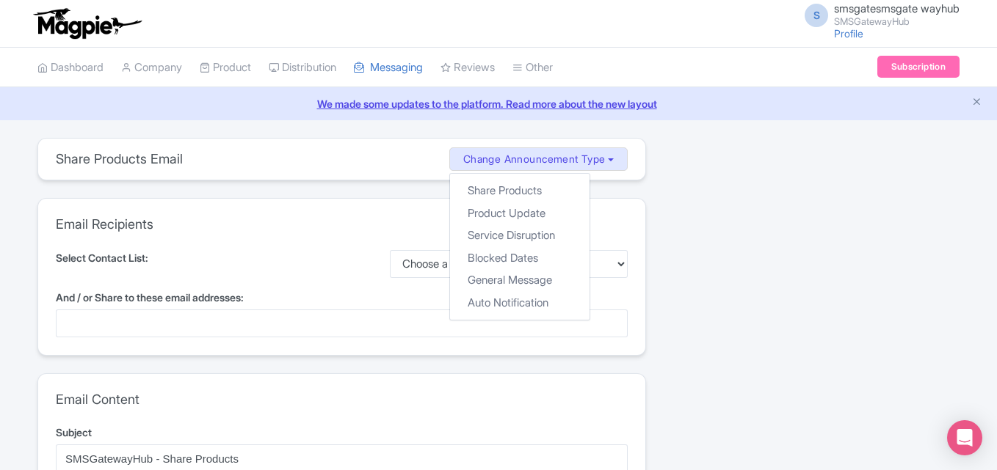
click at [293, 235] on div "Email Recipients Select Contact List: Choose a contact list And / or Share to t…" at bounding box center [341, 277] width 607 height 156
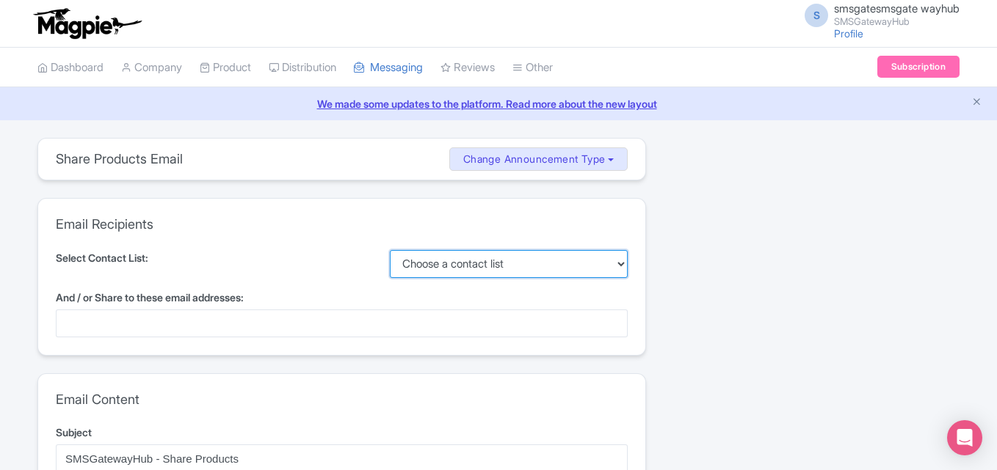
click at [481, 268] on select "Choose a contact list" at bounding box center [509, 264] width 238 height 28
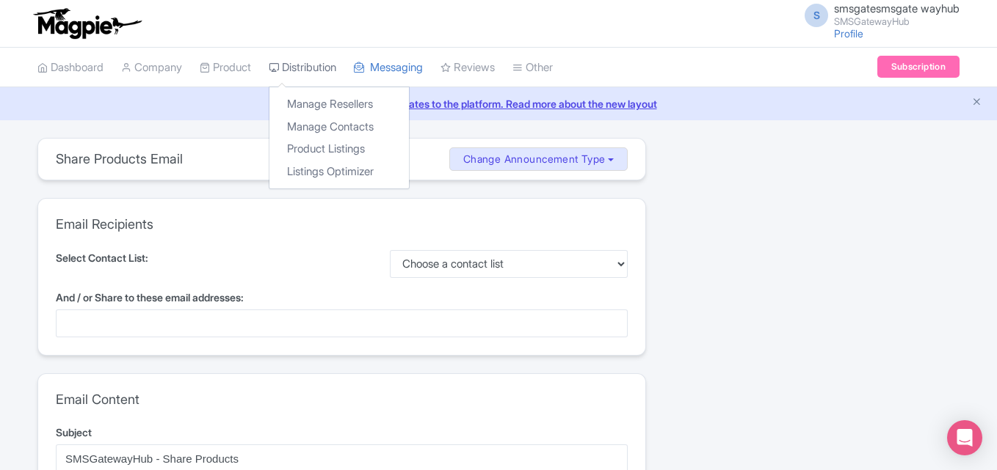
click at [303, 62] on link "Distribution" at bounding box center [303, 68] width 68 height 40
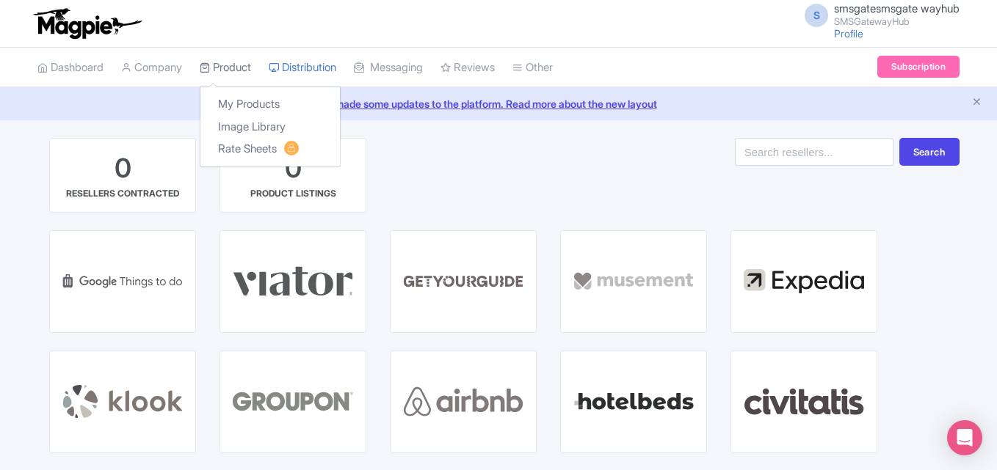
click at [247, 64] on link "Product" at bounding box center [225, 68] width 51 height 40
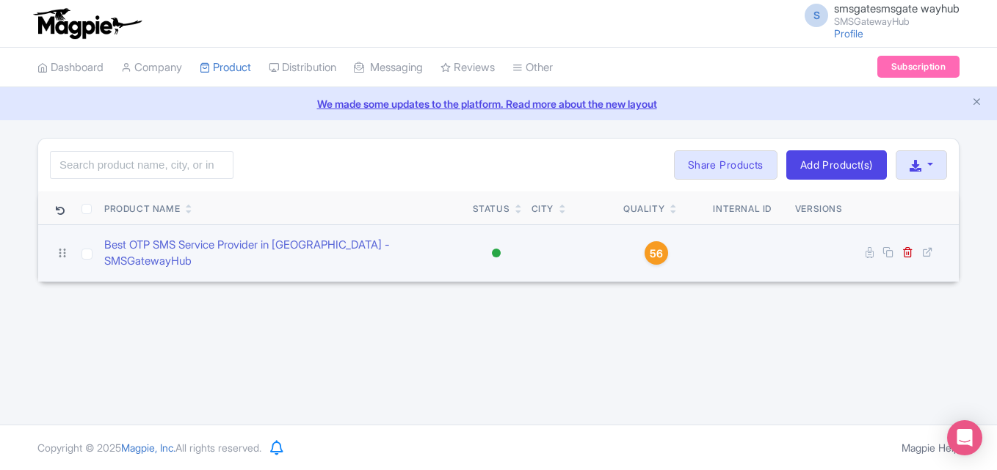
click at [655, 246] on span "56" at bounding box center [655, 254] width 13 height 16
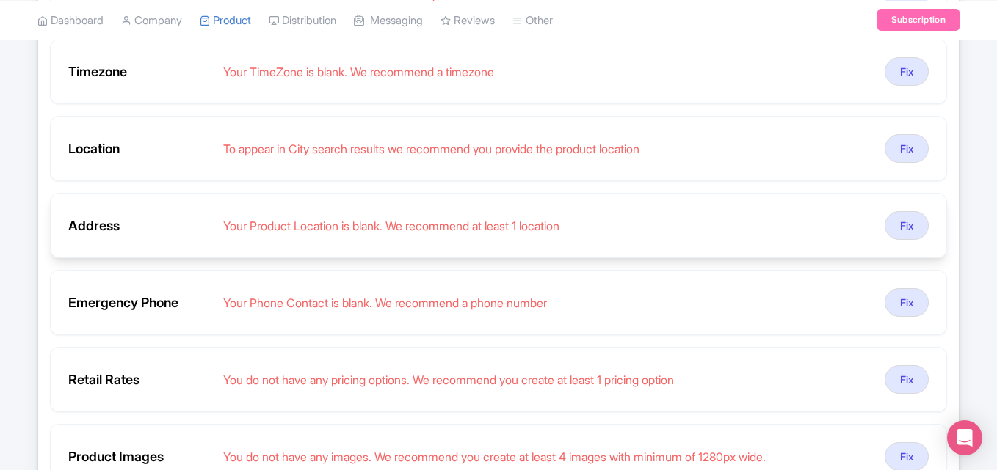
scroll to position [514, 0]
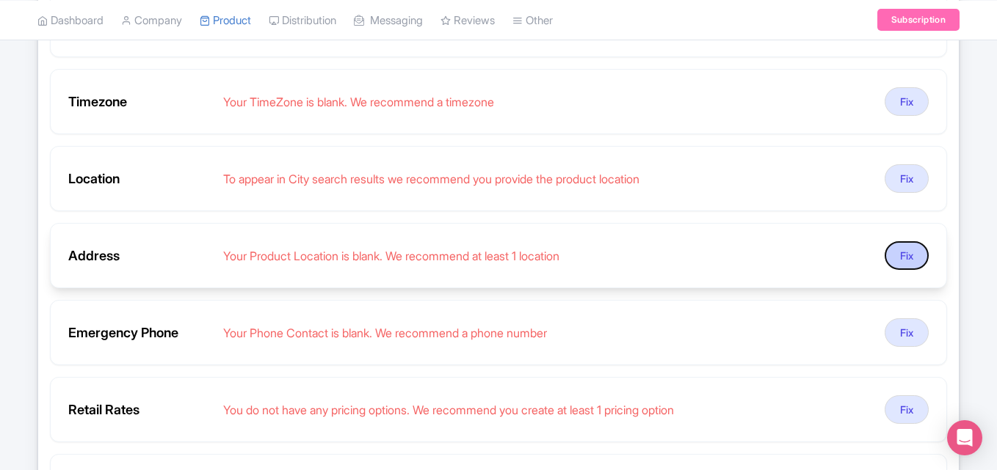
click at [914, 264] on button "Fix" at bounding box center [906, 255] width 44 height 29
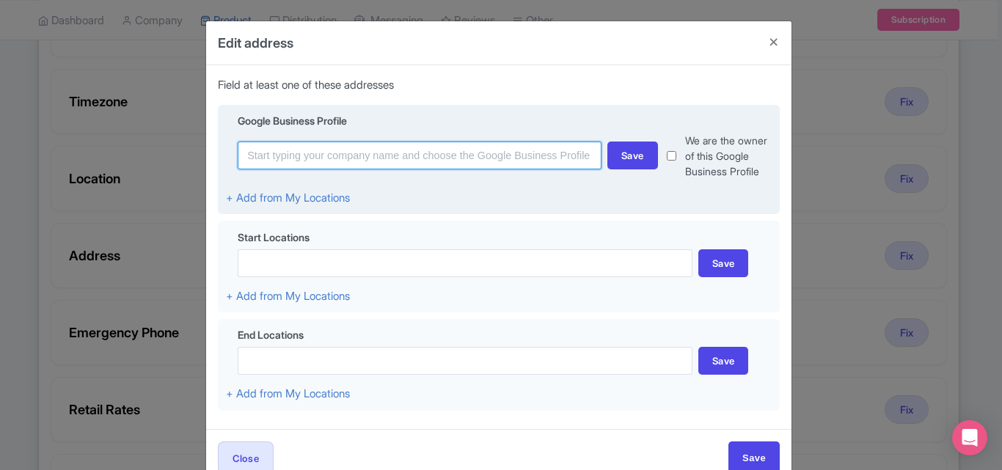
click at [288, 153] on input at bounding box center [420, 156] width 364 height 28
paste input "[URL][DOMAIN_NAME]"
type input "[URL][DOMAIN_NAME]"
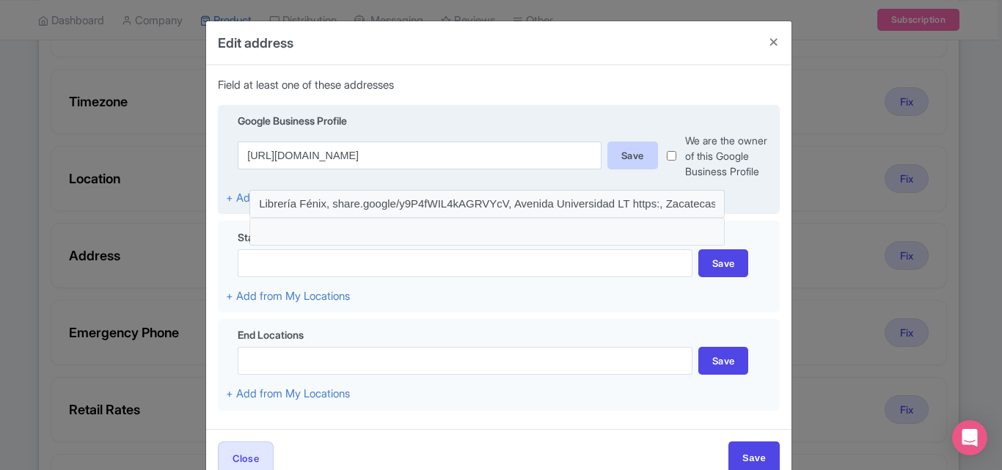
click at [625, 157] on div "Save" at bounding box center [633, 156] width 51 height 28
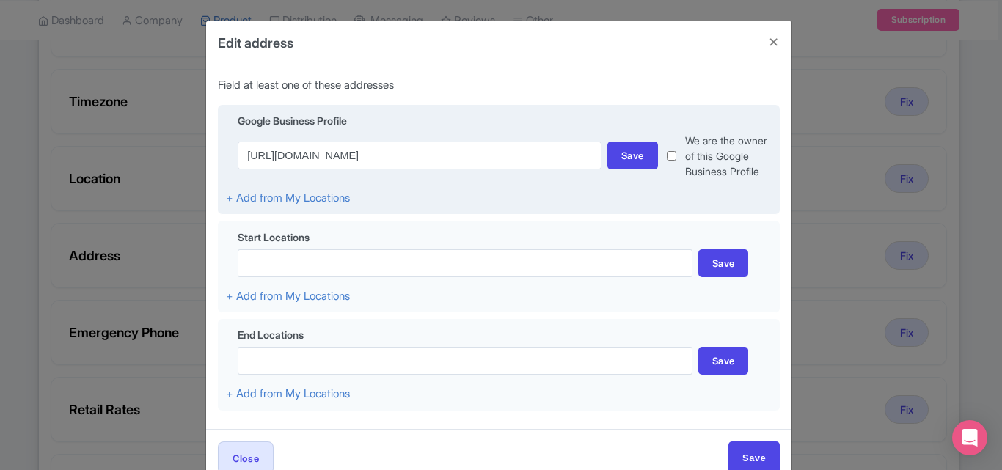
click at [668, 154] on input "checkbox" at bounding box center [672, 156] width 10 height 46
checkbox input "true"
click at [628, 162] on div "Save" at bounding box center [633, 156] width 51 height 28
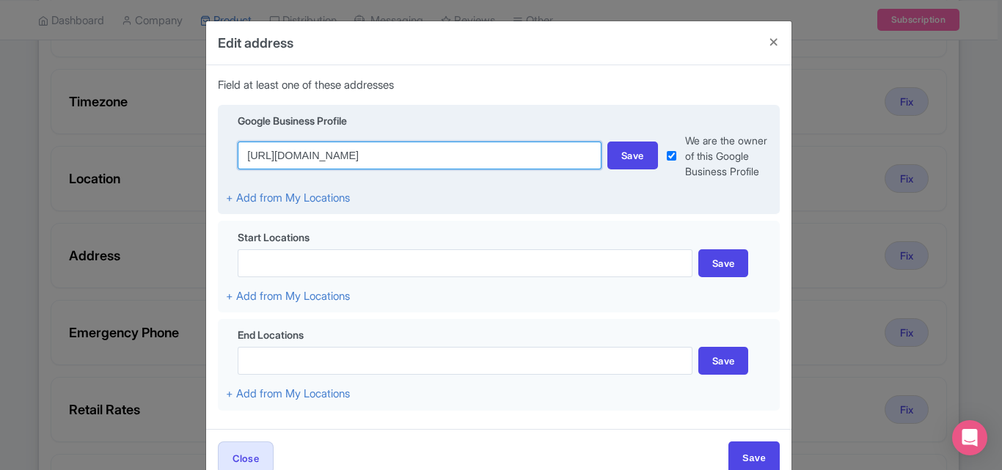
click at [458, 159] on input "https://share.google/bzj8s1WRwbEJ1boeS" at bounding box center [420, 156] width 364 height 28
click at [729, 442] on input "Save" at bounding box center [754, 458] width 51 height 33
type input "Save"
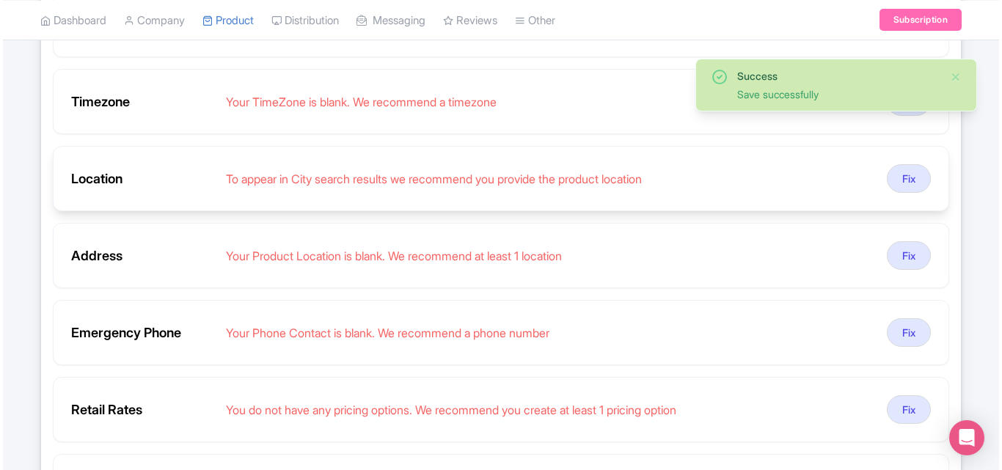
scroll to position [440, 0]
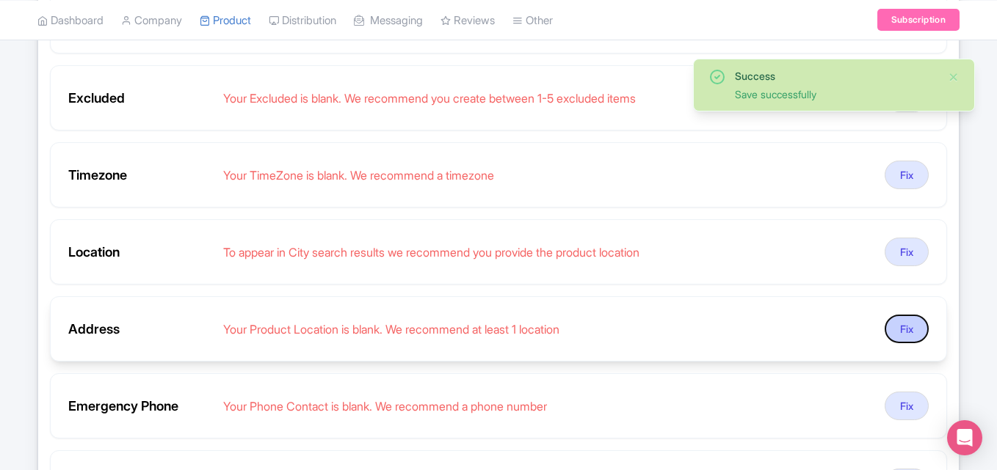
click at [904, 332] on button "Fix" at bounding box center [906, 329] width 44 height 29
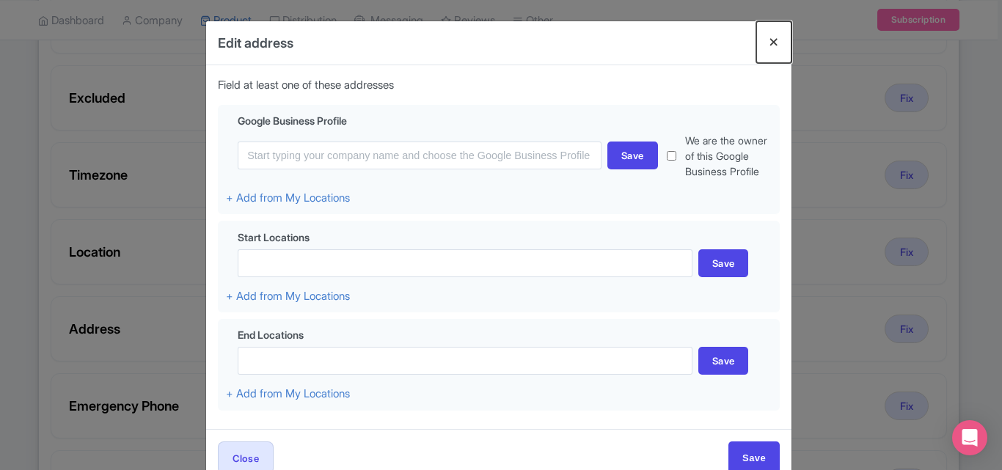
click at [769, 36] on button "Close" at bounding box center [774, 42] width 35 height 42
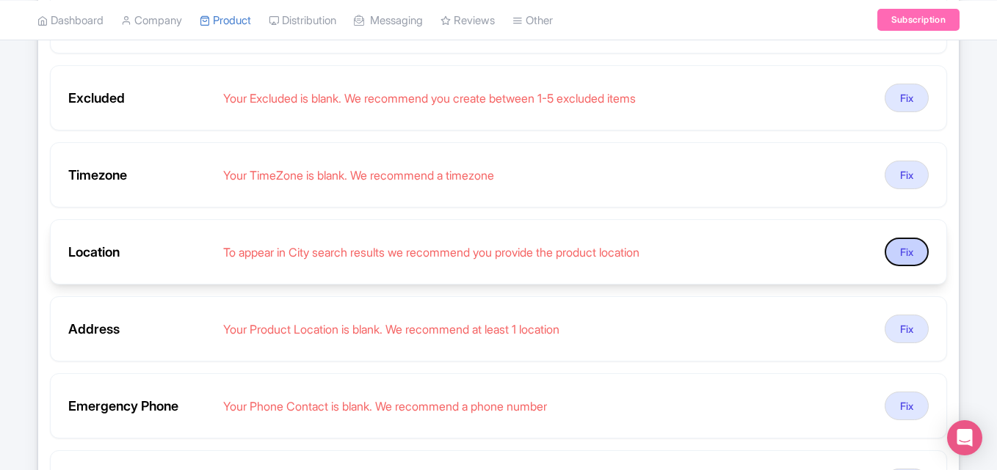
click at [900, 252] on button "Fix" at bounding box center [906, 252] width 44 height 29
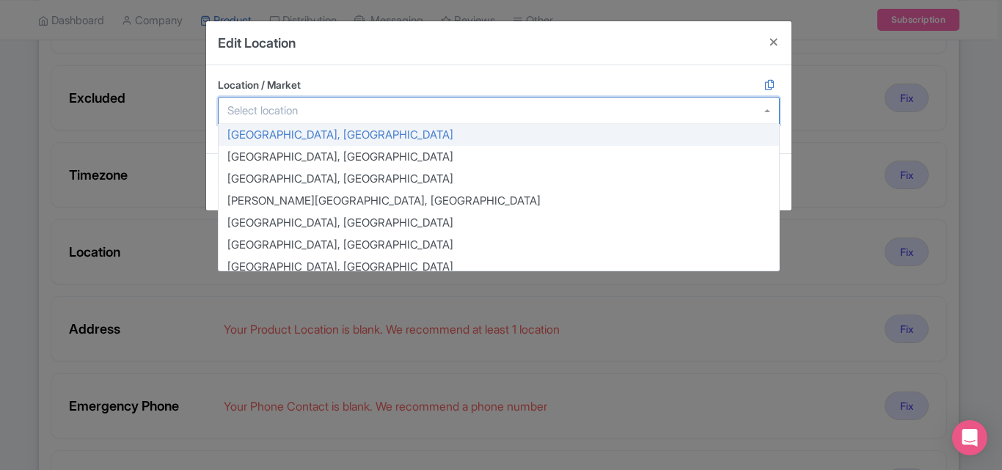
click at [294, 107] on input "Location / Market" at bounding box center [266, 110] width 79 height 13
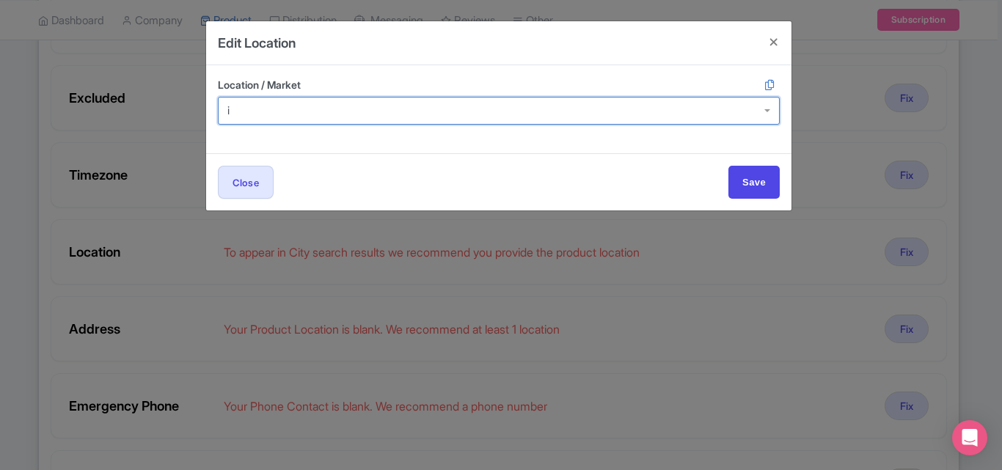
scroll to position [0, 0]
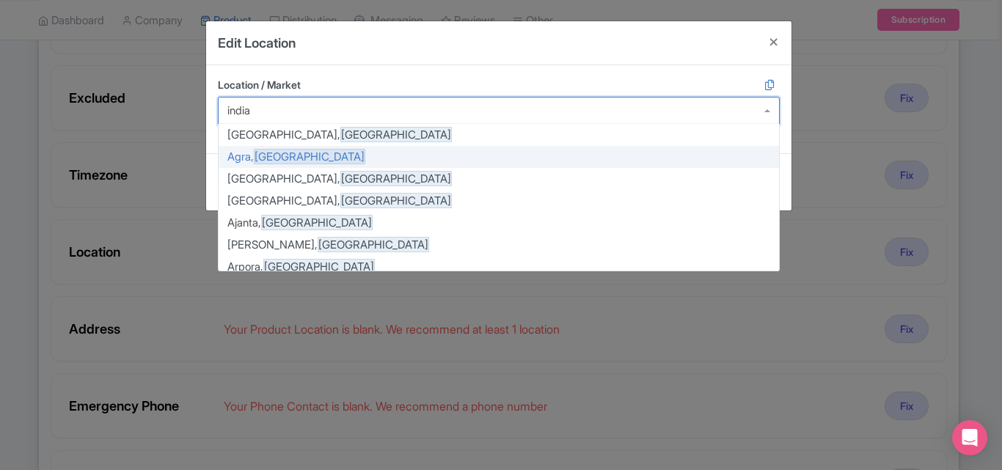
click at [230, 114] on input "Location / Market" at bounding box center [241, 110] width 28 height 13
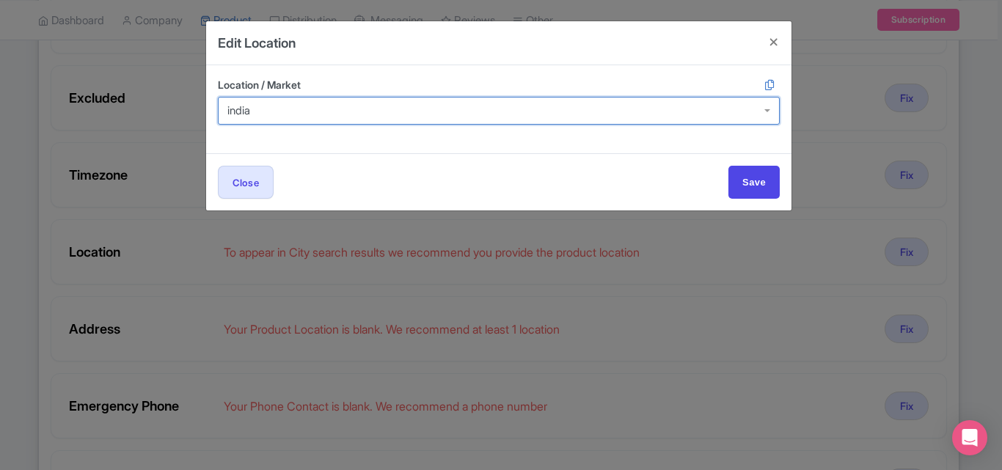
click at [227, 113] on div at bounding box center [499, 111] width 562 height 28
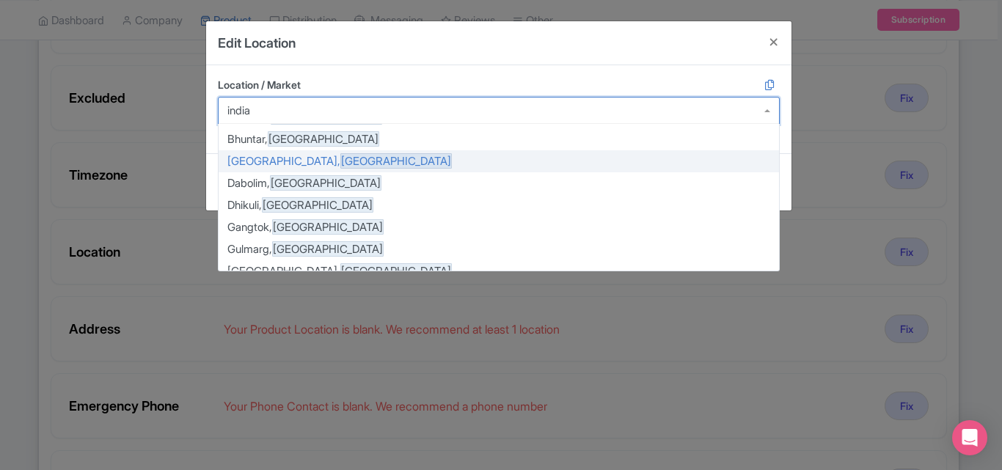
scroll to position [294, 0]
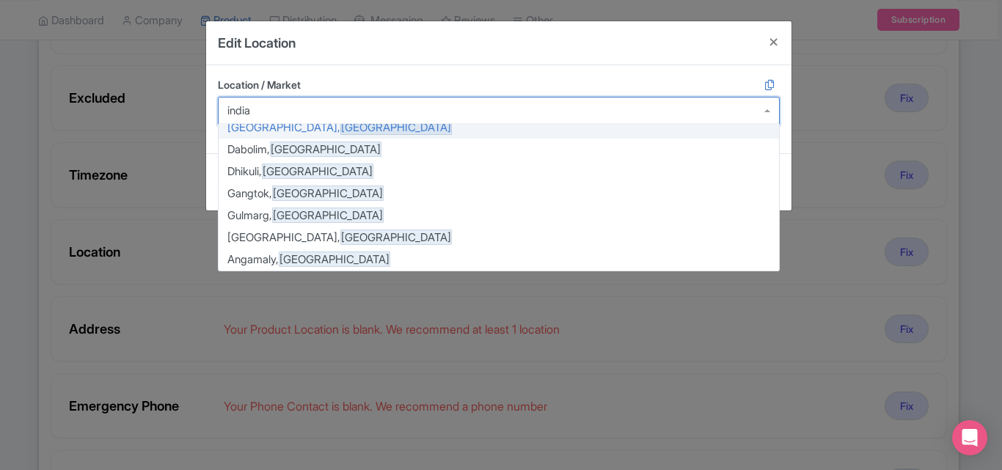
click at [227, 106] on input "Location / Market" at bounding box center [241, 110] width 28 height 13
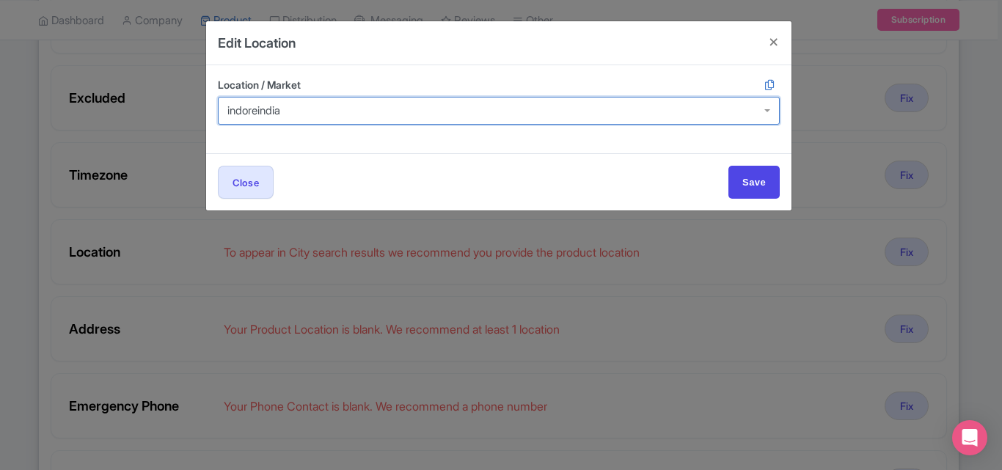
scroll to position [0, 0]
click at [302, 110] on div at bounding box center [499, 111] width 562 height 28
click at [278, 111] on input "Location / Market" at bounding box center [254, 110] width 54 height 13
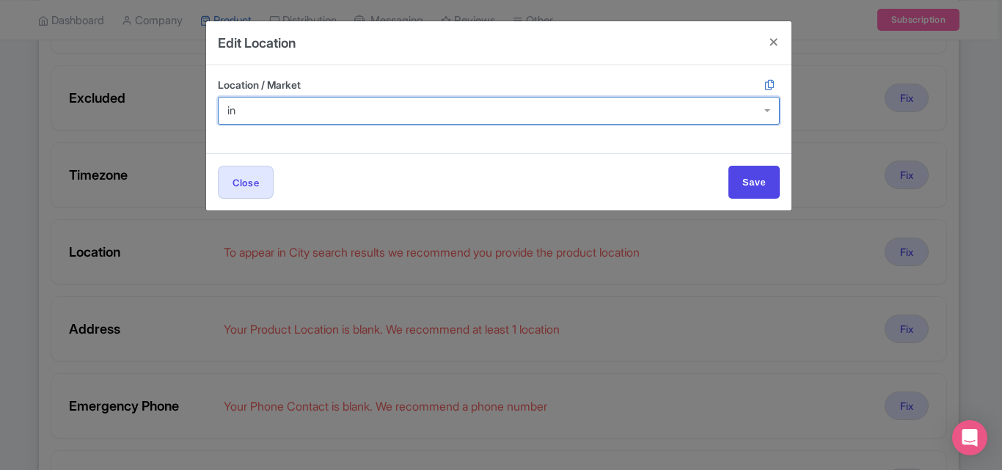
type input "i"
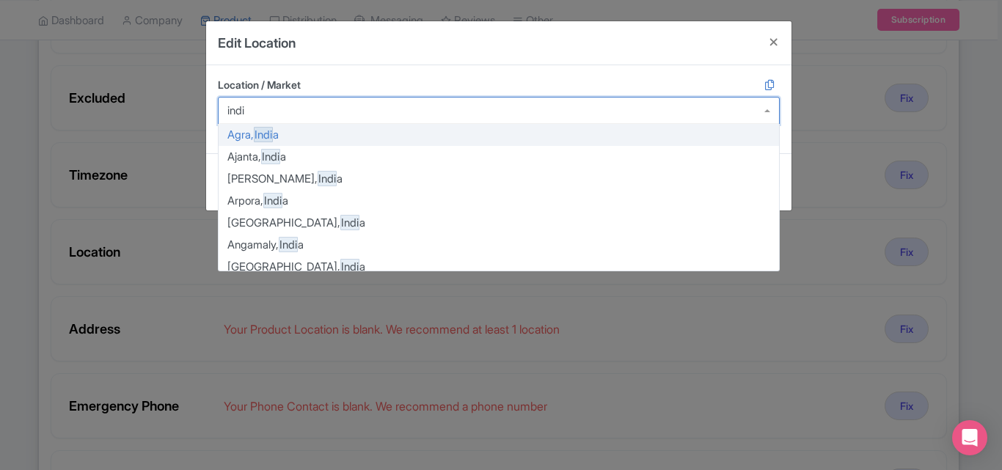
type input "india"
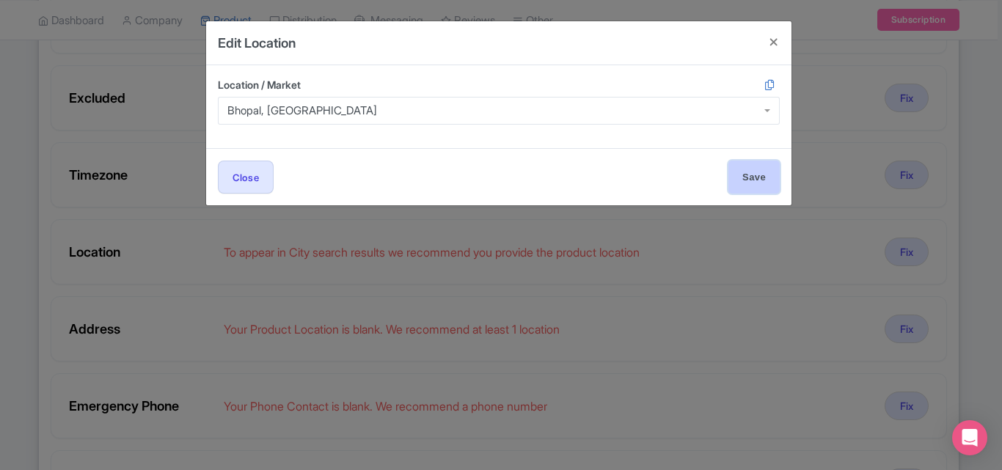
click at [745, 181] on input "Save" at bounding box center [754, 177] width 51 height 33
type input "Save"
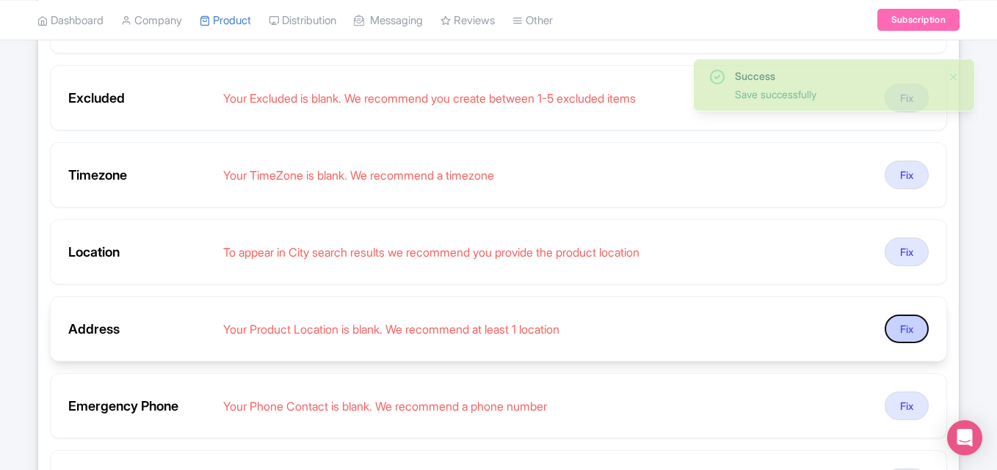
click at [914, 327] on button "Fix" at bounding box center [906, 329] width 44 height 29
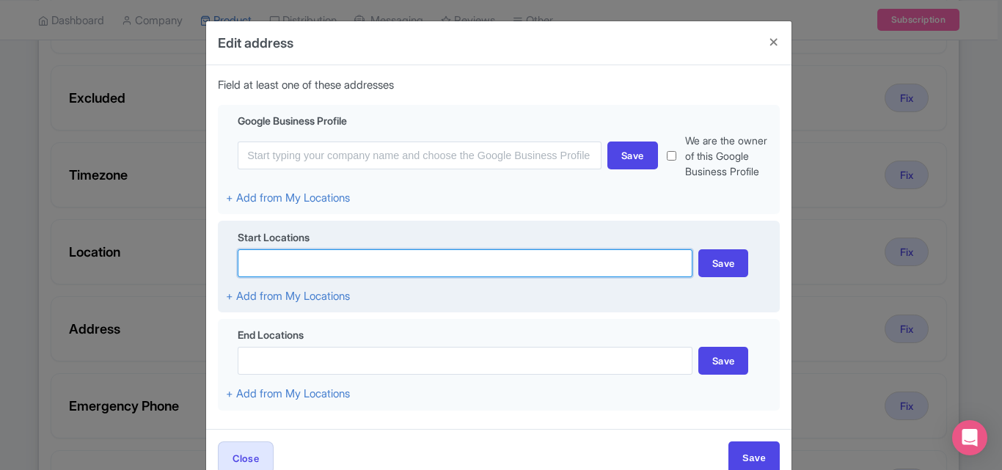
click at [299, 260] on input at bounding box center [465, 263] width 455 height 28
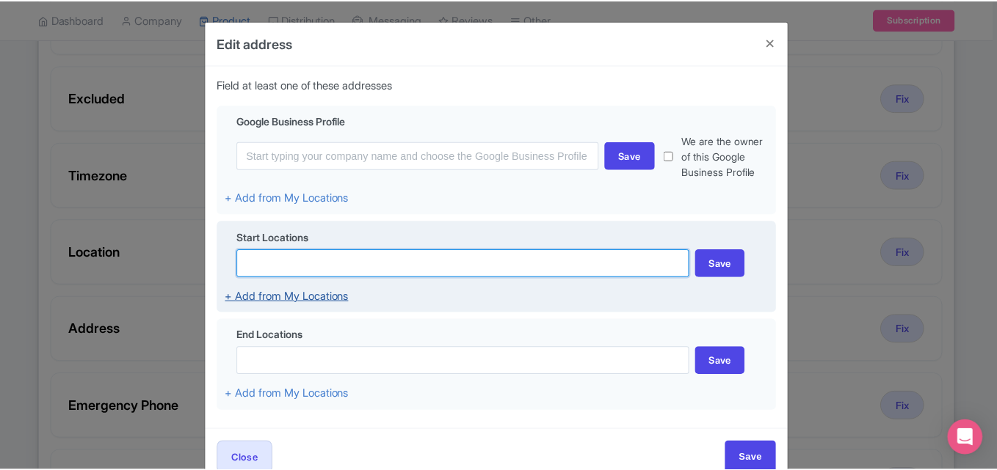
scroll to position [37, 0]
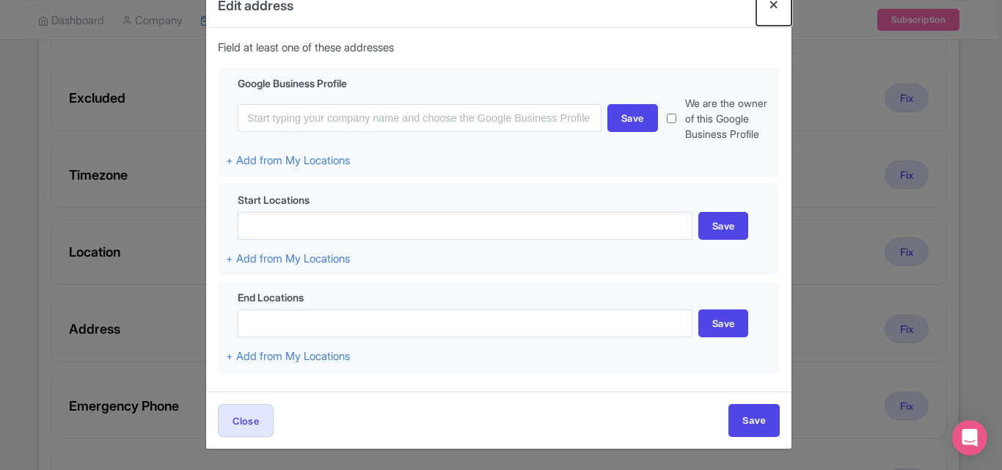
click at [768, 1] on button "Close" at bounding box center [774, 5] width 35 height 42
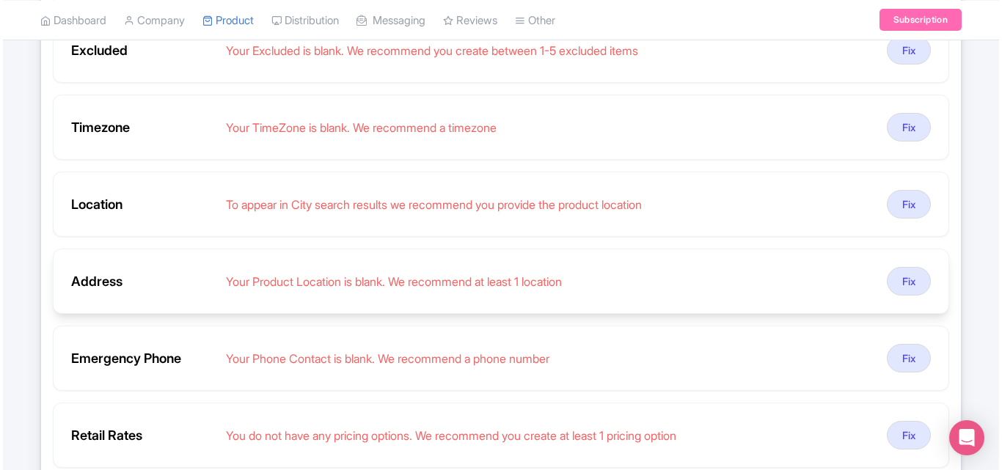
scroll to position [587, 0]
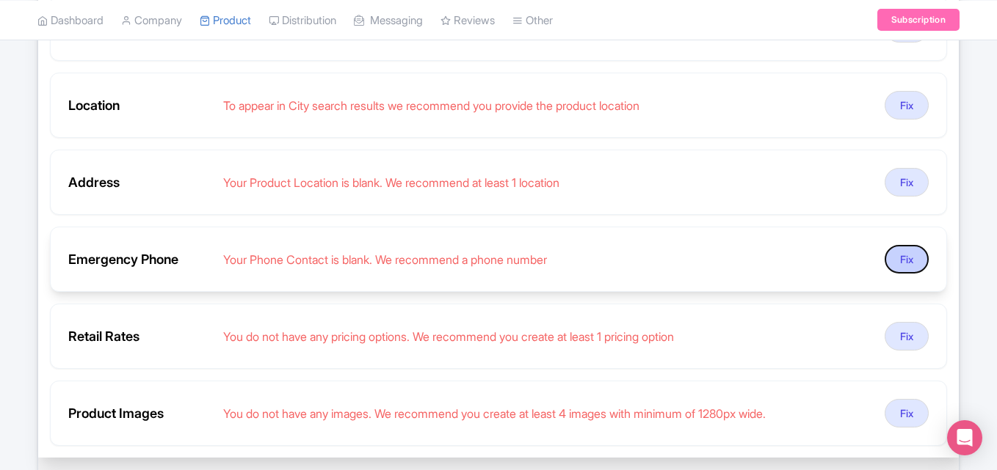
click at [908, 255] on button "Fix" at bounding box center [906, 259] width 44 height 29
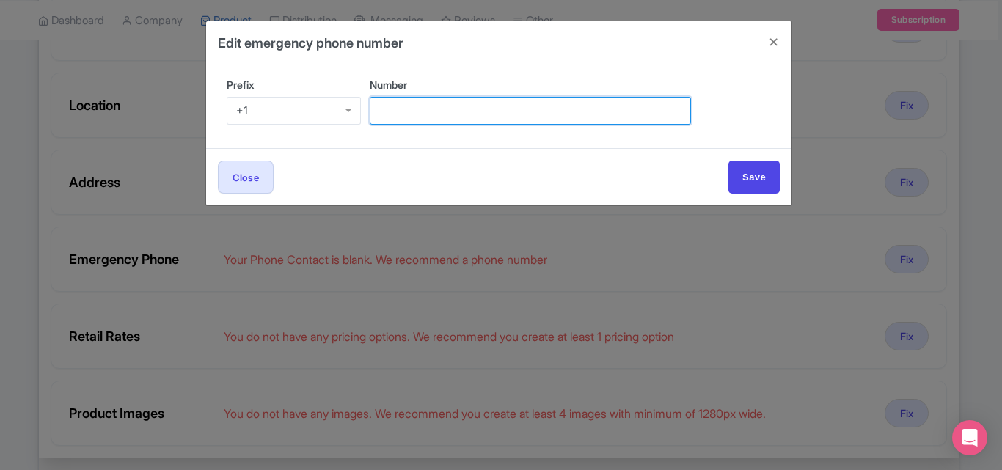
click at [401, 104] on input "Number" at bounding box center [530, 111] width 321 height 28
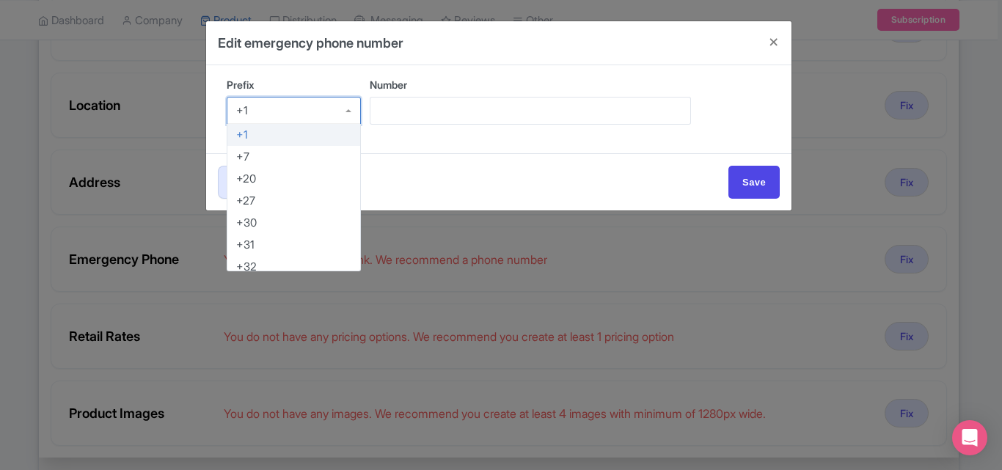
click at [301, 115] on div "+1" at bounding box center [294, 111] width 134 height 28
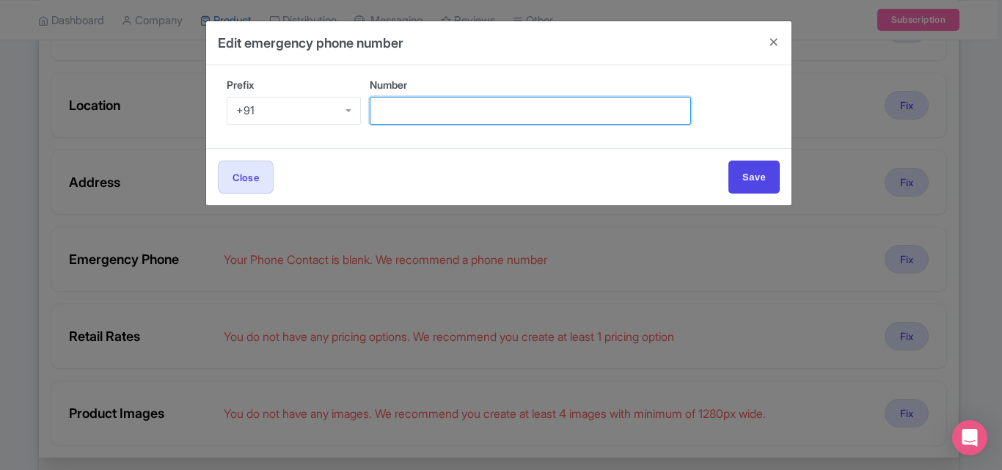
click at [418, 106] on input "Number" at bounding box center [530, 111] width 321 height 28
paste input "9907922122"
type input "9907922122"
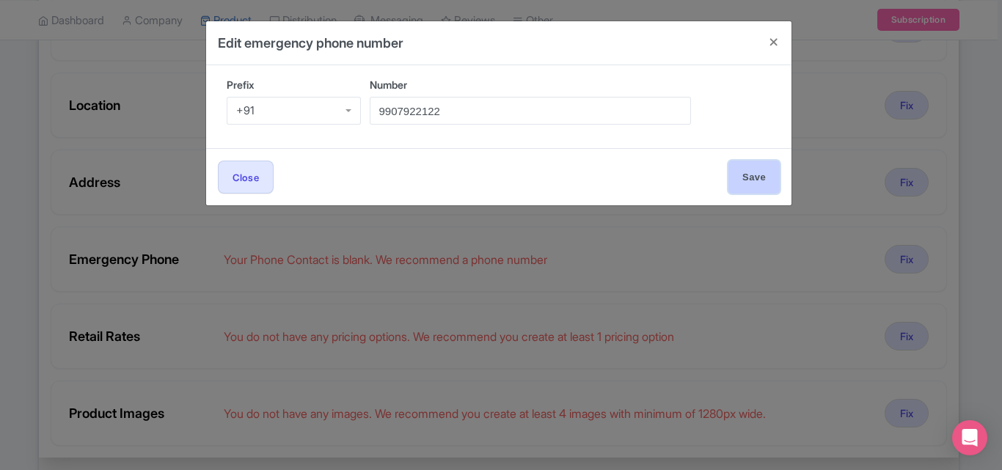
click at [769, 181] on input "Save" at bounding box center [754, 177] width 51 height 33
type input "Save"
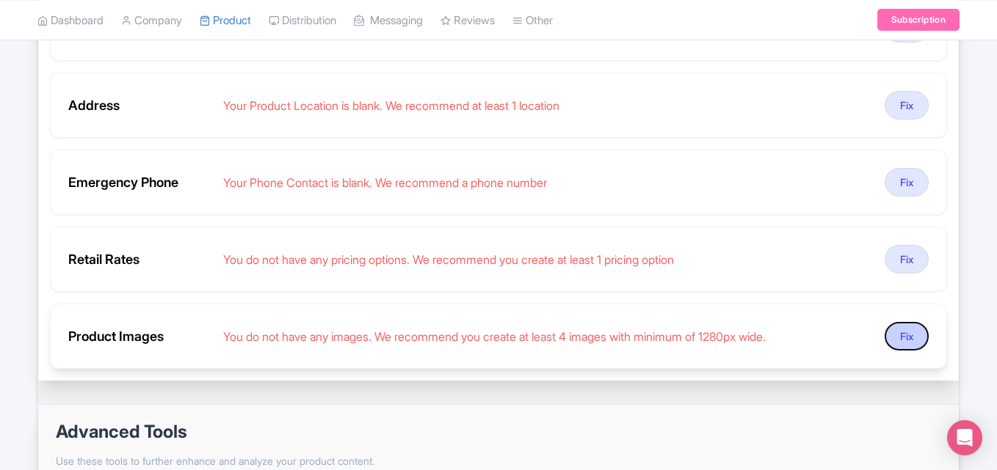
click at [906, 332] on button "Fix" at bounding box center [906, 336] width 44 height 29
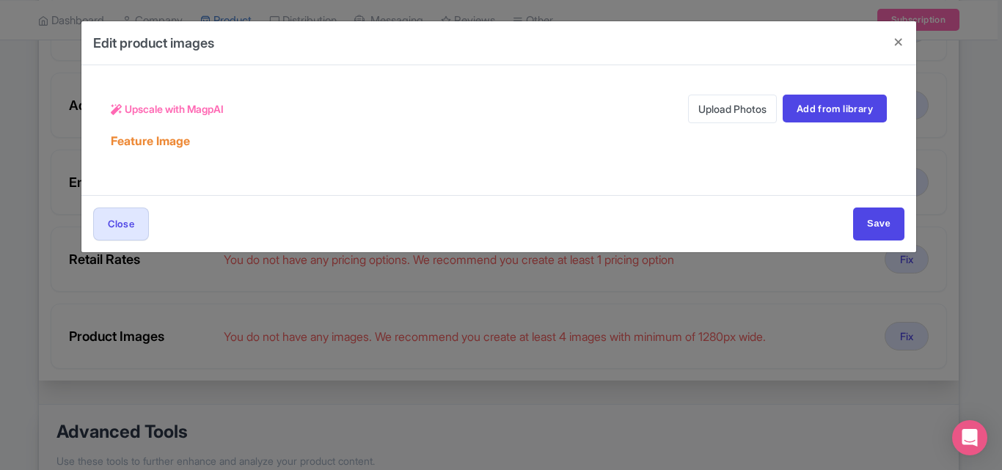
click at [733, 108] on link "Upload Photos" at bounding box center [732, 109] width 89 height 29
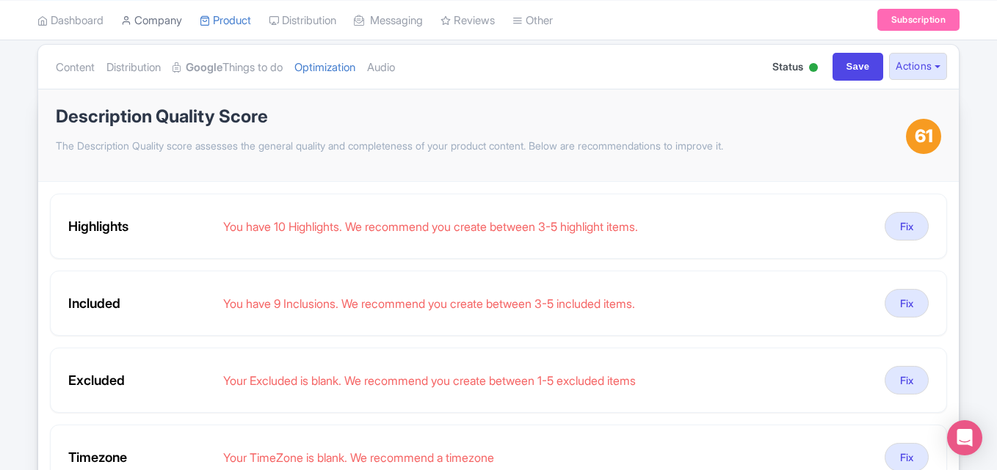
scroll to position [73, 0]
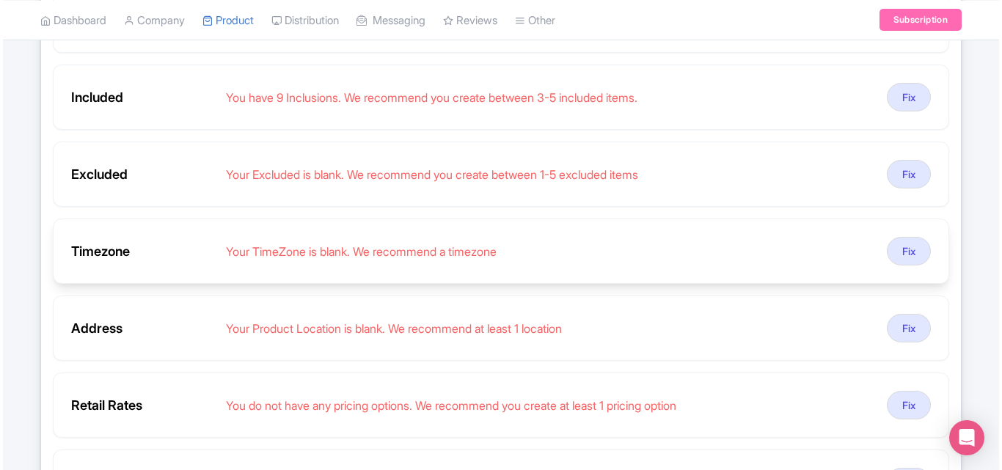
scroll to position [367, 0]
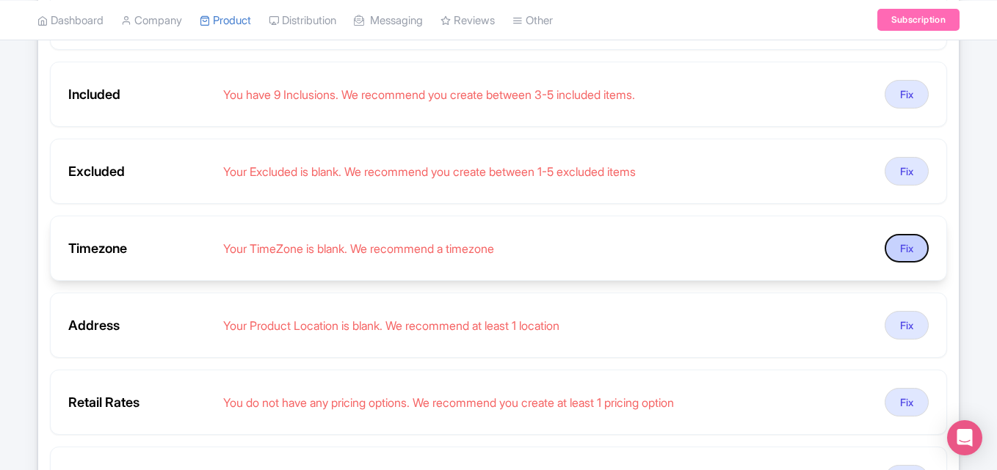
click at [893, 244] on button "Fix" at bounding box center [906, 248] width 44 height 29
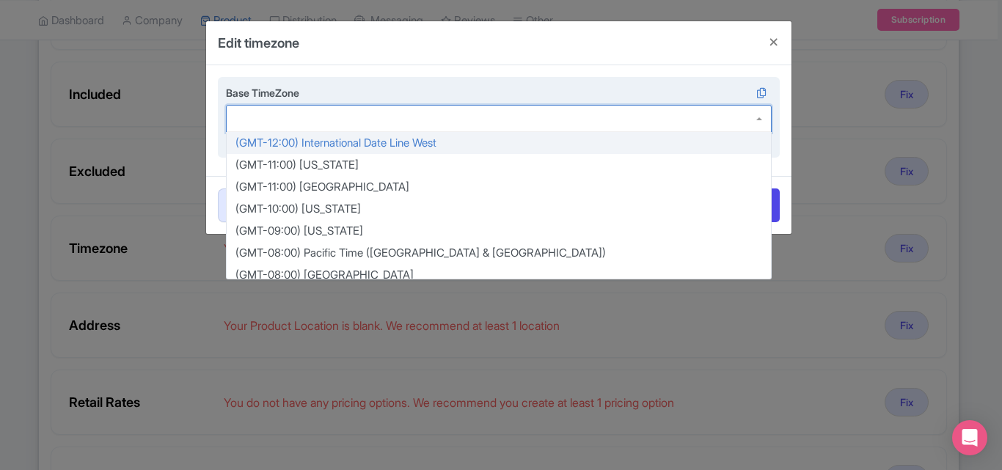
click at [361, 112] on div at bounding box center [499, 119] width 546 height 28
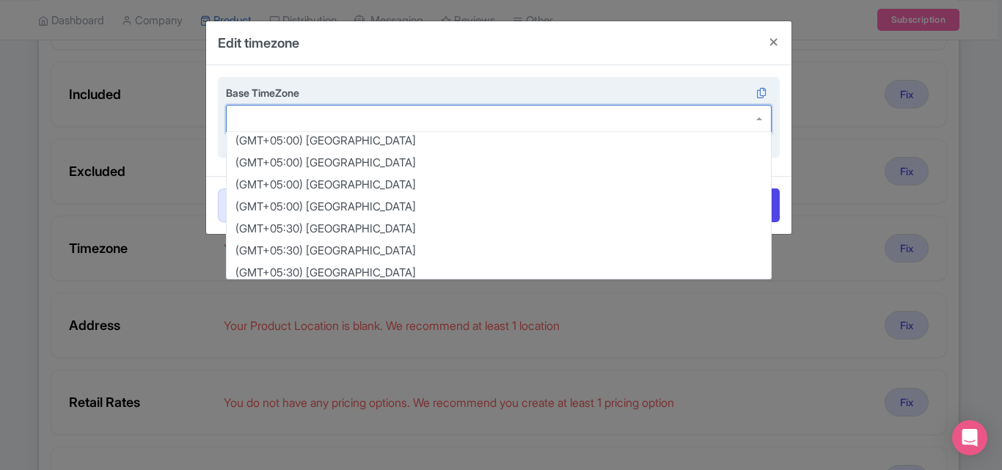
scroll to position [2055, 0]
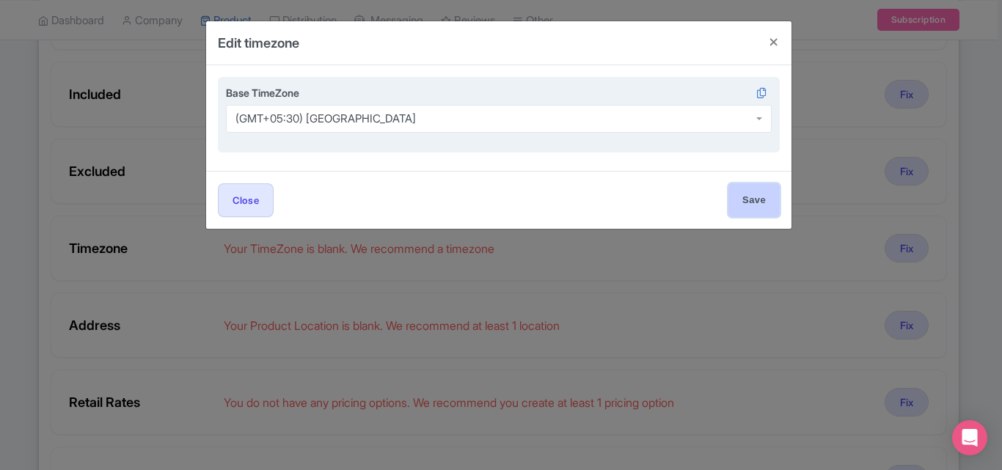
click at [733, 208] on input "Save" at bounding box center [754, 199] width 51 height 33
type input "Save"
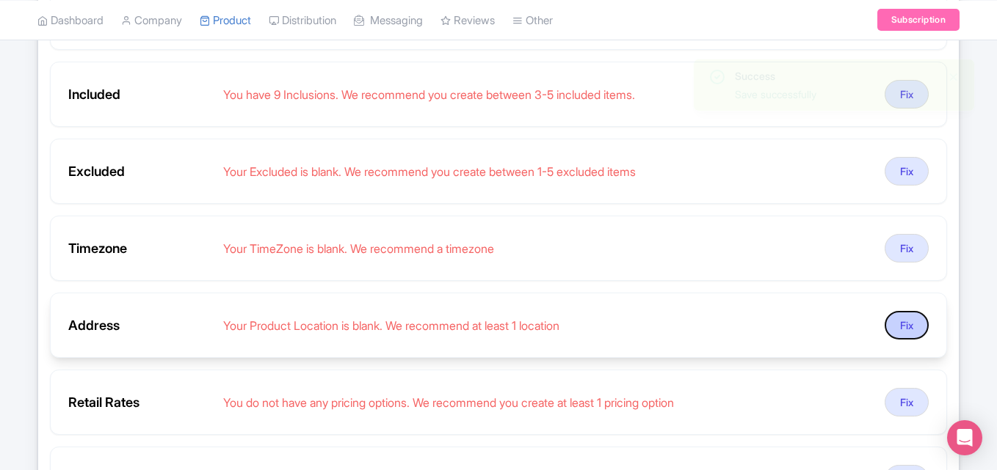
click at [900, 330] on button "Fix" at bounding box center [906, 325] width 44 height 29
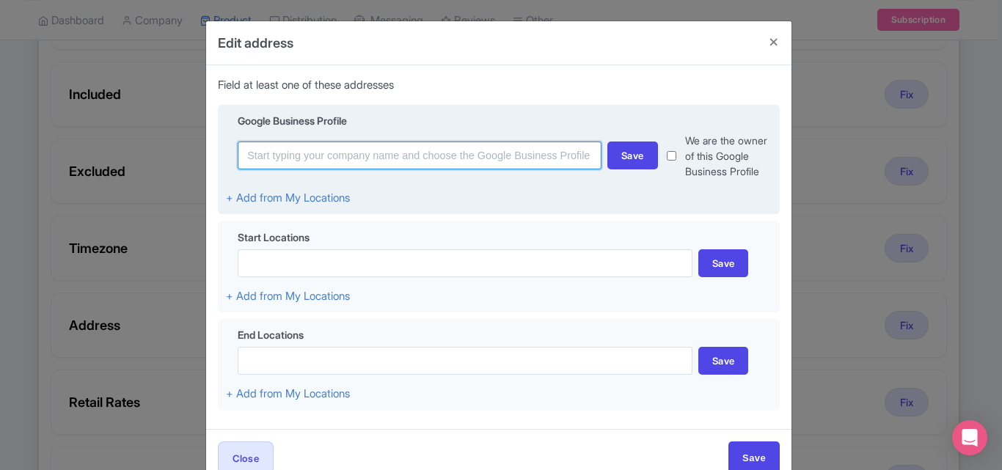
click at [331, 166] on input at bounding box center [420, 156] width 364 height 28
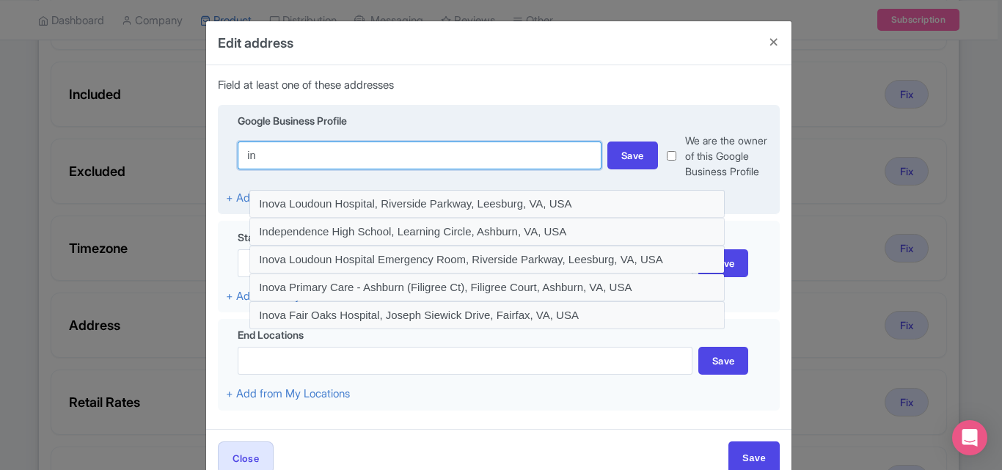
click at [270, 147] on input "in" at bounding box center [420, 156] width 364 height 28
click at [268, 147] on input "in" at bounding box center [420, 156] width 364 height 28
paste input "[PERSON_NAME] Bagh Rd, [PERSON_NAME] Nagar, [GEOGRAPHIC_DATA]"
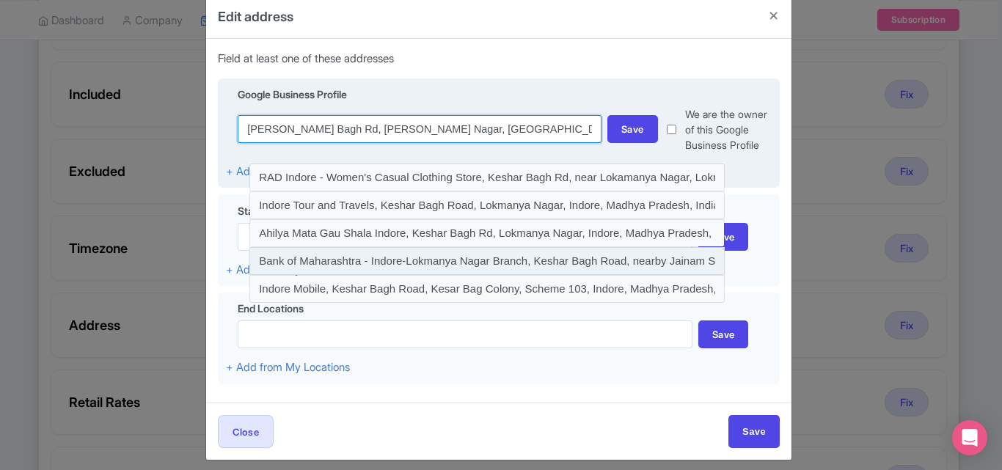
scroll to position [37, 0]
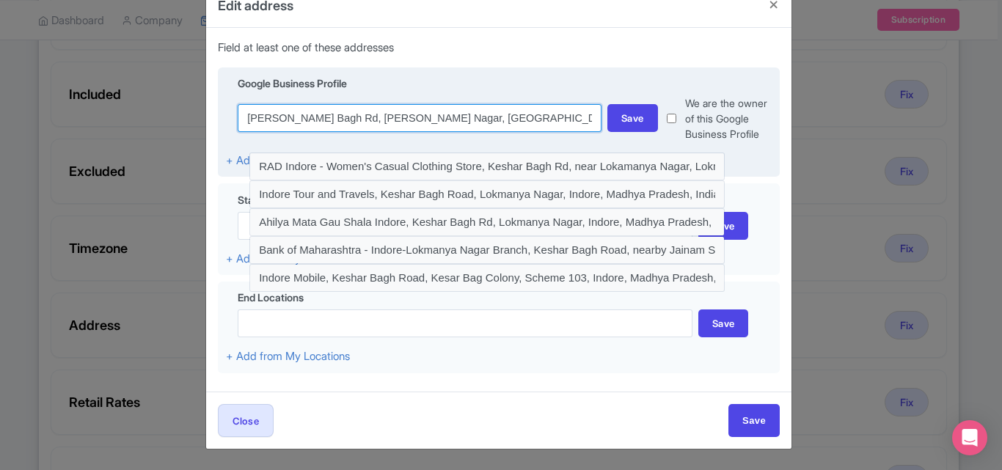
click at [449, 123] on input "[PERSON_NAME] Bagh Rd, [PERSON_NAME] Nagar, [GEOGRAPHIC_DATA]" at bounding box center [420, 118] width 364 height 28
paste input "[STREET_ADDRESS][PERSON_NAME][PERSON_NAME]"
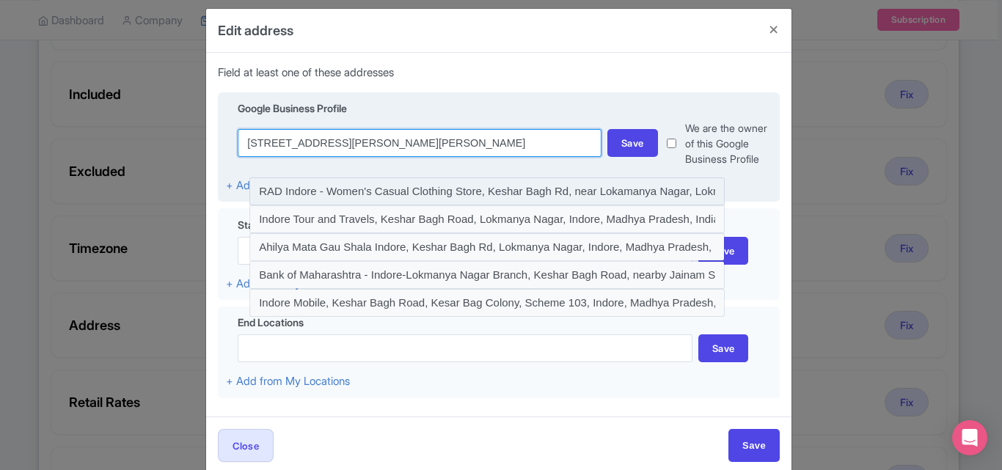
scroll to position [0, 0]
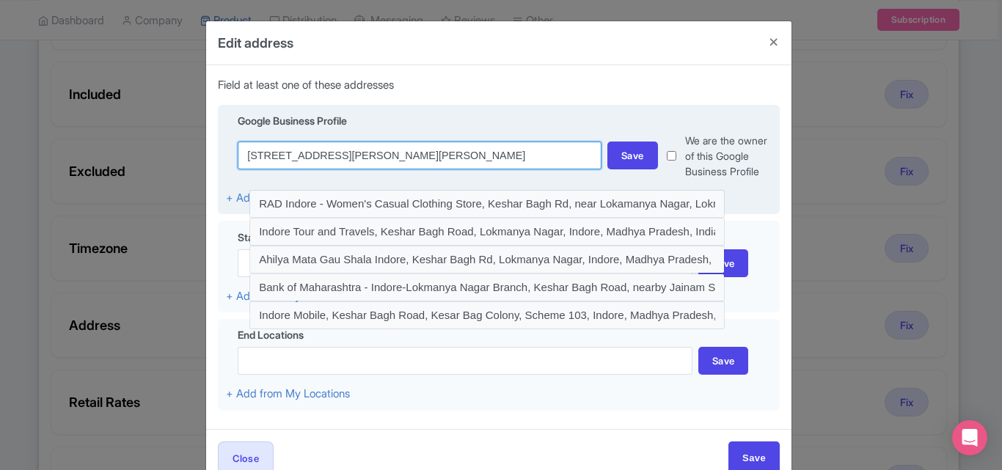
click at [277, 155] on input "[STREET_ADDRESS][PERSON_NAME][PERSON_NAME]" at bounding box center [420, 156] width 364 height 28
click at [544, 161] on input "[STREET_ADDRESS][PERSON_NAME][PERSON_NAME]" at bounding box center [420, 156] width 364 height 28
type input "[STREET_ADDRESS][PERSON_NAME][PERSON_NAME]"
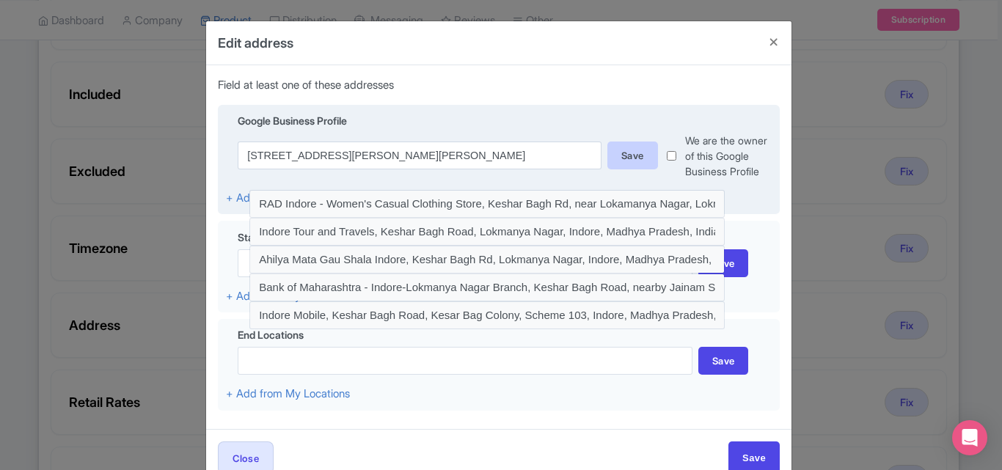
click at [646, 164] on div "Save" at bounding box center [633, 156] width 51 height 28
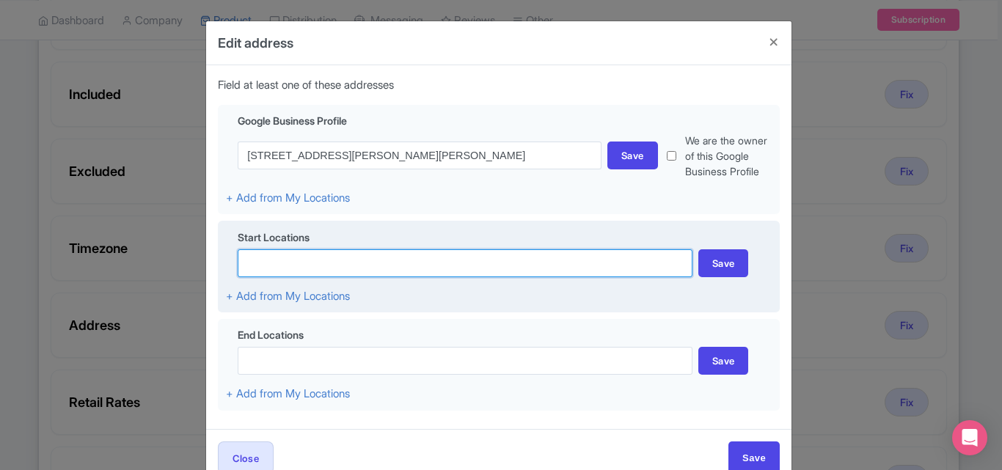
click at [350, 258] on input at bounding box center [465, 263] width 455 height 28
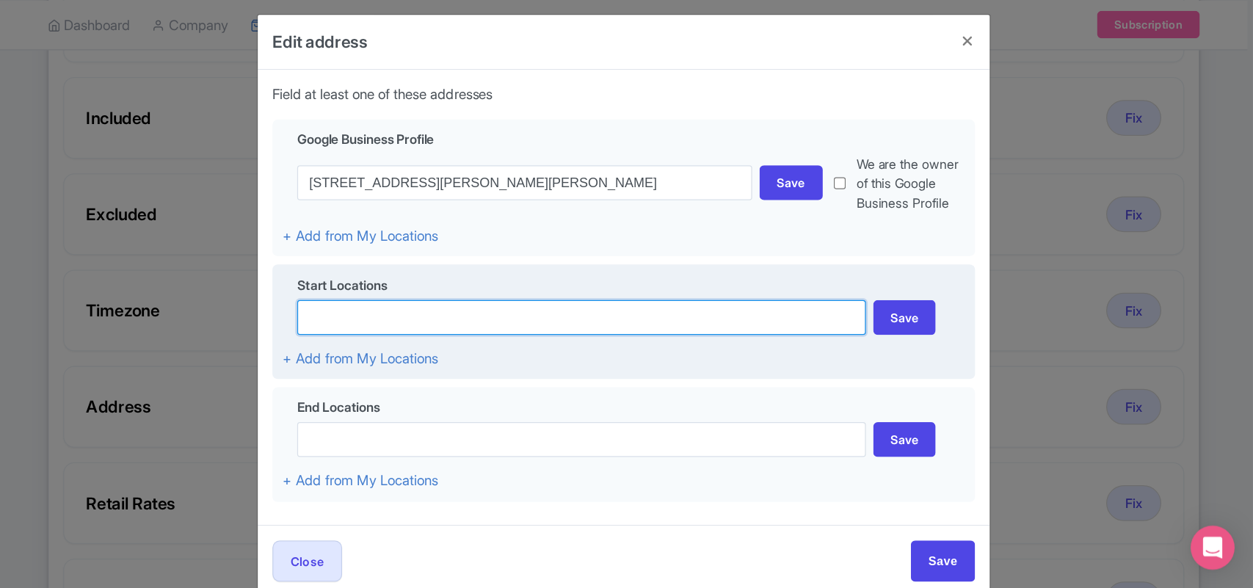
scroll to position [37, 0]
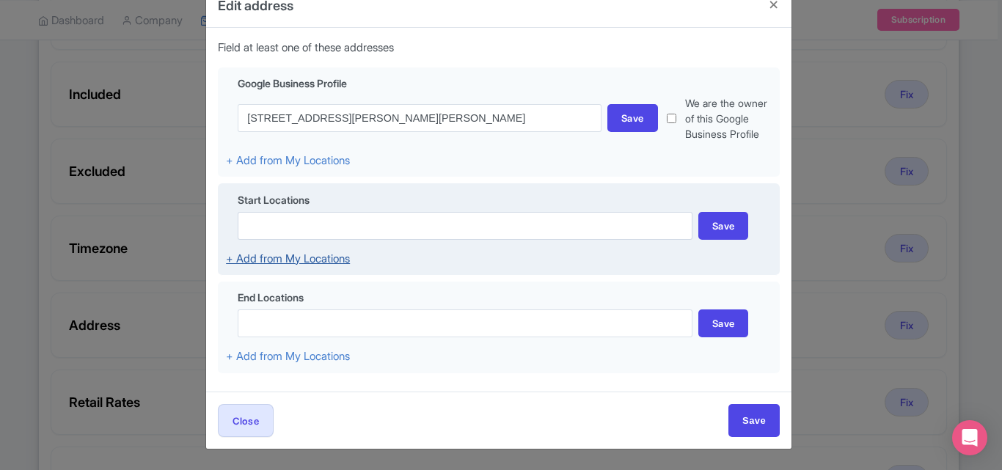
click at [305, 261] on link "+ Add from My Locations" at bounding box center [288, 259] width 124 height 14
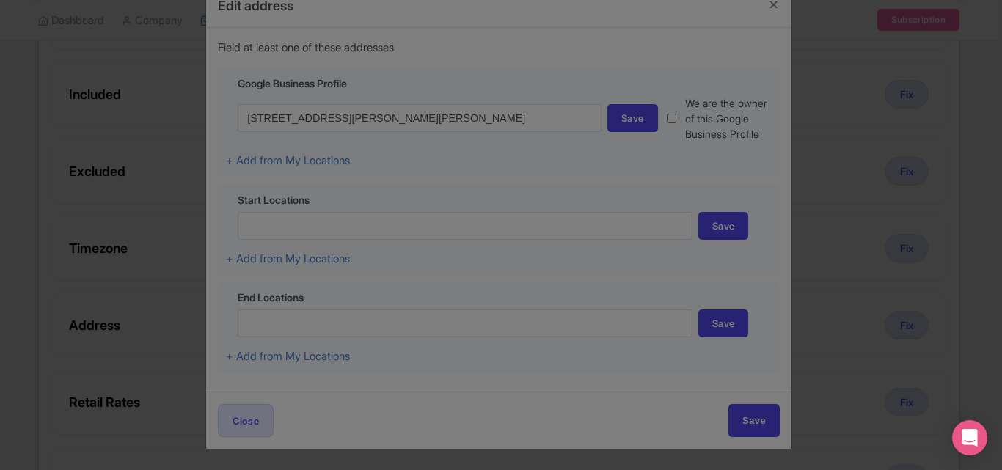
click at [292, 161] on div at bounding box center [501, 235] width 1002 height 470
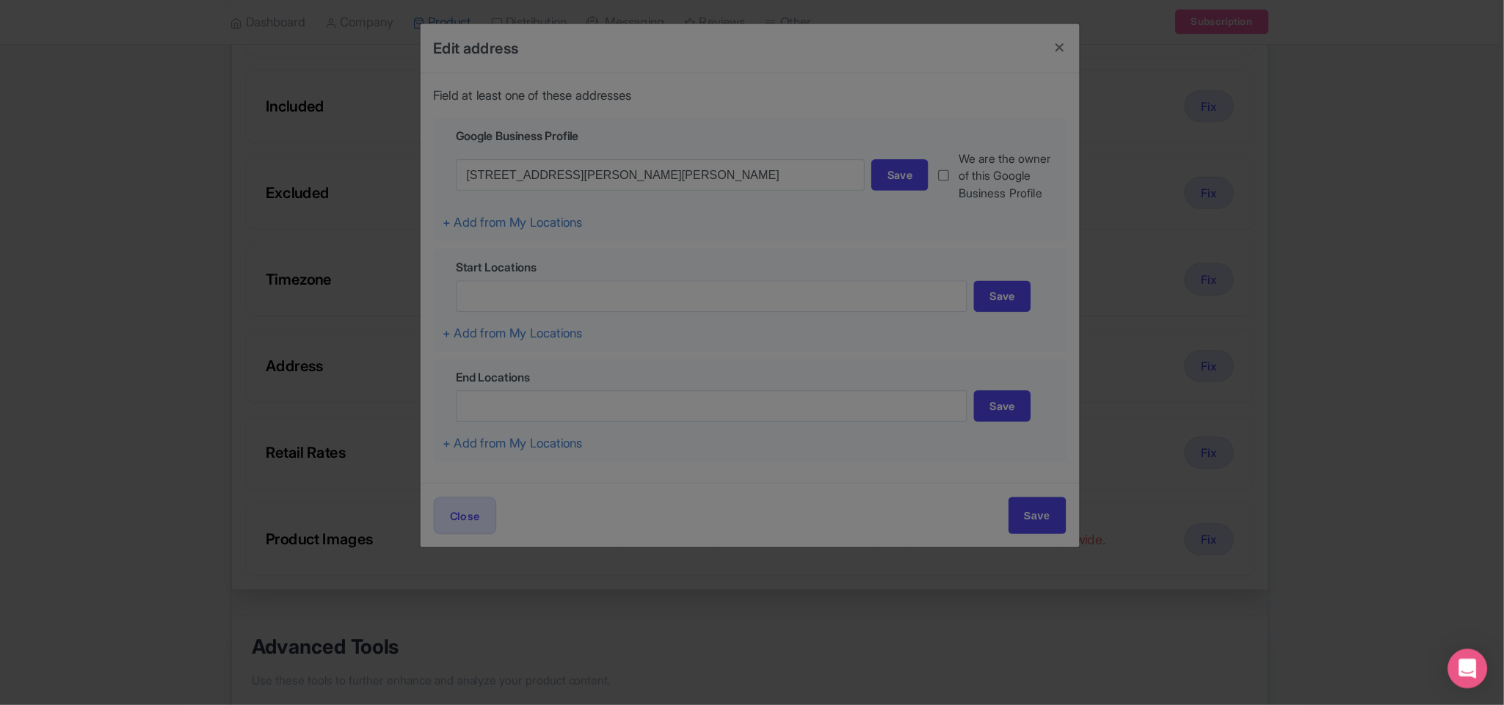
scroll to position [366, 0]
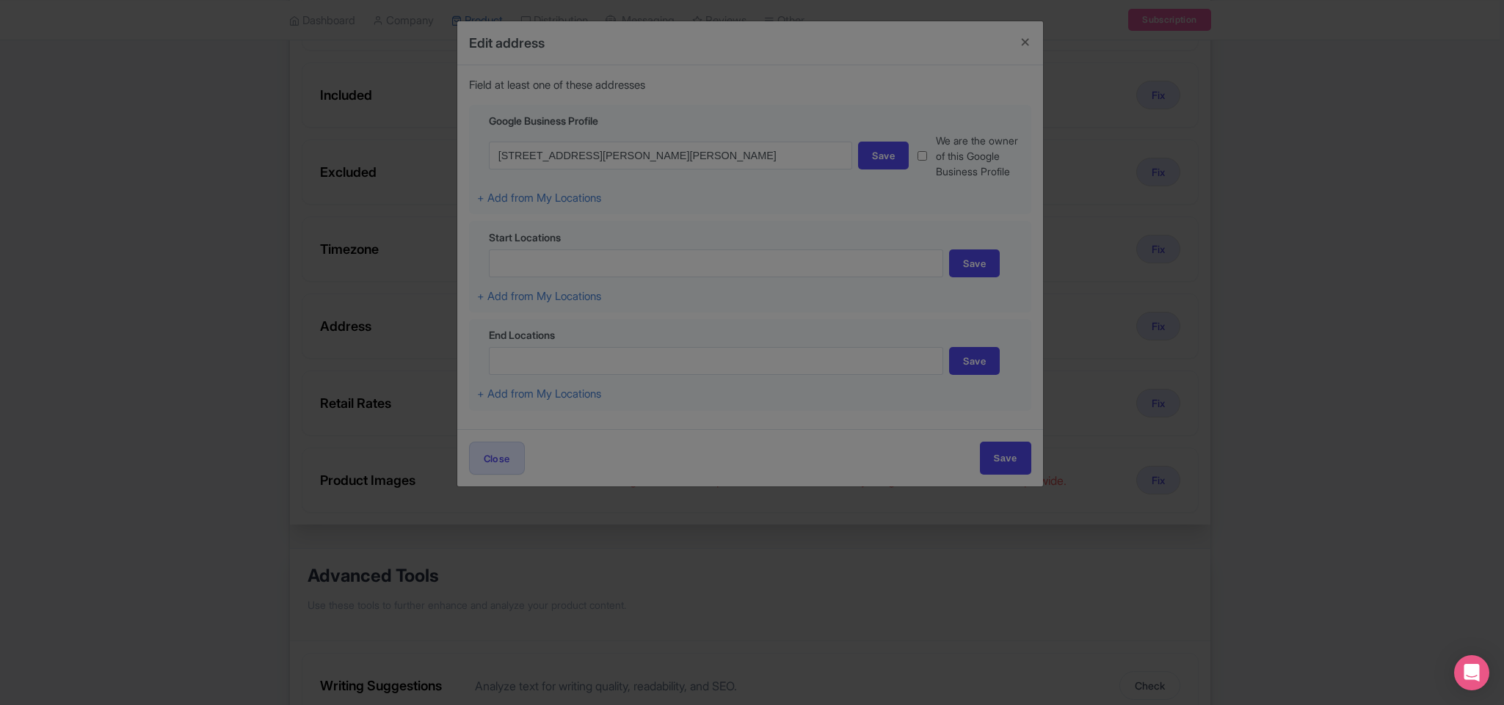
click at [810, 179] on div at bounding box center [752, 352] width 1504 height 705
click at [528, 147] on div at bounding box center [752, 352] width 1504 height 705
click at [528, 146] on div at bounding box center [752, 352] width 1504 height 705
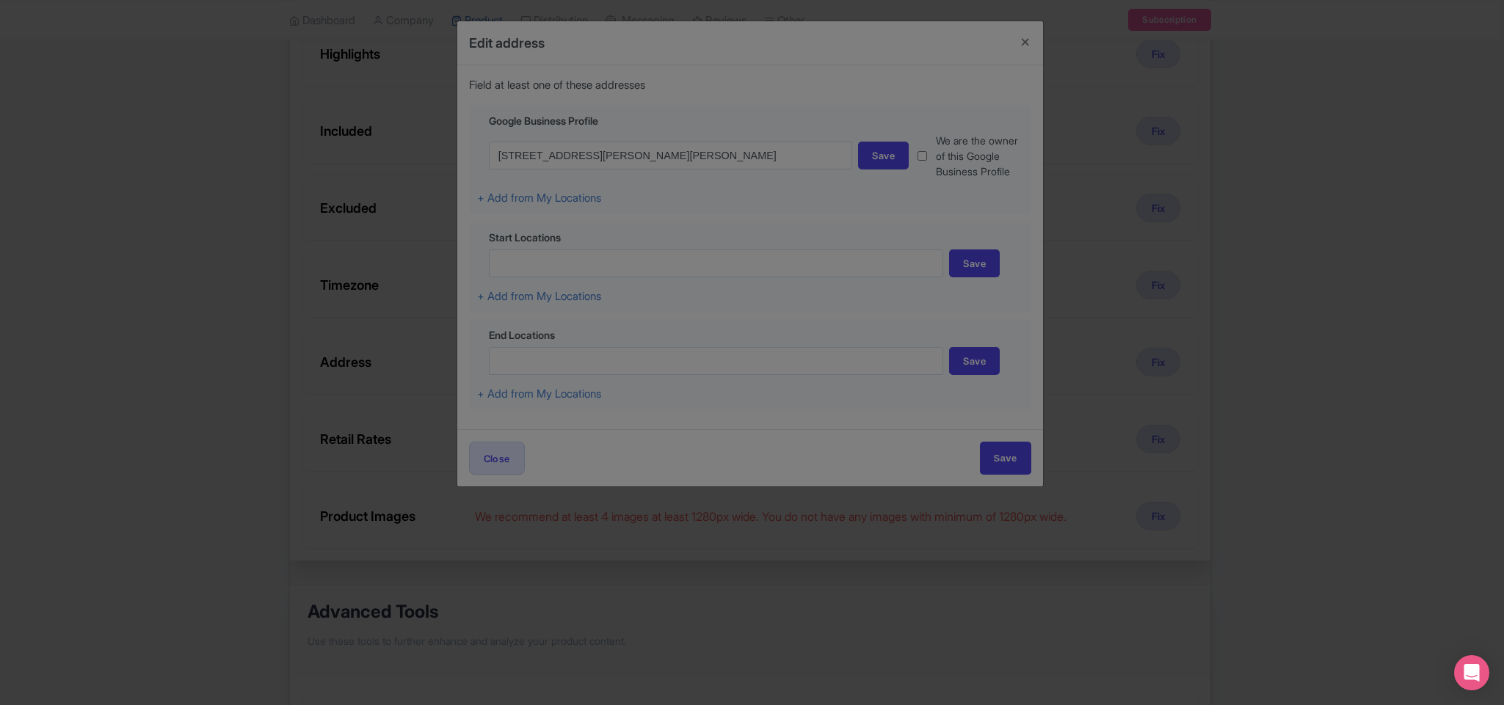
click at [996, 45] on div at bounding box center [752, 352] width 1504 height 705
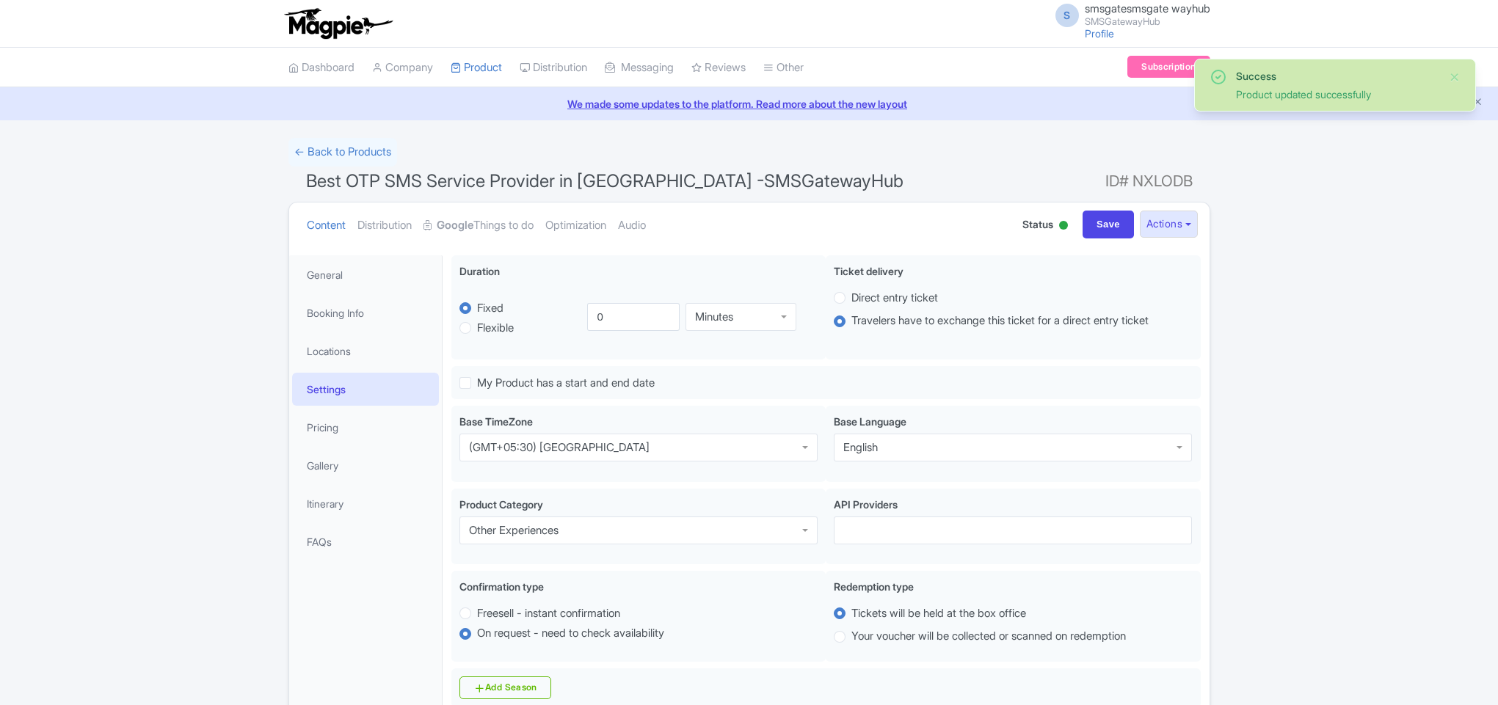
scroll to position [256, 0]
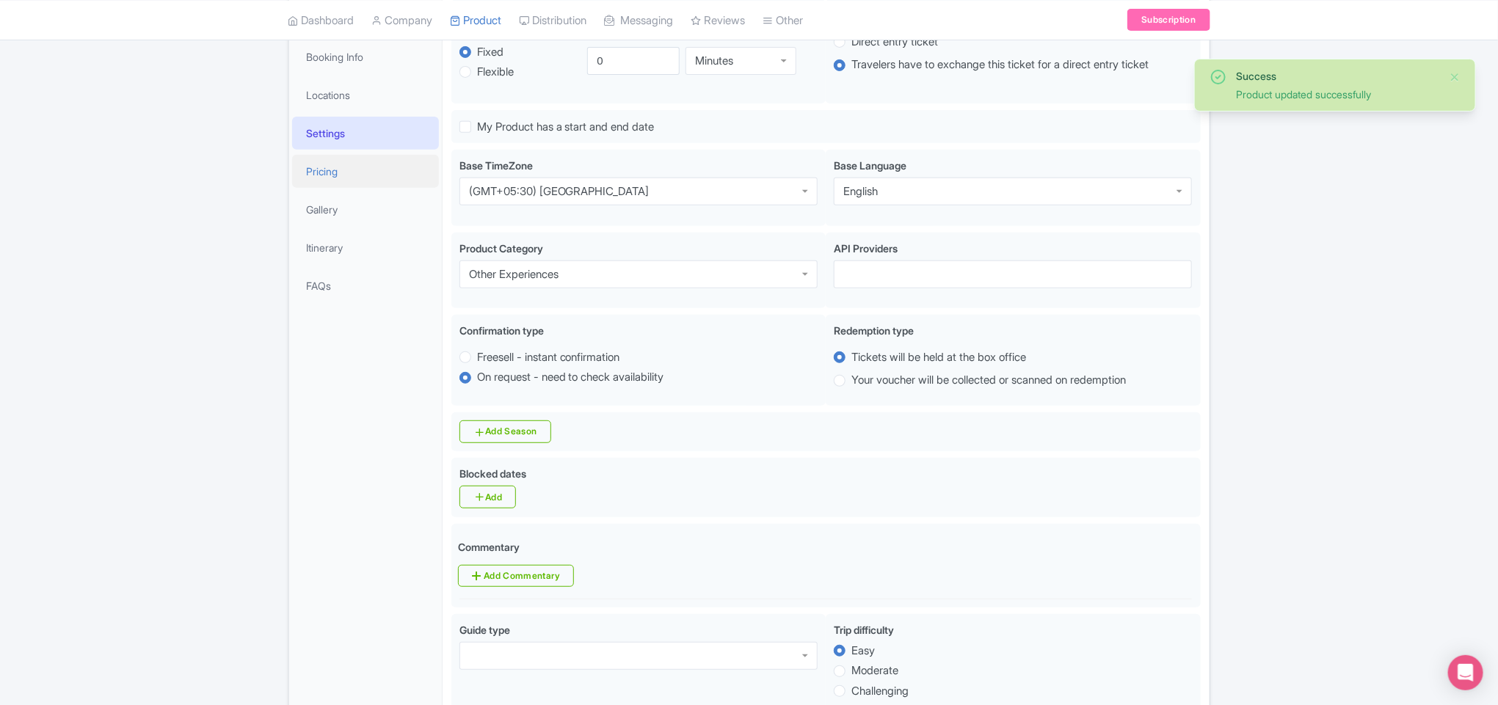
click at [333, 177] on link "Pricing" at bounding box center [365, 171] width 147 height 33
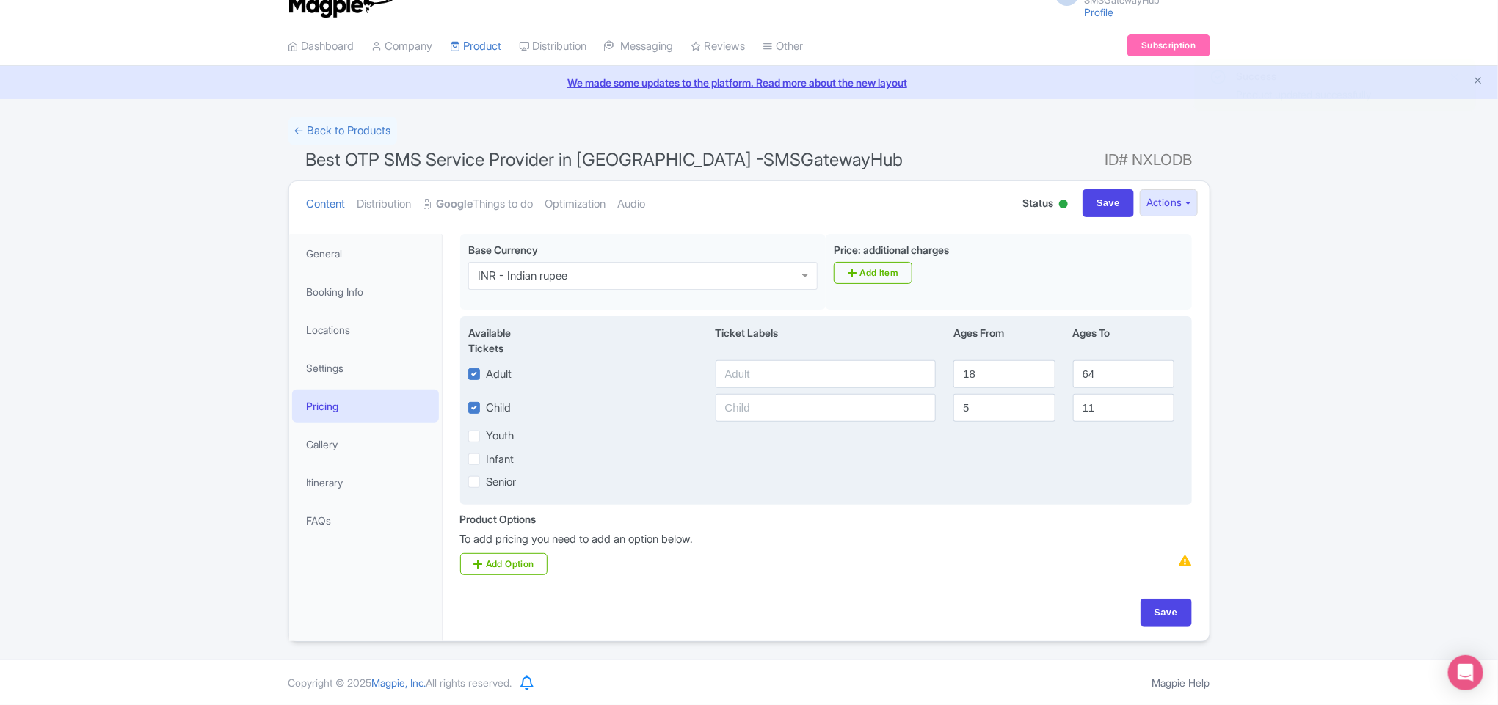
click at [486, 432] on label "Youth" at bounding box center [500, 436] width 28 height 17
click at [486, 432] on input "Youth" at bounding box center [491, 433] width 10 height 10
checkbox input "true"
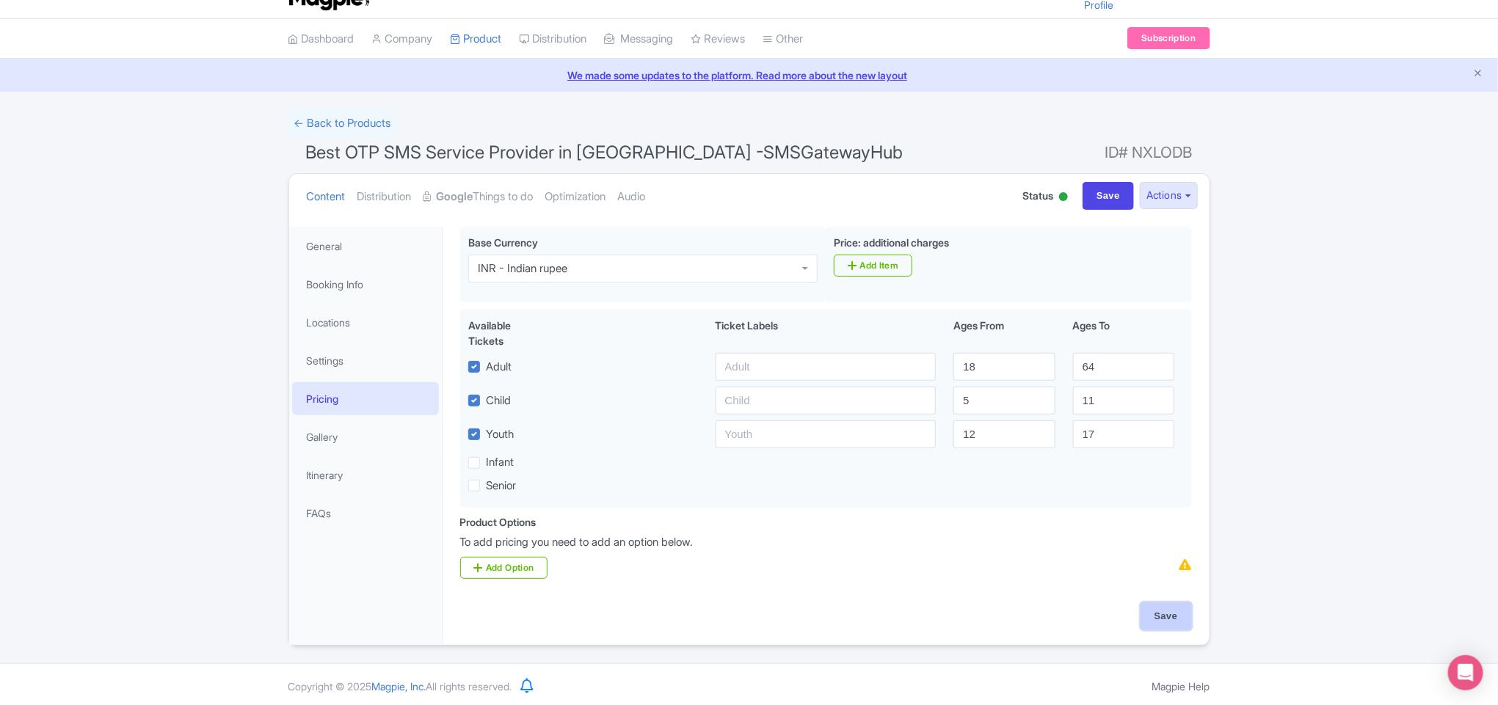
click at [1147, 621] on input "Save" at bounding box center [1165, 616] width 51 height 28
type input "Update Product"
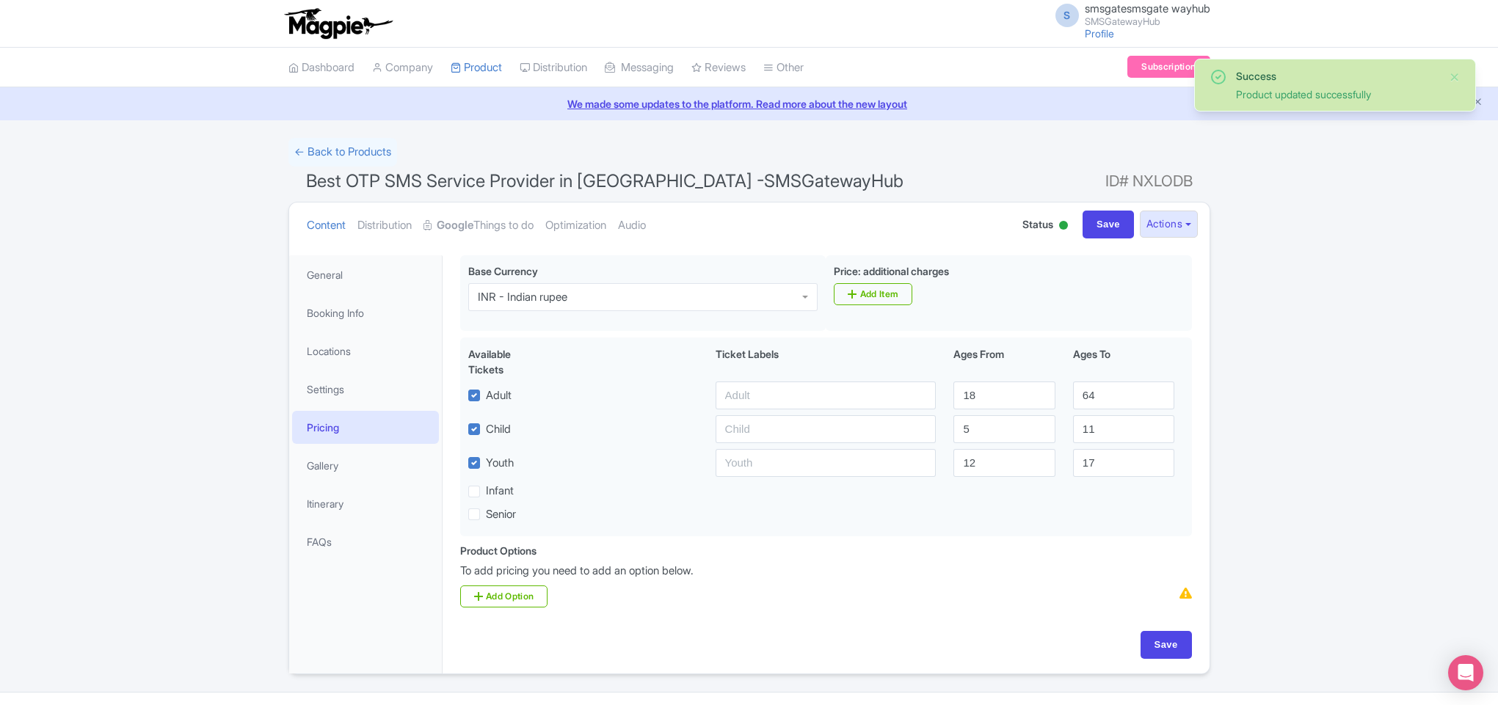
scroll to position [38, 0]
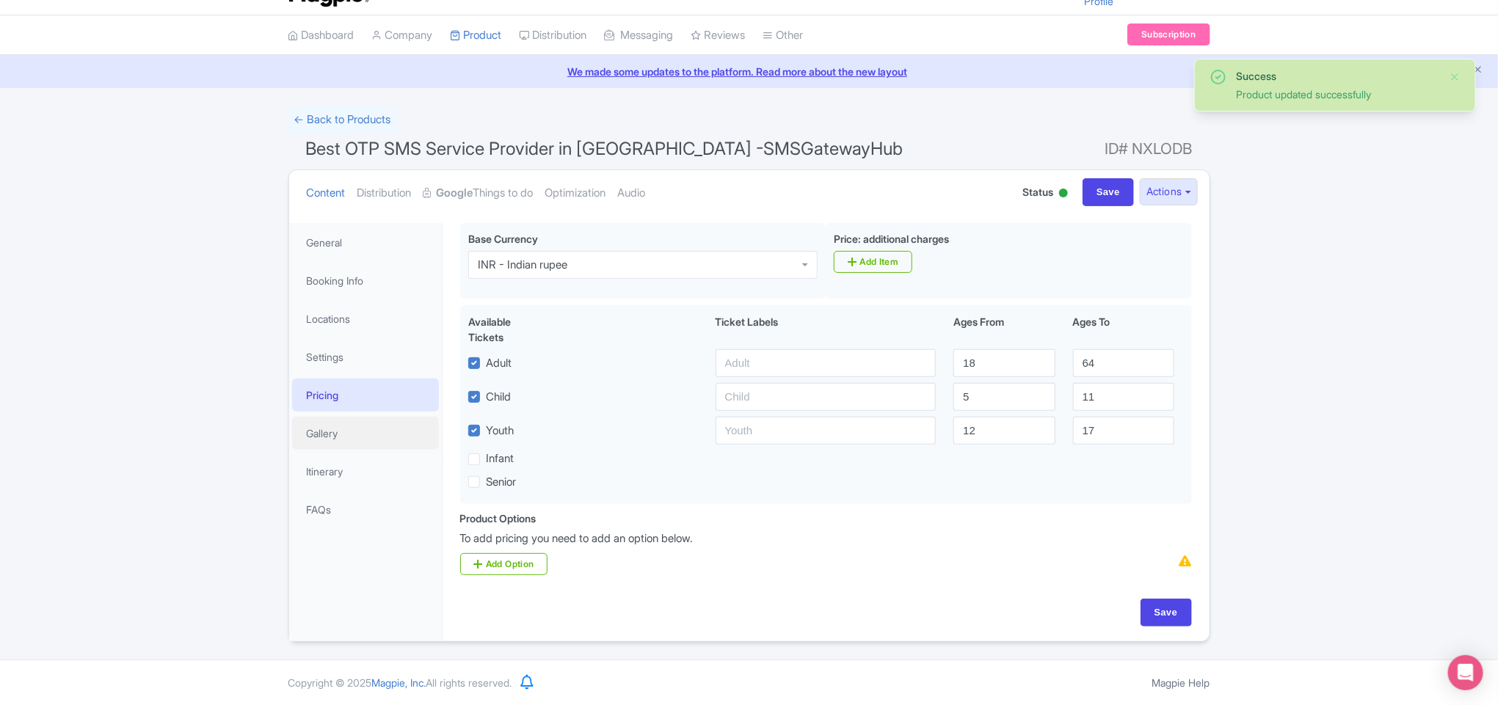
click at [351, 438] on link "Gallery" at bounding box center [365, 433] width 147 height 33
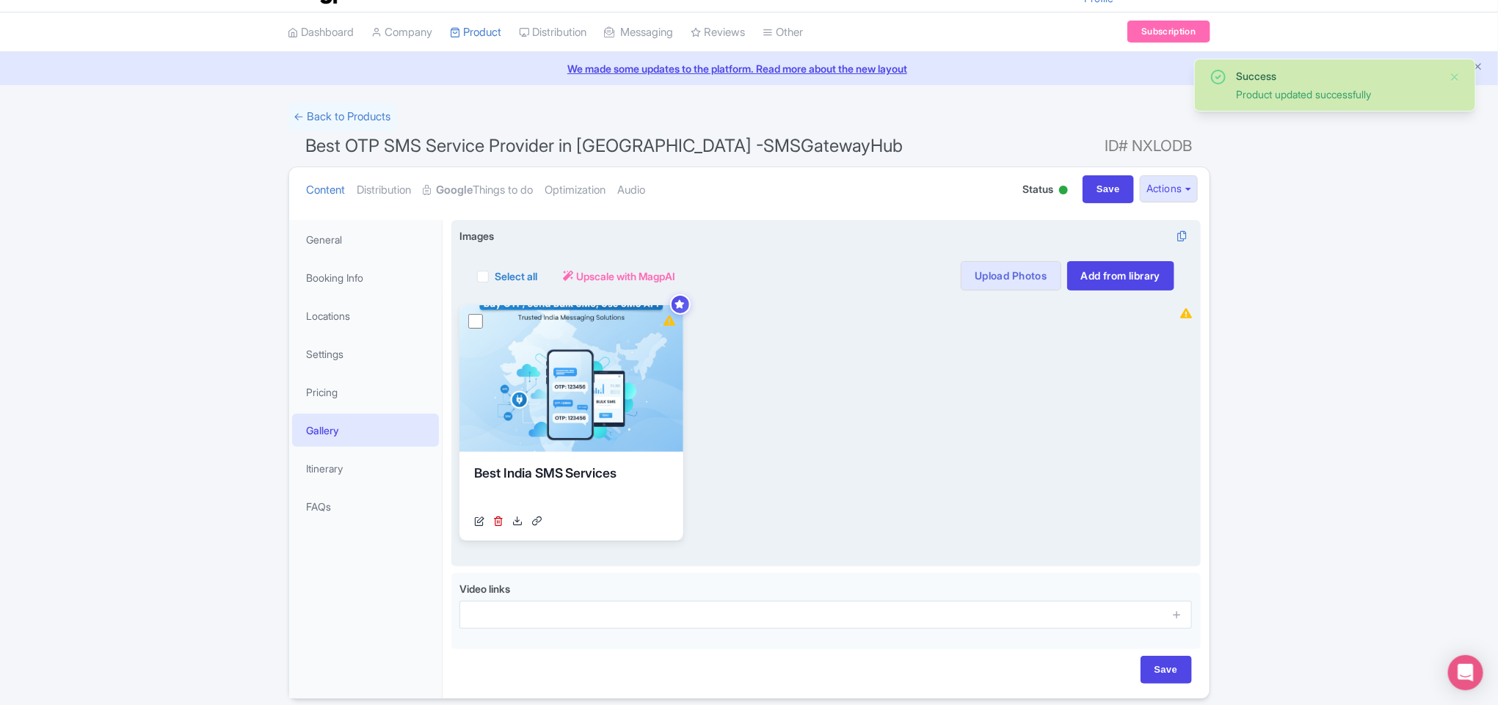
scroll to position [97, 0]
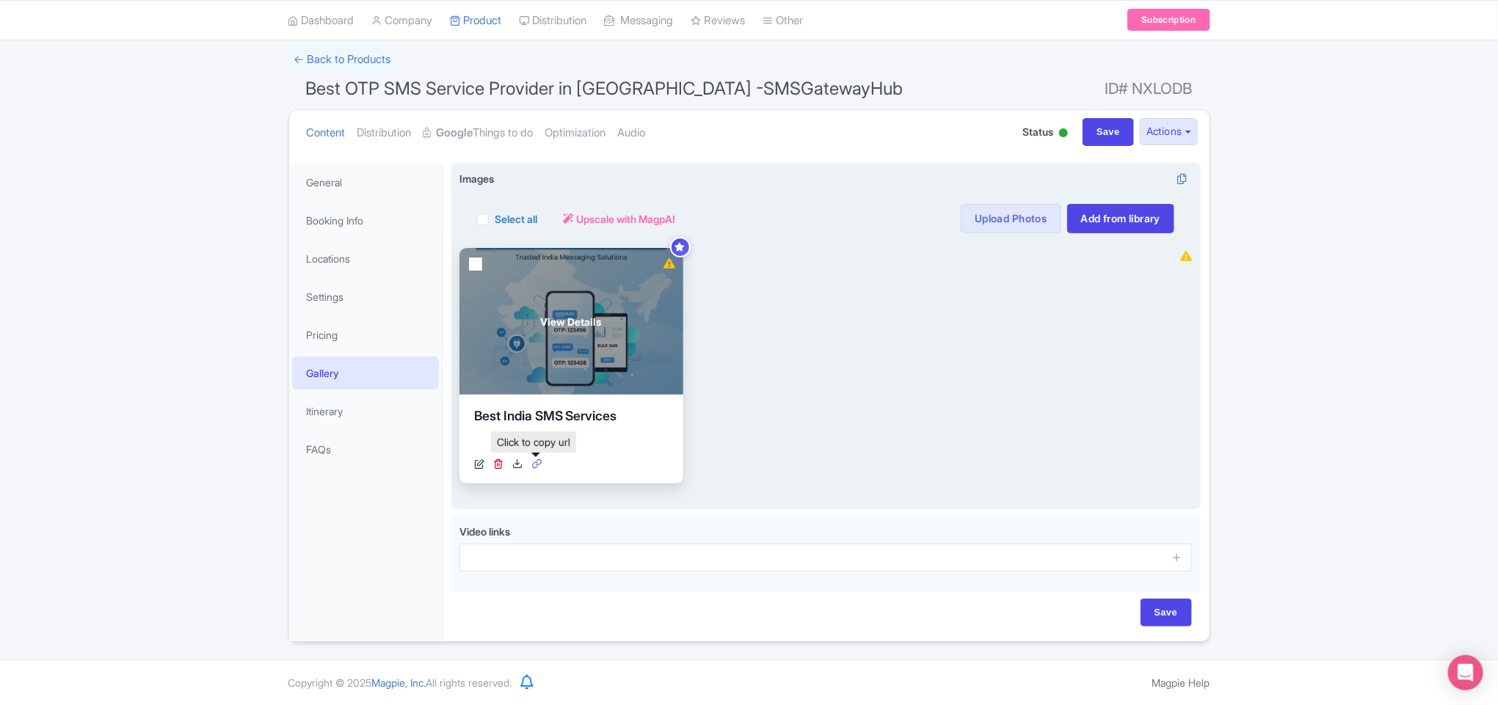
click at [533, 460] on icon at bounding box center [536, 464] width 10 height 10
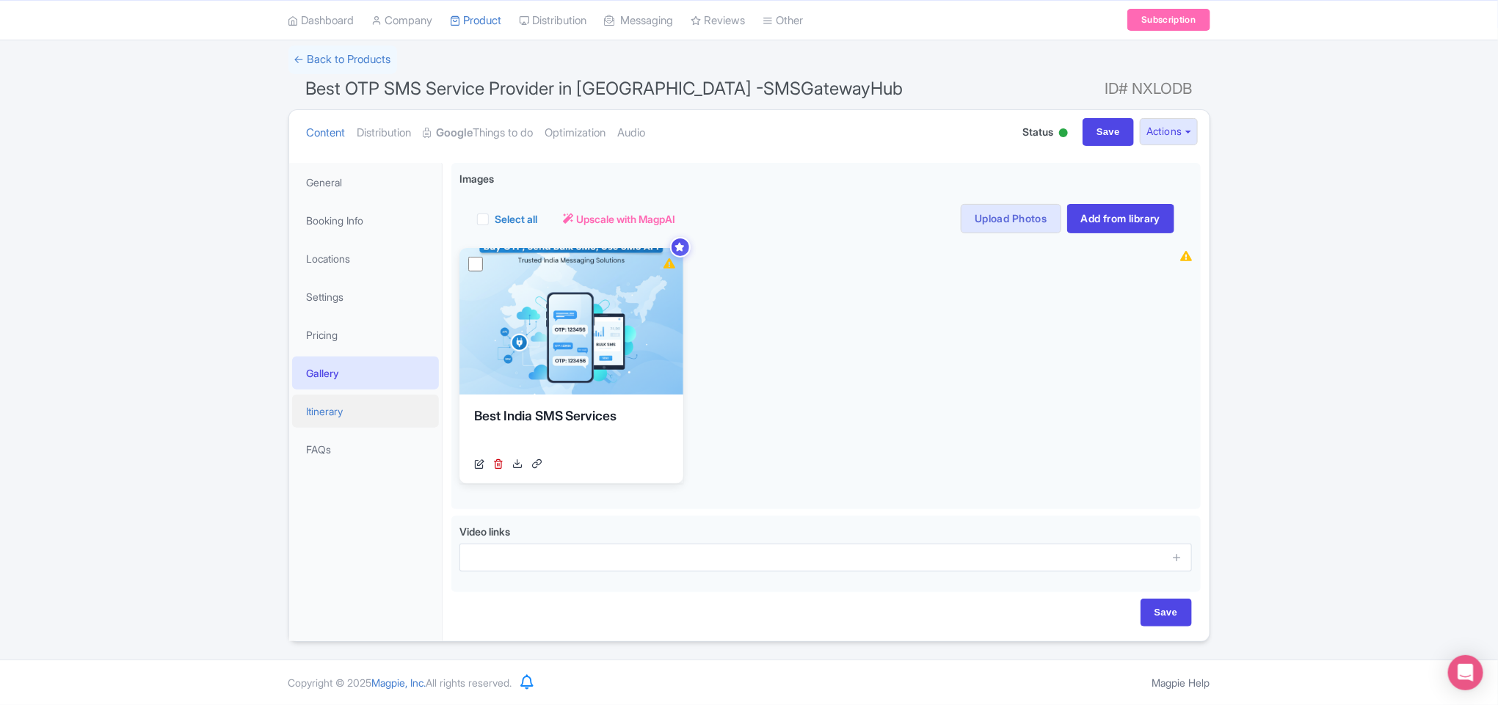
click at [355, 407] on link "Itinerary" at bounding box center [365, 411] width 147 height 33
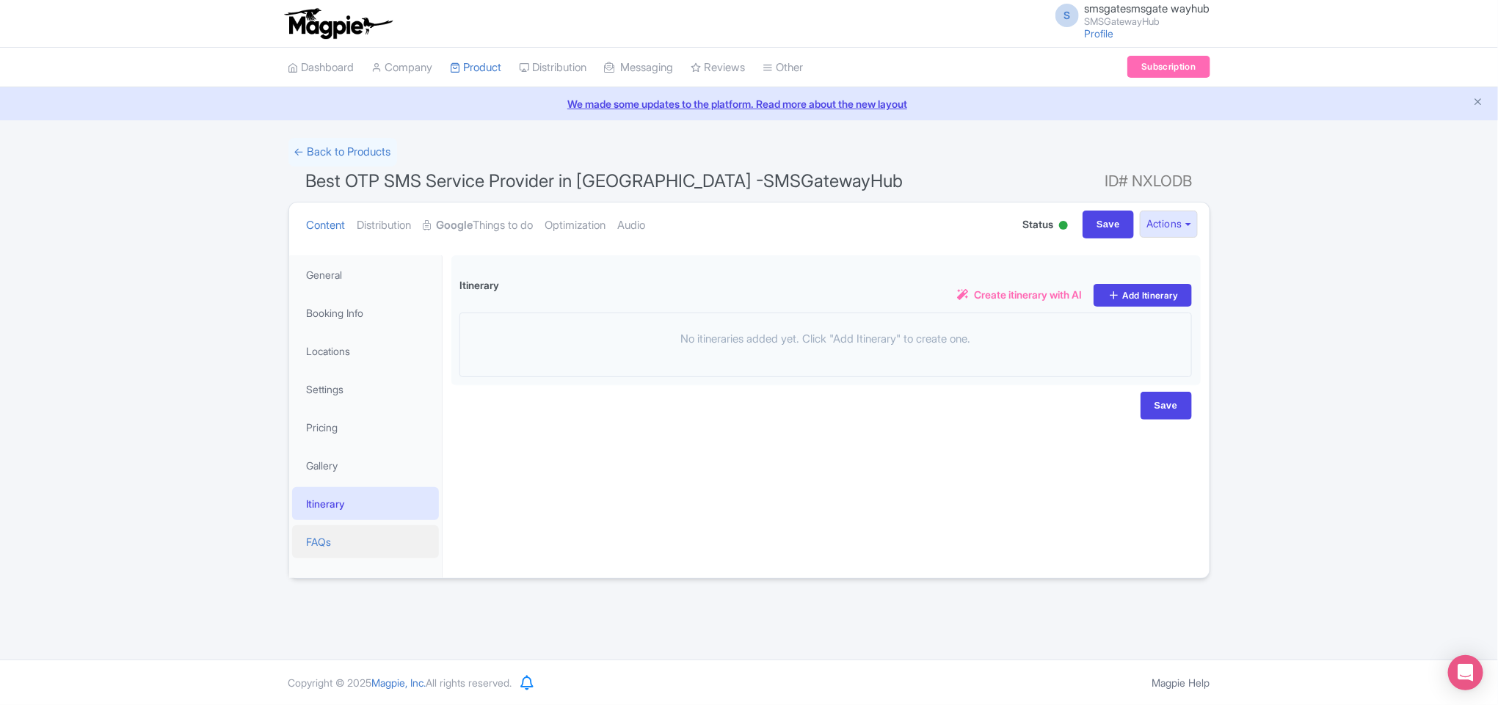
click at [341, 539] on link "FAQs" at bounding box center [365, 541] width 147 height 33
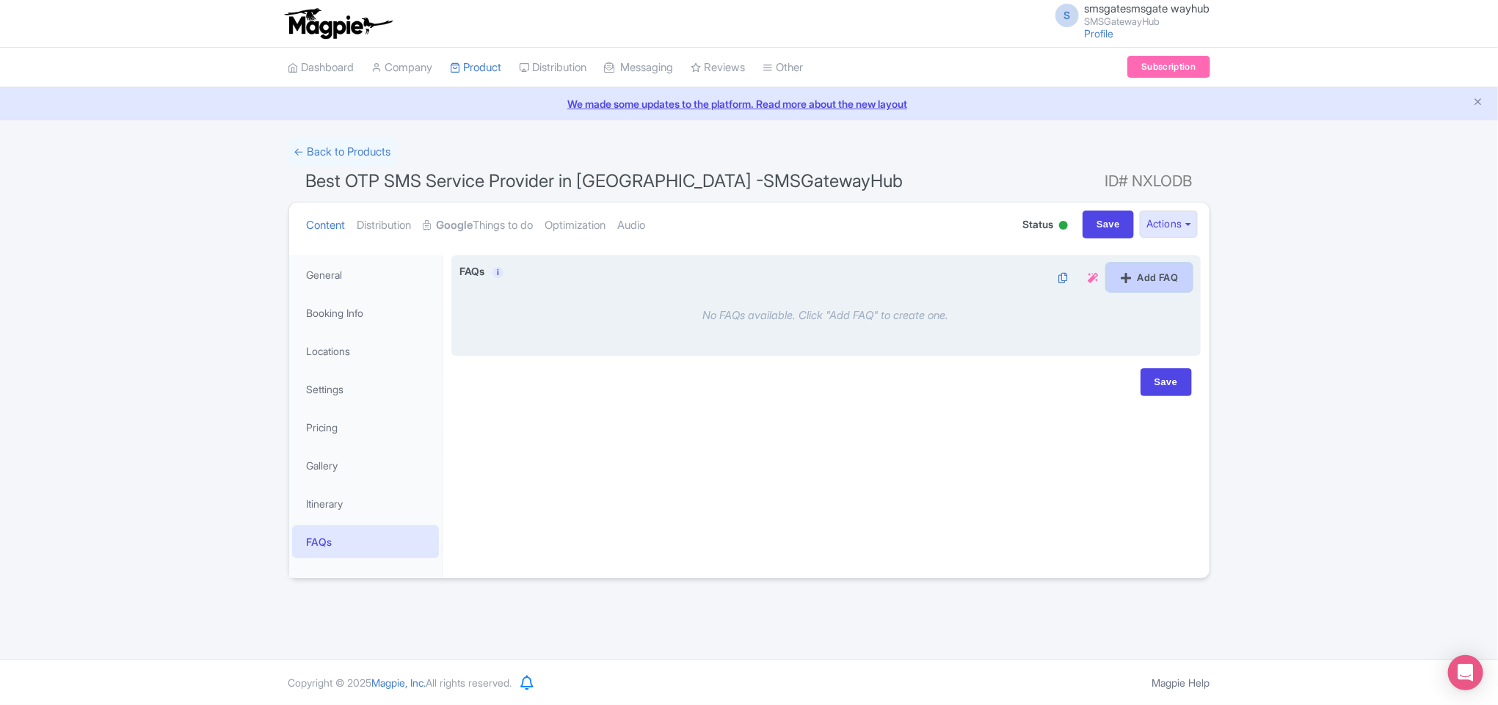
click at [1149, 283] on link "Add FAQ" at bounding box center [1149, 277] width 85 height 28
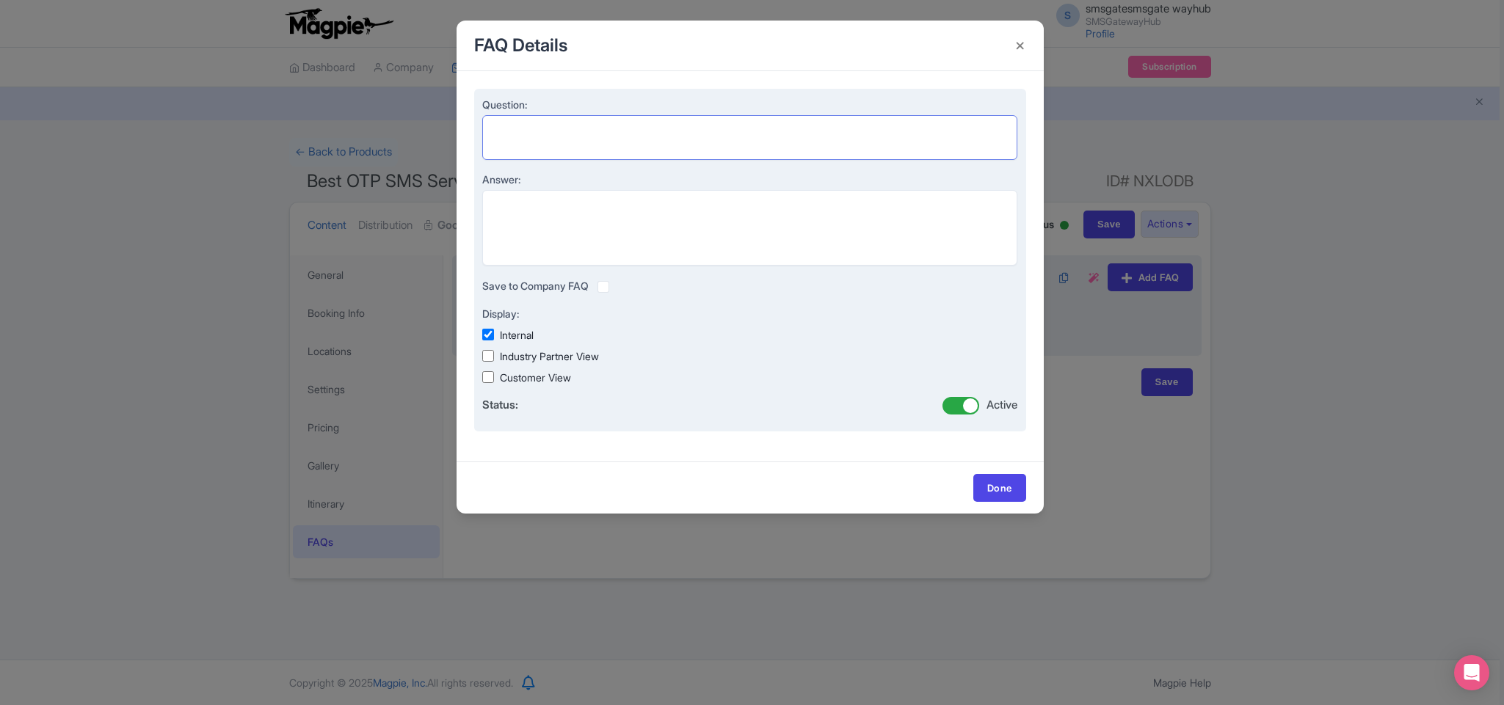
click at [579, 144] on textarea "Question:" at bounding box center [750, 137] width 536 height 45
paste textarea "Best OTP SMS Service Provider in [GEOGRAPHIC_DATA]"
type textarea "Best OTP SMS Service Provider in [GEOGRAPHIC_DATA]"
click at [555, 236] on textarea "Answer:" at bounding box center [750, 228] width 536 height 76
paste textarea "SMSGatewayHub is one of the best OTP SMS service providers in [GEOGRAPHIC_DATA]…"
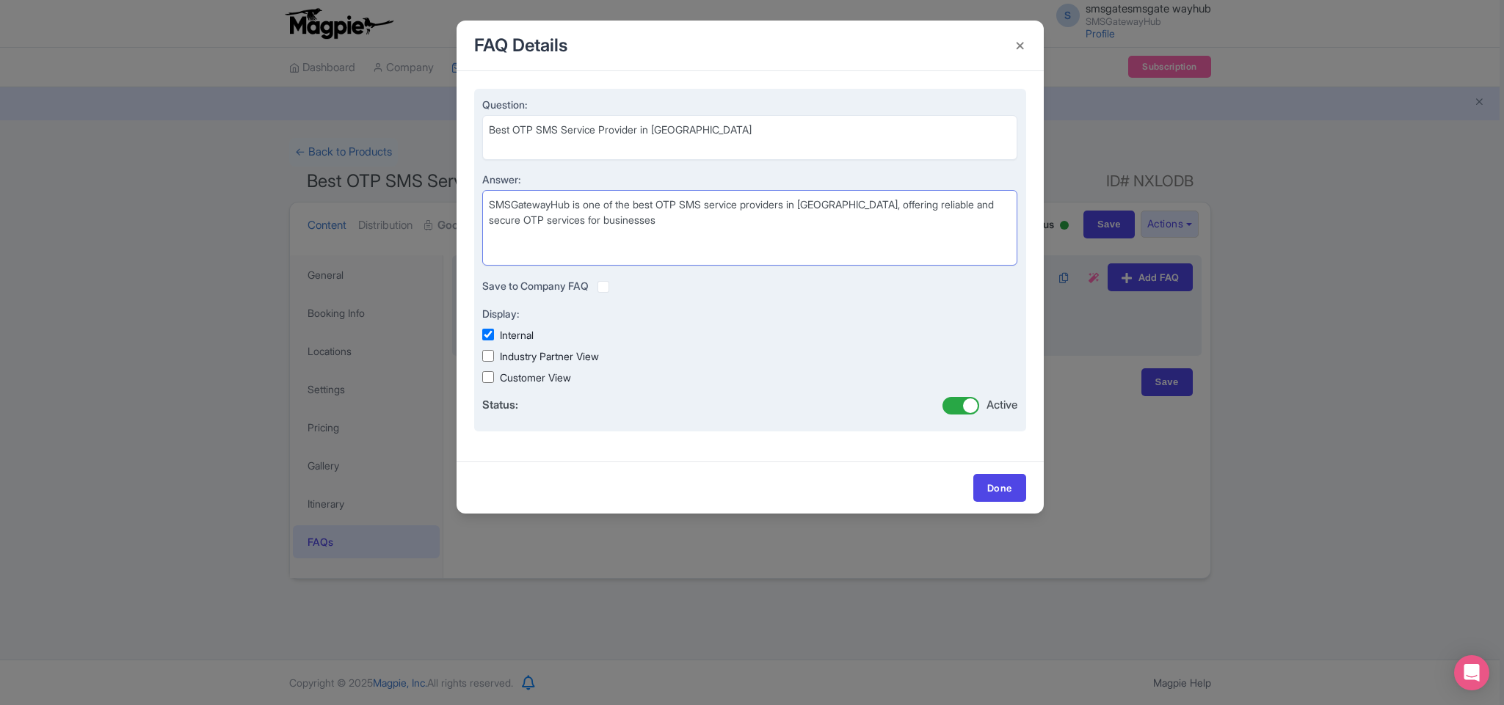
type textarea "SMSGatewayHub is one of the best OTP SMS service providers in [GEOGRAPHIC_DATA]…"
click at [485, 354] on input "Industry Partner View" at bounding box center [488, 356] width 12 height 12
checkbox input "true"
click at [489, 372] on input "Customer View" at bounding box center [488, 377] width 12 height 12
checkbox input "true"
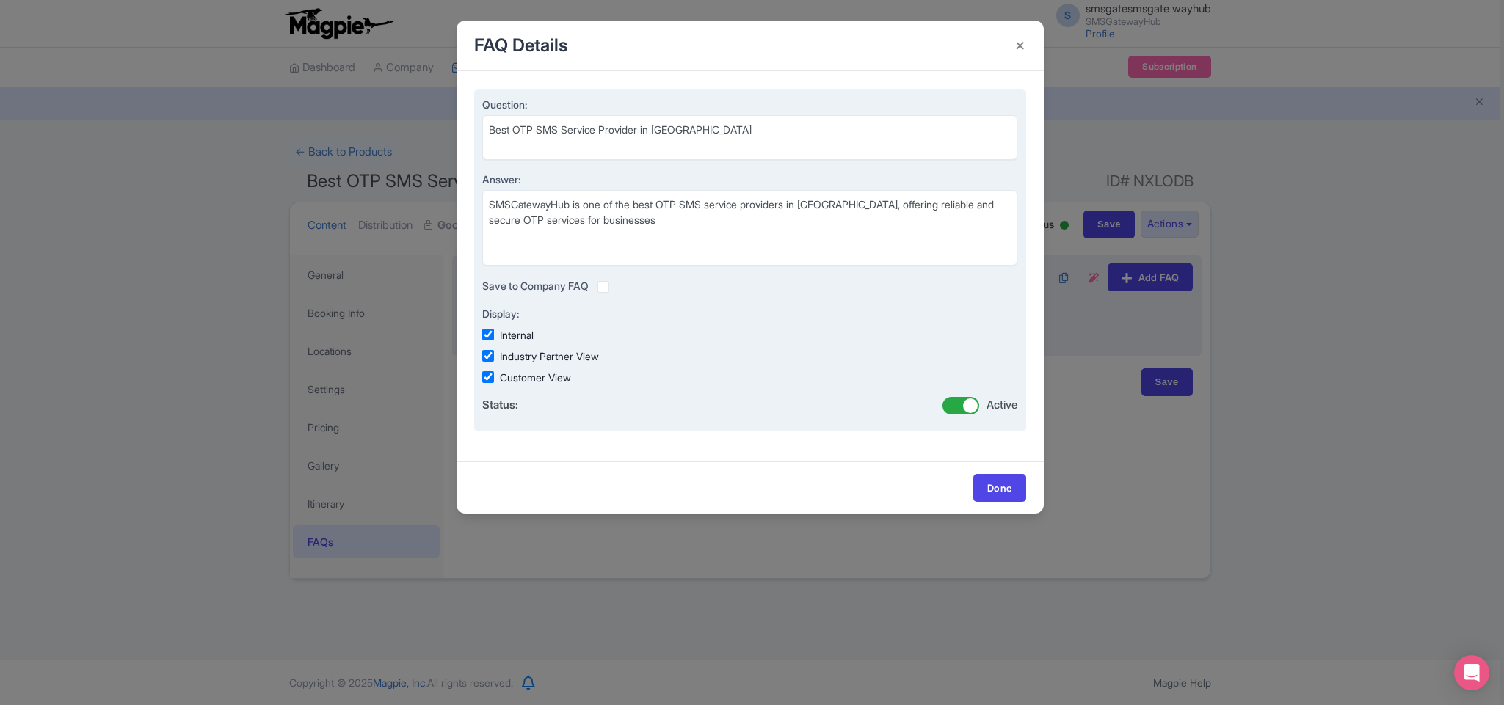
click at [615, 278] on label at bounding box center [615, 278] width 0 height 0
click at [0, 0] on input "checkbox" at bounding box center [0, 0] width 0 height 0
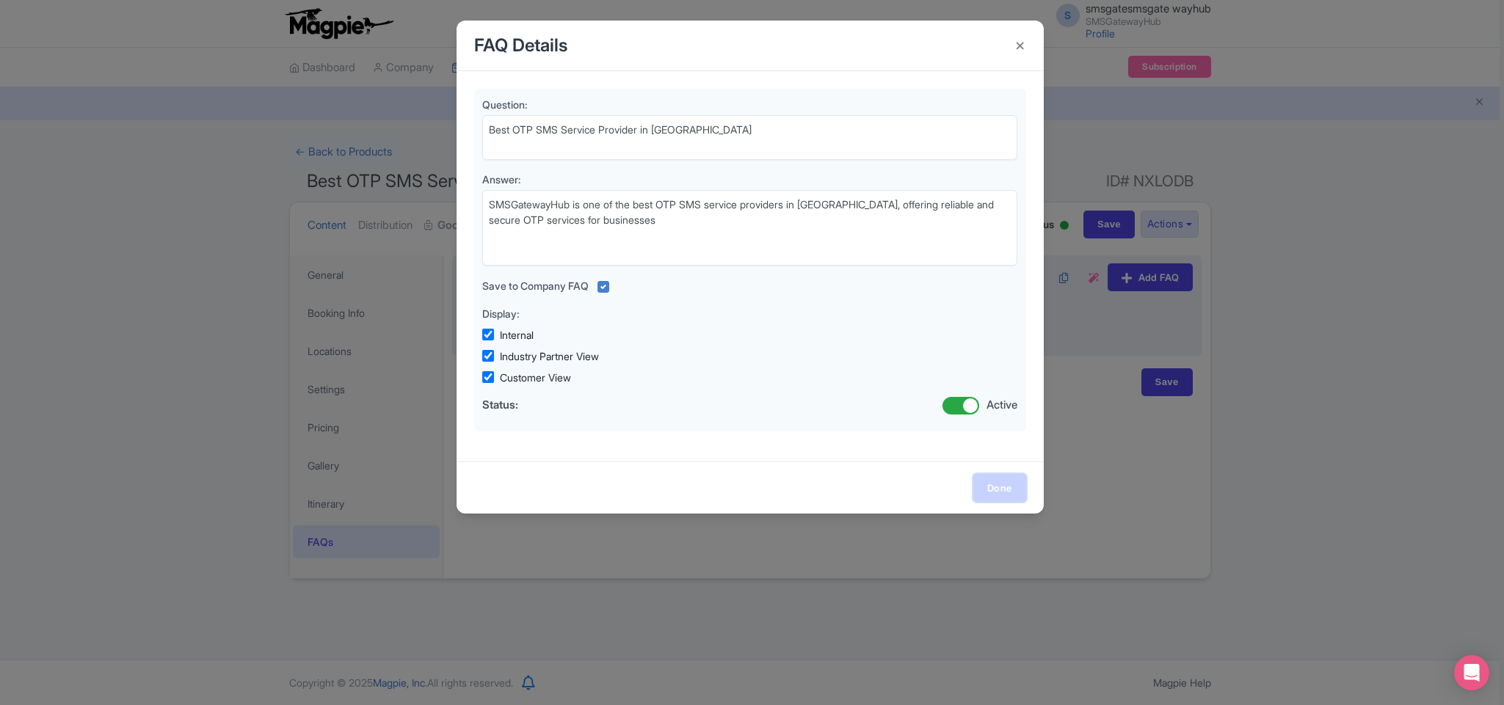
click at [1004, 483] on link "Done" at bounding box center [999, 488] width 53 height 28
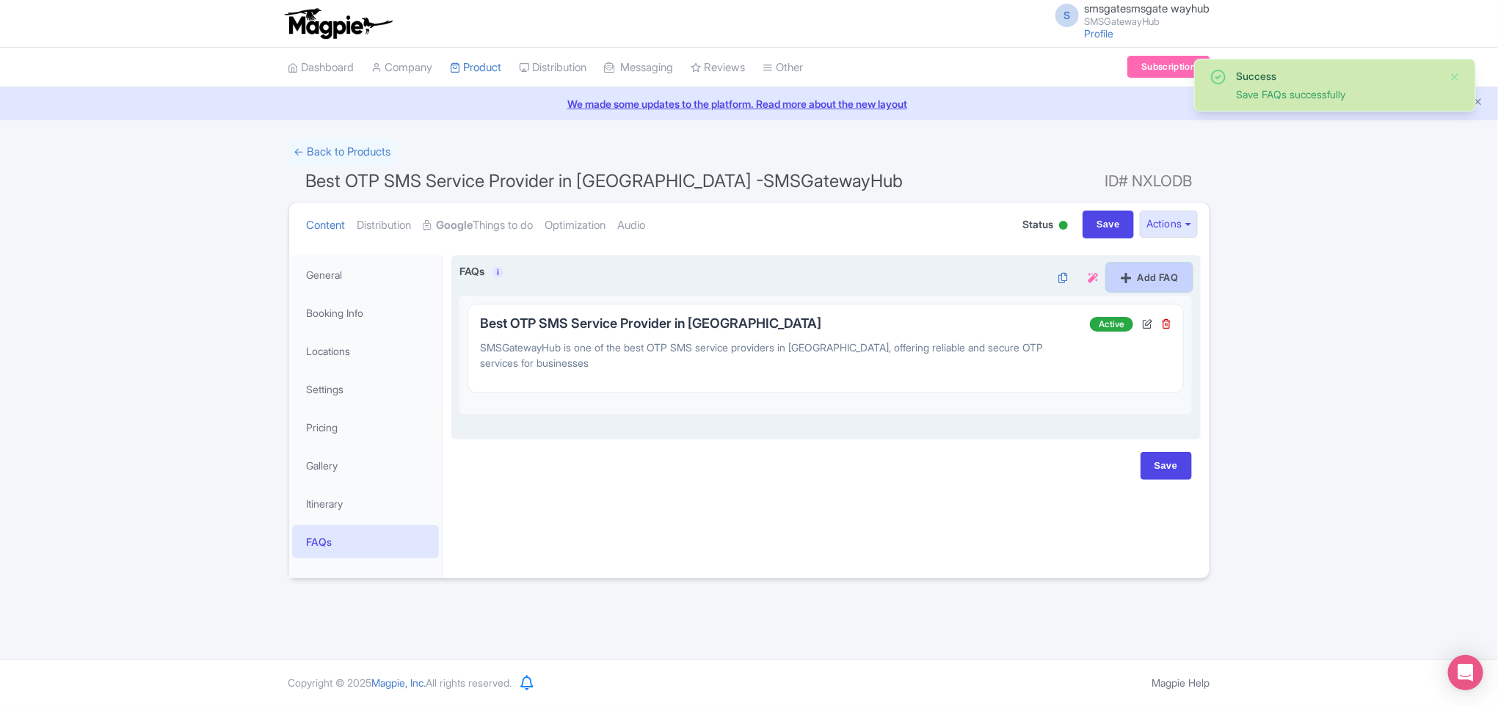
click at [1127, 276] on link "Add FAQ" at bounding box center [1149, 277] width 85 height 28
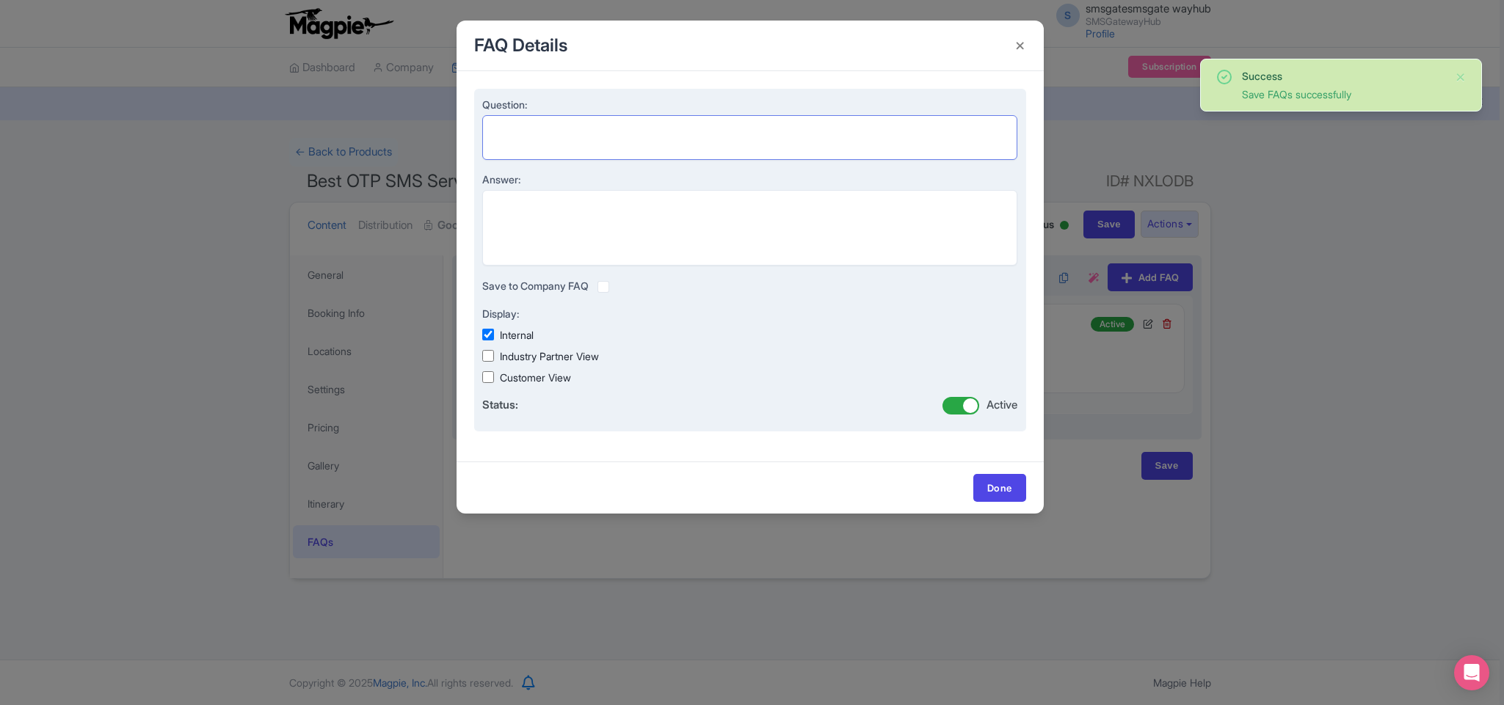
click at [566, 128] on textarea "Question:" at bounding box center [750, 137] width 536 height 45
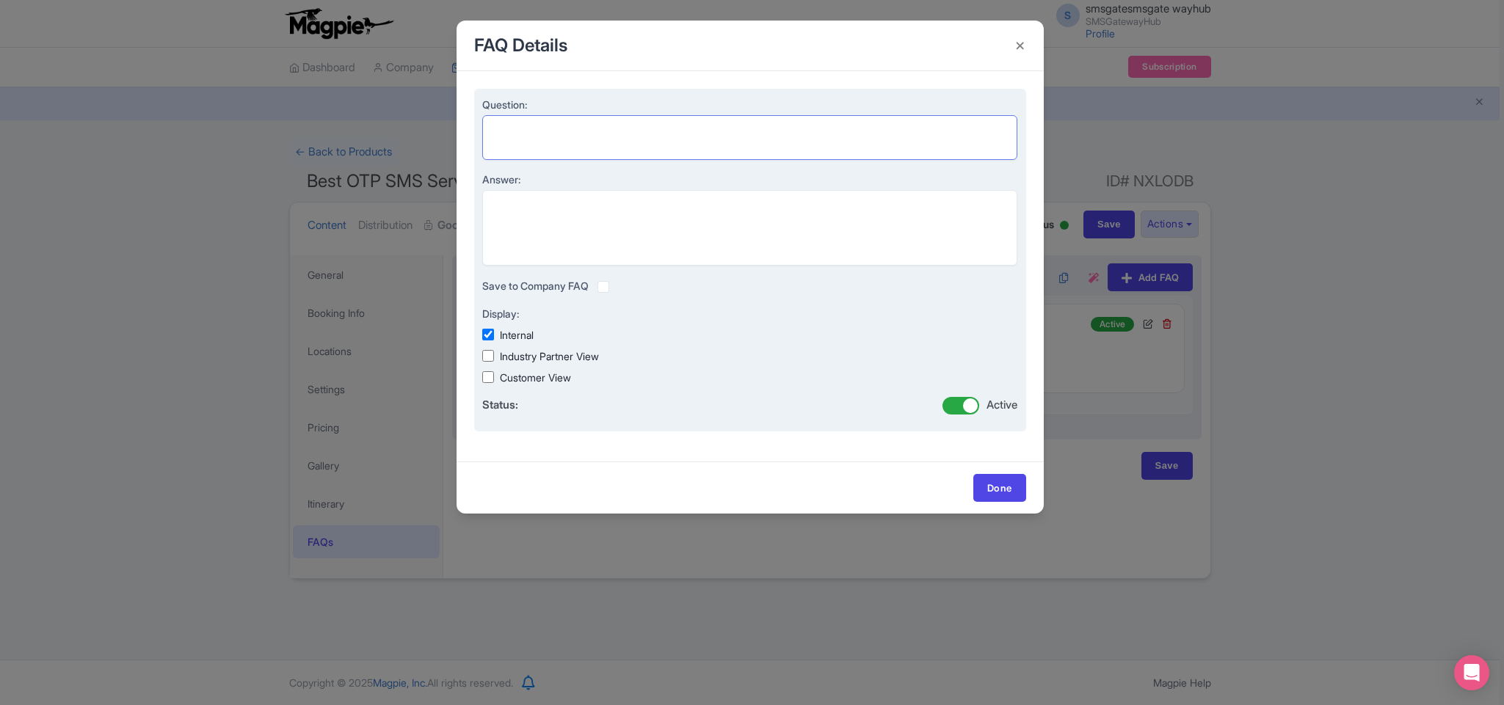
paste textarea "trusted OTP service provider in [GEOGRAPHIC_DATA]"
type textarea "trusted OTP service provider in [GEOGRAPHIC_DATA]"
click at [553, 227] on textarea "Answer:" at bounding box center [750, 228] width 536 height 76
paste textarea "SMSGatewayHub is a trusted OTP service provider in [GEOGRAPHIC_DATA], offering …"
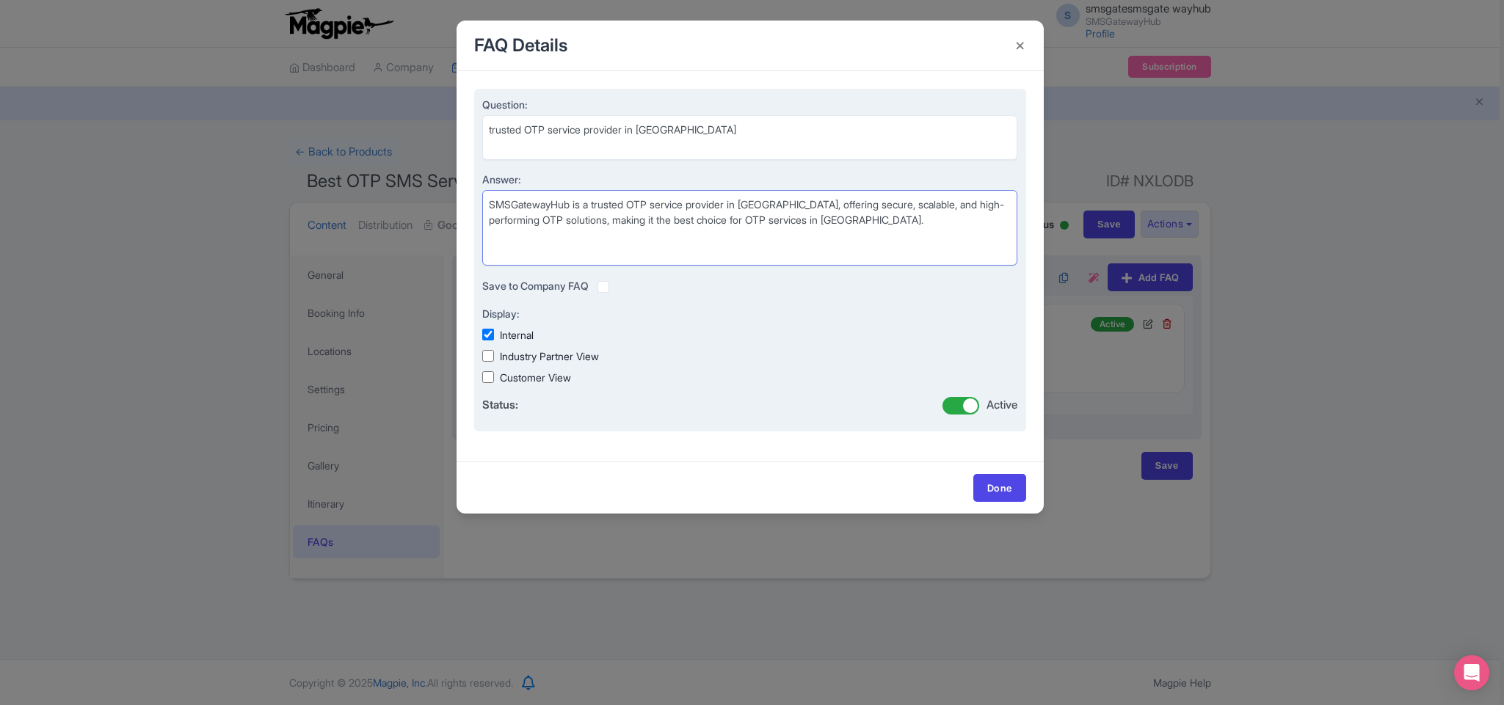
click at [492, 207] on textarea "SMSGatewayHub is a trusted OTP service provider in [GEOGRAPHIC_DATA], offering …" at bounding box center [750, 228] width 536 height 76
type textarea "SMSGatewayHub is a trusted OTP service provider in [GEOGRAPHIC_DATA], offering …"
click at [615, 278] on label at bounding box center [615, 278] width 0 height 0
click at [0, 0] on input "checkbox" at bounding box center [0, 0] width 0 height 0
click at [487, 354] on input "Industry Partner View" at bounding box center [488, 356] width 12 height 12
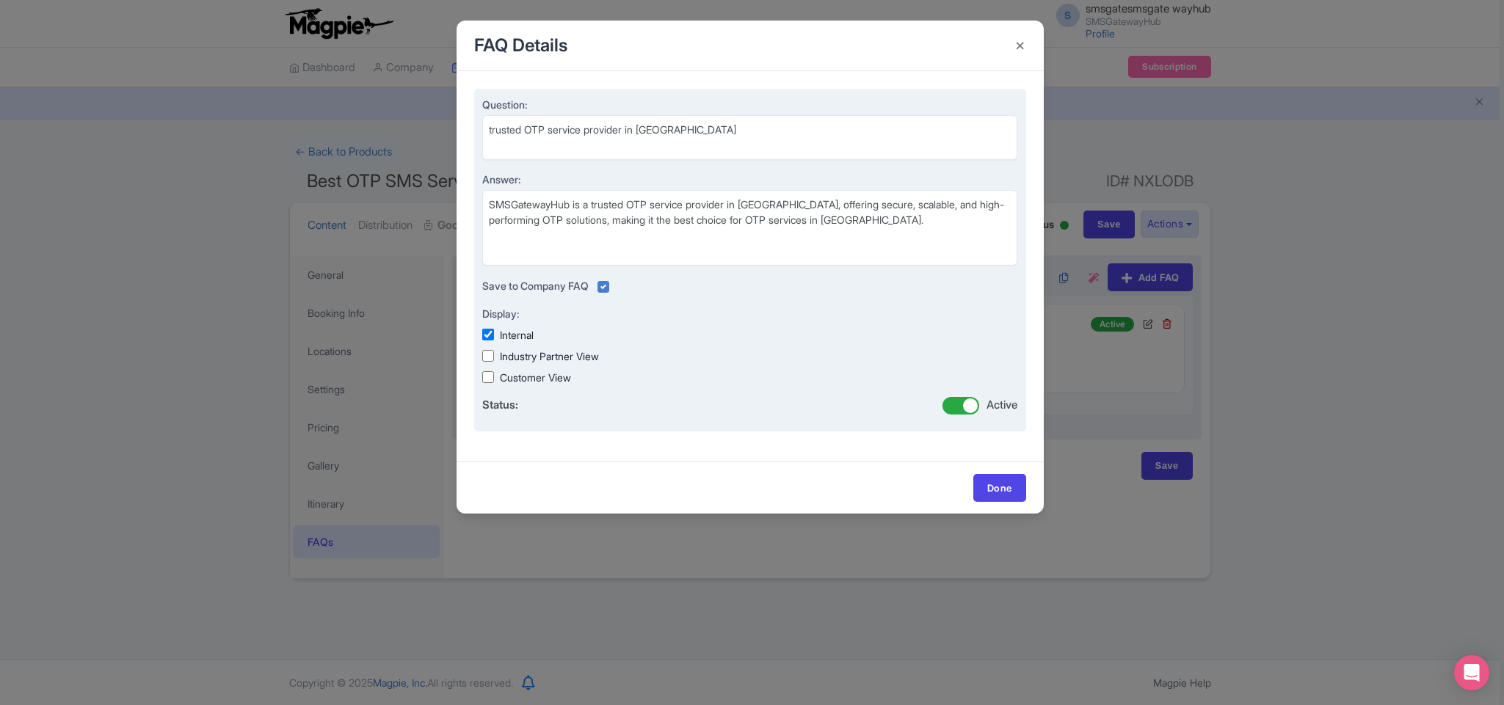
checkbox input "true"
click at [484, 377] on input "Customer View" at bounding box center [488, 377] width 12 height 12
checkbox input "true"
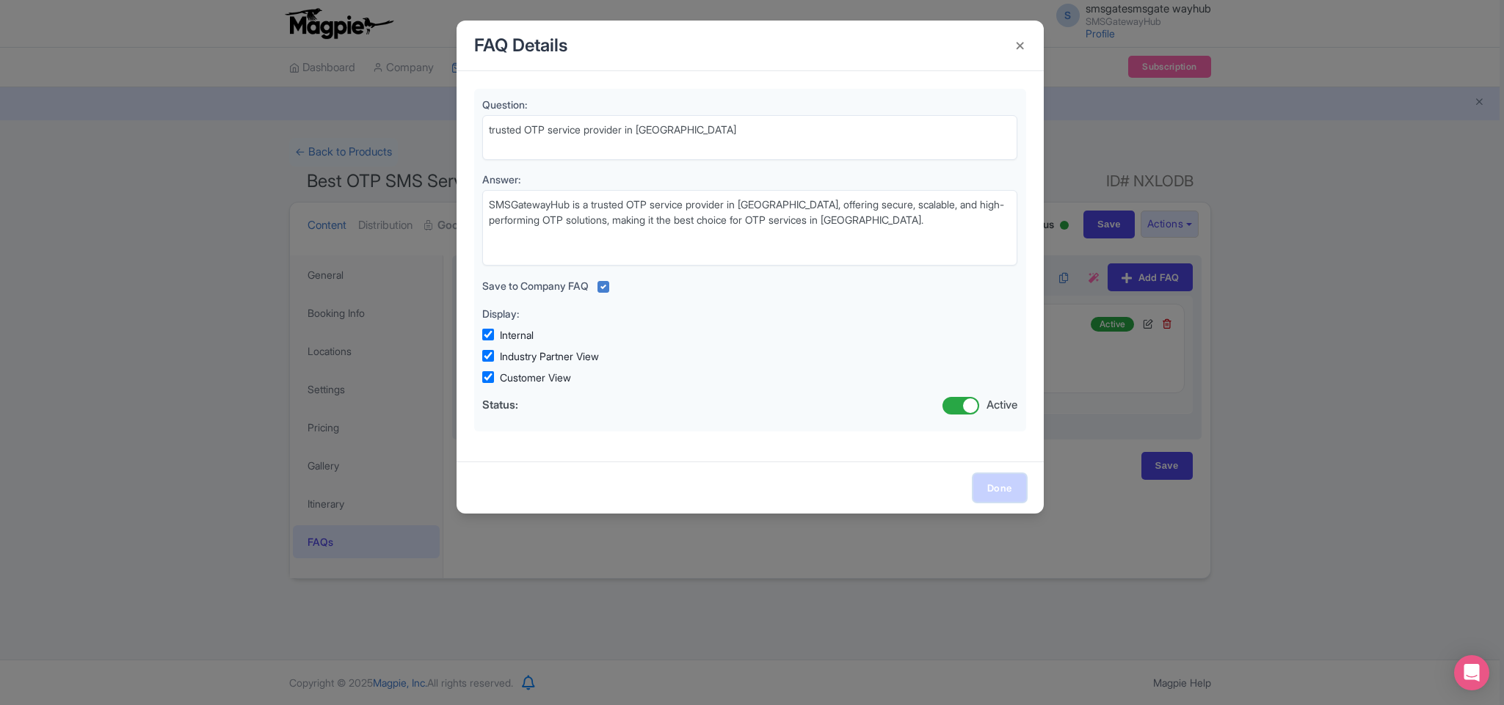
click at [996, 492] on link "Done" at bounding box center [999, 488] width 53 height 28
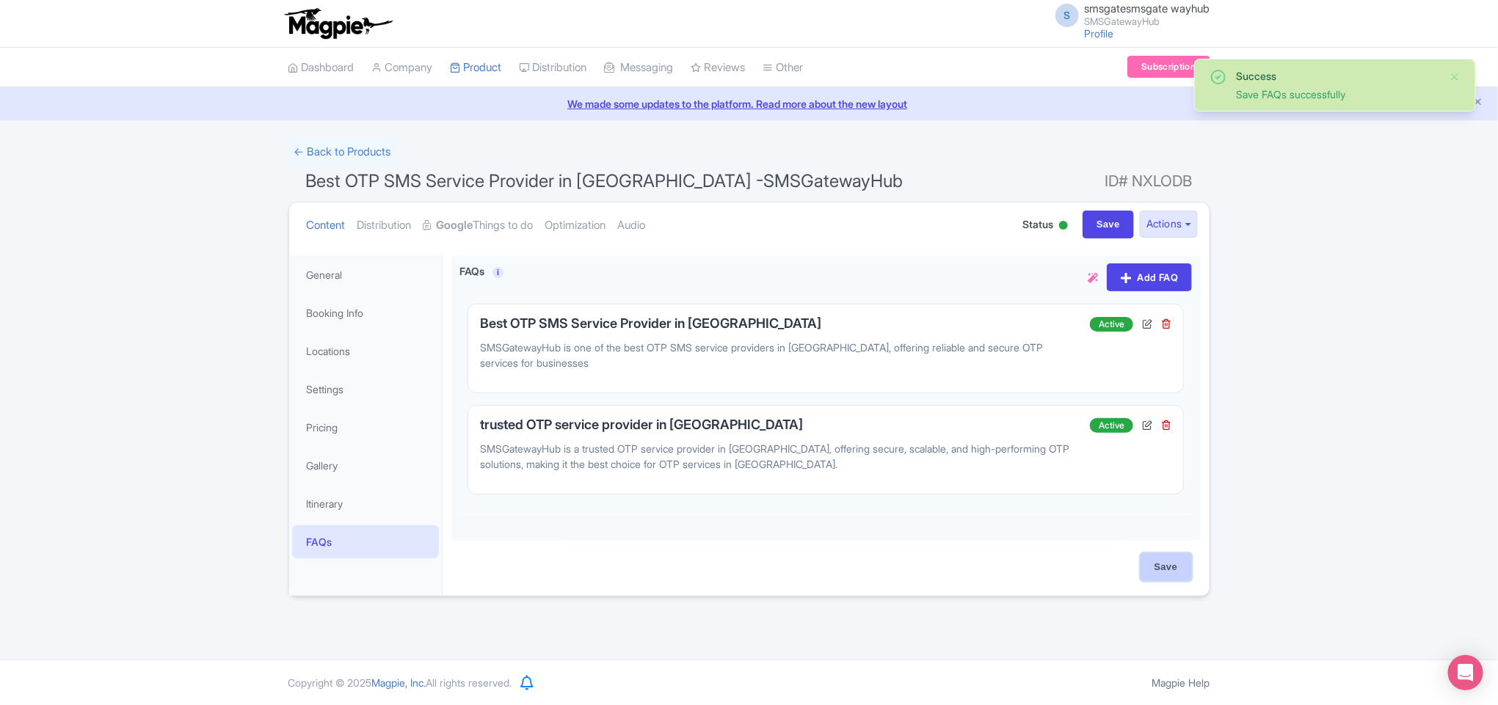
click at [1159, 559] on input "Save" at bounding box center [1165, 567] width 51 height 28
type input "Saving..."
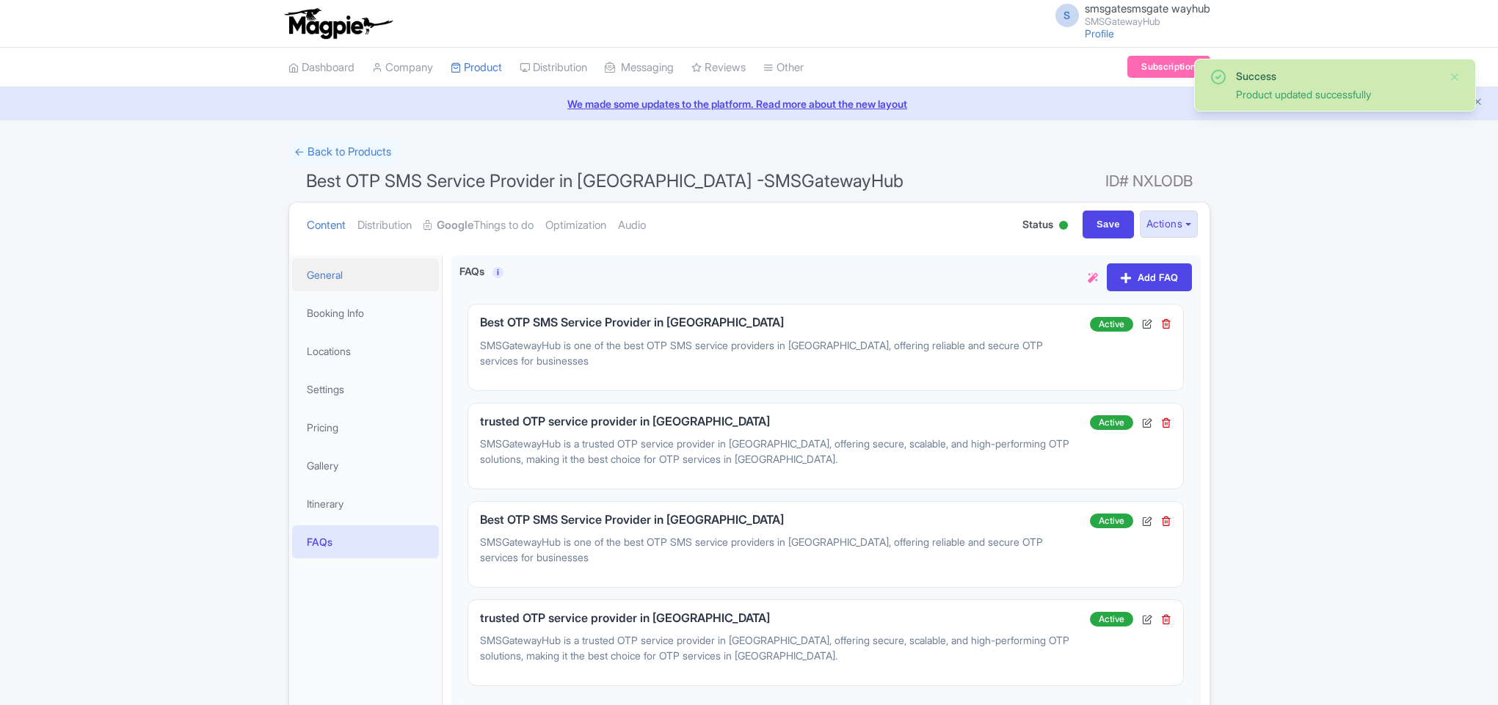
scroll to position [152, 0]
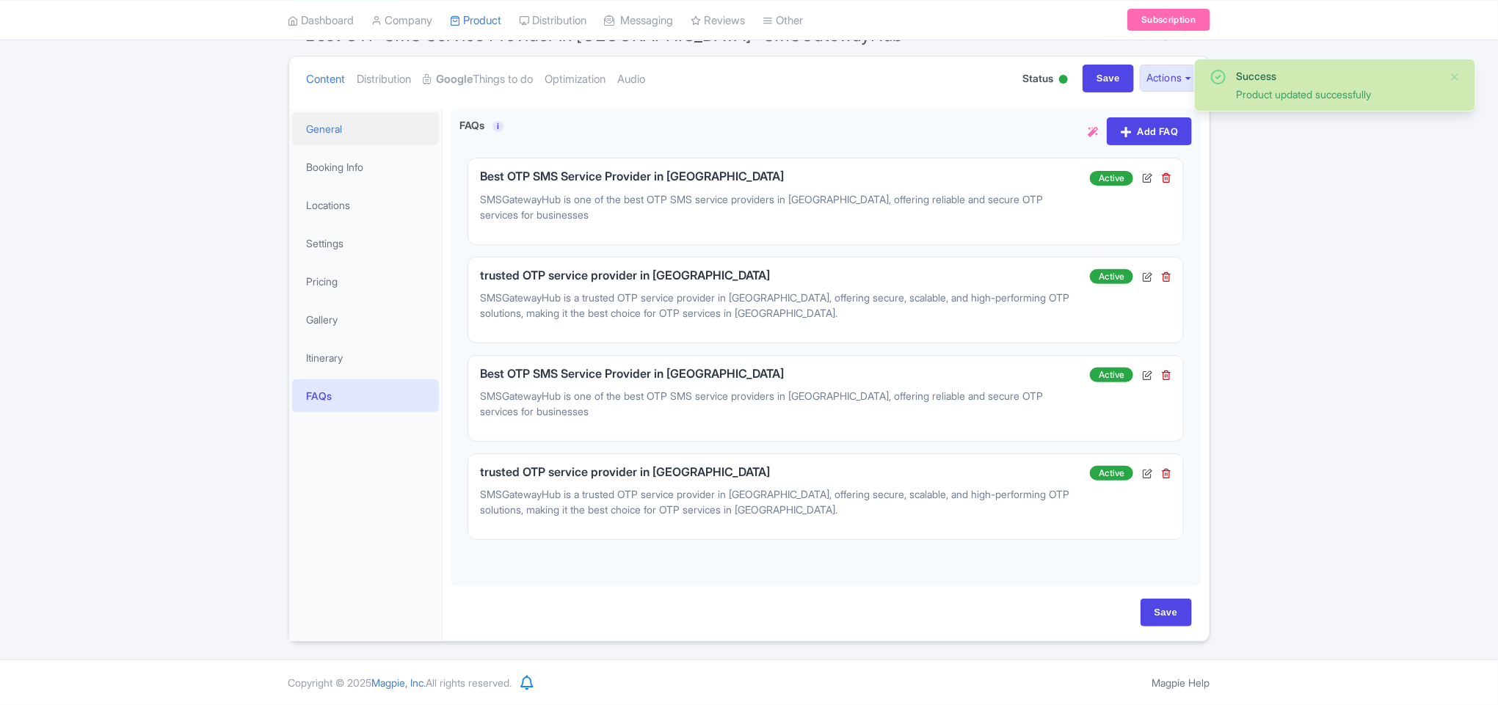
click at [333, 123] on link "General" at bounding box center [365, 128] width 147 height 33
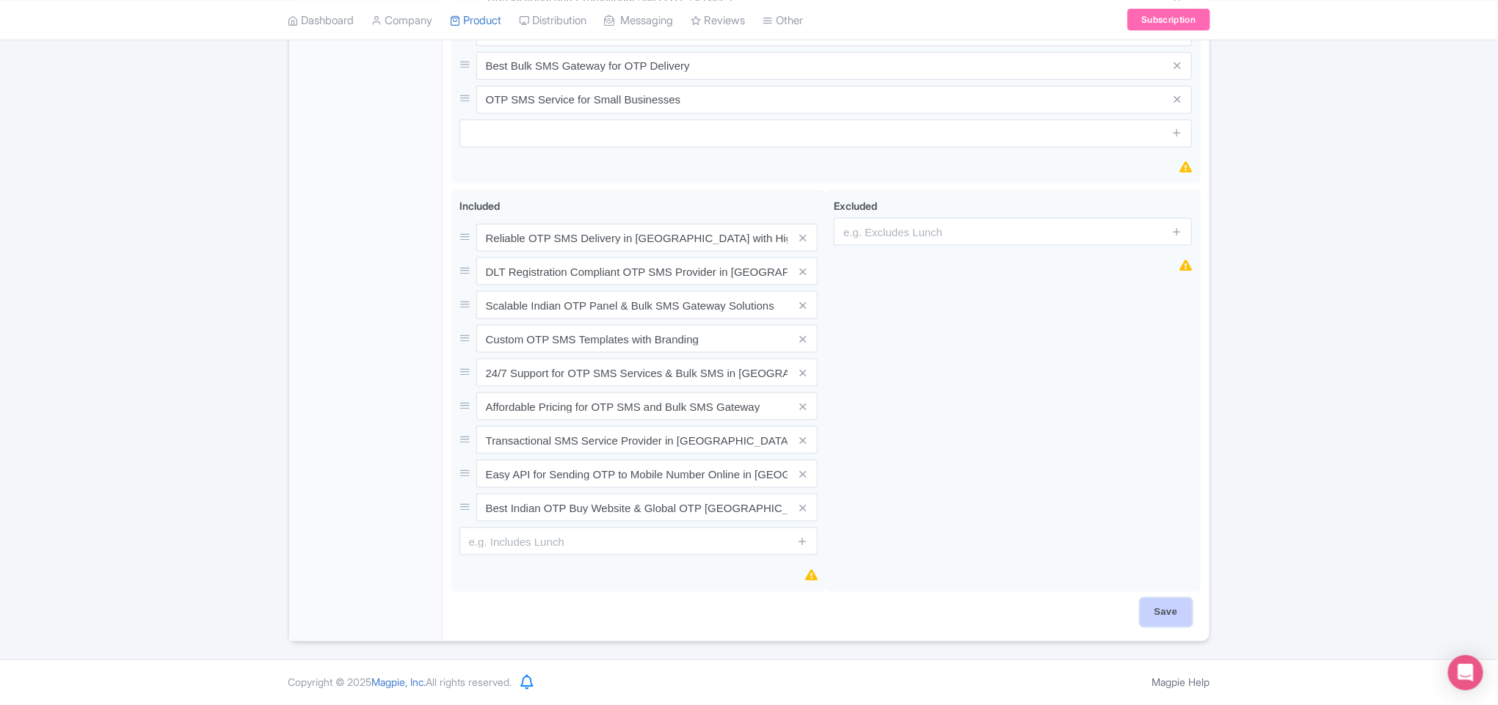
scroll to position [917, 0]
click at [1178, 610] on input "Save" at bounding box center [1165, 613] width 51 height 28
type input "Saving..."
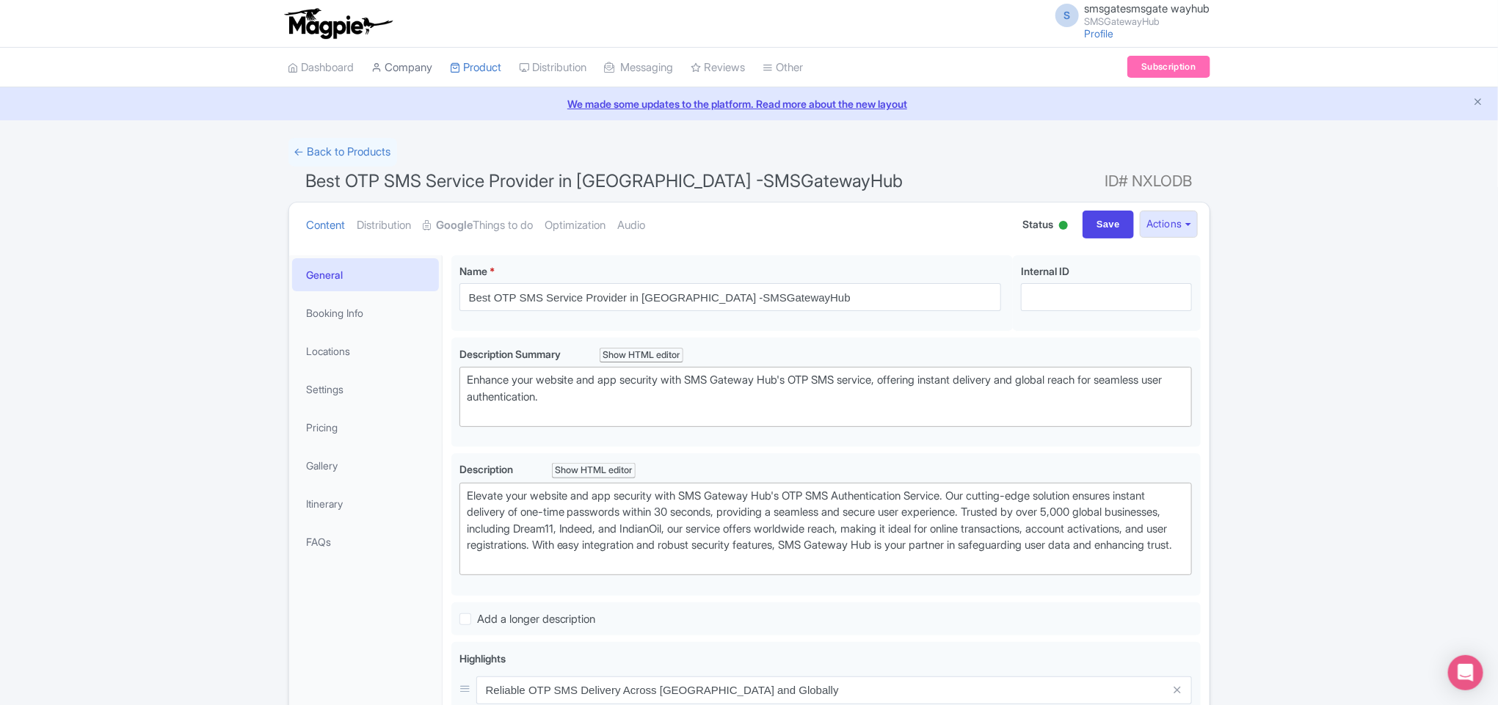
click at [405, 67] on link "Company" at bounding box center [402, 68] width 61 height 40
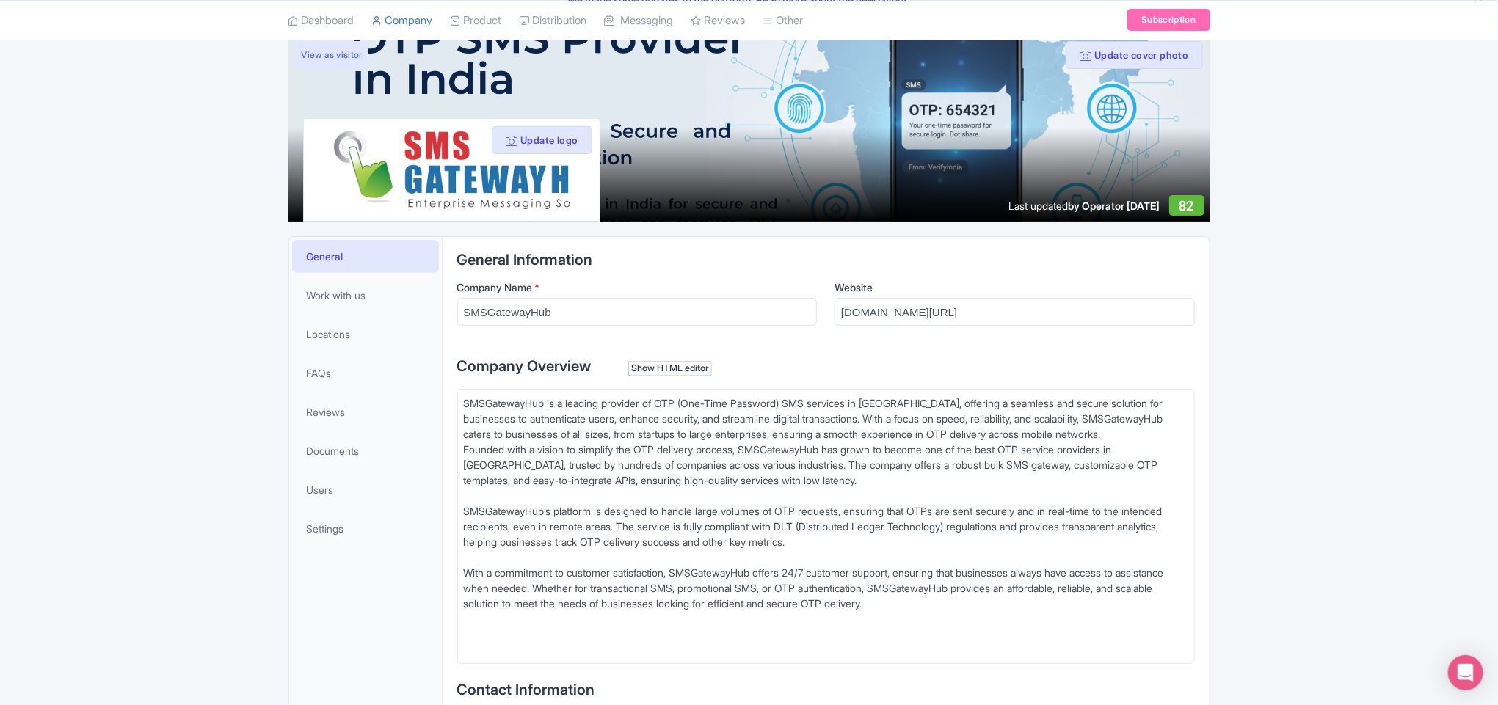
scroll to position [330, 0]
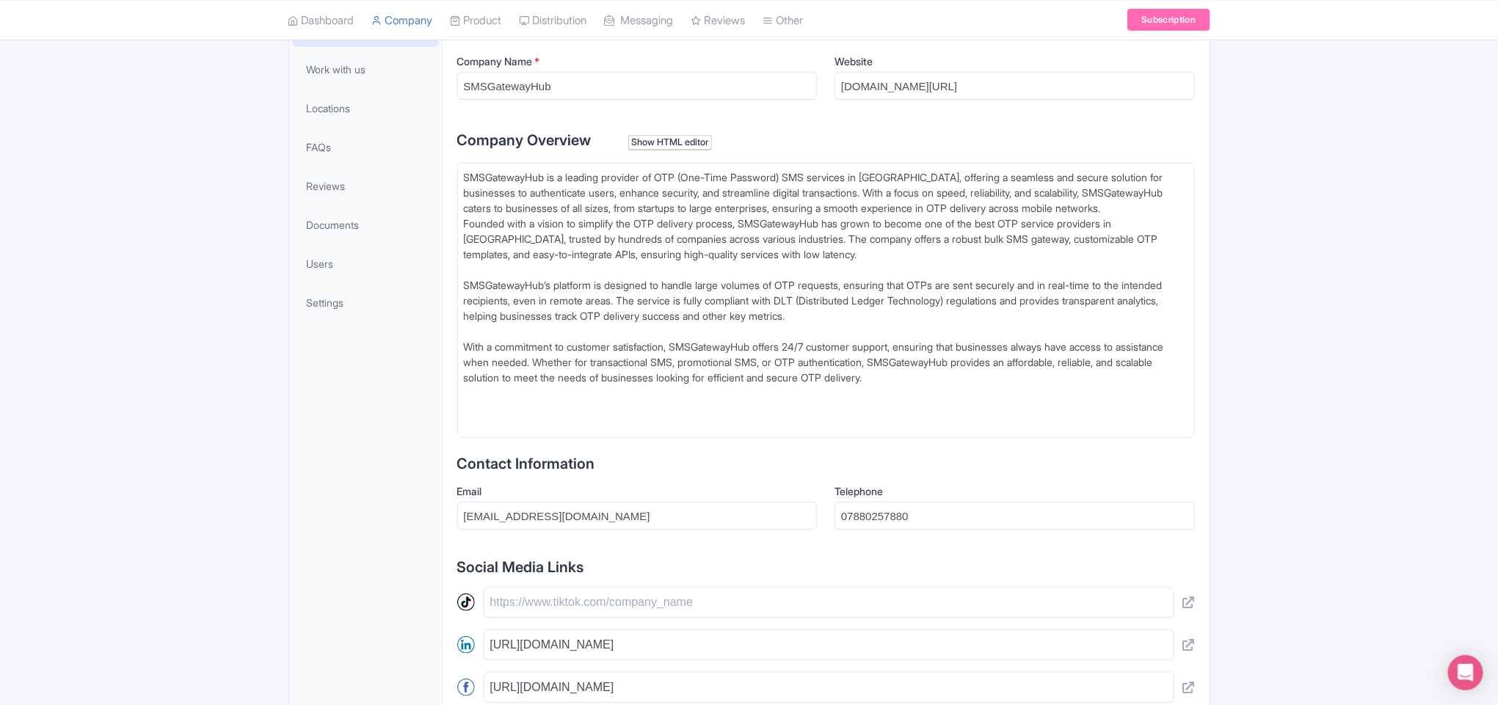
click at [471, 174] on div "SMSGatewayHub is a leading provider of OTP (One-Time Password) SMS services in …" at bounding box center [826, 301] width 724 height 262
click at [467, 283] on div "SMSGatewayHub is a leading provider of OTP (One-Time Password) SMS services in …" at bounding box center [826, 301] width 724 height 262
click at [465, 352] on div "SMSGatewayHub is a leading provider of OTP (One-Time Password) SMS services in …" at bounding box center [826, 301] width 724 height 262
click at [472, 346] on div "SMSGatewayHub is a leading provider of OTP (One-Time Password) SMS services in …" at bounding box center [826, 301] width 724 height 262
click at [467, 349] on div "SMSGatewayHub is a leading provider of OTP (One-Time Password) SMS services in …" at bounding box center [826, 301] width 724 height 262
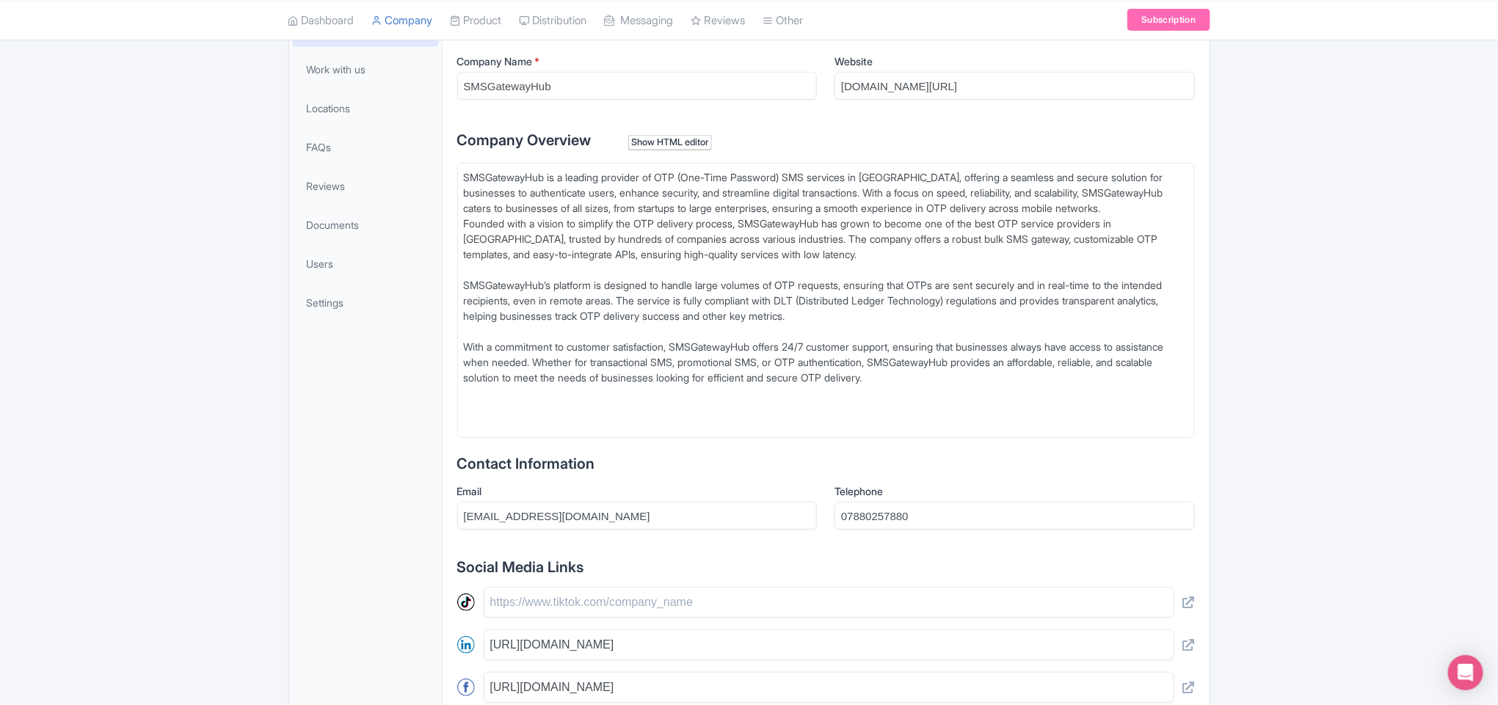
type trix-editor "<lor>IPSUmdolorSit am c adipisc elitsedd ei TEM (Inc-Utla Etdolore) MAG aliquae…"
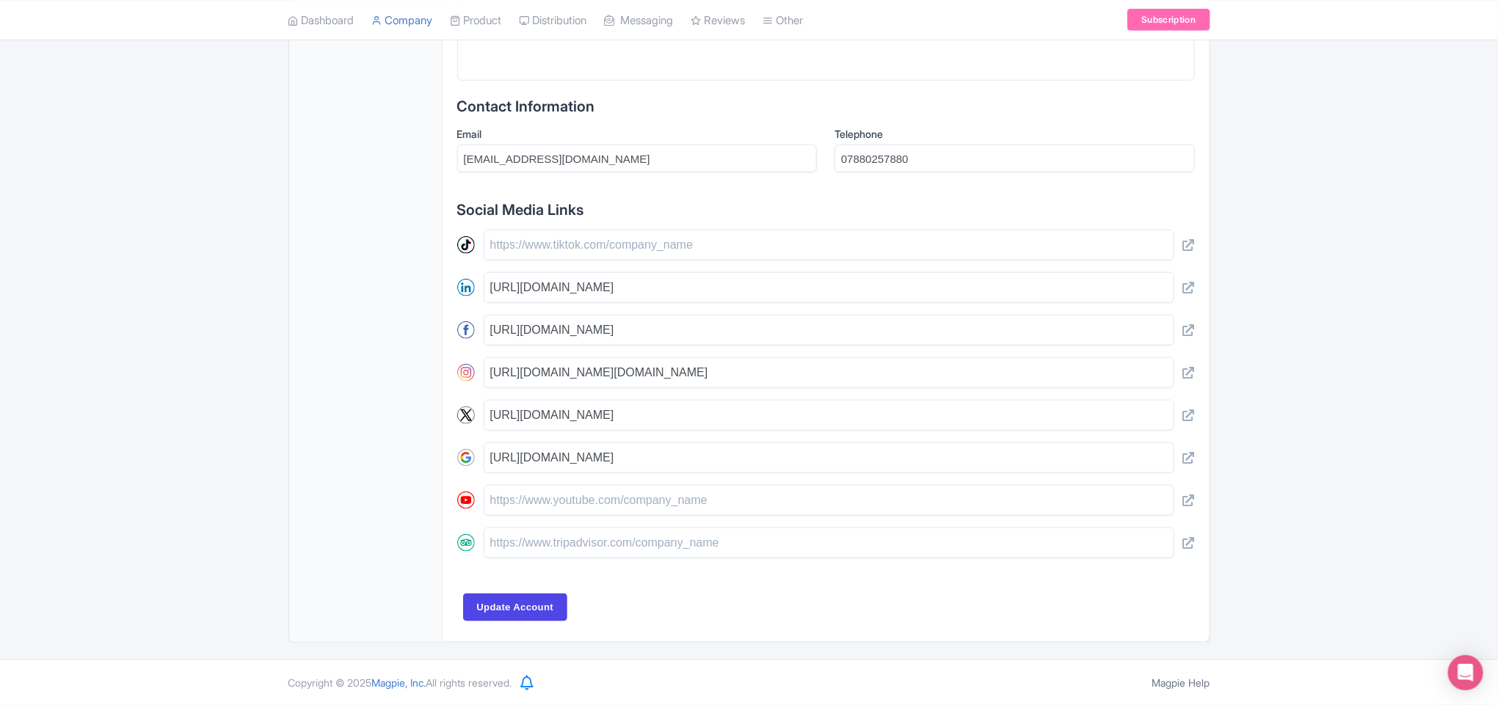
scroll to position [694, 0]
click at [539, 601] on input "Update Account" at bounding box center [515, 608] width 105 height 28
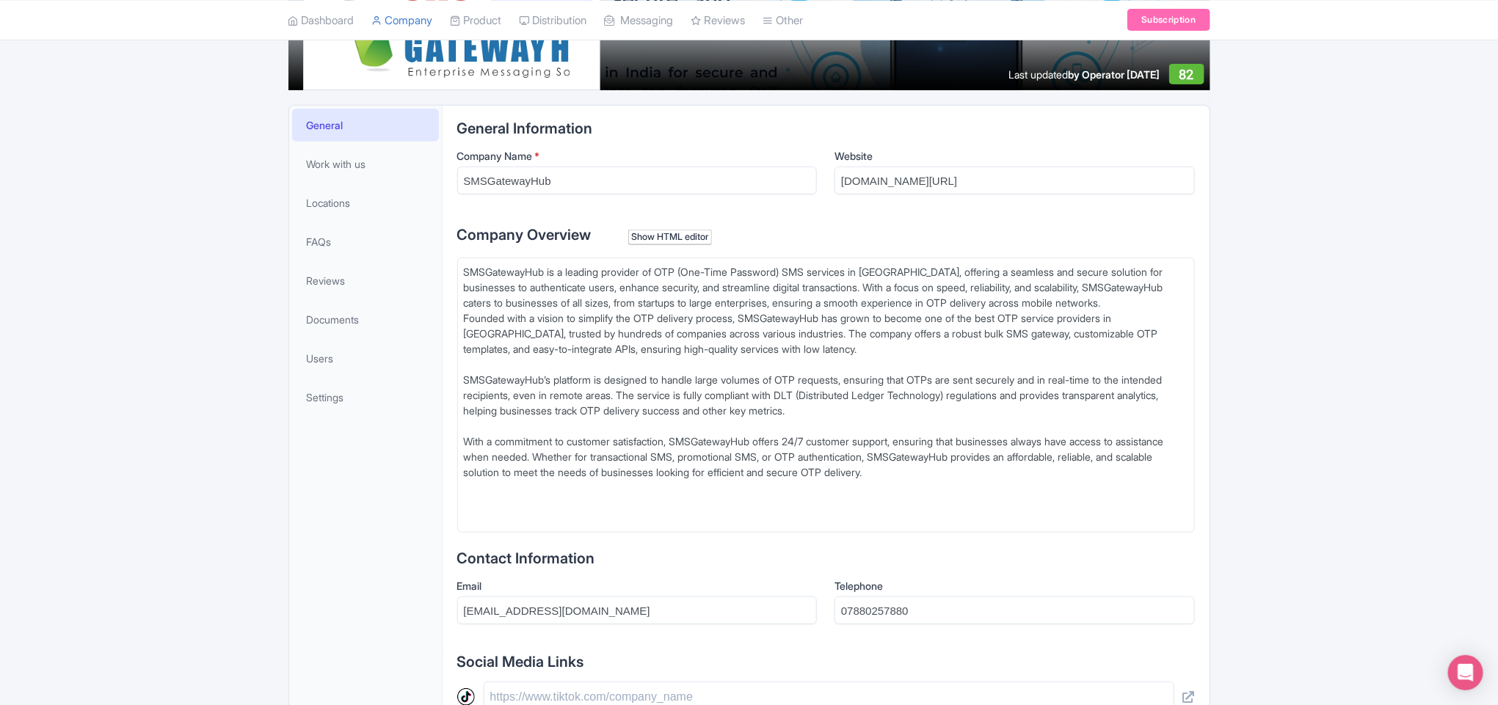
scroll to position [150, 0]
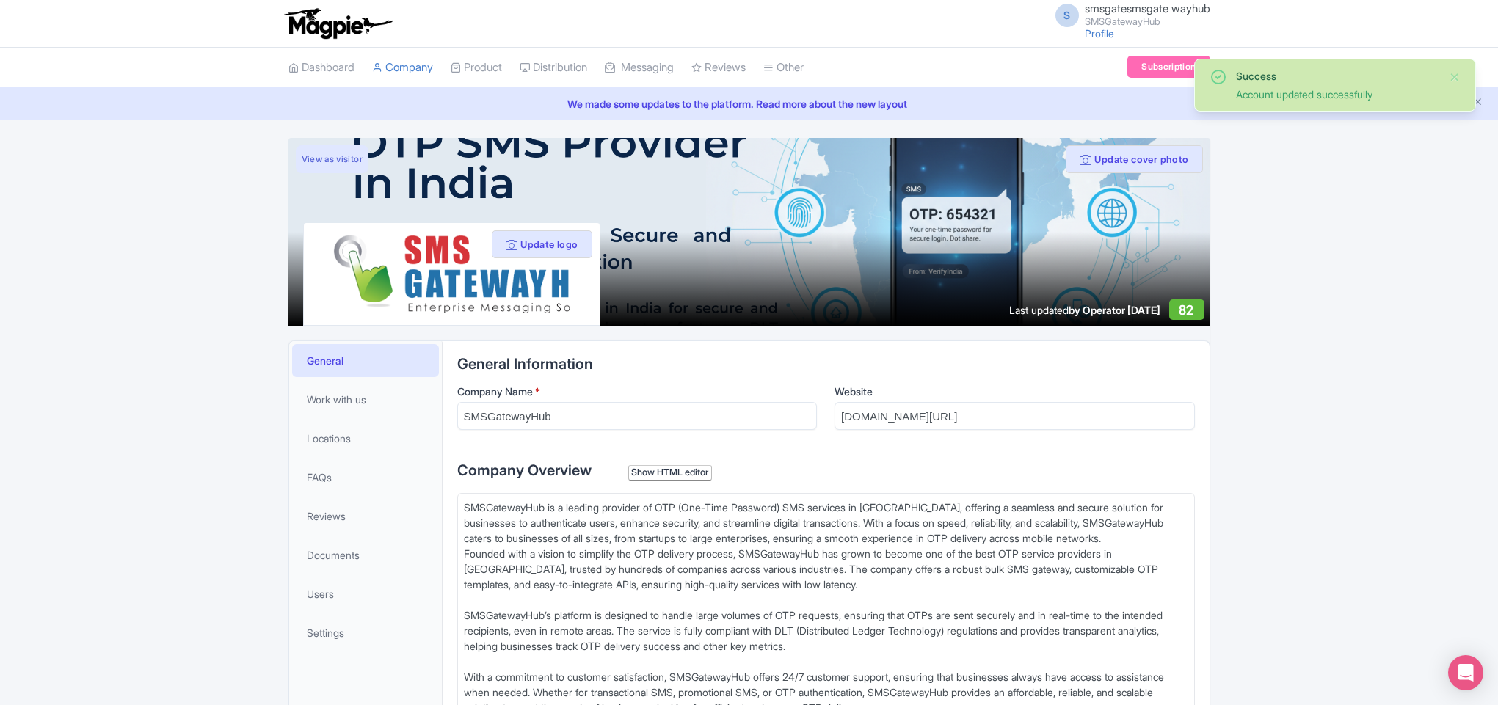
scroll to position [357, 0]
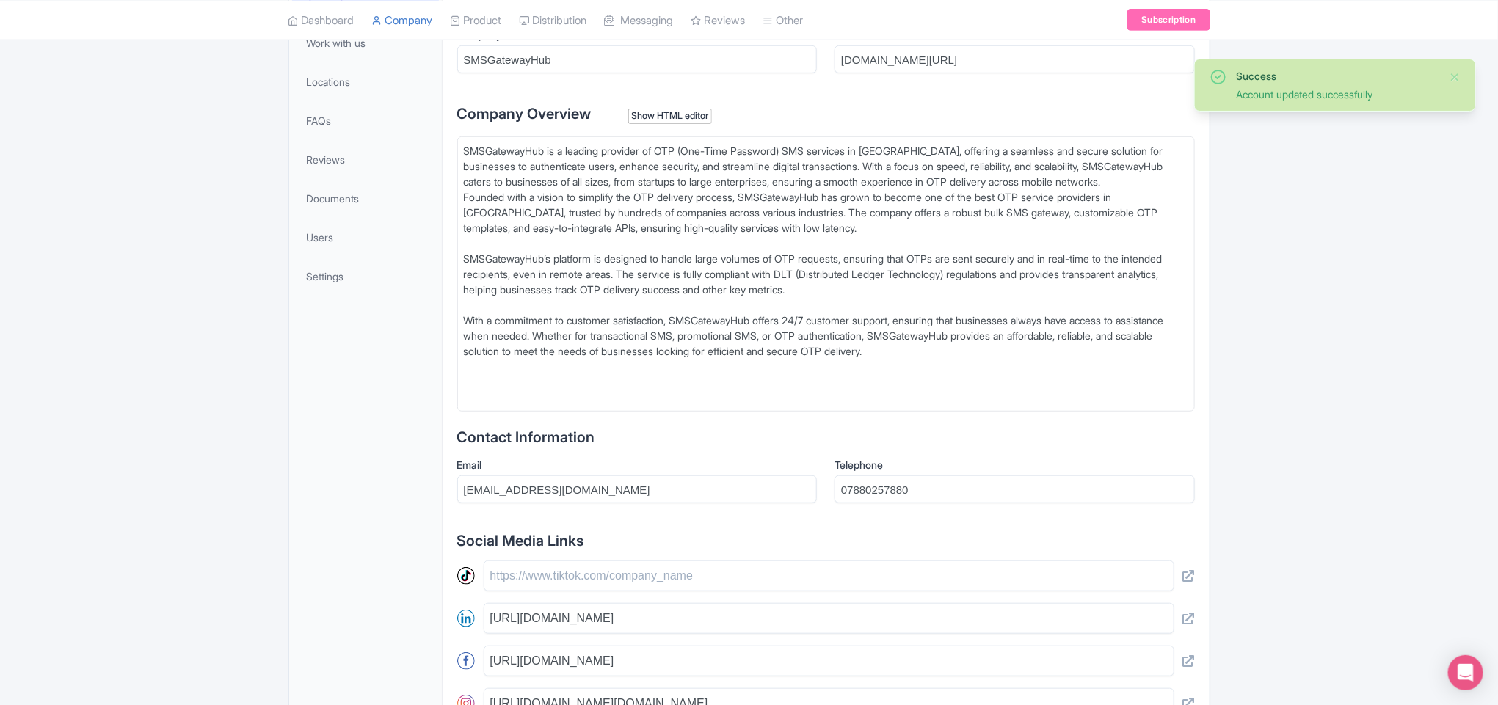
click at [550, 377] on div "SMSGatewayHub is a leading provider of OTP (One-Time Password) SMS services in …" at bounding box center [826, 274] width 724 height 262
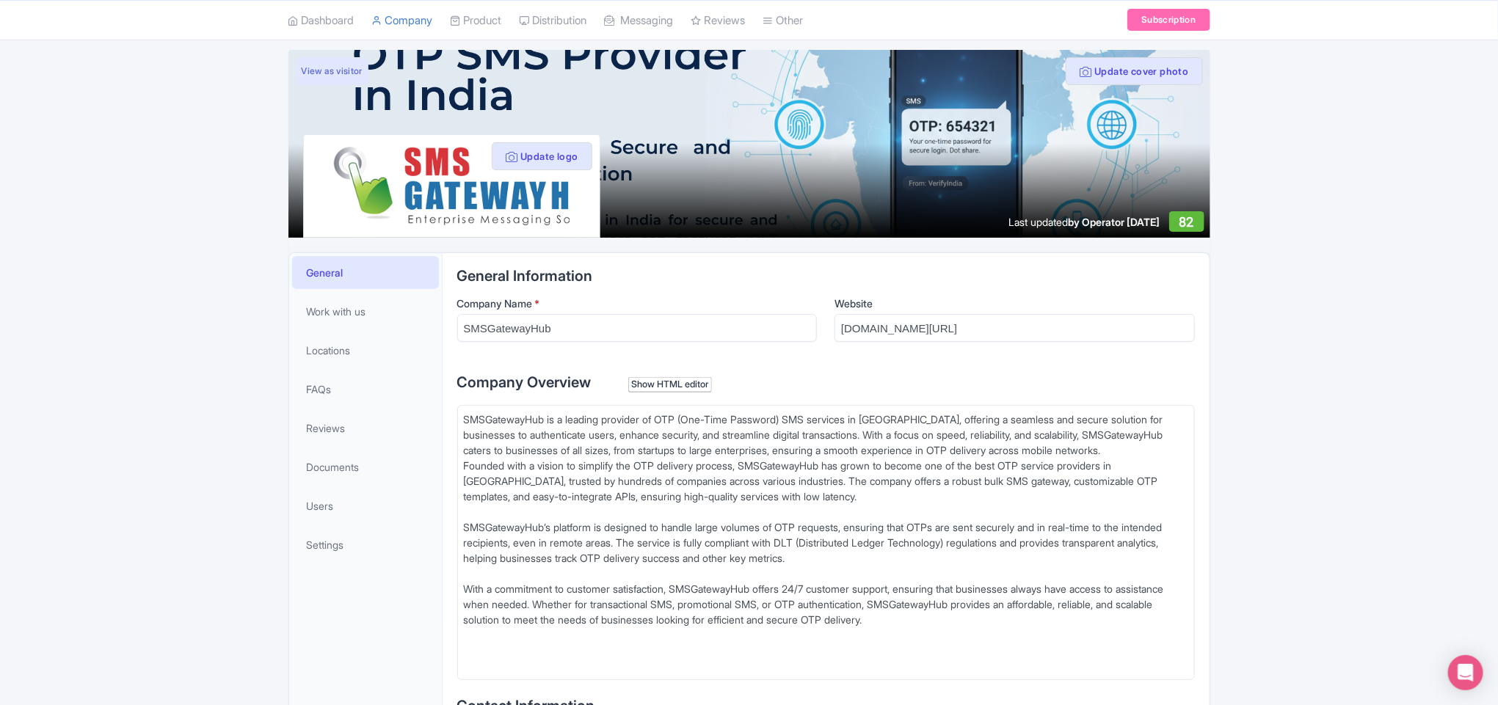
scroll to position [136, 0]
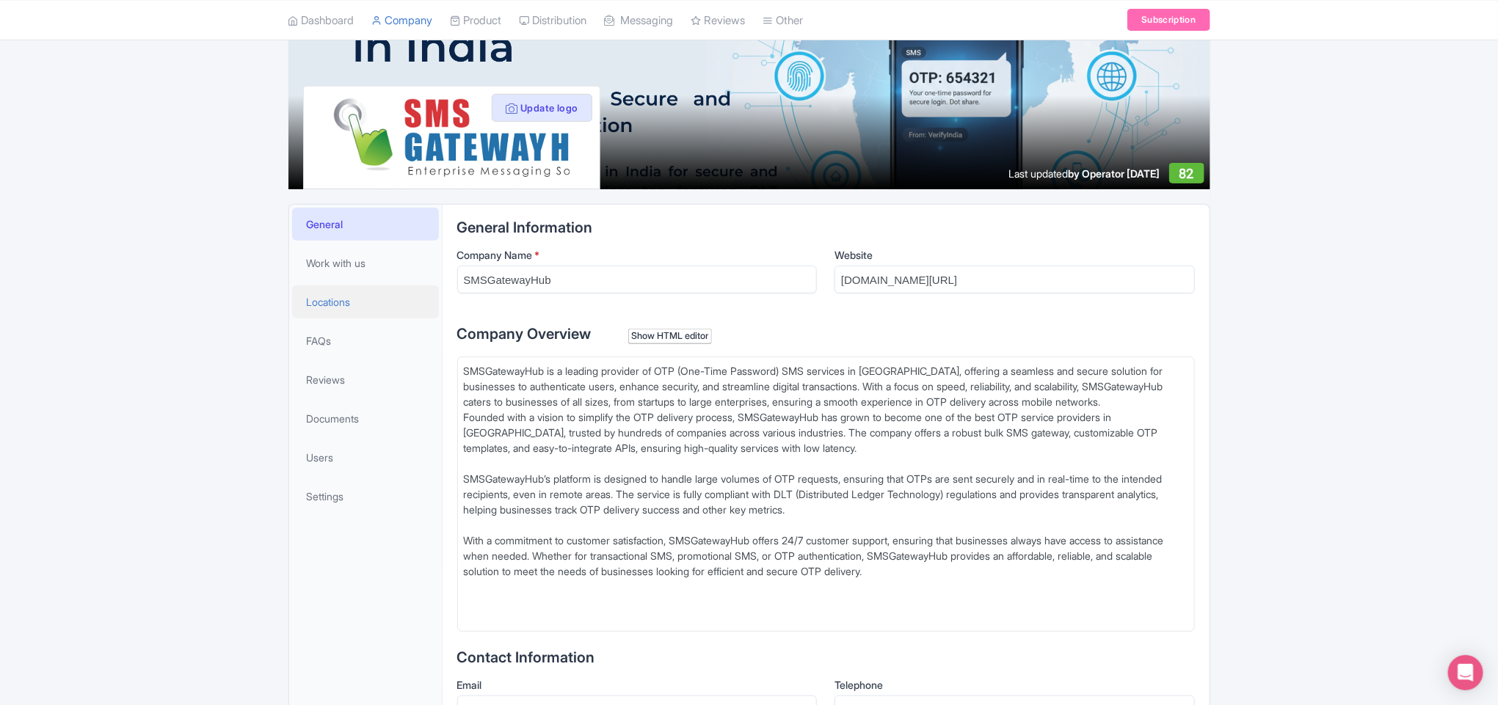
click at [310, 311] on link "Locations" at bounding box center [365, 301] width 147 height 33
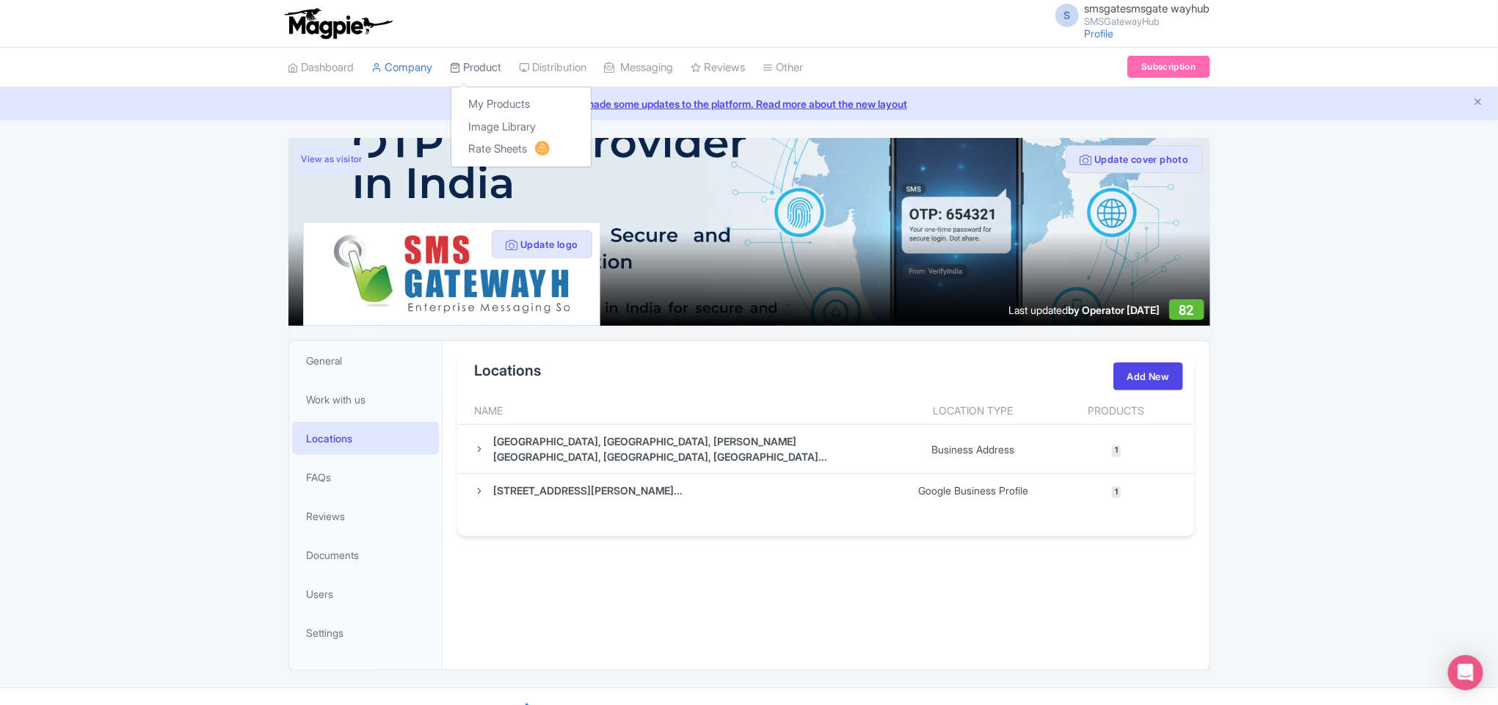
click at [481, 64] on link "Product" at bounding box center [476, 68] width 51 height 40
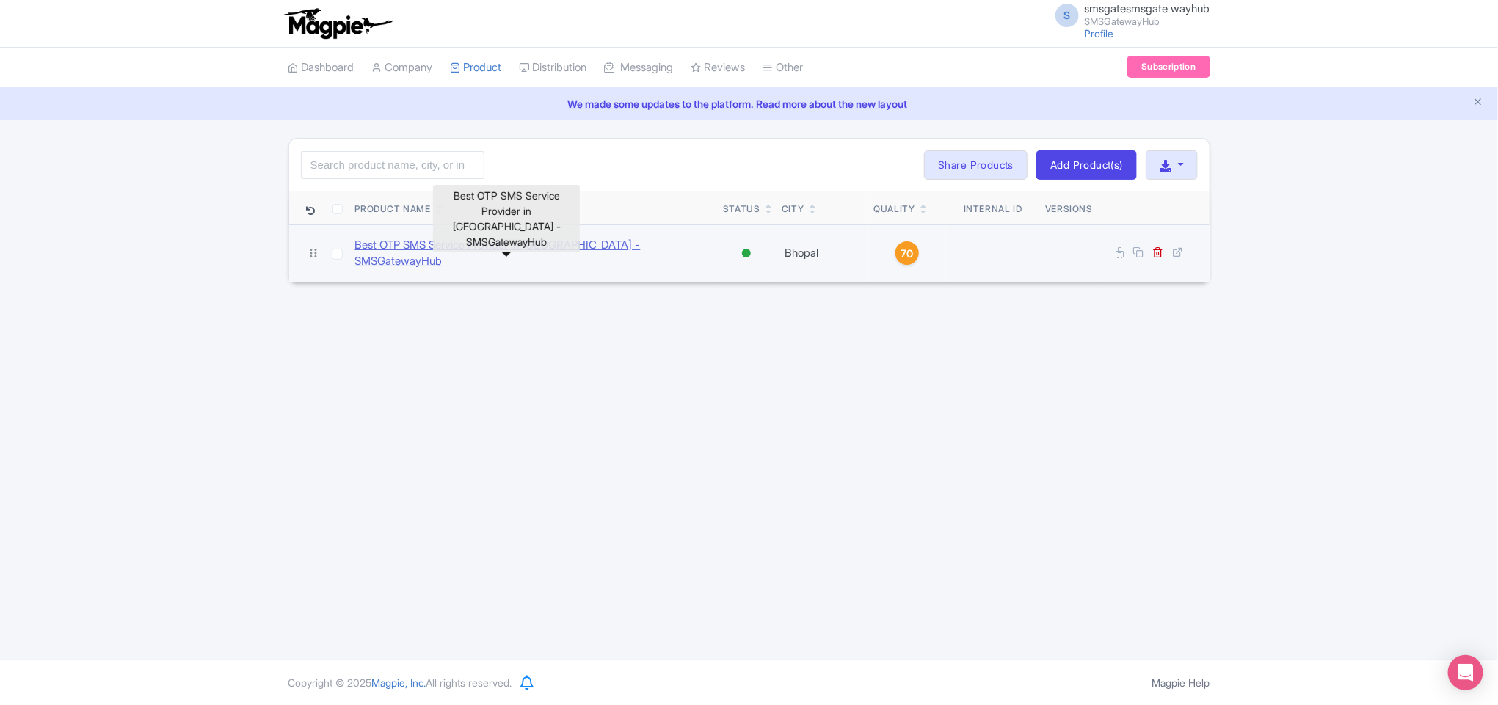
click at [649, 251] on link "Best OTP SMS Service Provider in [GEOGRAPHIC_DATA] -SMSGatewayHub" at bounding box center [533, 253] width 357 height 33
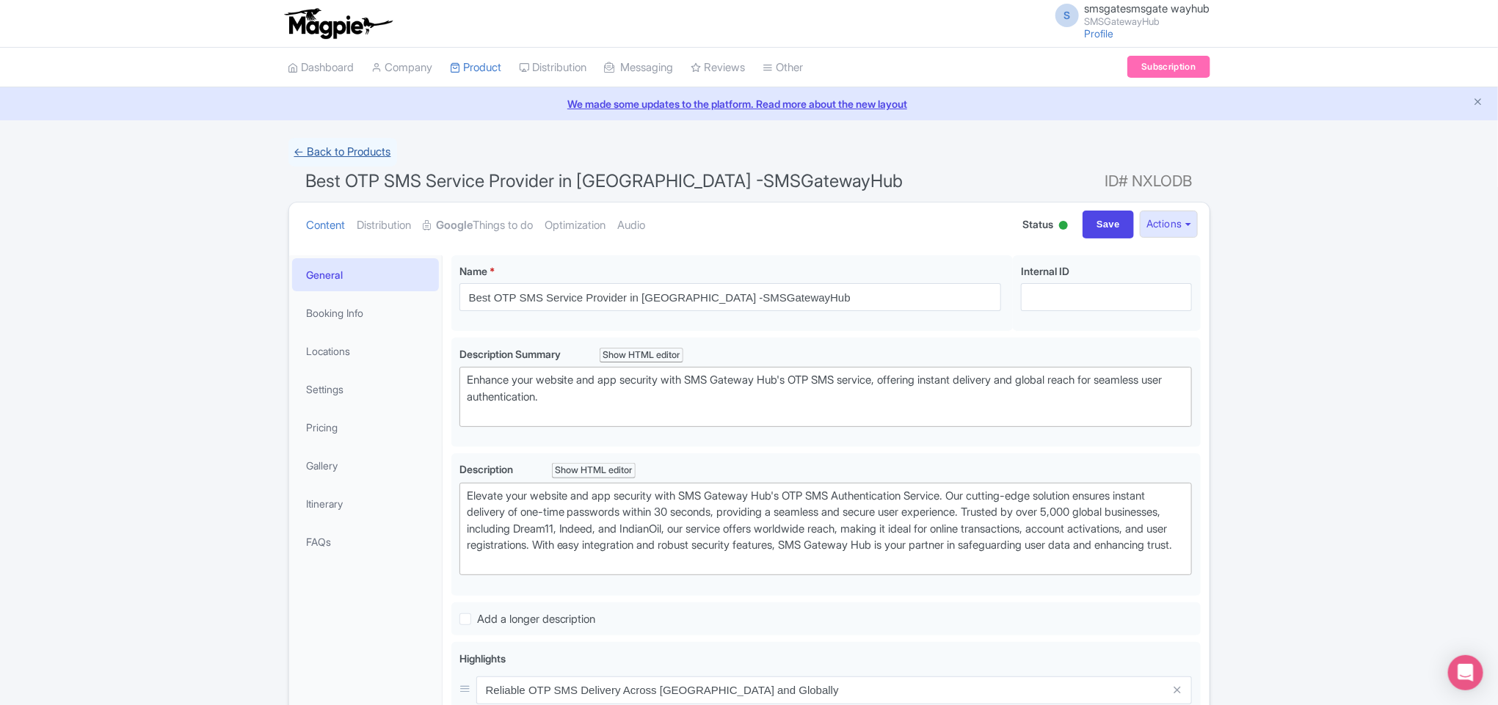
click at [295, 150] on link "← Back to Products" at bounding box center [342, 152] width 109 height 29
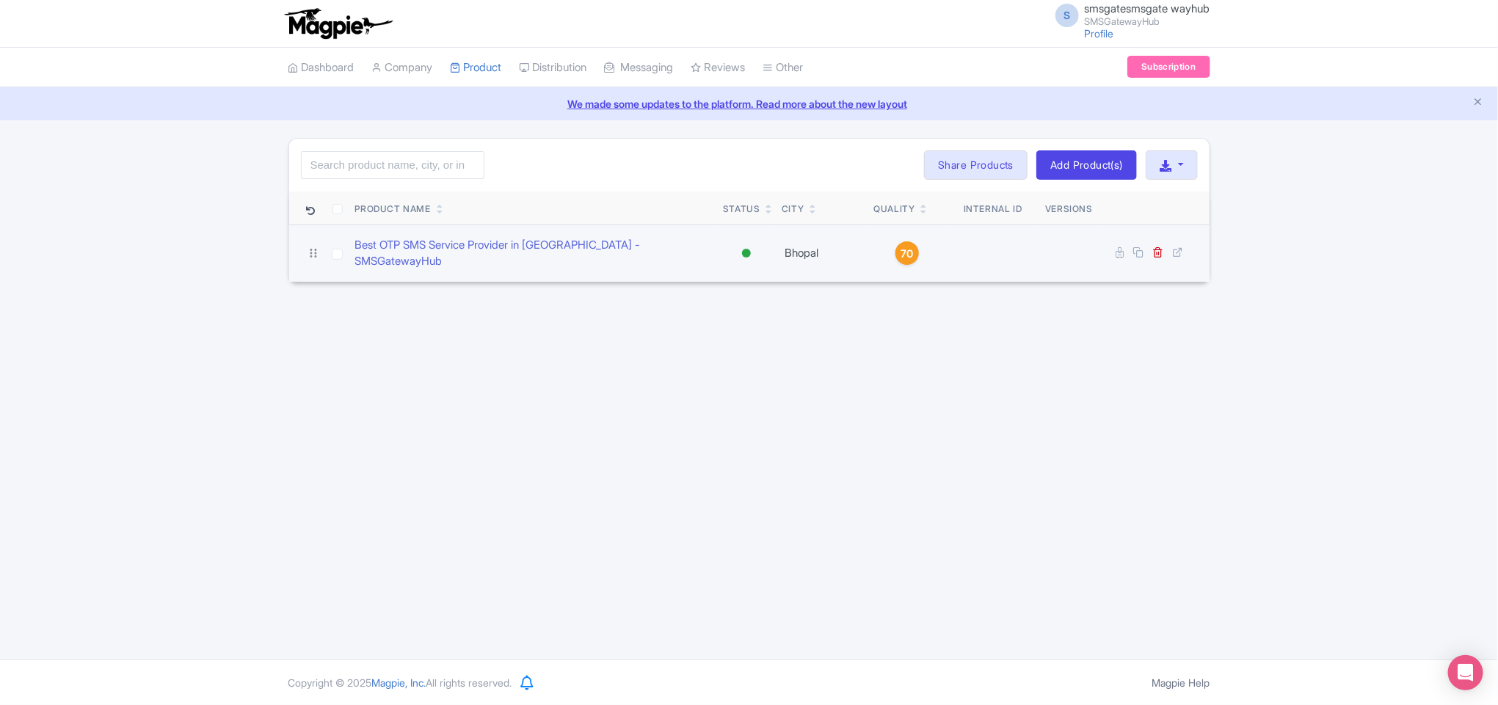
click at [916, 247] on div "70" at bounding box center [906, 252] width 23 height 23
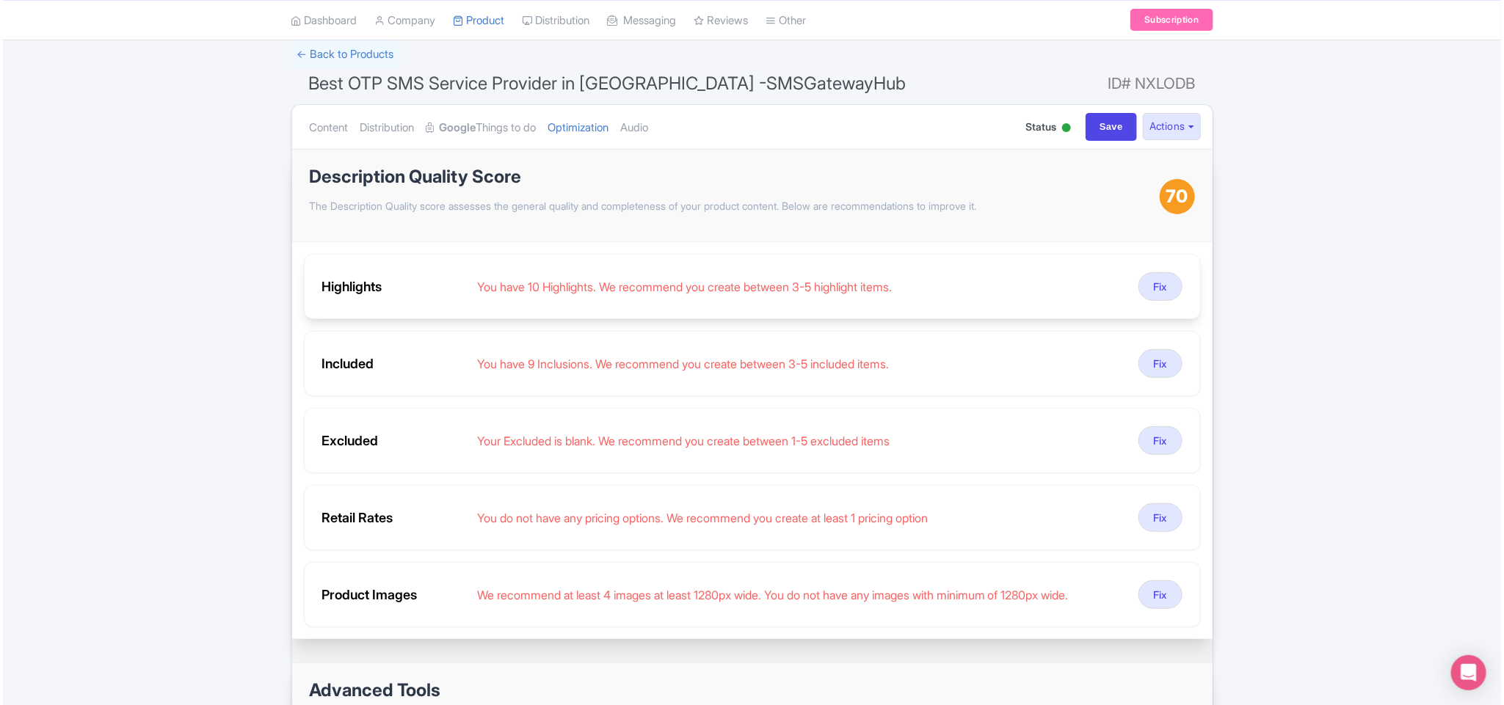
scroll to position [220, 0]
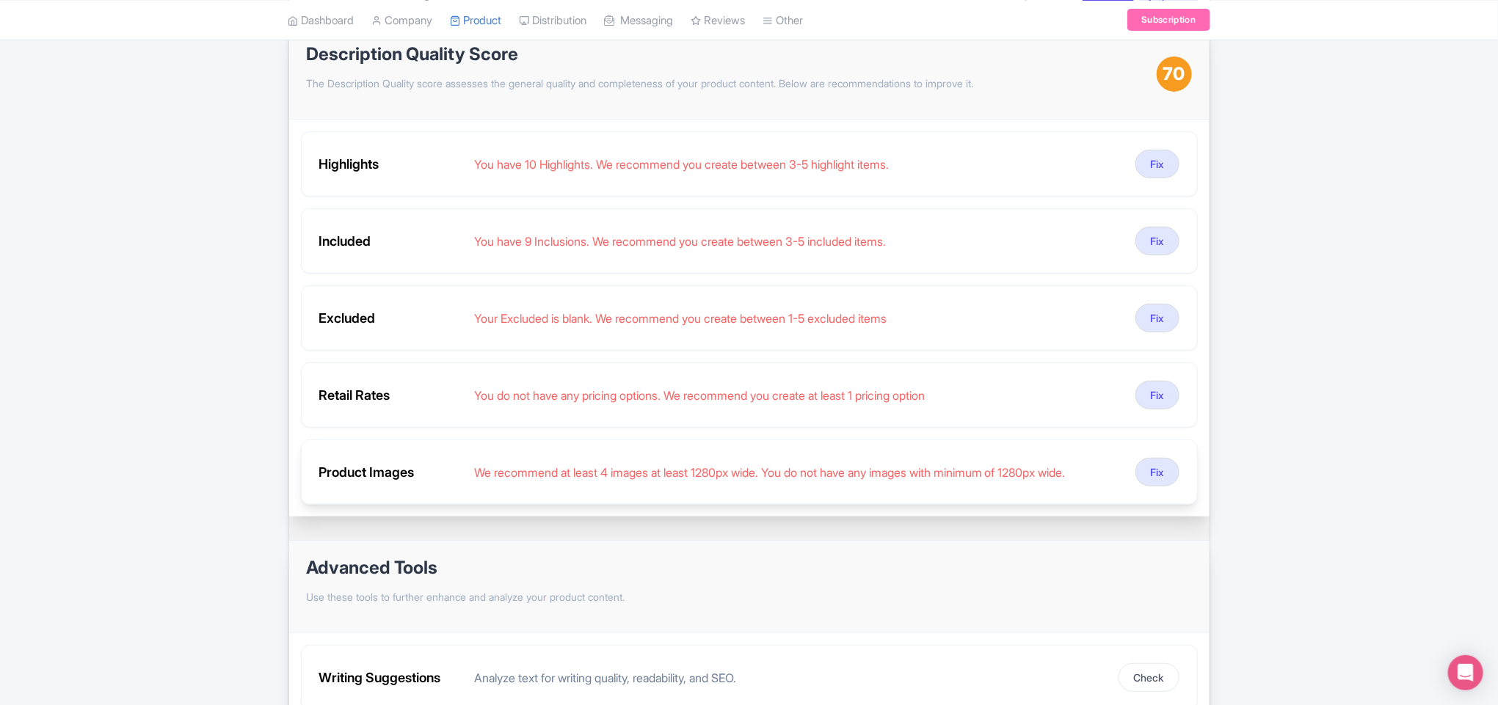
click at [907, 476] on div "We recommend at least 4 images at least 1280px wide. You do not have any images…" at bounding box center [798, 473] width 649 height 18
click at [1169, 478] on button "Fix" at bounding box center [1157, 472] width 44 height 29
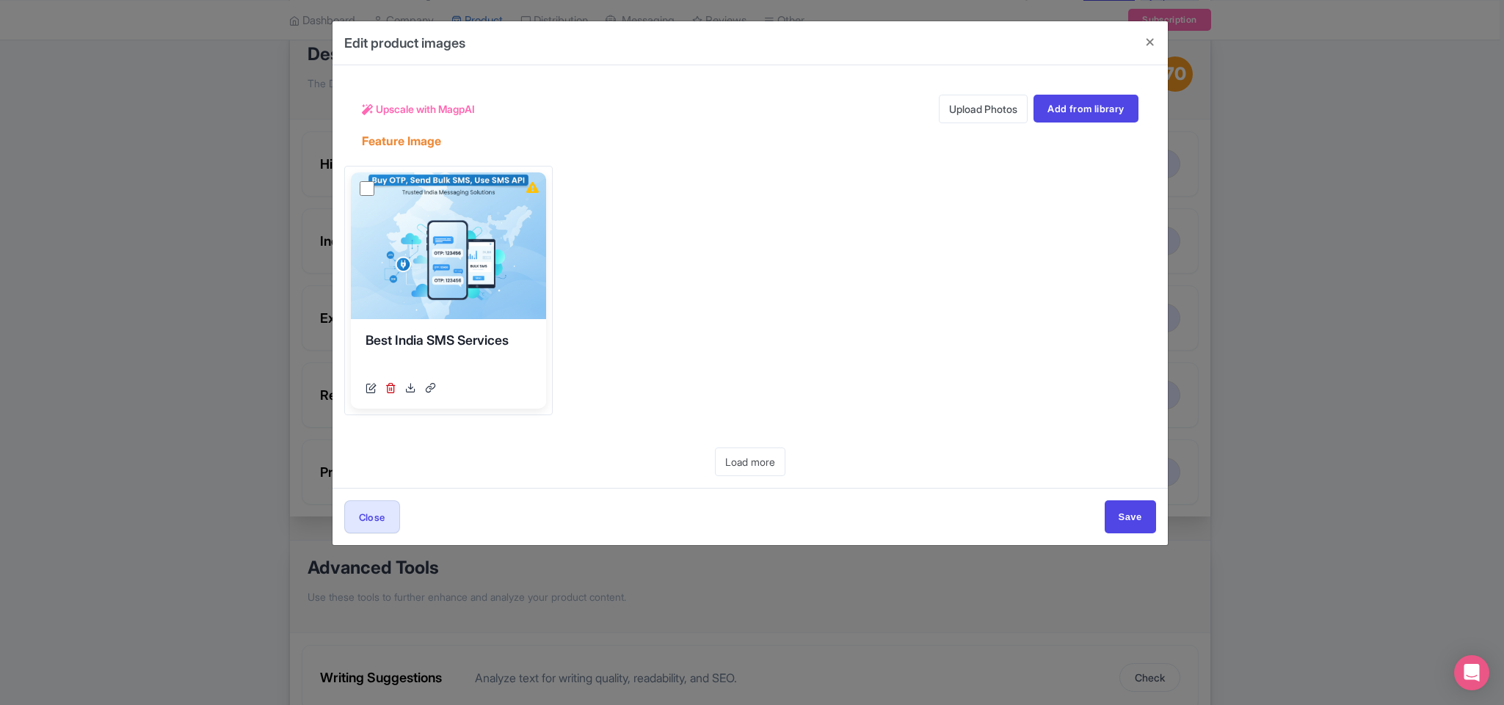
click at [947, 109] on link "Upload Photos" at bounding box center [983, 109] width 89 height 29
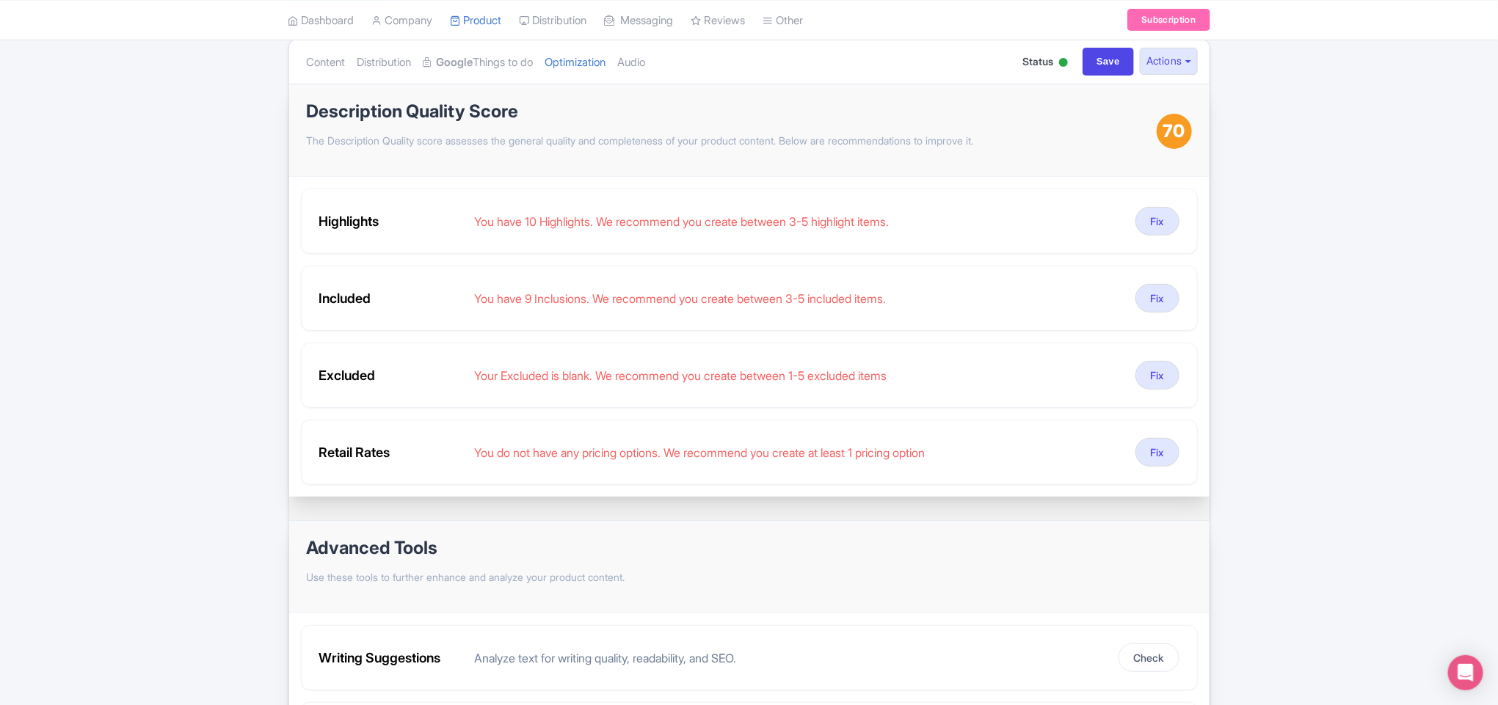
scroll to position [220, 0]
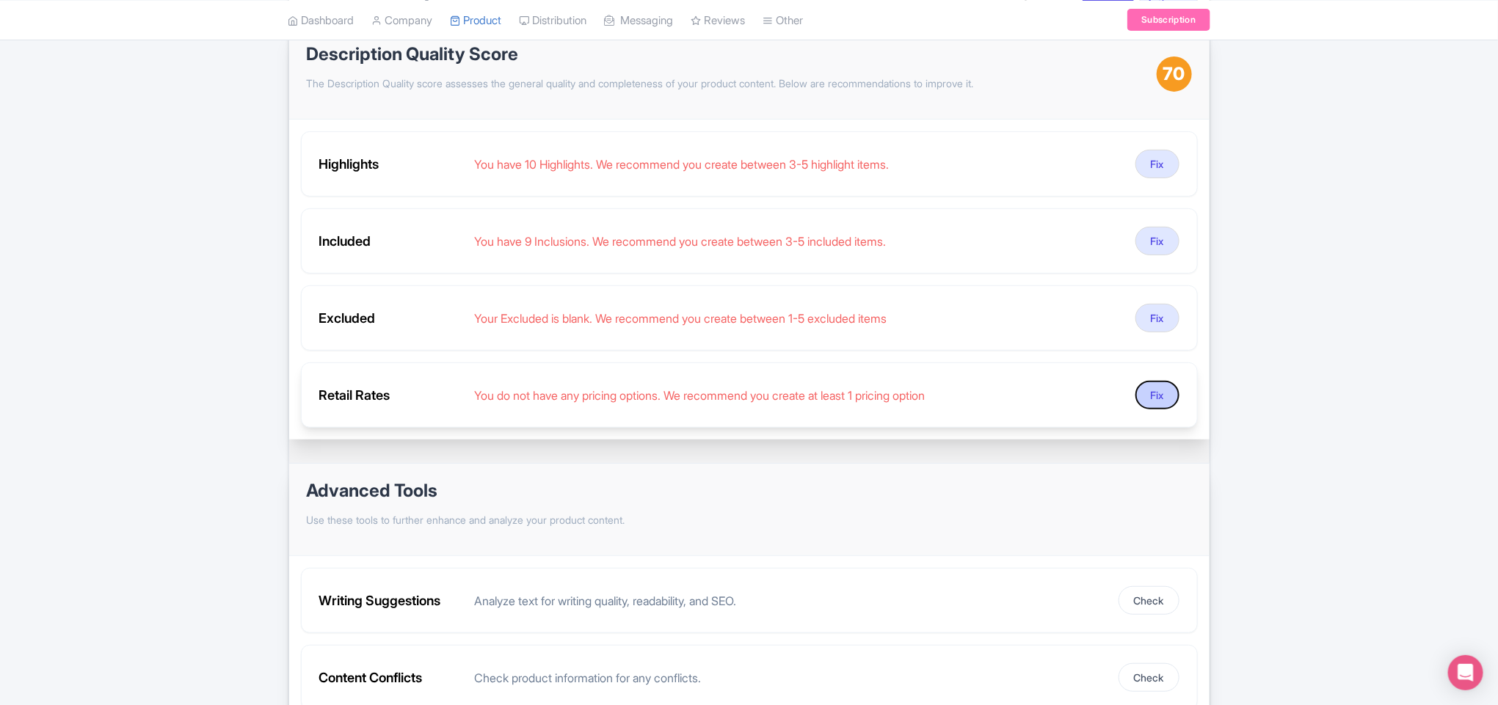
click at [1149, 394] on button "Fix" at bounding box center [1157, 395] width 44 height 29
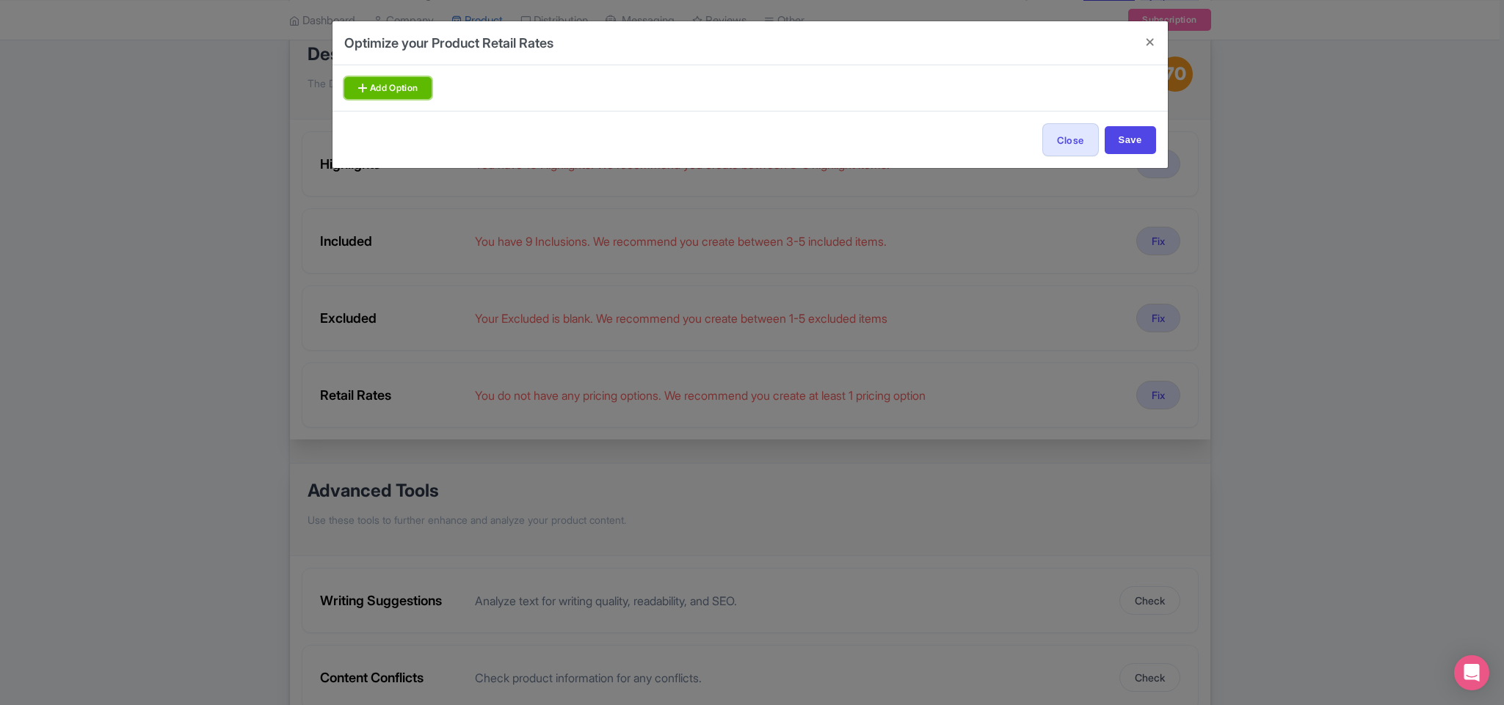
click at [419, 86] on link "Add Option" at bounding box center [388, 88] width 88 height 22
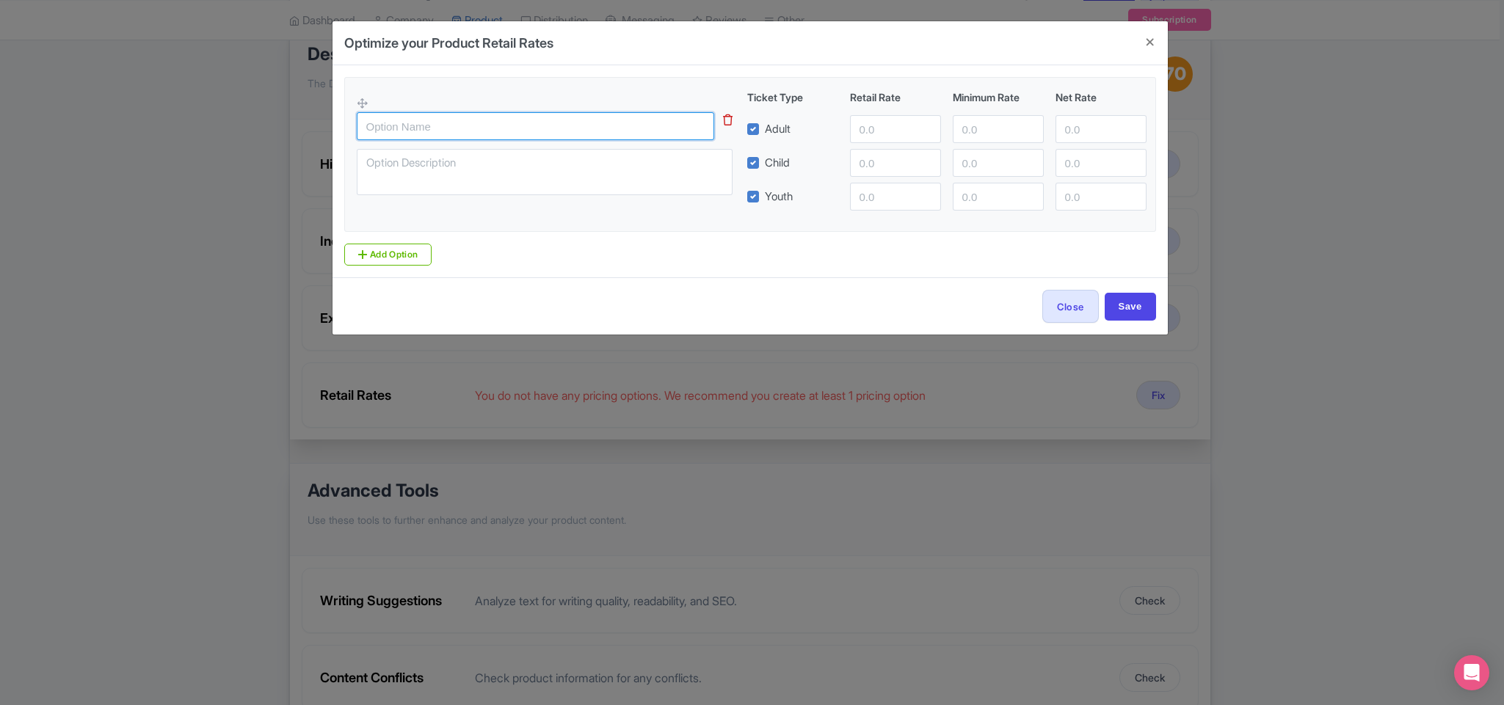
click at [436, 122] on input "text" at bounding box center [535, 126] width 357 height 28
paste input "[PERSON_NAME]"
type input "[PERSON_NAME]"
click at [450, 170] on textarea at bounding box center [545, 172] width 376 height 46
paste textarea "This is very good service for customer , timely services and pickup call"
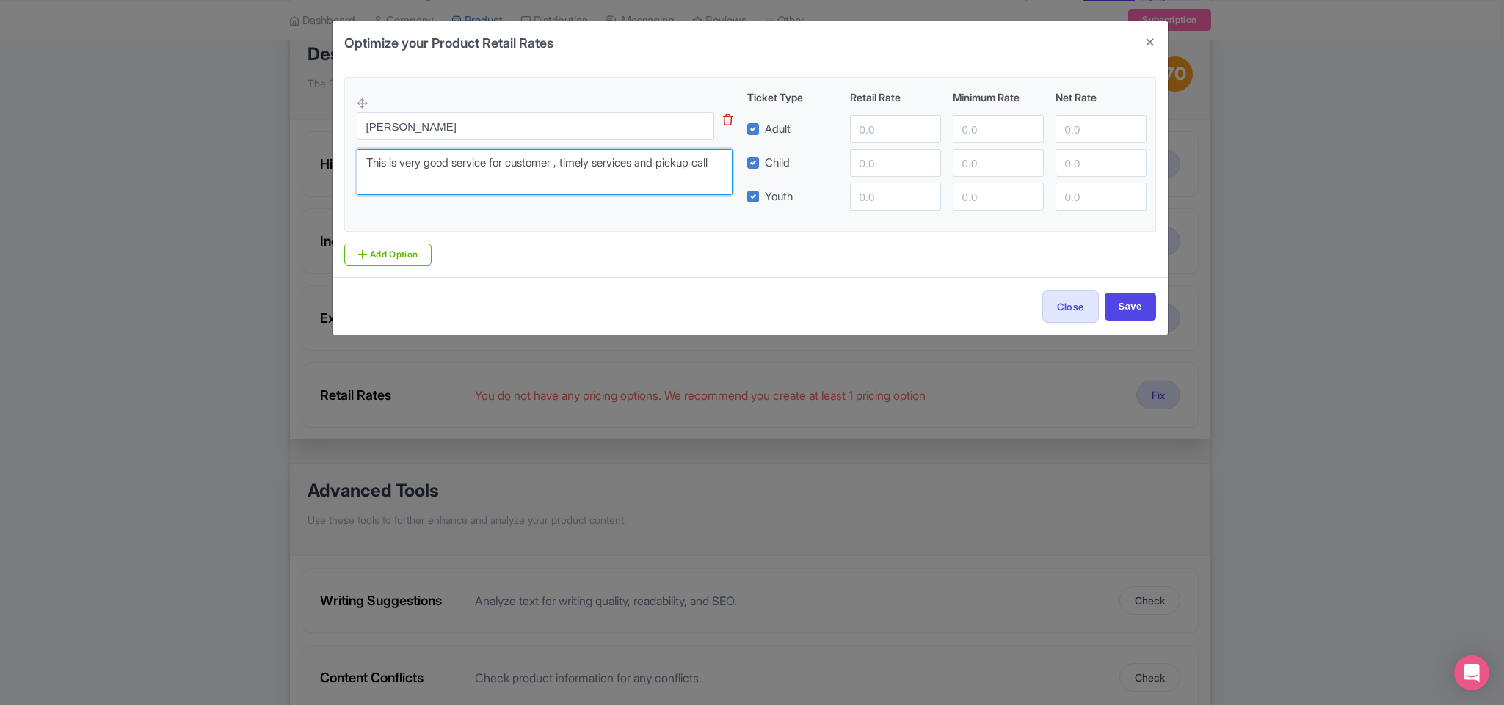
type textarea "This is very good service for customer , timely services and pickup call"
click at [886, 133] on input "number" at bounding box center [895, 129] width 91 height 28
click at [923, 126] on input "1" at bounding box center [895, 129] width 91 height 28
click at [923, 126] on input "2" at bounding box center [895, 129] width 91 height 28
click at [923, 126] on input "3" at bounding box center [895, 129] width 91 height 28
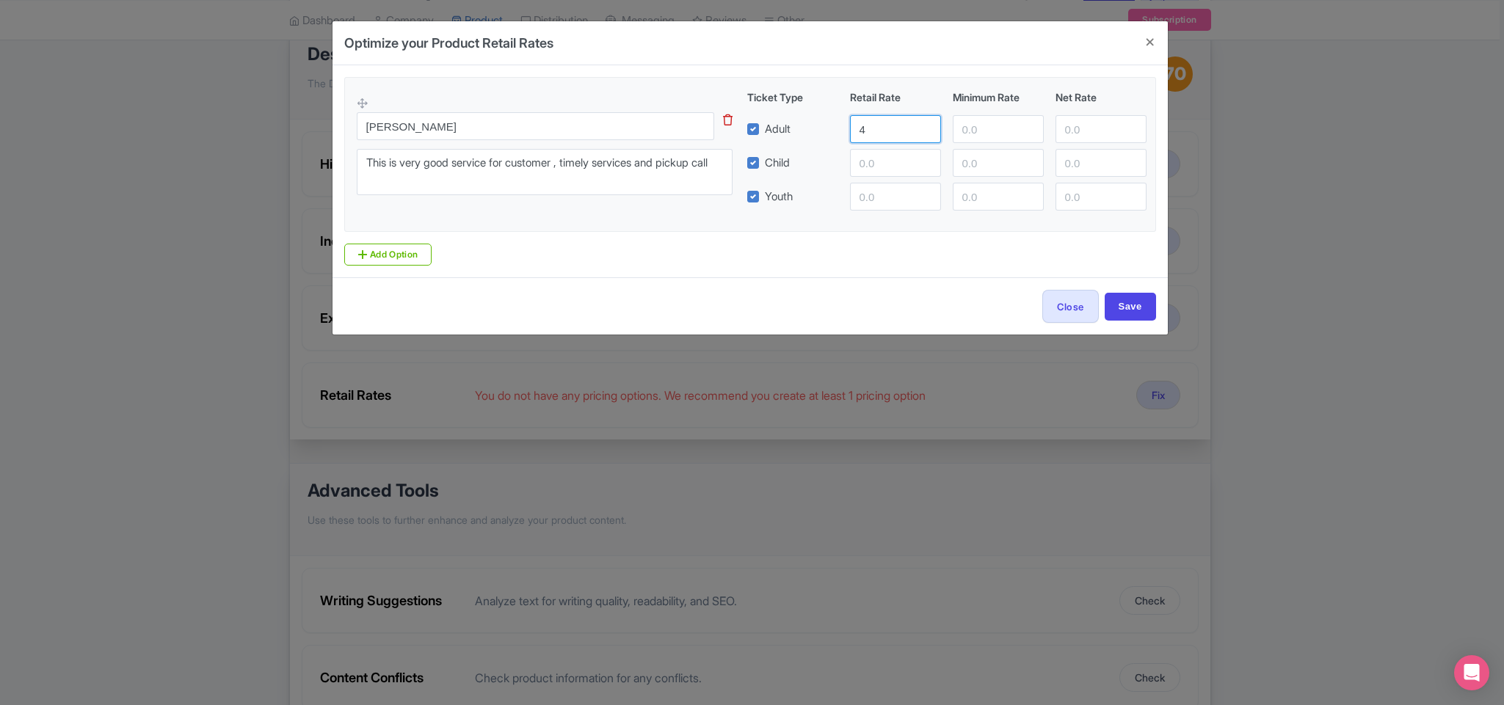
click at [923, 126] on input "4" at bounding box center [895, 129] width 91 height 28
click at [923, 126] on input "5" at bounding box center [895, 129] width 91 height 28
click at [923, 126] on input "6" at bounding box center [895, 129] width 91 height 28
click at [923, 126] on input "7" at bounding box center [895, 129] width 91 height 28
type input "8"
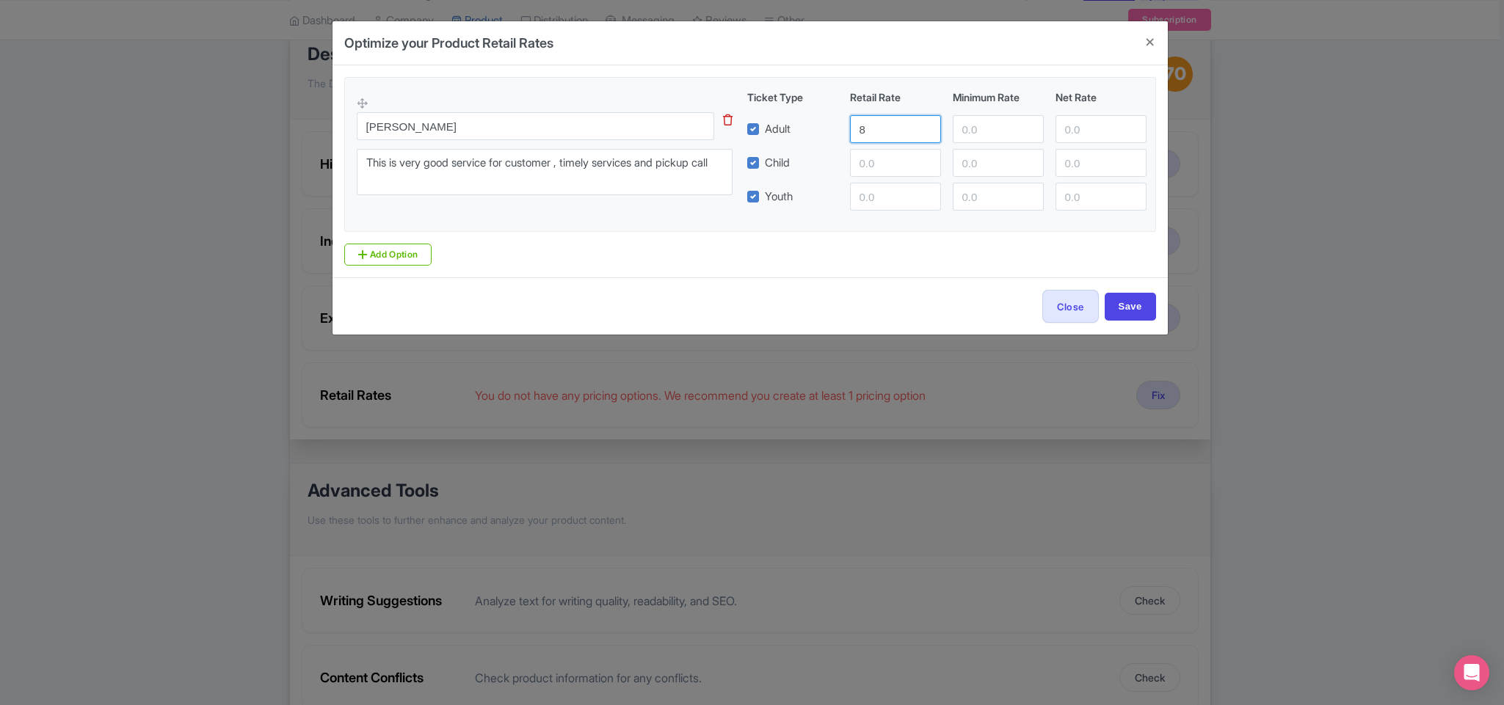
click at [923, 126] on input "8" at bounding box center [895, 129] width 91 height 28
click at [991, 126] on input "number" at bounding box center [997, 129] width 91 height 28
click at [1026, 125] on input "1" at bounding box center [997, 129] width 91 height 28
click at [1026, 125] on input "2" at bounding box center [997, 129] width 91 height 28
click at [1026, 125] on input "3" at bounding box center [997, 129] width 91 height 28
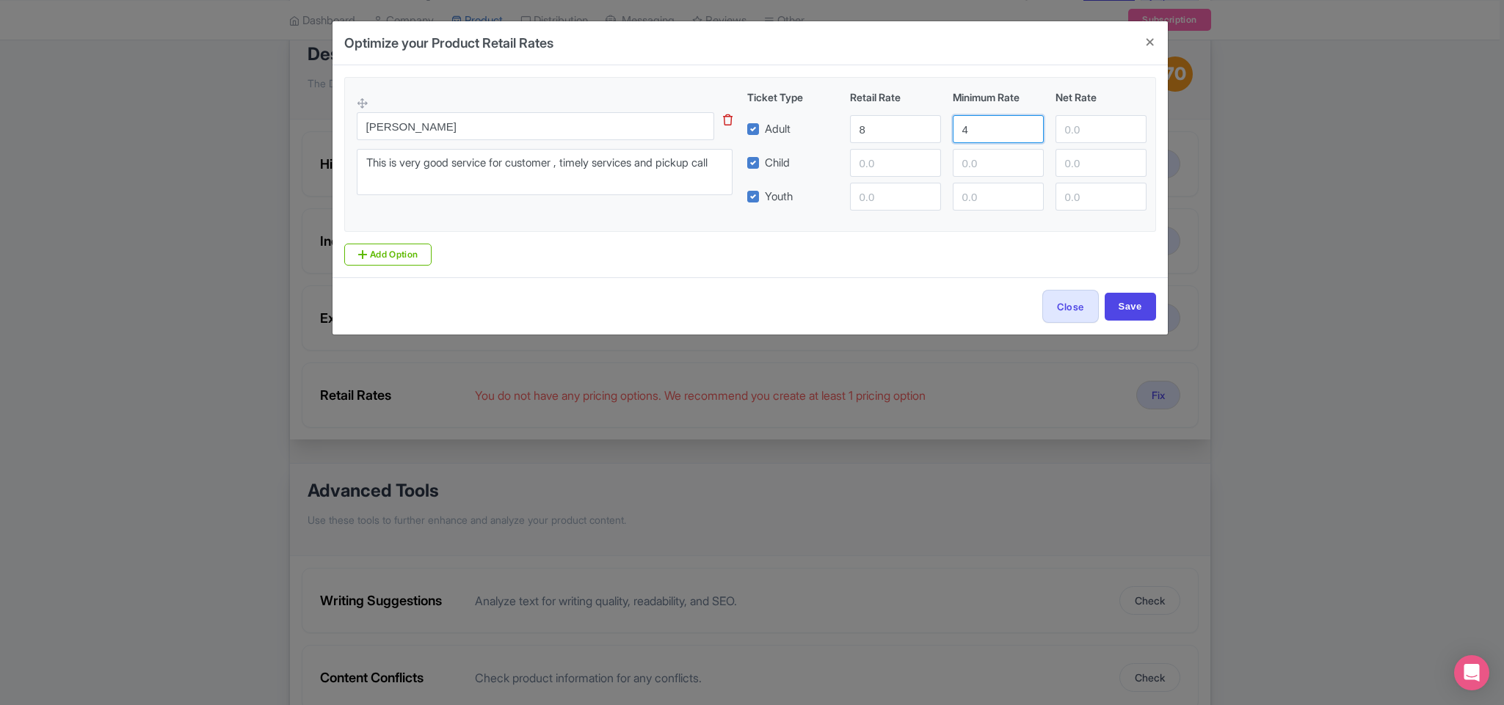
click at [1026, 125] on input "4" at bounding box center [997, 129] width 91 height 28
click at [1028, 132] on input "-22" at bounding box center [997, 129] width 91 height 28
click at [1024, 128] on input "-21" at bounding box center [997, 129] width 91 height 28
click at [1024, 128] on input "-20" at bounding box center [997, 129] width 91 height 28
click at [1024, 128] on input "-19" at bounding box center [997, 129] width 91 height 28
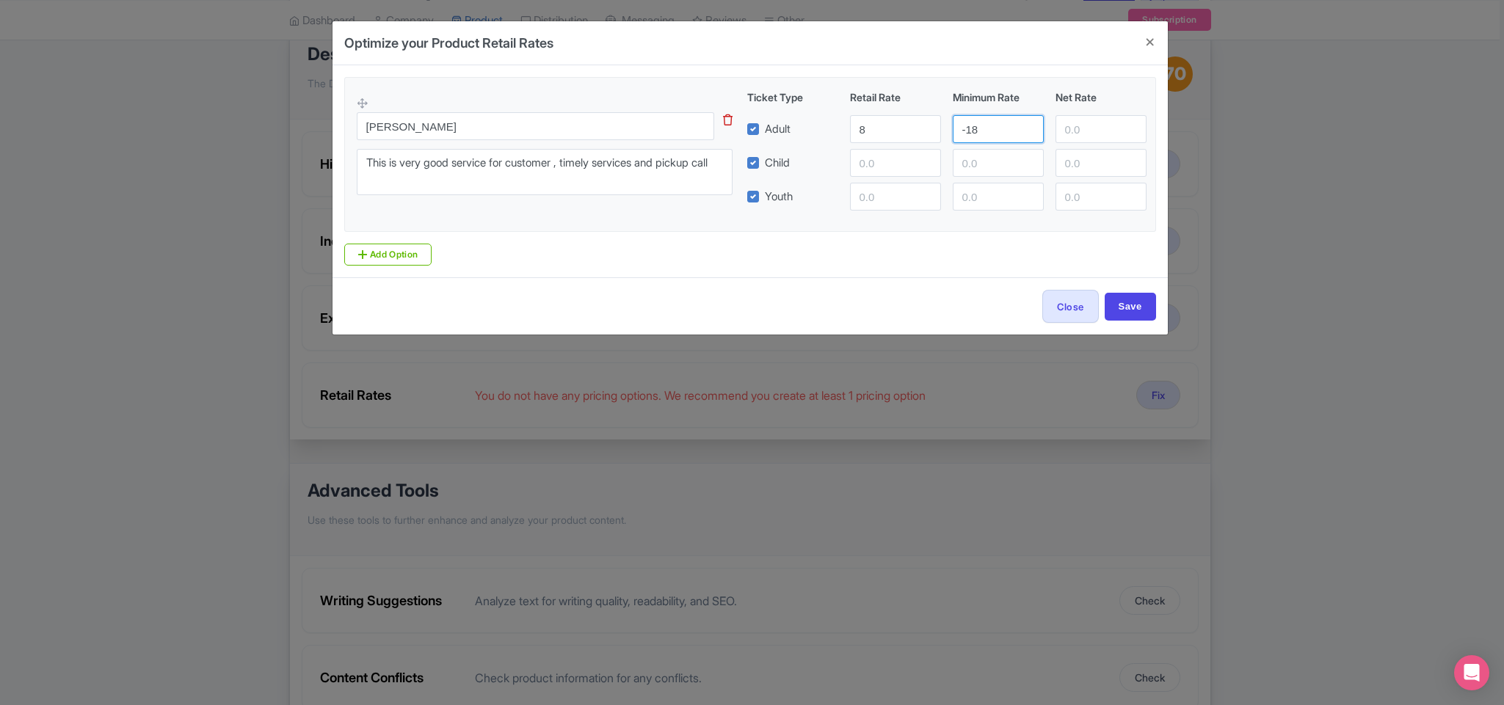
click at [1024, 128] on input "-18" at bounding box center [997, 129] width 91 height 28
click at [1024, 128] on input "-17" at bounding box center [997, 129] width 91 height 28
click at [1024, 128] on input "-16" at bounding box center [997, 129] width 91 height 28
click at [1024, 134] on input "-59" at bounding box center [997, 129] width 91 height 28
click at [1024, 134] on input "-60" at bounding box center [997, 129] width 91 height 28
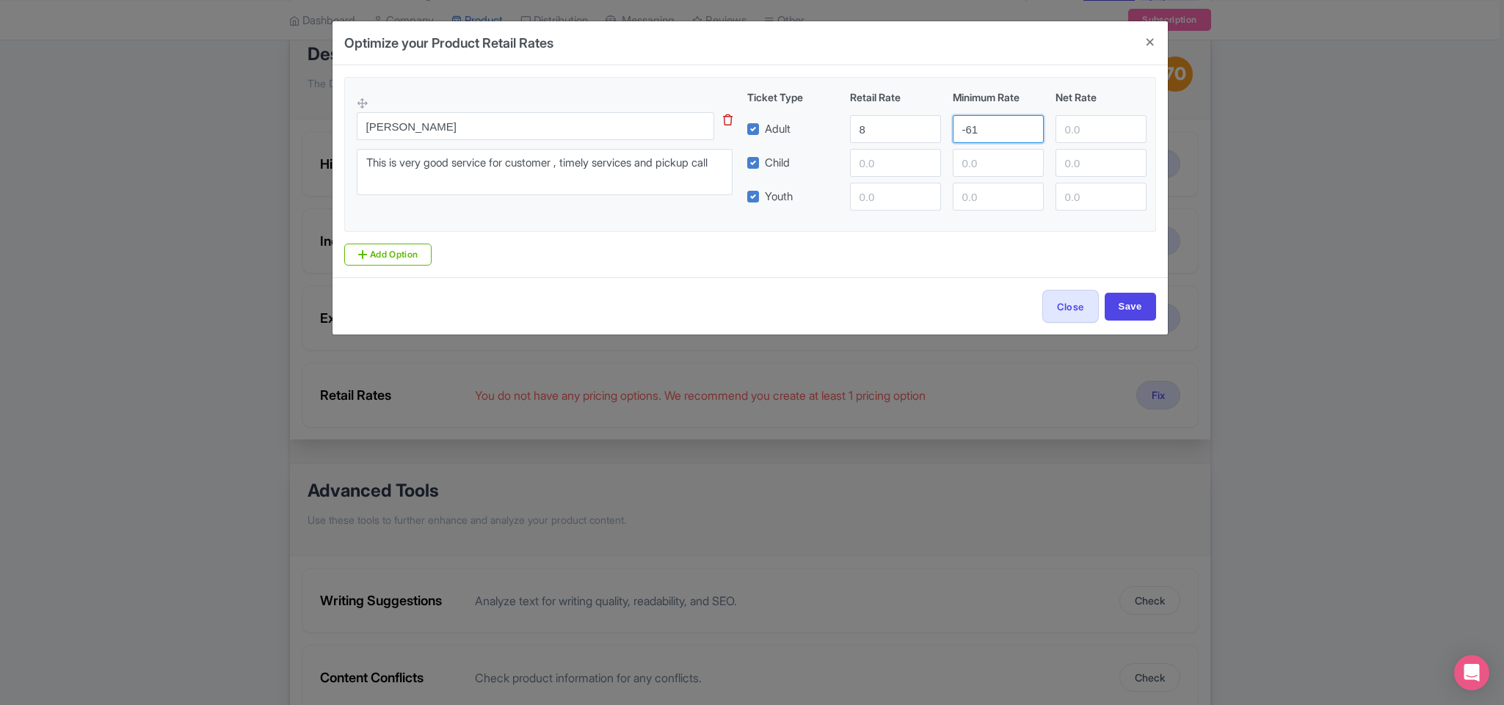
click at [1024, 134] on input "-61" at bounding box center [997, 129] width 91 height 28
click at [1024, 134] on input "-68" at bounding box center [997, 129] width 91 height 28
drag, startPoint x: 952, startPoint y: 126, endPoint x: 960, endPoint y: 130, distance: 8.9
click at [960, 130] on input "-68" at bounding box center [997, 129] width 91 height 28
click at [962, 131] on input "-68" at bounding box center [997, 129] width 91 height 28
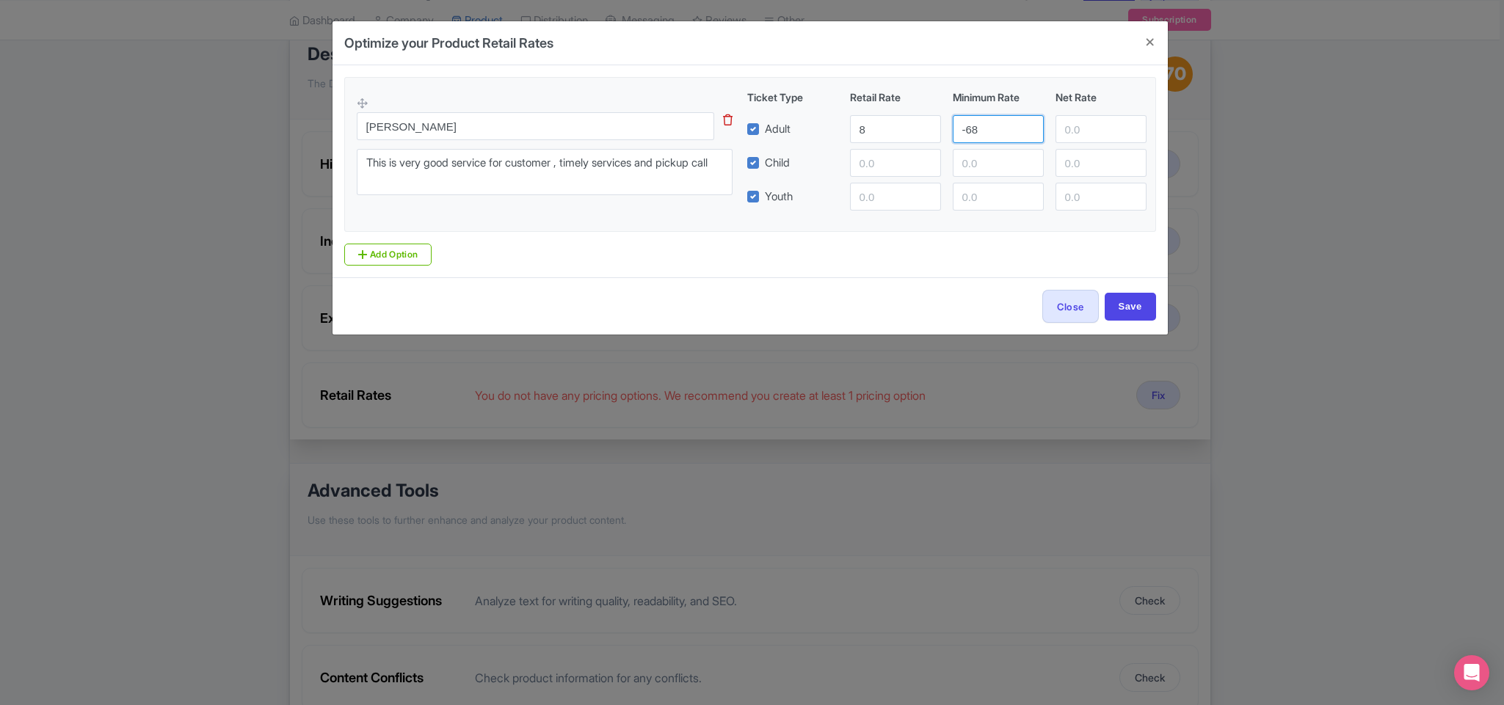
click at [963, 131] on input "-68" at bounding box center [997, 129] width 91 height 28
type input "0"
click at [900, 126] on input "8" at bounding box center [895, 129] width 91 height 28
type input "10"
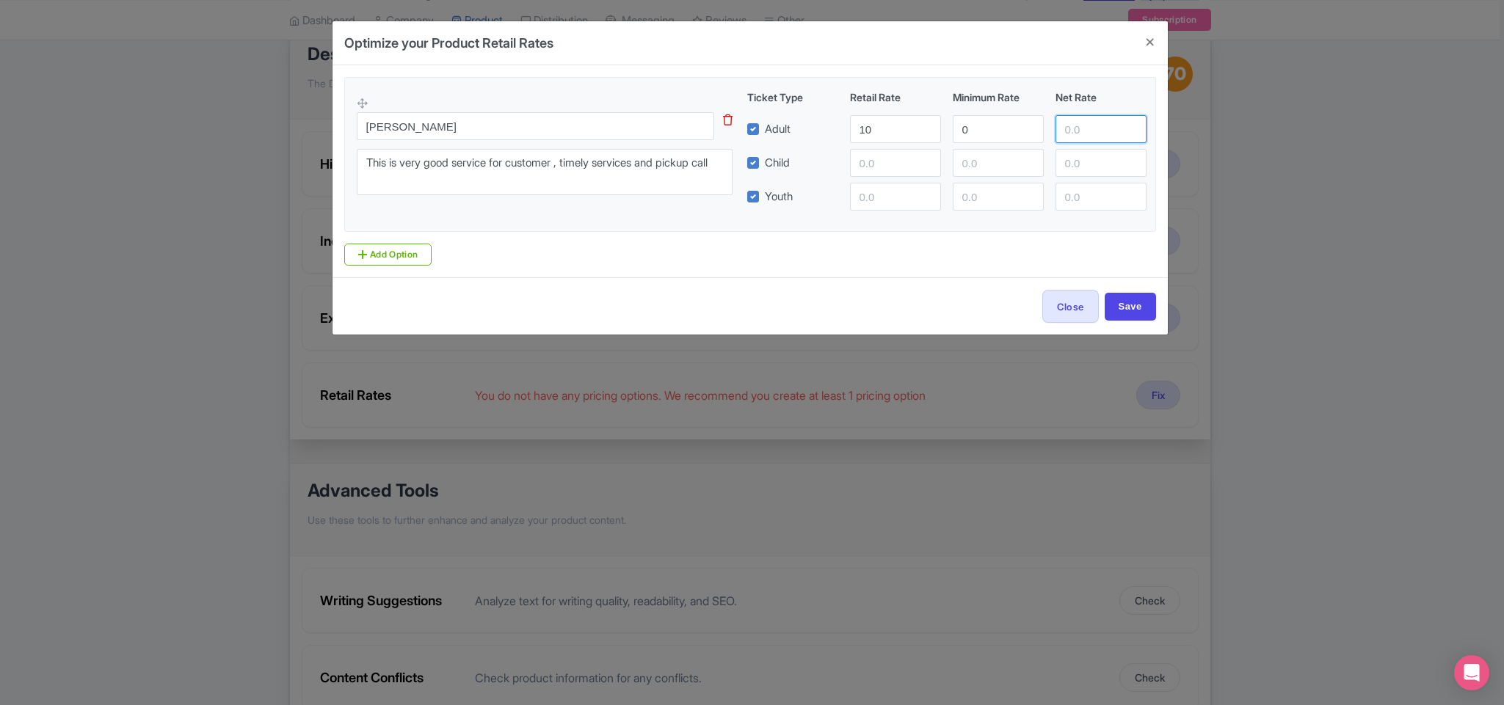
click at [1081, 132] on input "number" at bounding box center [1100, 129] width 91 height 28
type input "5"
click at [900, 167] on input "number" at bounding box center [895, 163] width 91 height 28
type input "10"
click at [1008, 170] on input "number" at bounding box center [997, 163] width 91 height 28
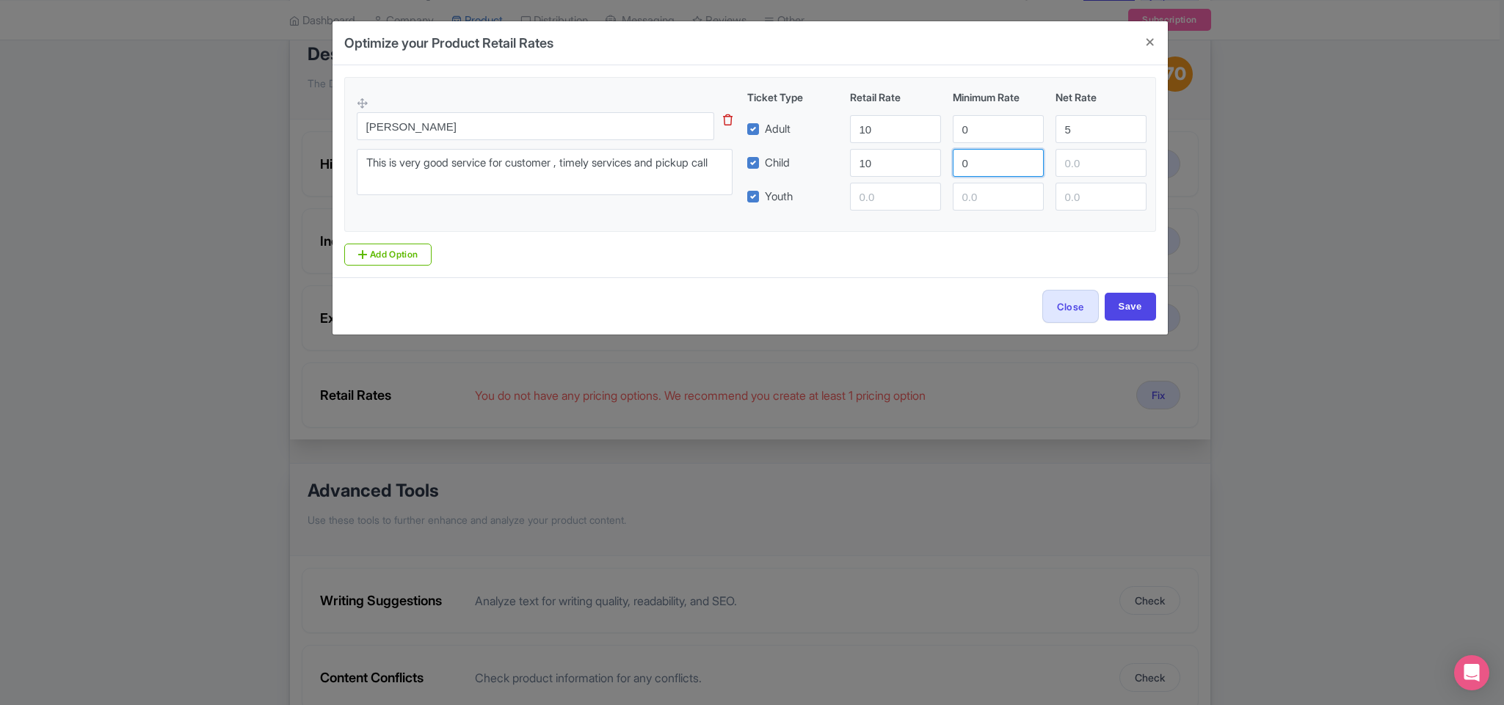
type input "0"
click at [1073, 170] on input "number" at bounding box center [1100, 163] width 91 height 28
type input "5"
click at [892, 196] on input "number" at bounding box center [895, 197] width 91 height 28
type input "10"
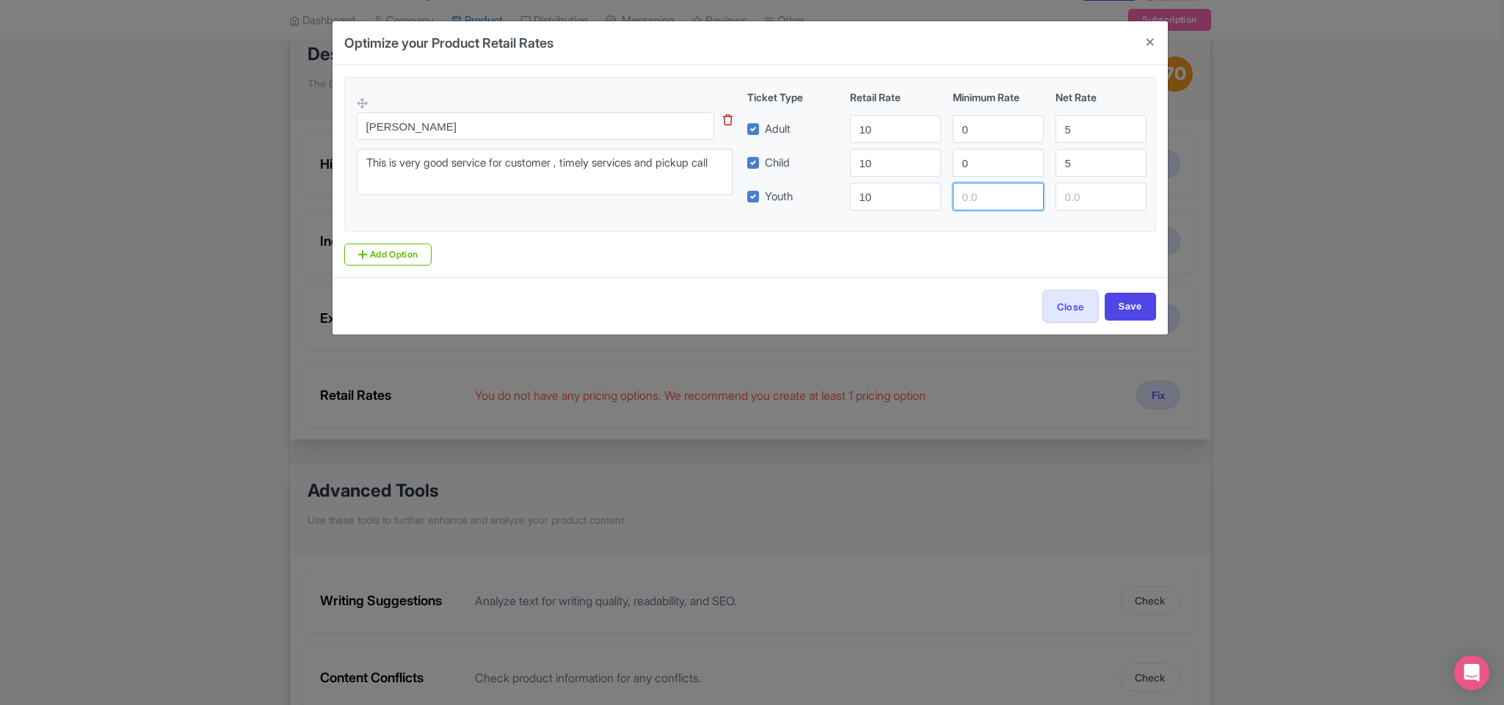
click at [978, 199] on input "number" at bounding box center [997, 197] width 91 height 28
type input "0"
click at [1063, 200] on input "number" at bounding box center [1100, 197] width 91 height 28
type input "5"
click at [1140, 300] on input "Save" at bounding box center [1129, 307] width 51 height 28
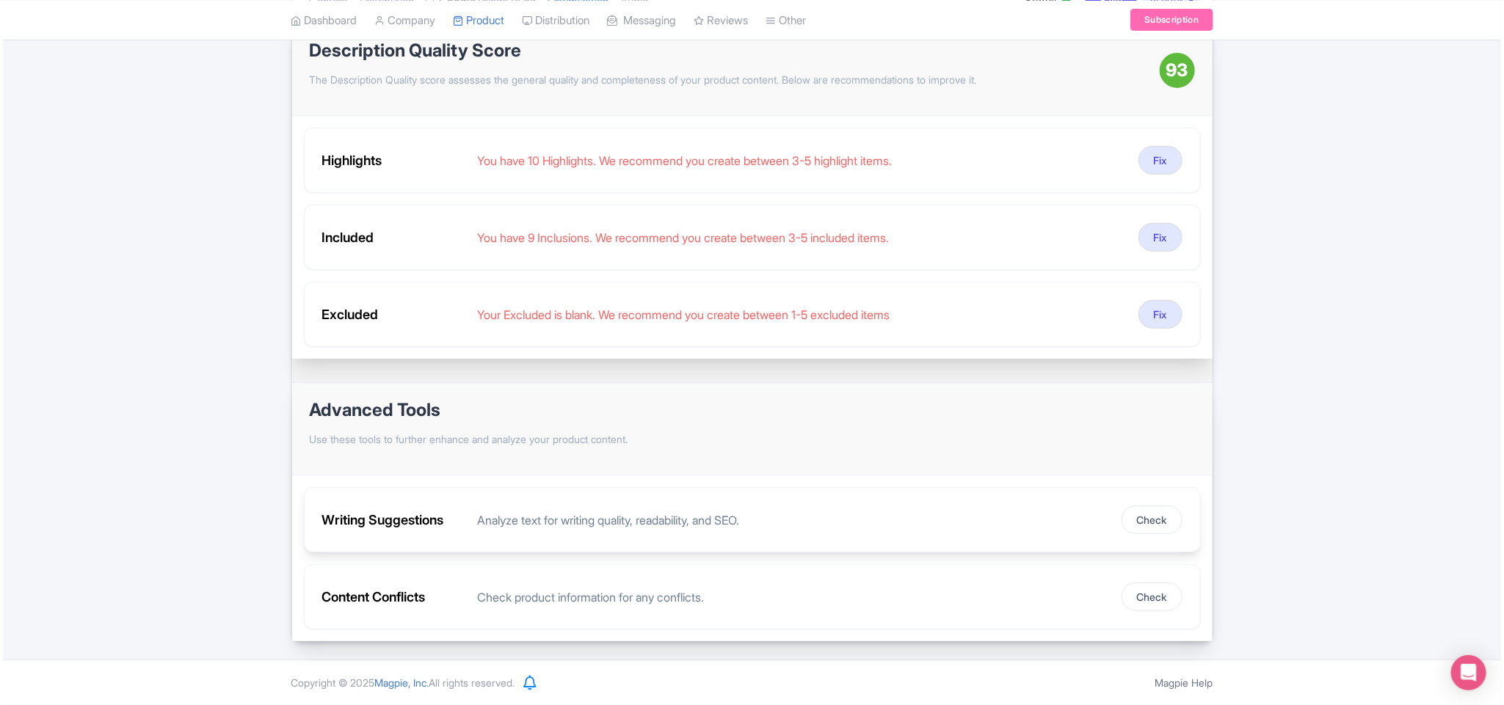
scroll to position [234, 0]
click at [1127, 520] on button "Check" at bounding box center [1148, 520] width 61 height 29
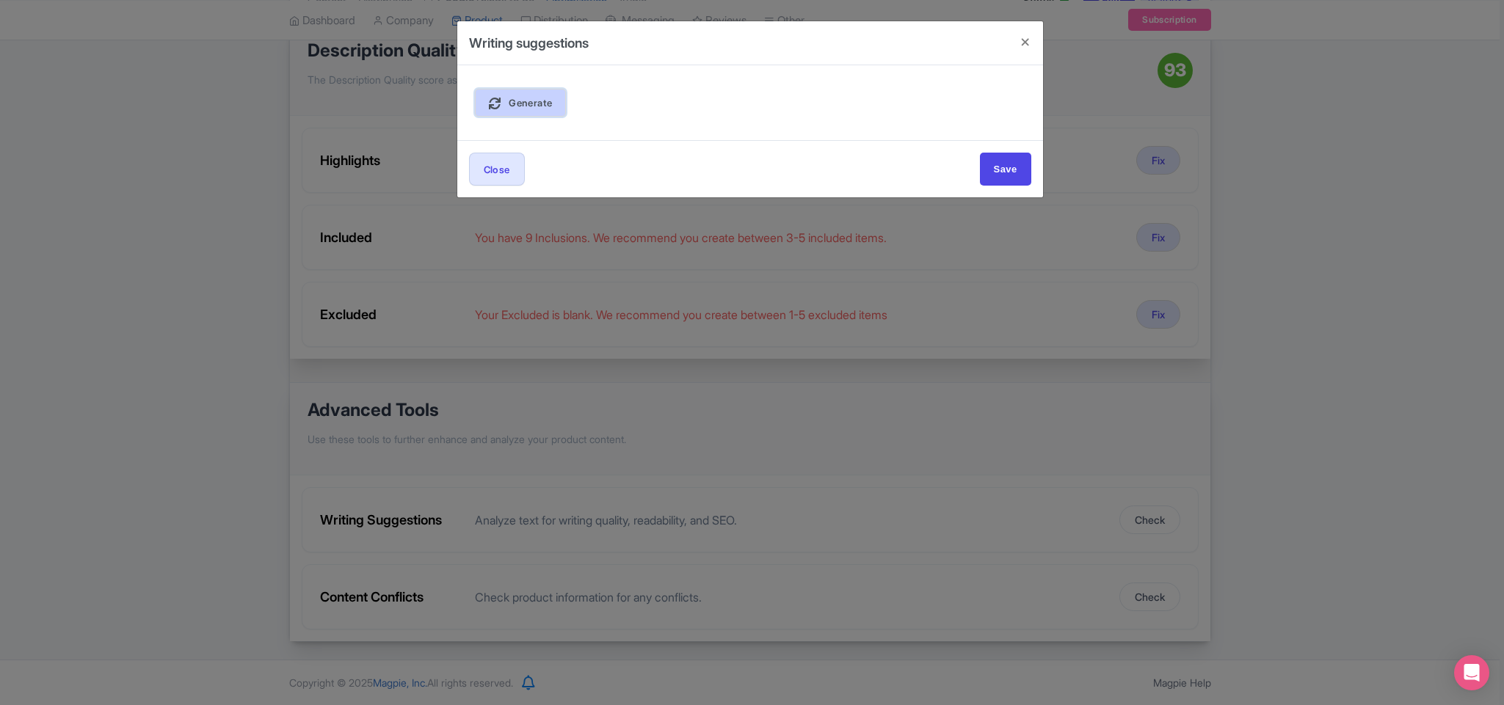
click at [484, 99] on link "Generate" at bounding box center [521, 103] width 92 height 28
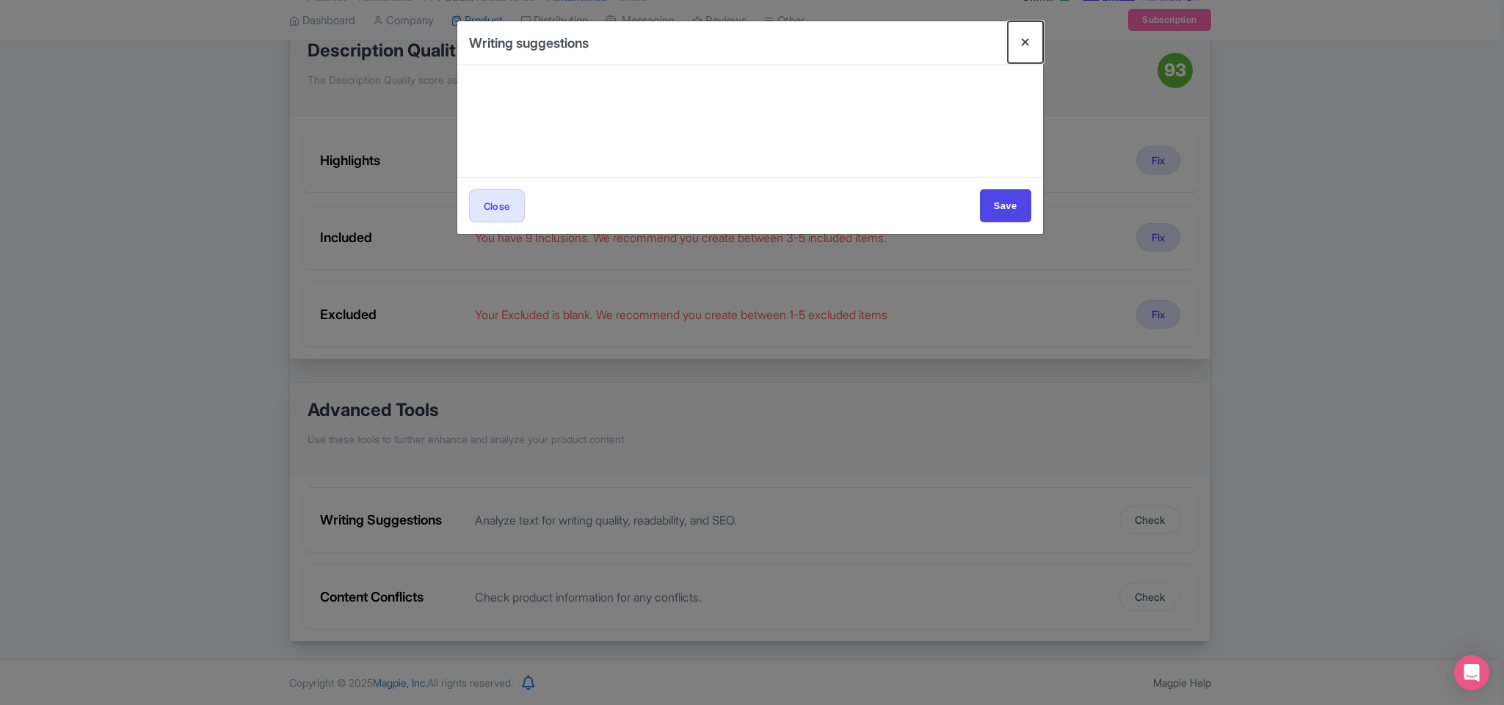
click at [1022, 44] on button "Close" at bounding box center [1025, 42] width 35 height 42
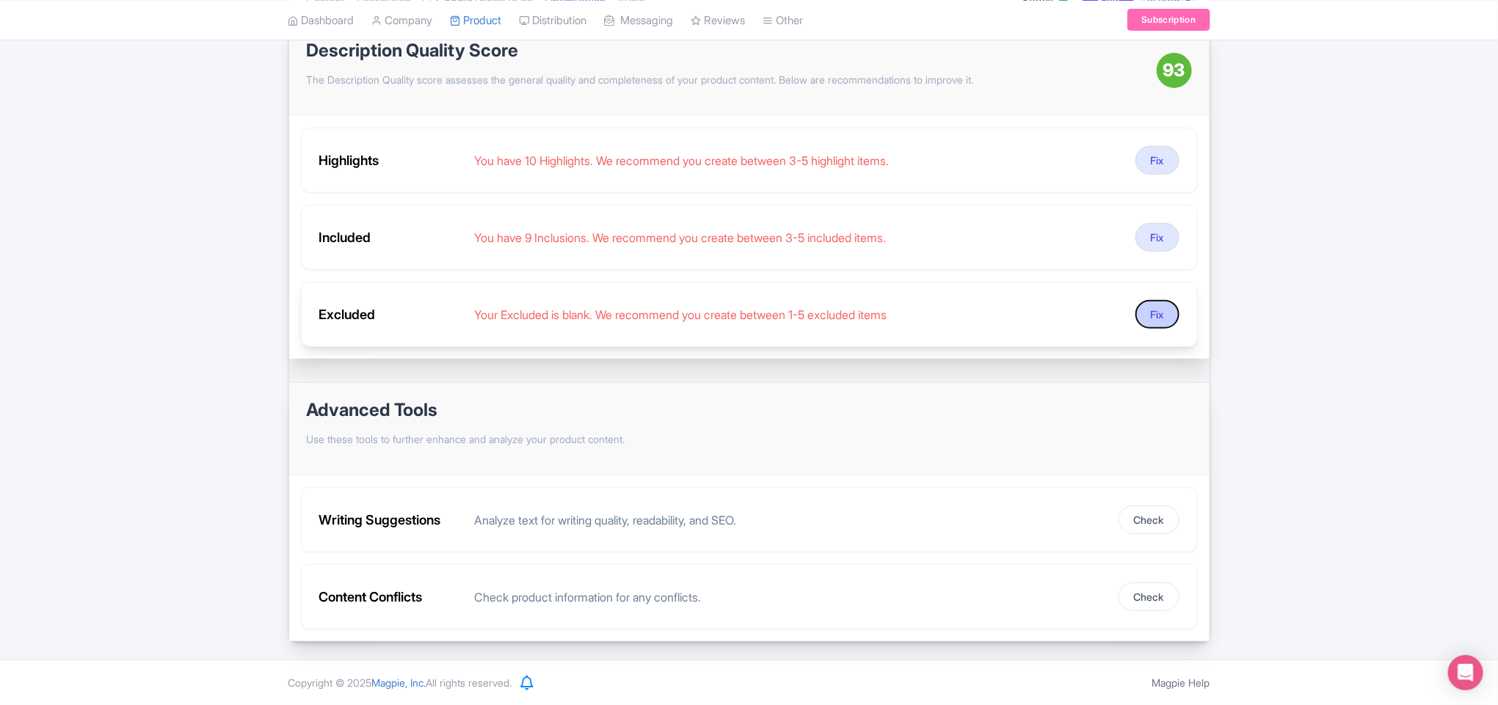
click at [1145, 309] on button "Fix" at bounding box center [1157, 314] width 44 height 29
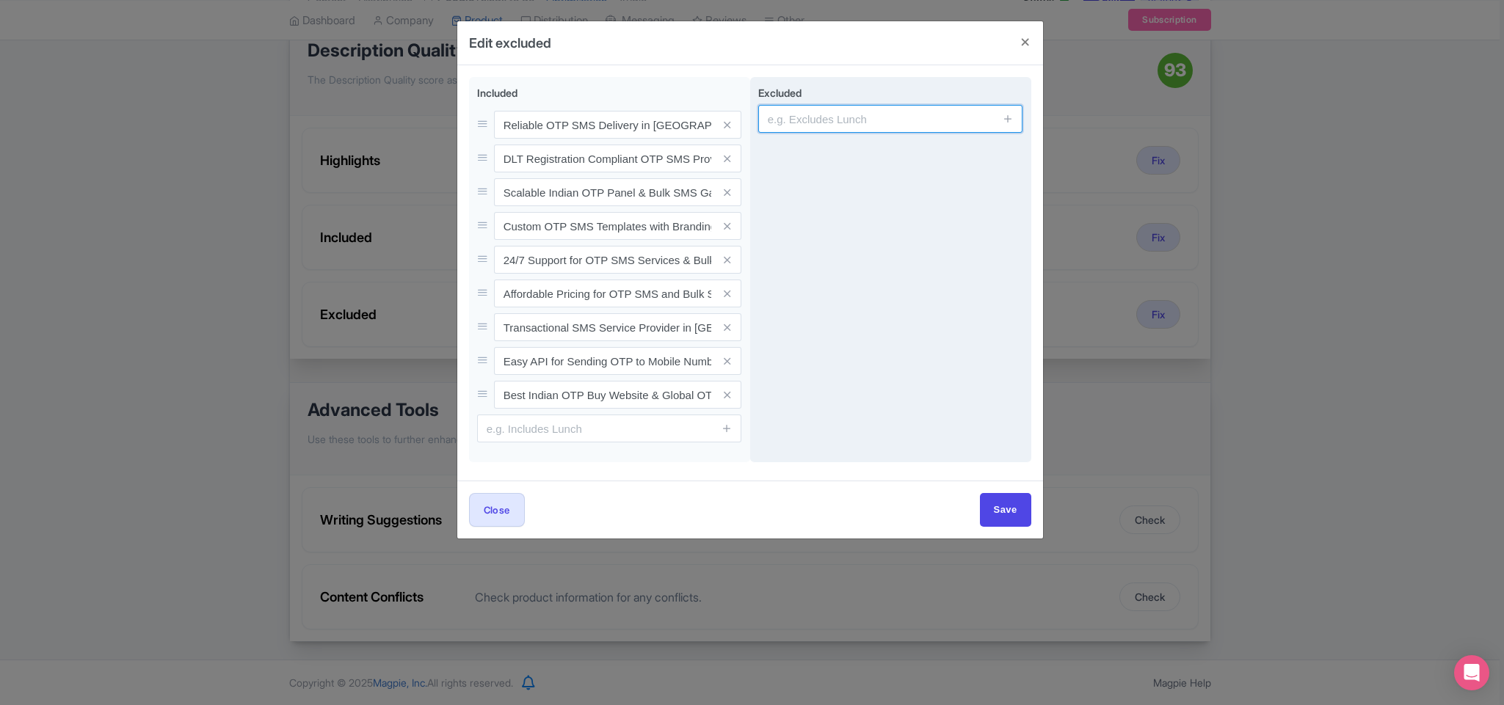
click at [837, 123] on input "text" at bounding box center [890, 119] width 265 height 28
paste input "After getting Entity ID from operator, is the DLT registration completed?"
type input "After getting Entity ID from operator, is the DLT registration completed?"
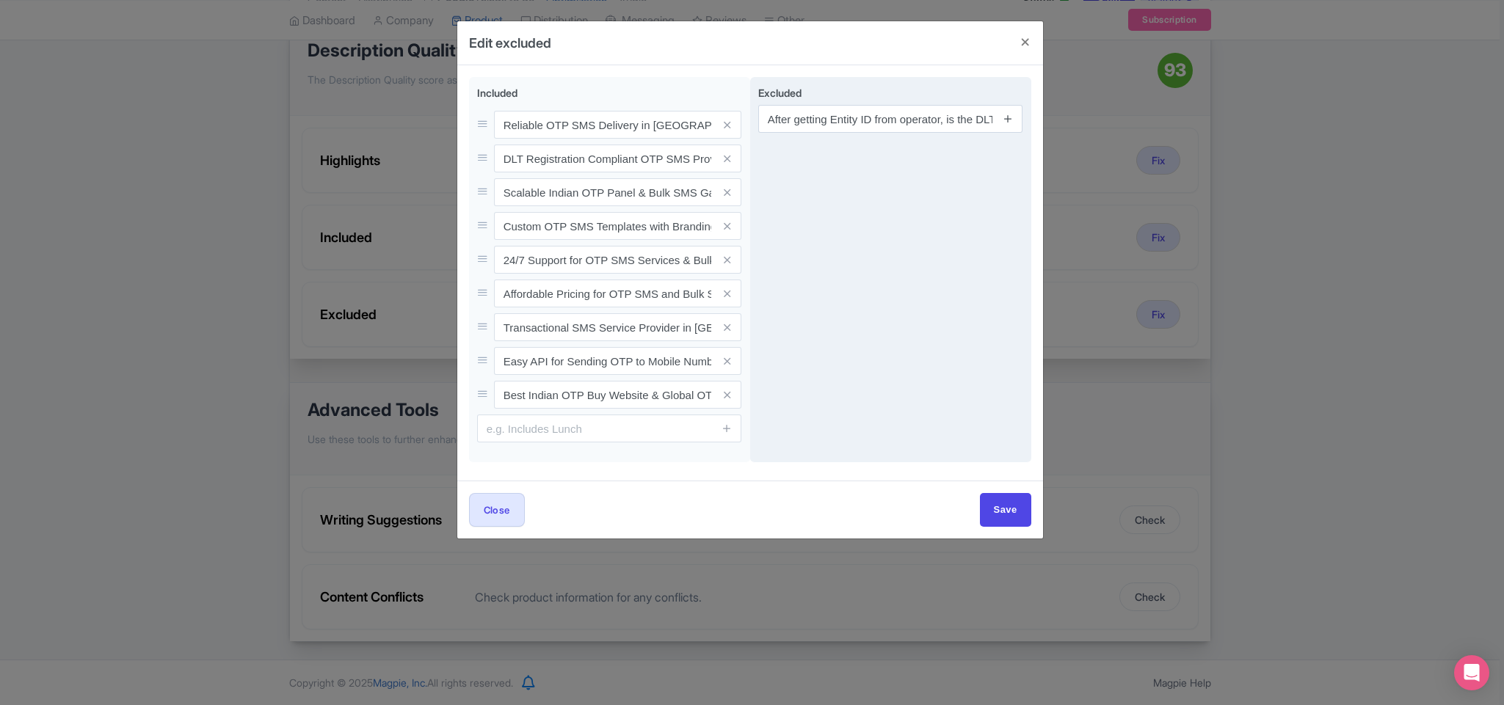
click at [1006, 122] on icon at bounding box center [1007, 118] width 11 height 11
click at [881, 164] on input "text" at bounding box center [890, 159] width 265 height 28
paste input "Can a Principal Entity send commercial communication related to other line of b…"
type input "Can a Principal Entity send commercial communication related to other line of b…"
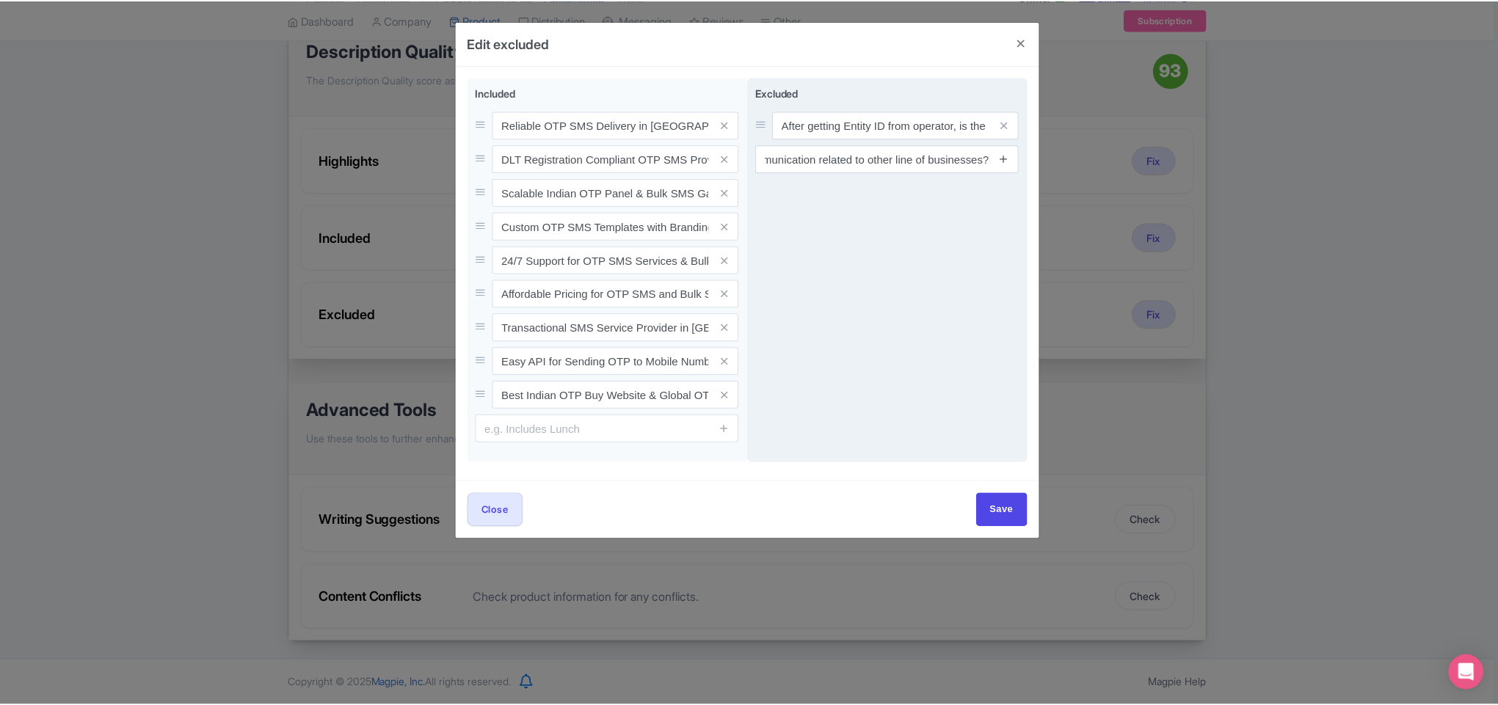
scroll to position [0, 0]
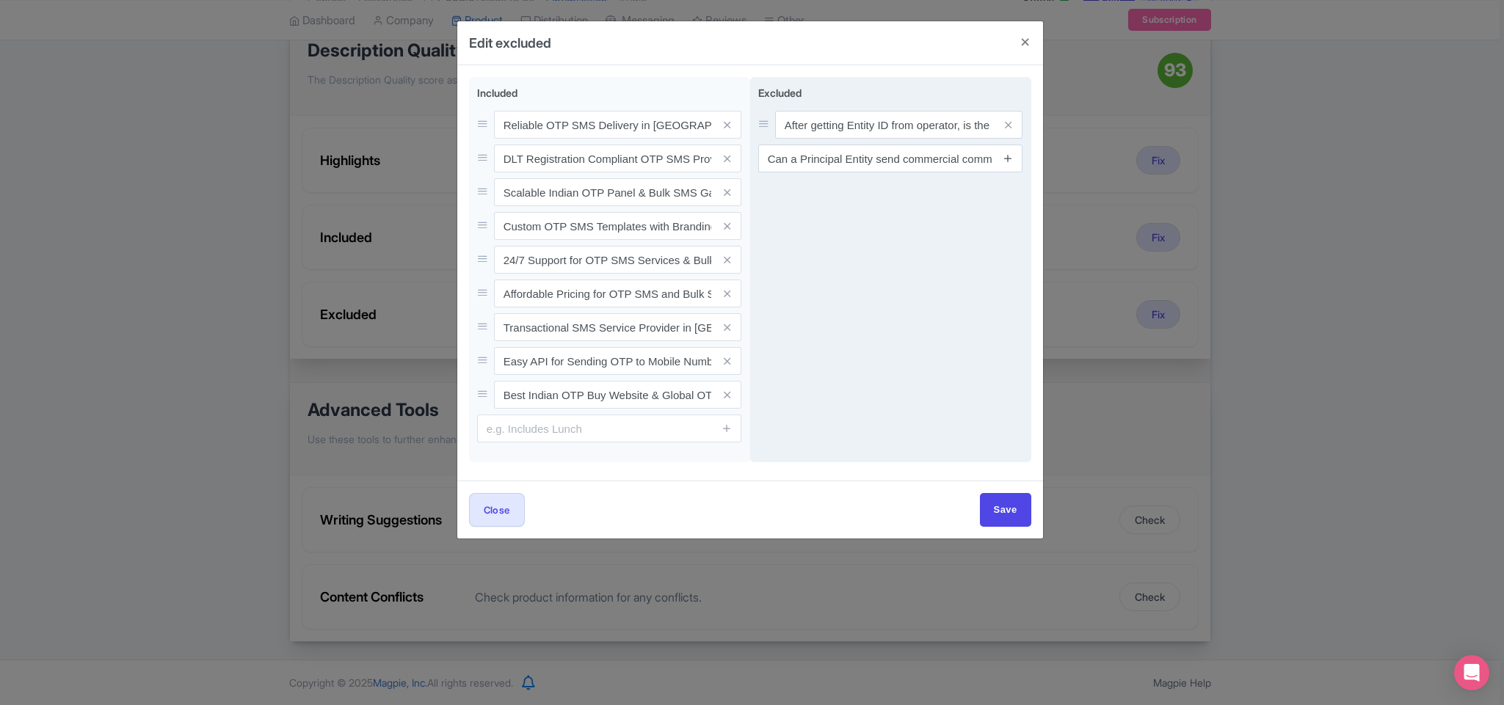
click at [1002, 161] on span at bounding box center [1007, 159] width 29 height 28
click at [1006, 157] on icon at bounding box center [1007, 158] width 11 height 11
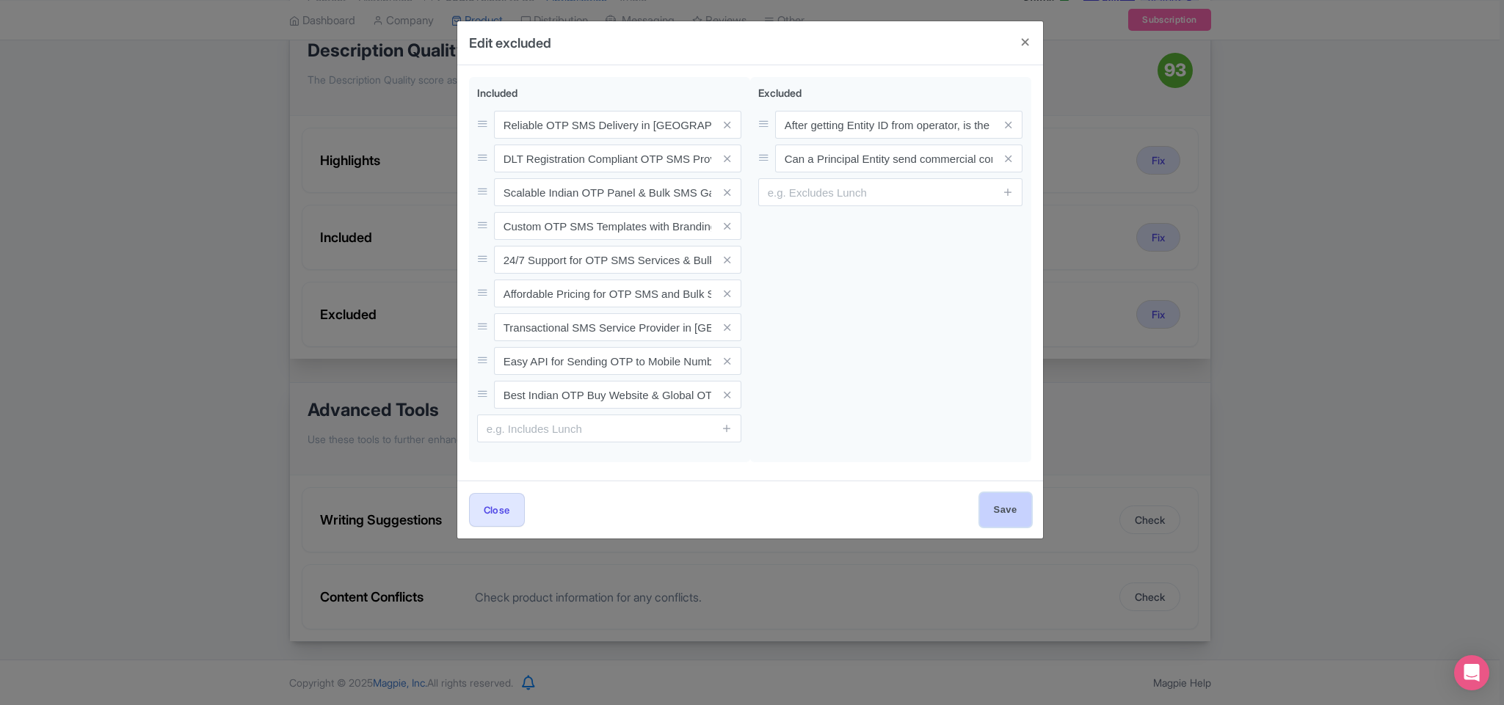
click at [1010, 513] on input "Save" at bounding box center [1005, 509] width 51 height 33
type input "Save"
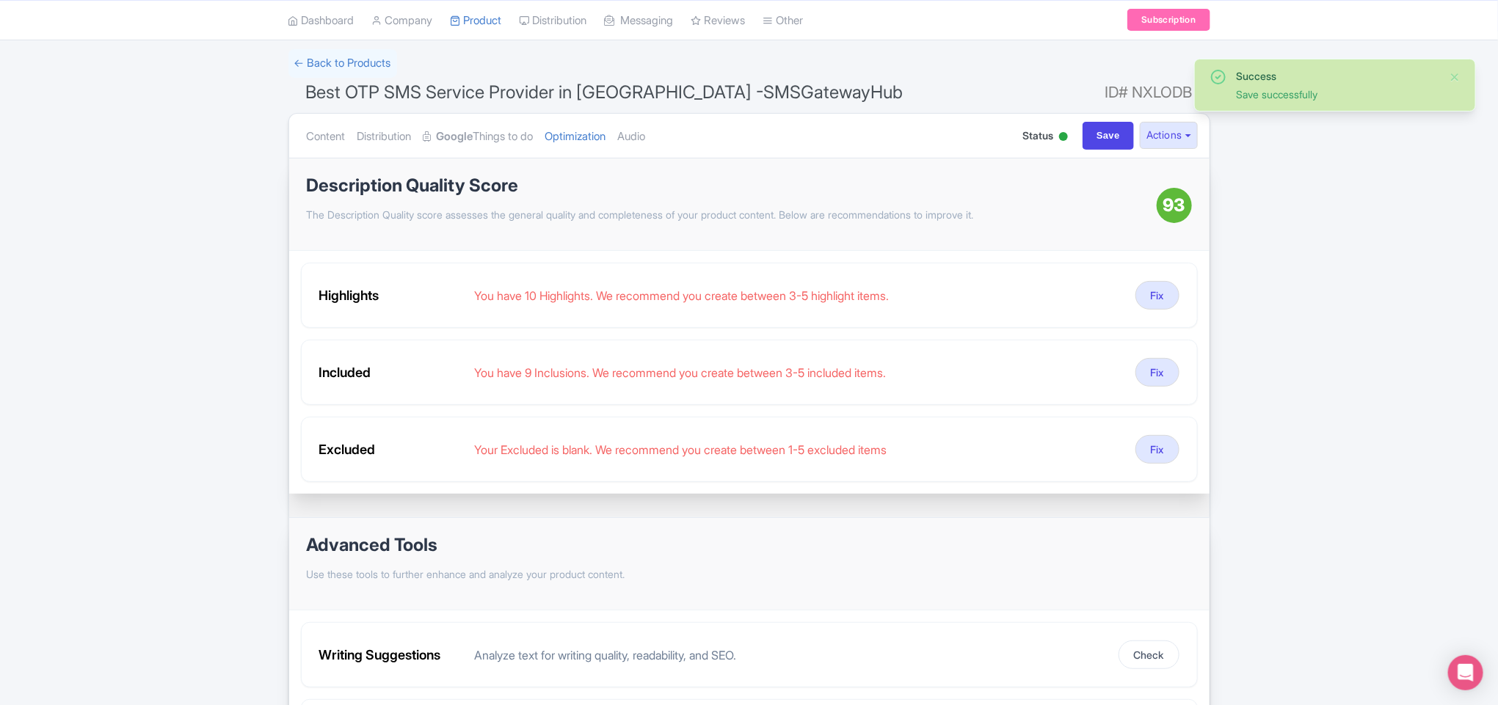
scroll to position [14, 0]
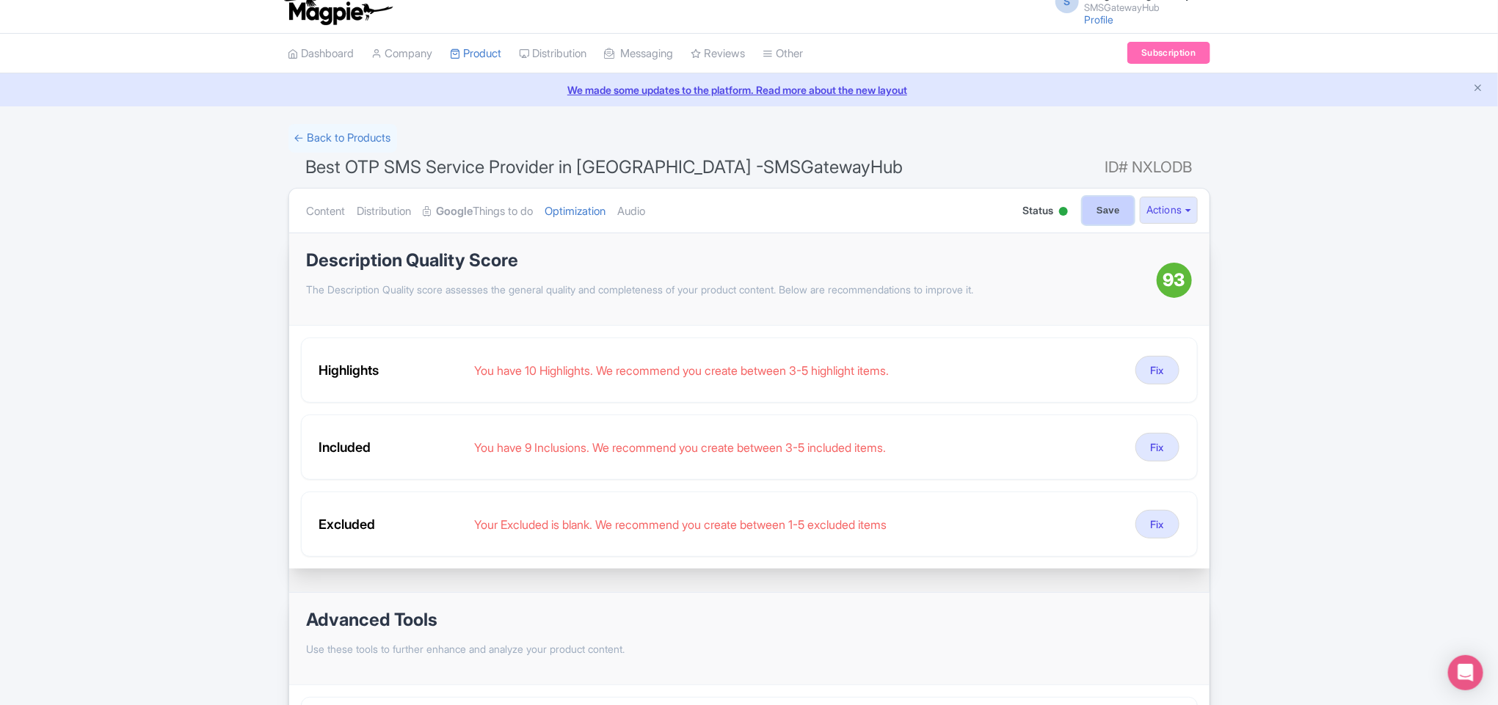
click at [1103, 207] on input "Save" at bounding box center [1107, 211] width 51 height 28
type input "Saving..."
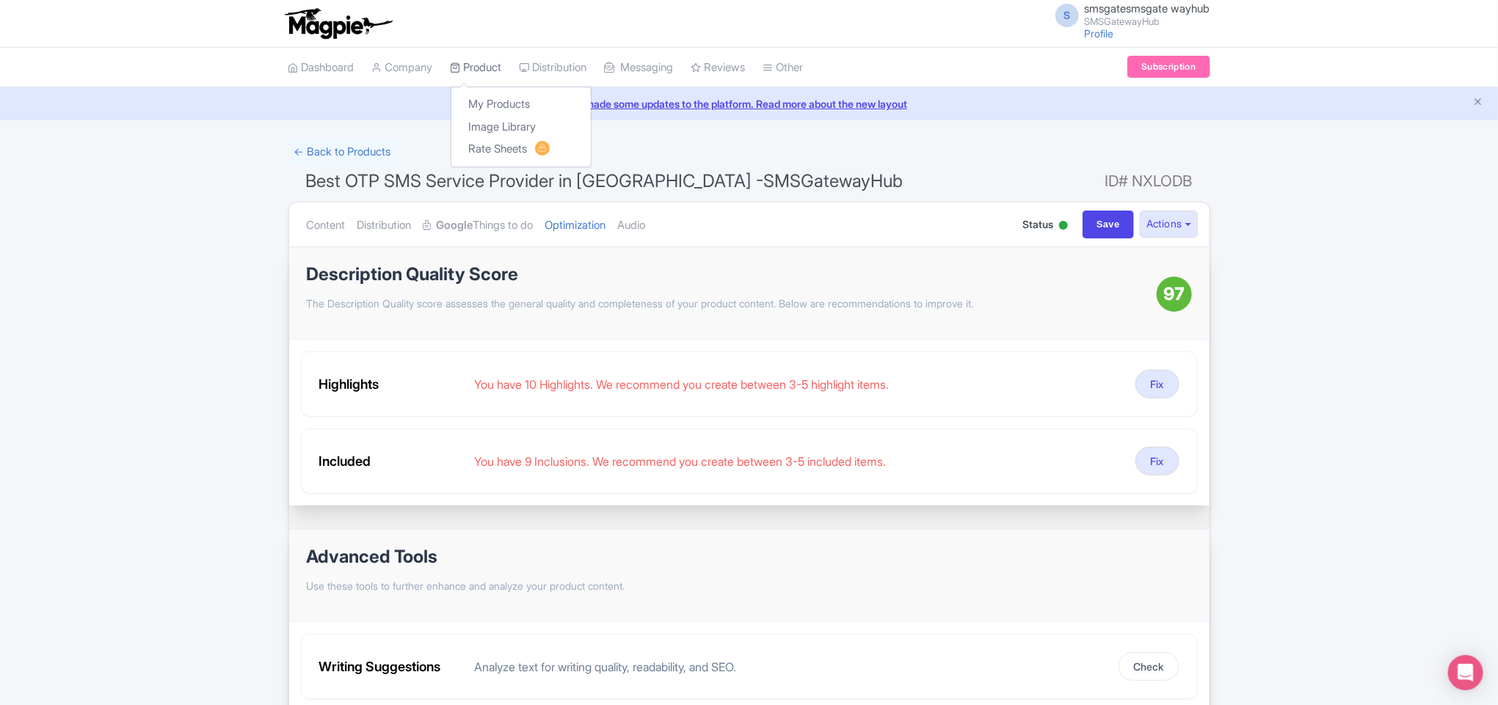
click at [474, 67] on link "Product" at bounding box center [476, 68] width 51 height 40
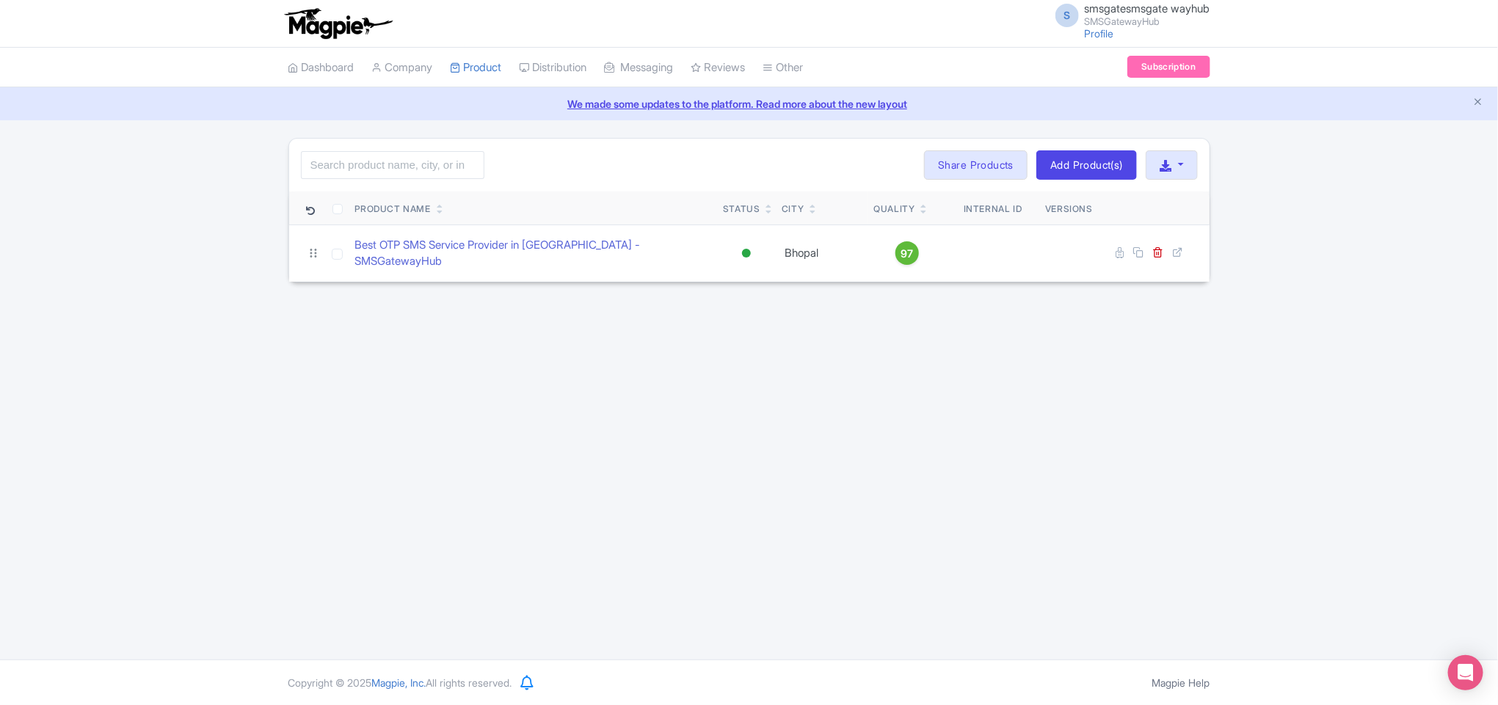
click at [854, 395] on div "S smsgatesmsgate wayhub SMSGatewayHub Profile Users Settings Sign out Dashboard…" at bounding box center [749, 330] width 1498 height 660
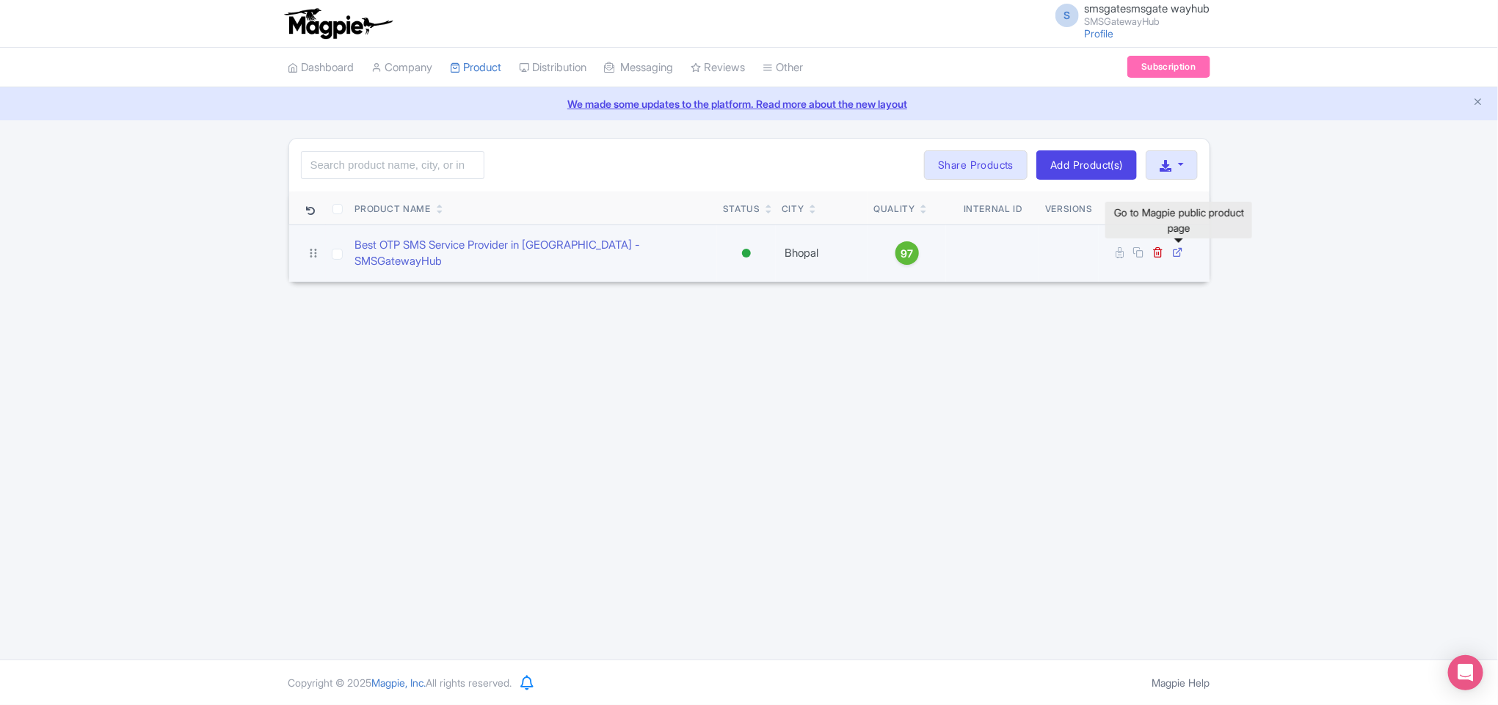
click at [1173, 252] on icon at bounding box center [1178, 252] width 11 height 11
click at [557, 253] on link "Best OTP SMS Service Provider in [GEOGRAPHIC_DATA] -SMSGatewayHub" at bounding box center [533, 253] width 357 height 33
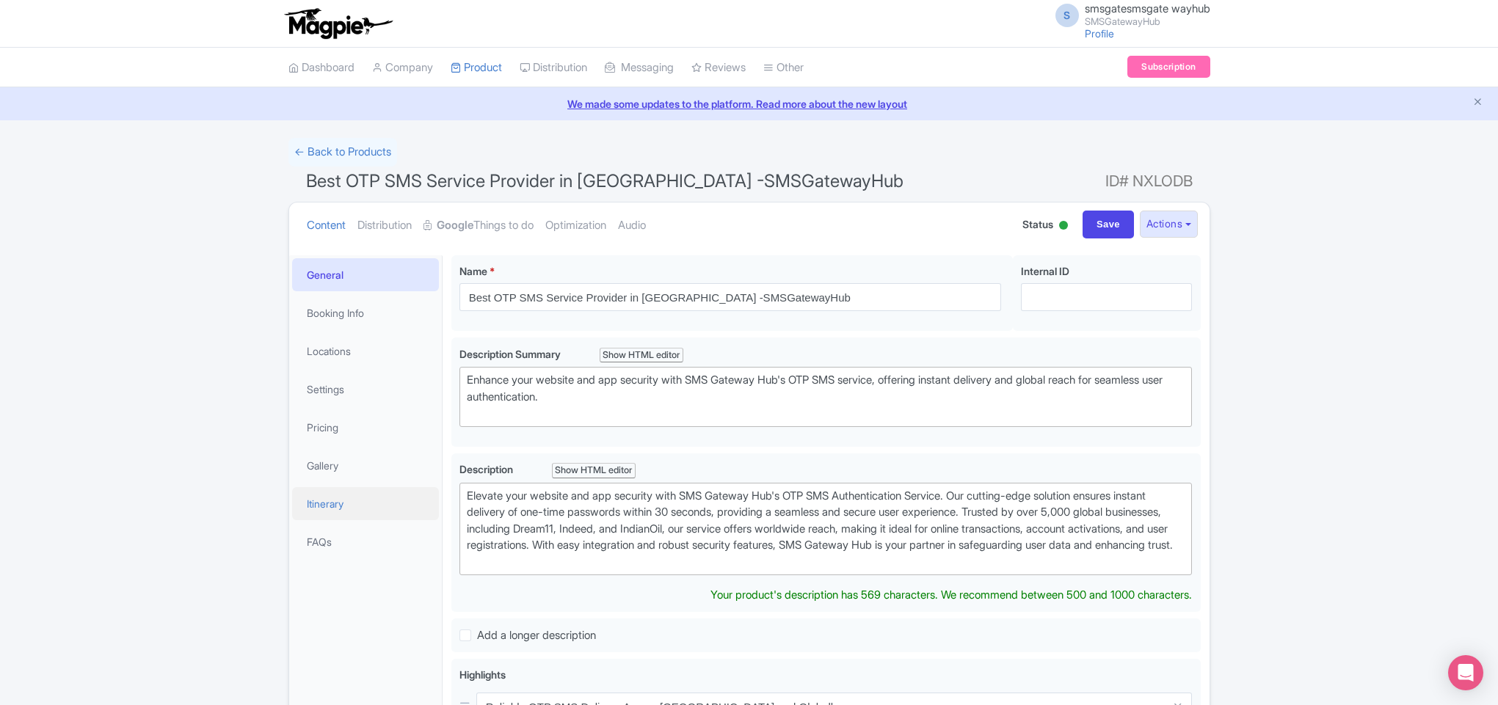
scroll to position [110, 0]
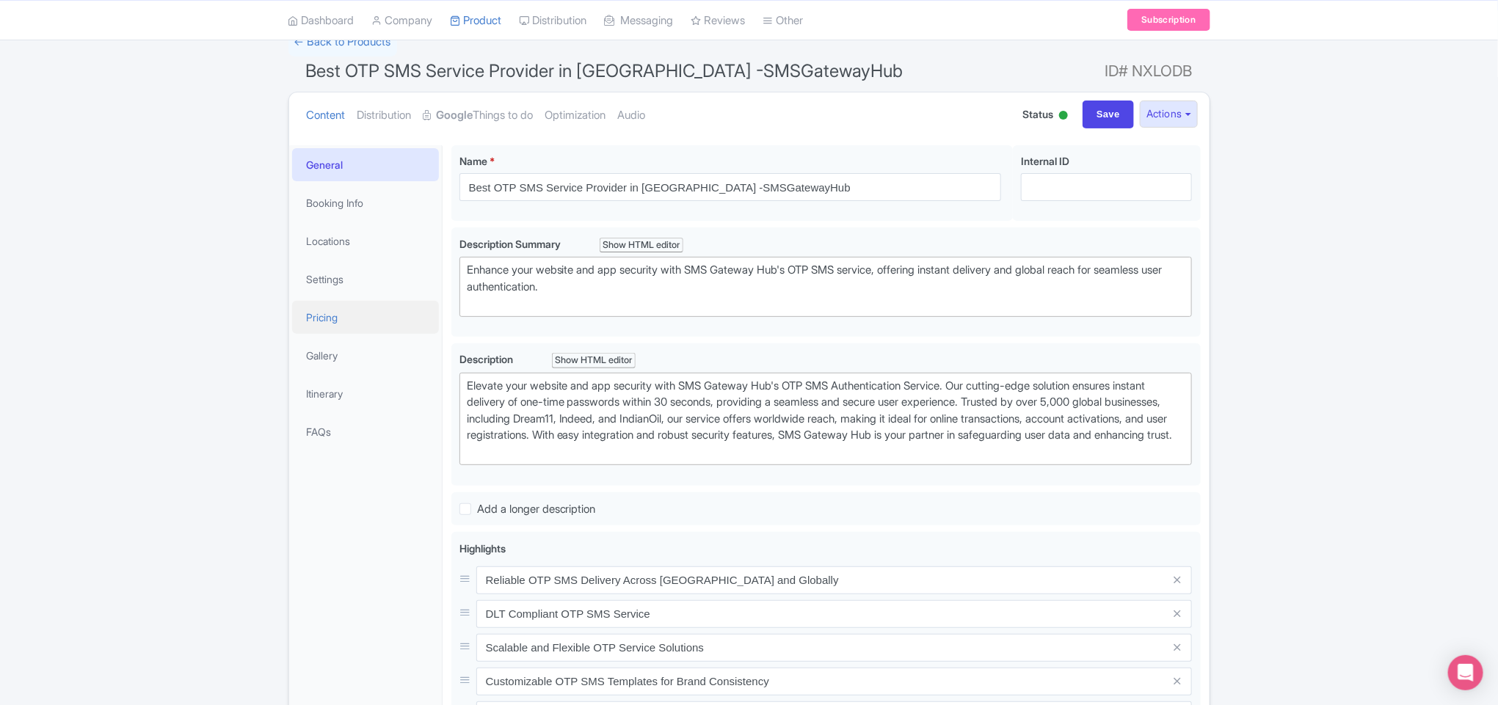
click at [324, 322] on link "Pricing" at bounding box center [365, 317] width 147 height 33
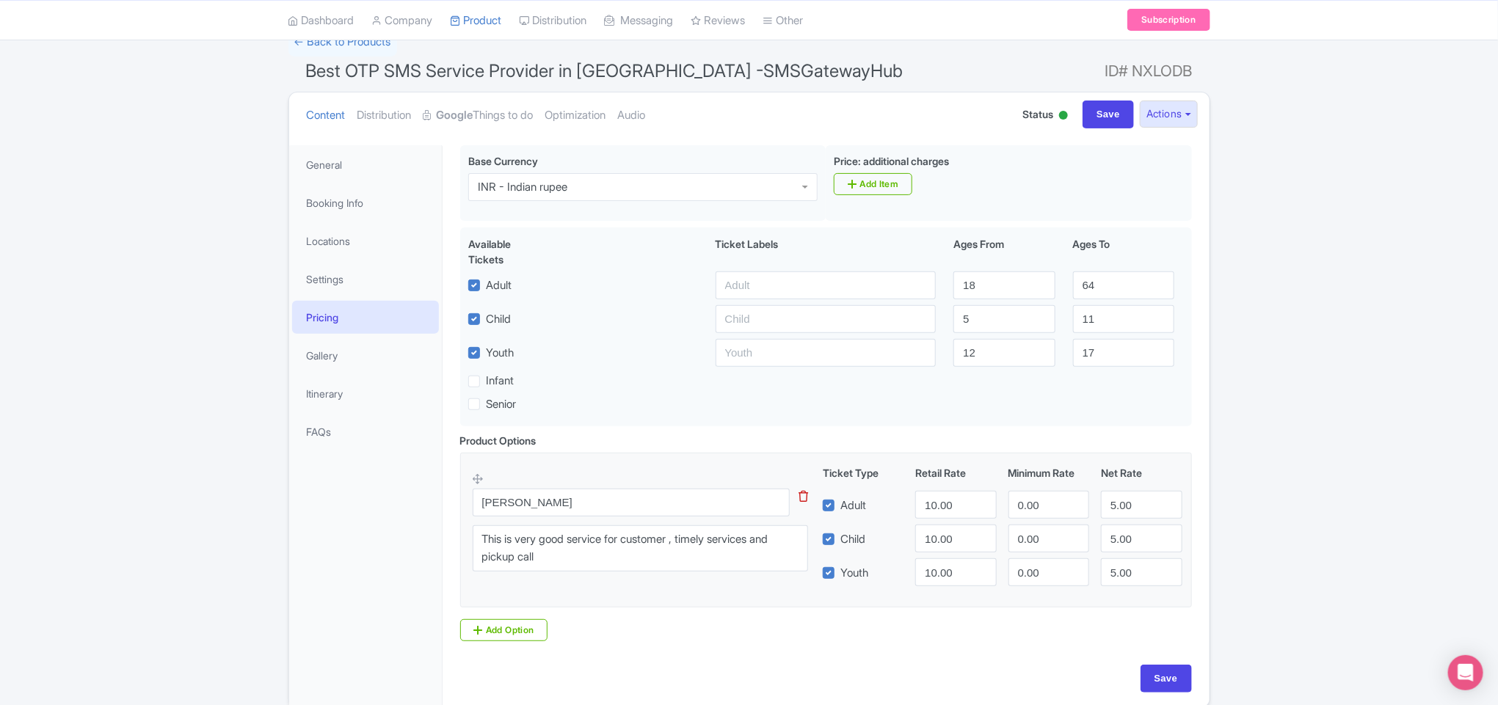
scroll to position [183, 0]
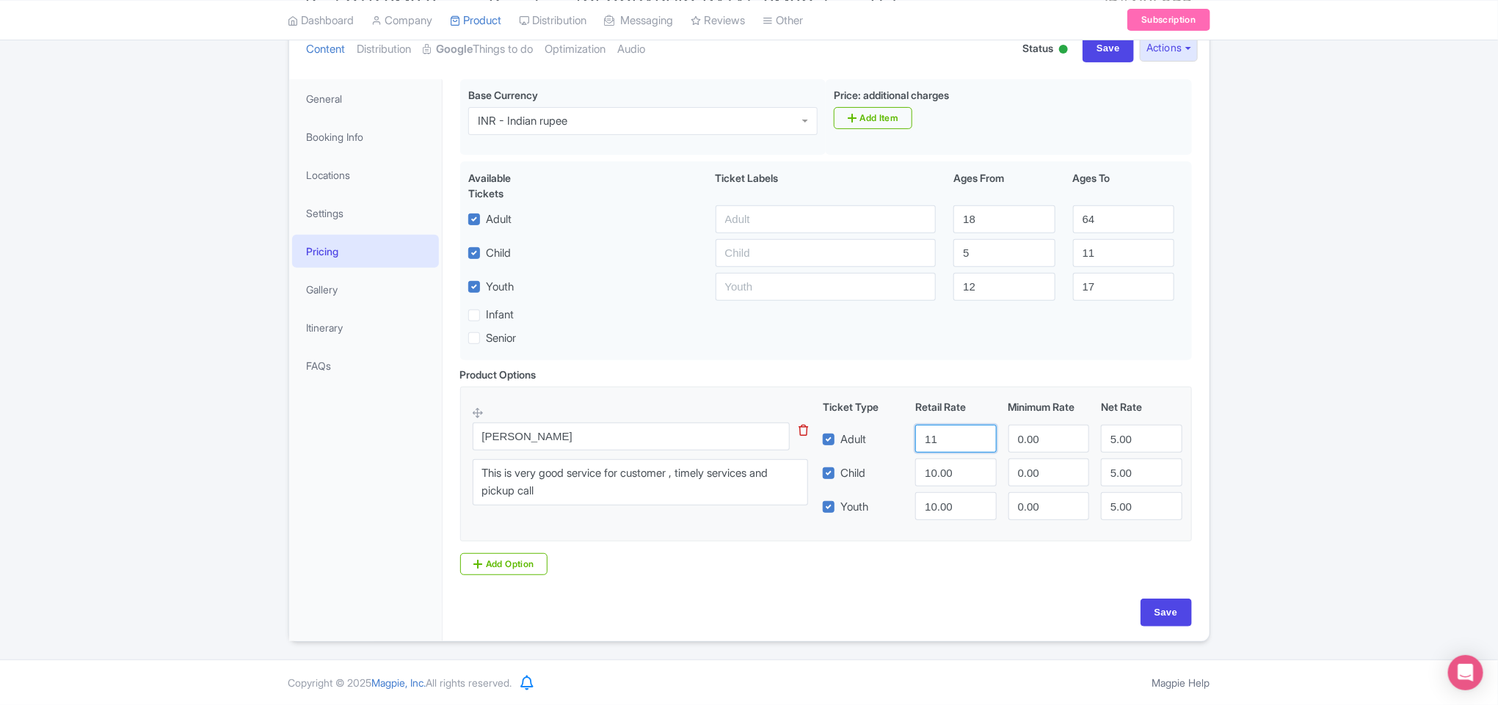
click at [980, 434] on input "11" at bounding box center [955, 439] width 81 height 28
click at [942, 443] on input "11" at bounding box center [955, 439] width 81 height 28
type input "1"
click at [840, 467] on label "Child" at bounding box center [852, 473] width 25 height 17
click at [840, 467] on input "Child" at bounding box center [845, 469] width 10 height 10
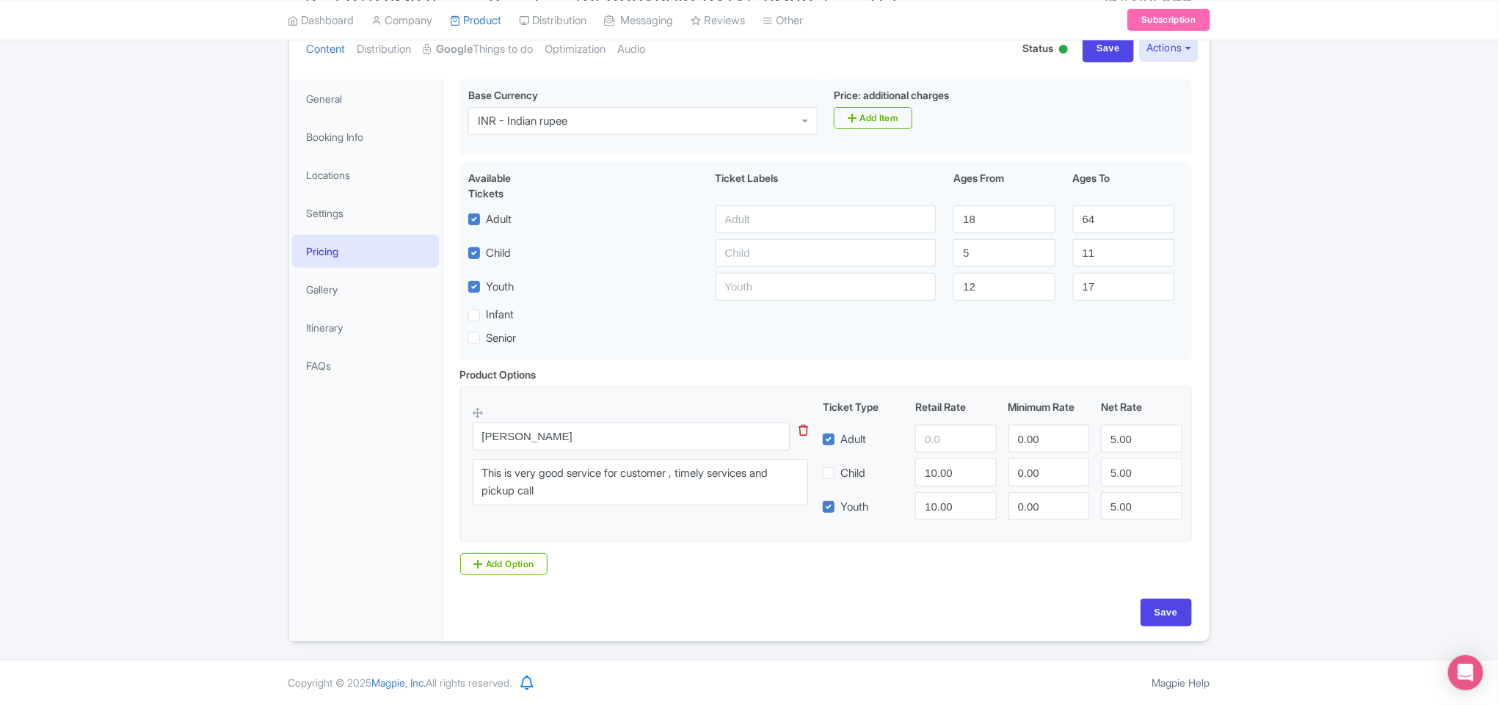
click at [842, 467] on label "Child" at bounding box center [852, 473] width 25 height 17
click at [842, 467] on input "Child" at bounding box center [845, 469] width 10 height 10
checkbox input "true"
click at [840, 509] on label "Youth" at bounding box center [854, 507] width 28 height 17
click at [840, 508] on input "Youth" at bounding box center [845, 503] width 10 height 10
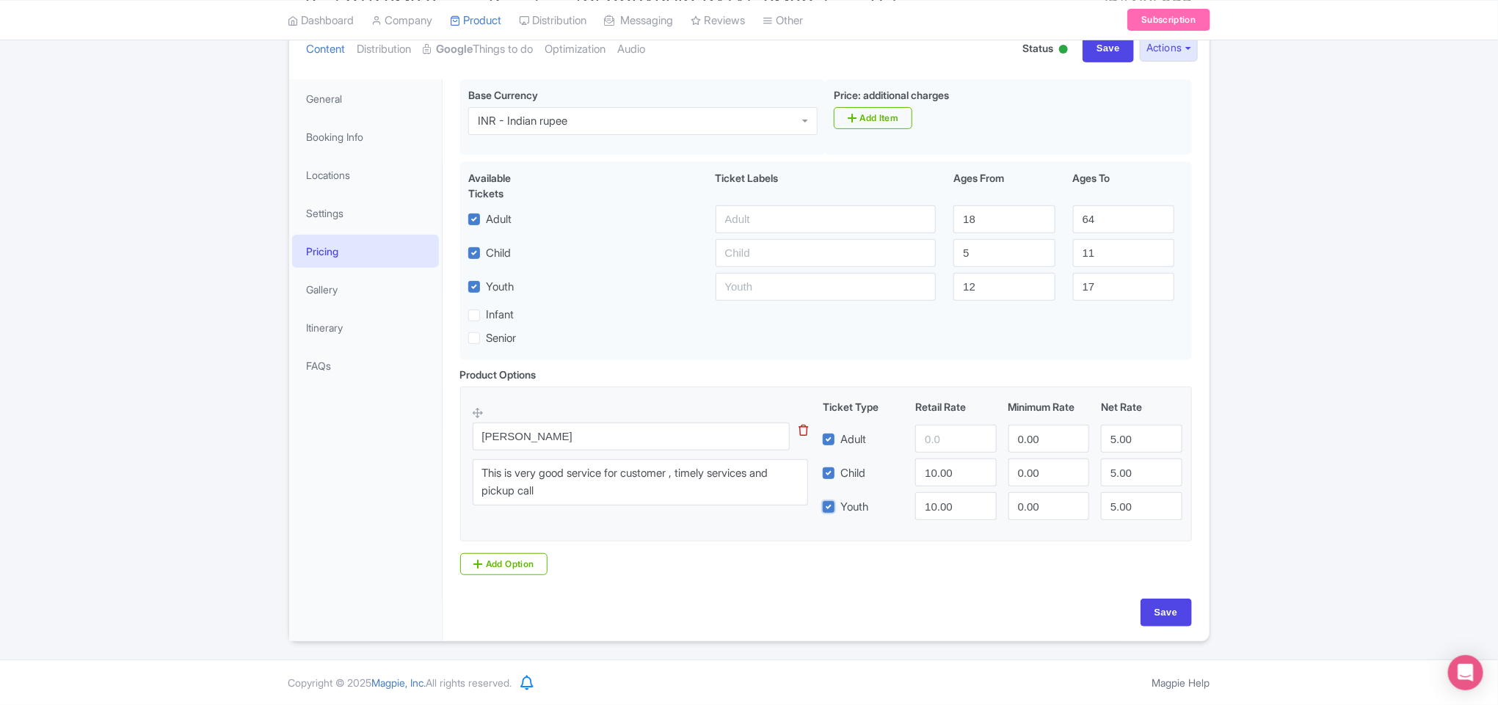
checkbox input "false"
click at [840, 470] on label "Child" at bounding box center [852, 473] width 25 height 17
click at [840, 470] on input "Child" at bounding box center [845, 469] width 10 height 10
checkbox input "false"
click at [945, 438] on input "number" at bounding box center [955, 439] width 81 height 28
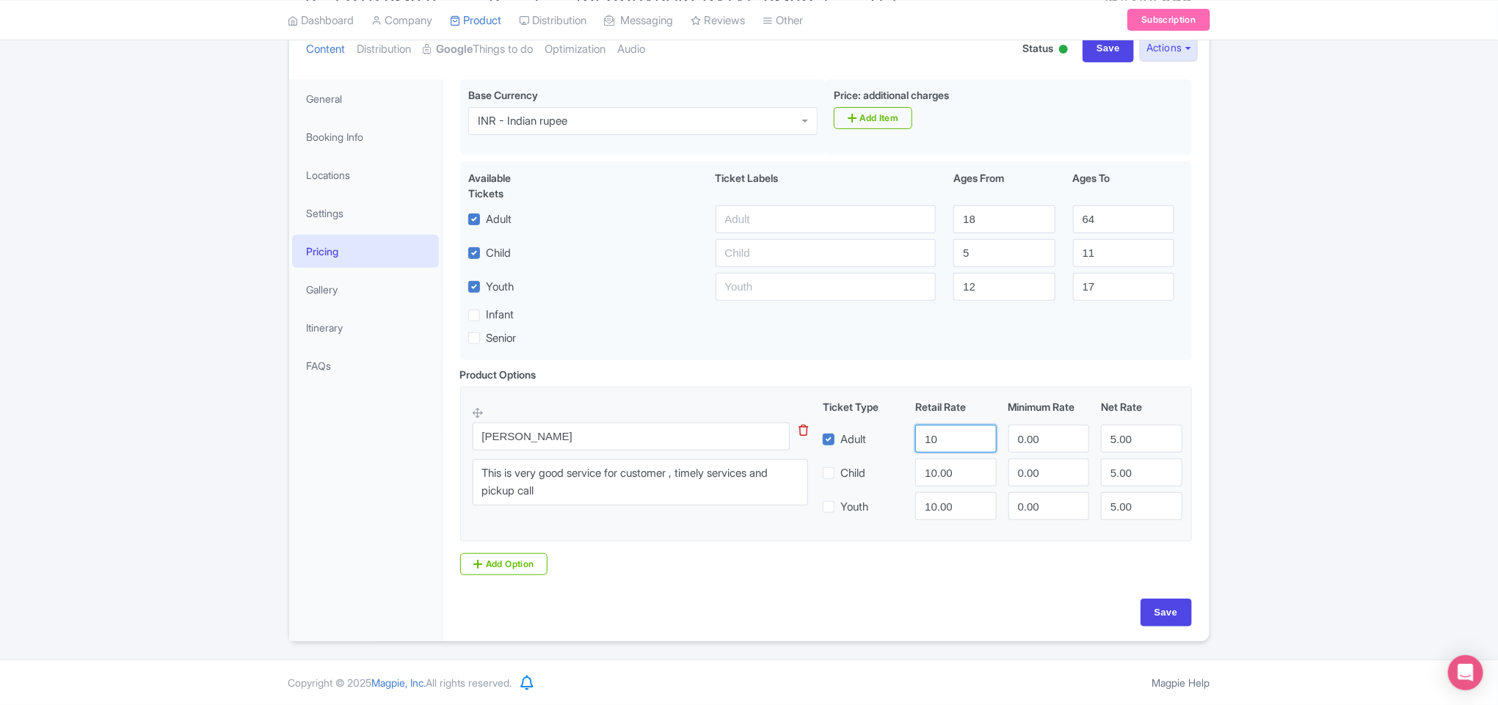
type input "1"
paste input "2450"
type input "2450"
click at [1057, 437] on input "0.00" at bounding box center [1048, 439] width 81 height 28
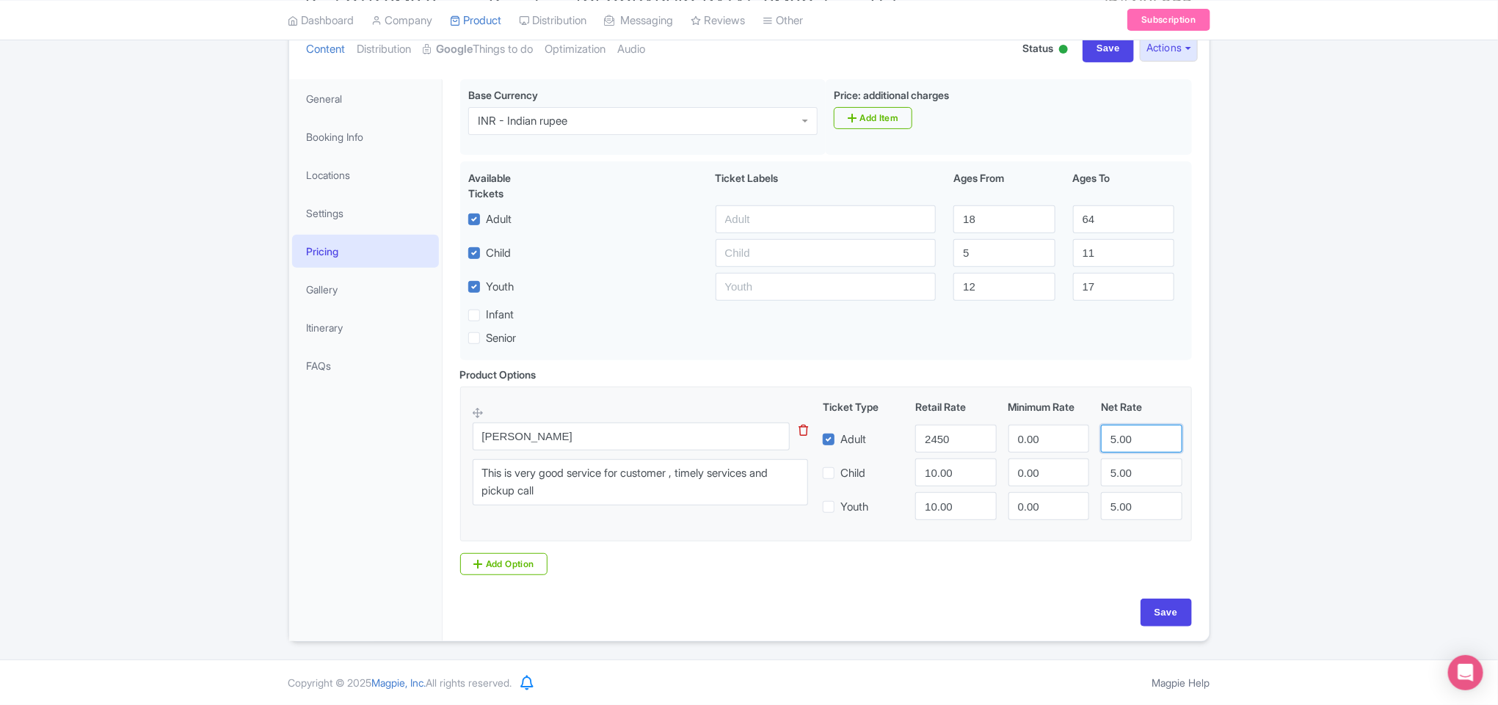
click at [1112, 434] on input "5.00" at bounding box center [1141, 439] width 81 height 28
paste input "2891"
type input "2891"
click at [1026, 436] on input "0.00" at bounding box center [1048, 439] width 81 height 28
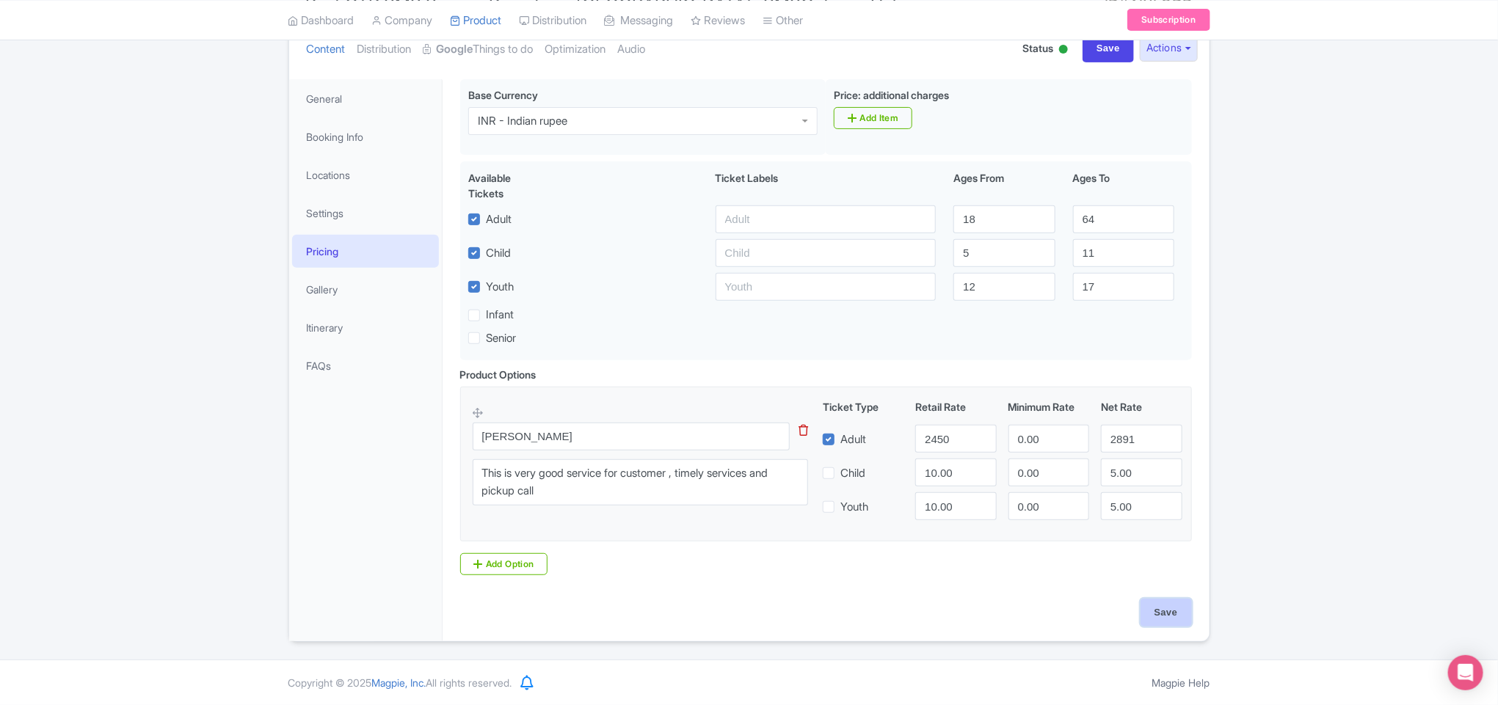
click at [1154, 608] on input "Save" at bounding box center [1165, 613] width 51 height 28
type input "Saving..."
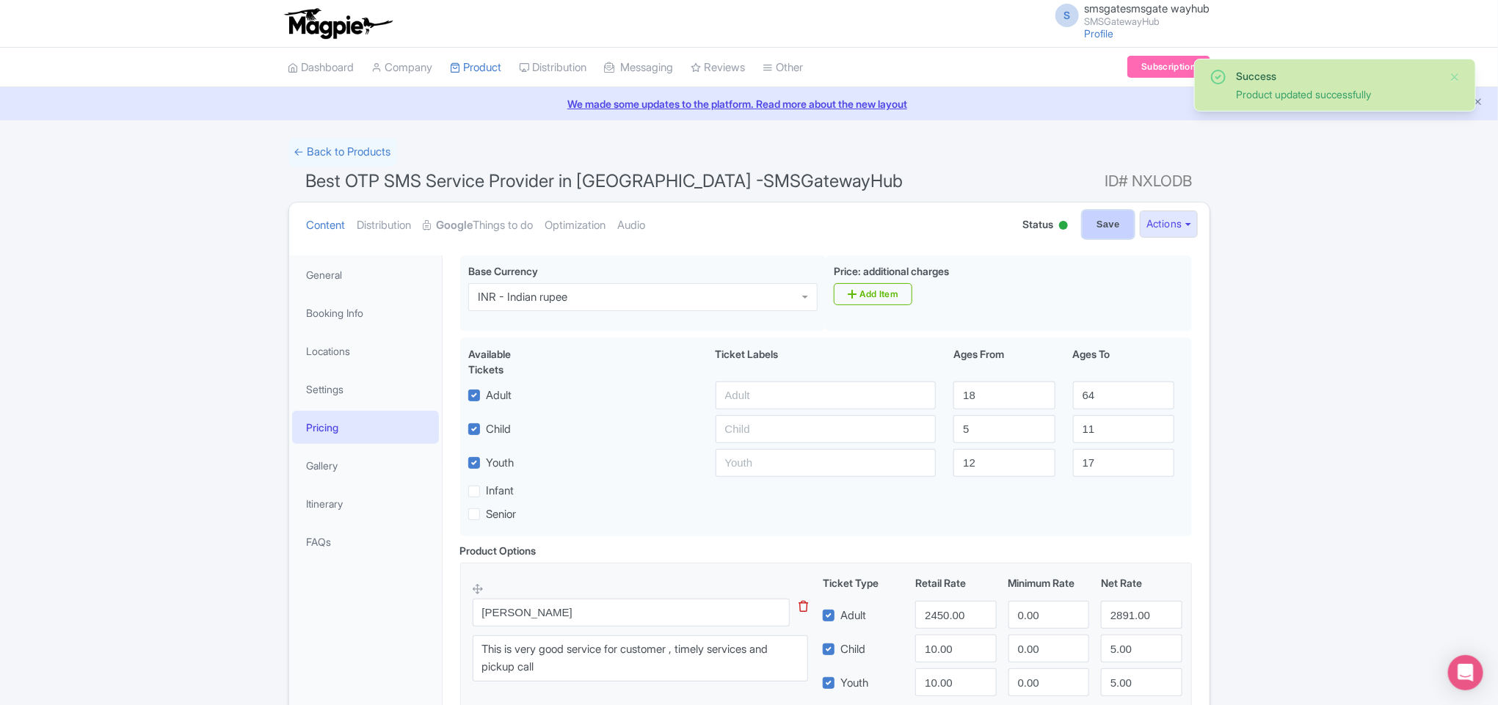
click at [1082, 222] on input "Save" at bounding box center [1107, 225] width 51 height 28
type input "Saving..."
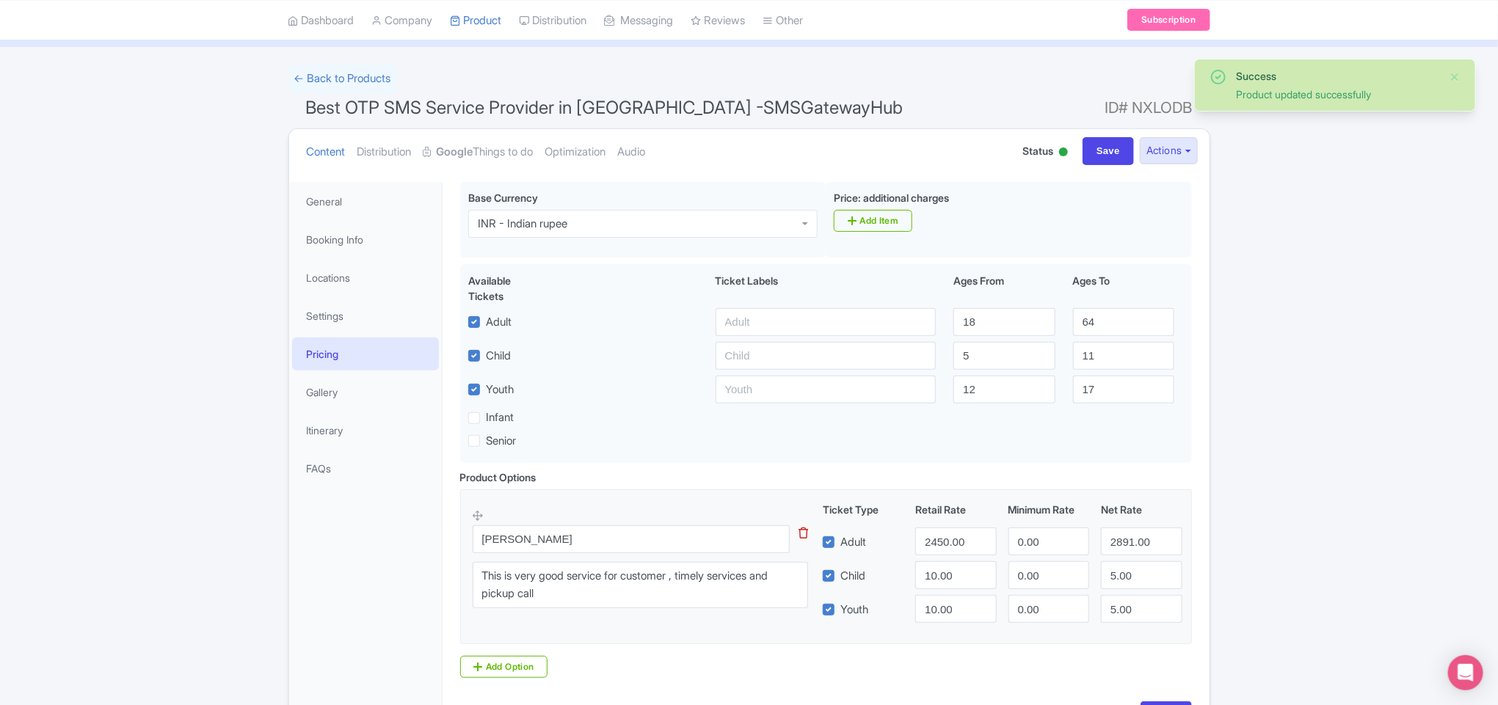
scroll to position [110, 0]
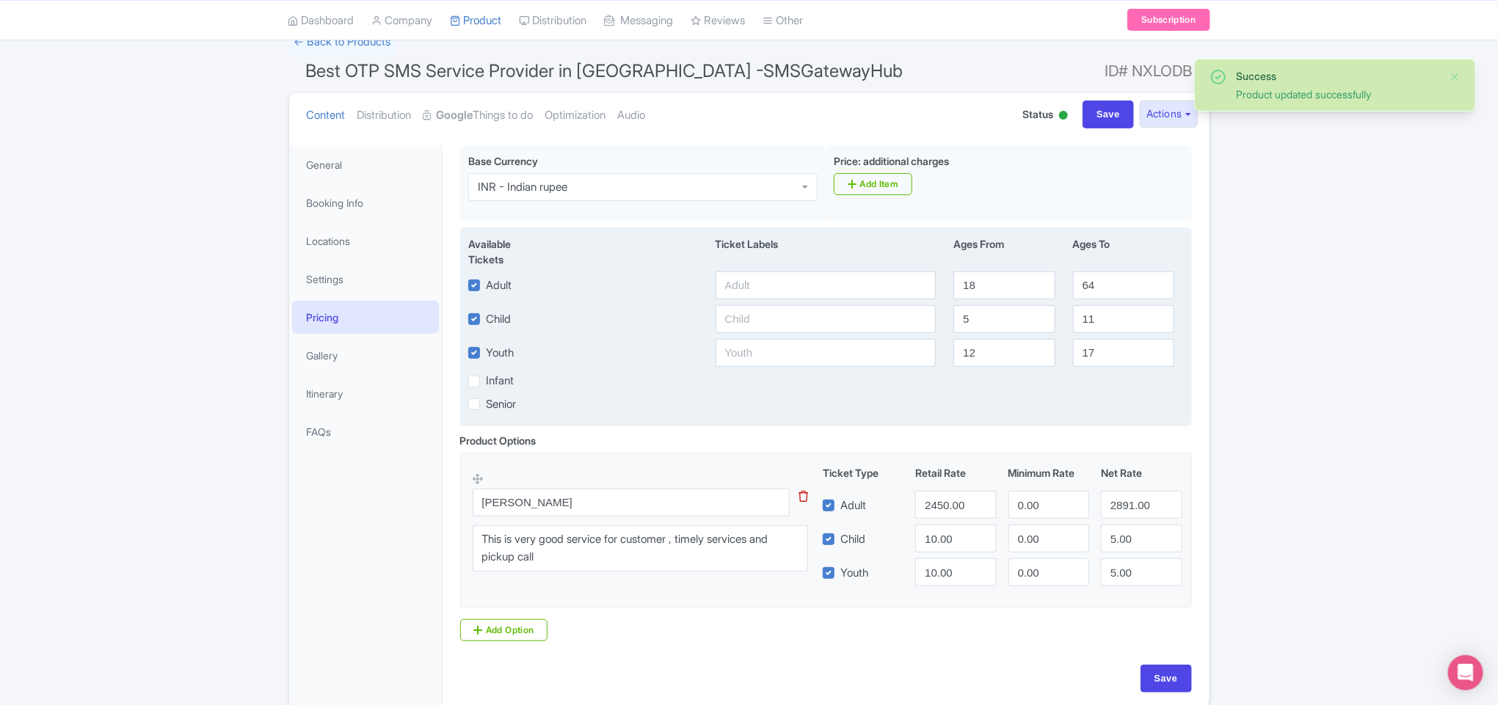
click at [486, 320] on label "Child" at bounding box center [498, 319] width 25 height 17
click at [486, 320] on input "Child" at bounding box center [491, 315] width 10 height 10
checkbox input "false"
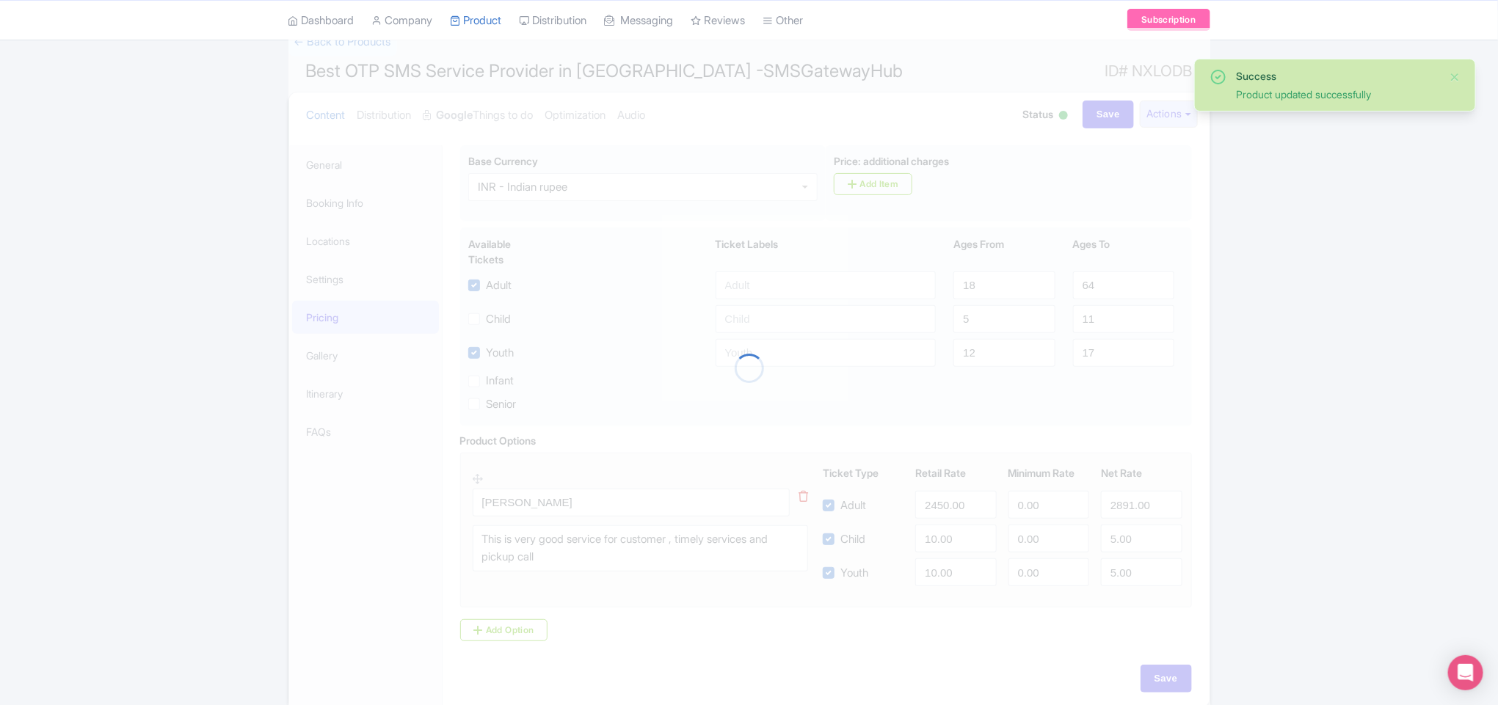
click at [478, 354] on div at bounding box center [749, 368] width 922 height 680
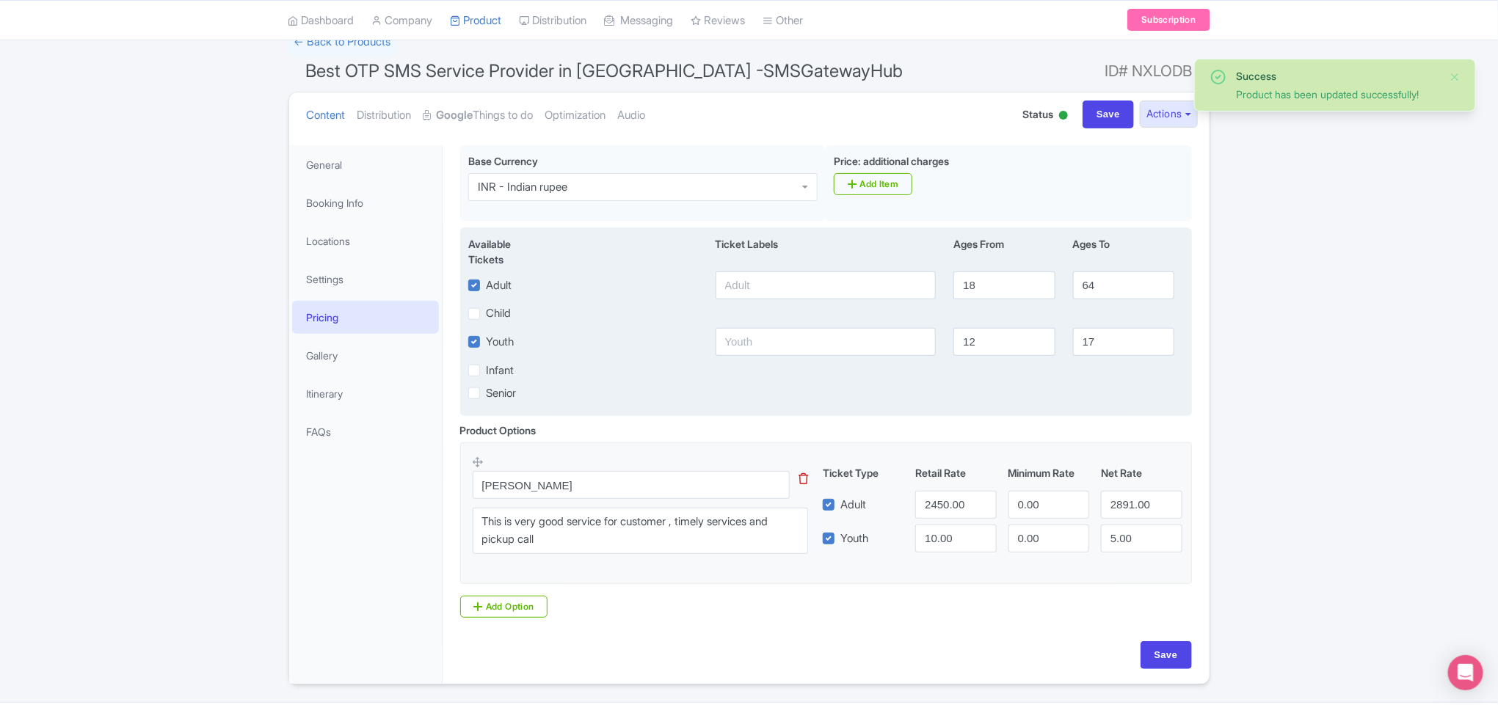
click at [486, 350] on label "Youth" at bounding box center [500, 342] width 28 height 17
click at [486, 343] on input "Youth" at bounding box center [491, 338] width 10 height 10
checkbox input "false"
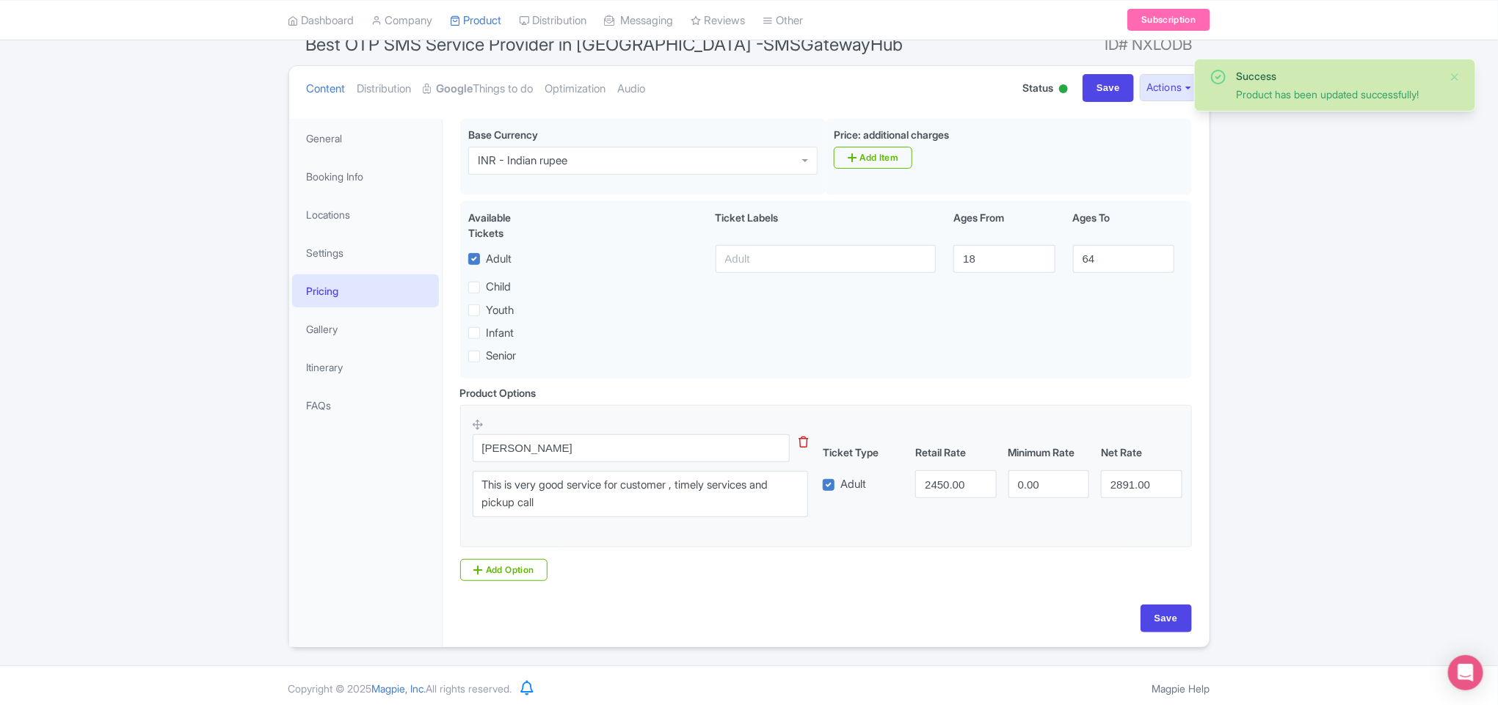
scroll to position [150, 0]
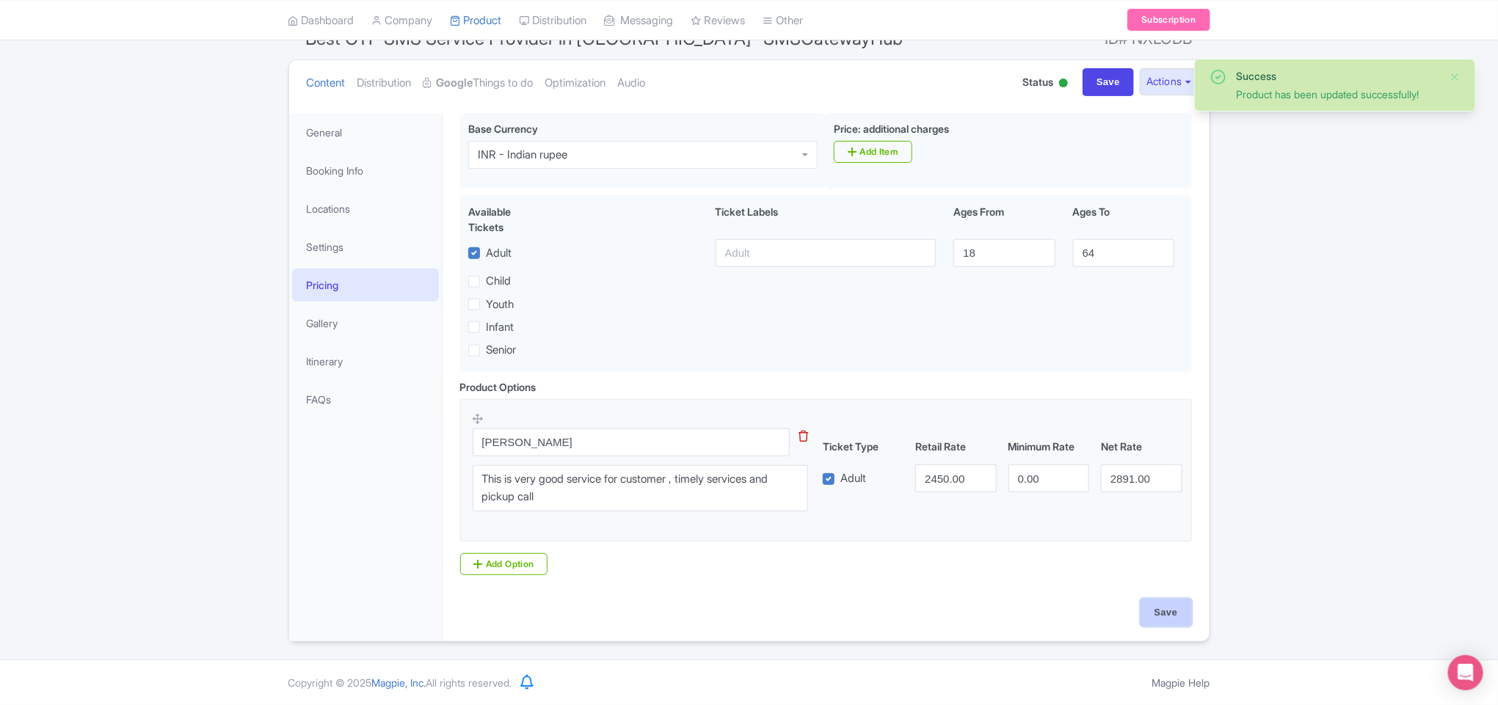
click at [1187, 619] on input "Save" at bounding box center [1165, 613] width 51 height 28
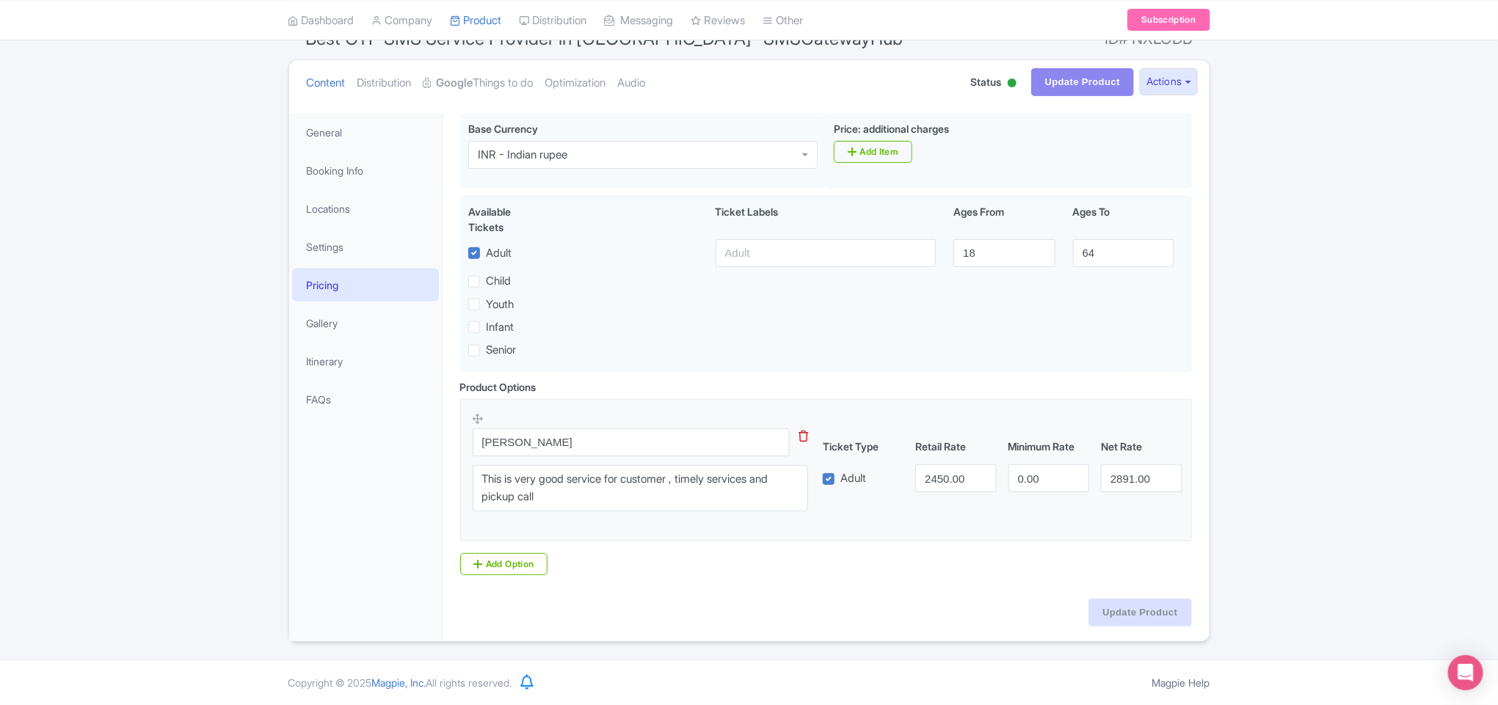
type input "Update Product"
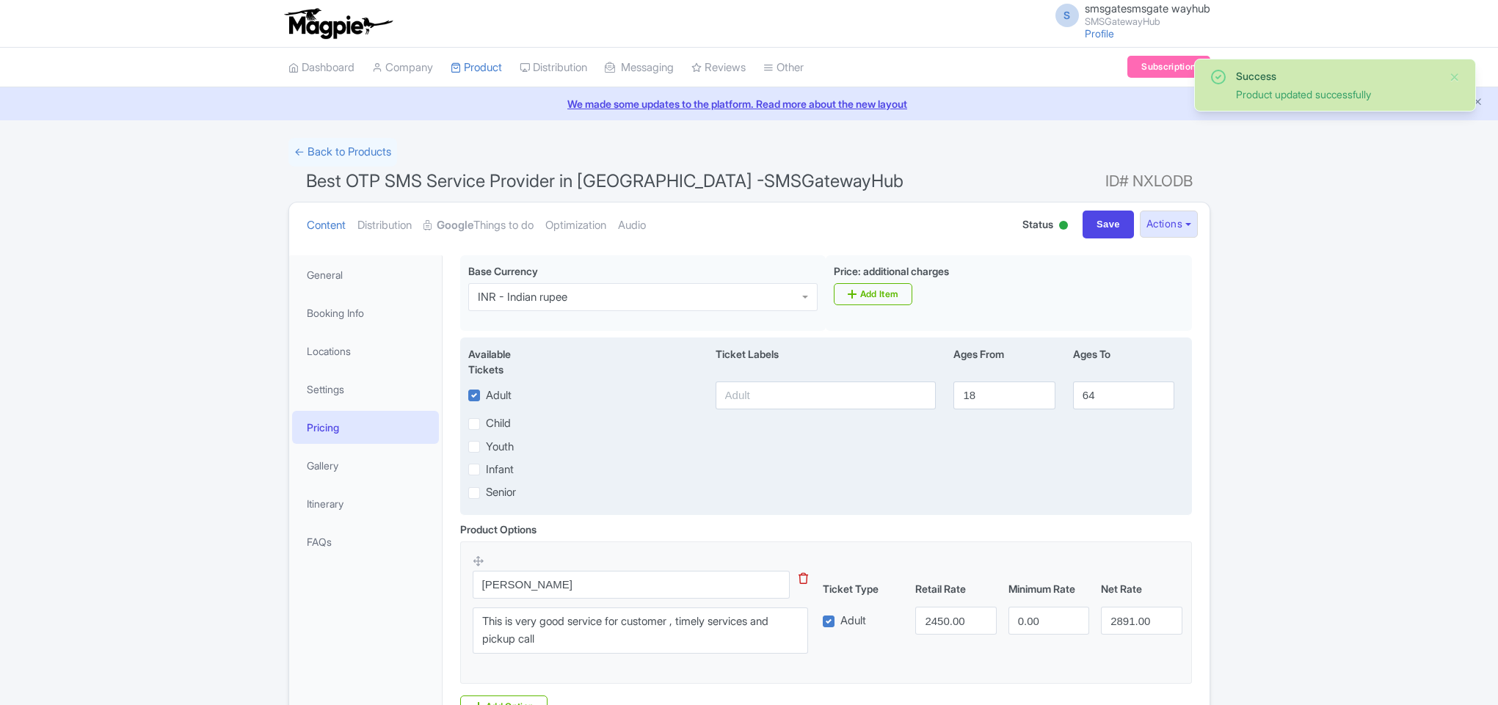
scroll to position [150, 0]
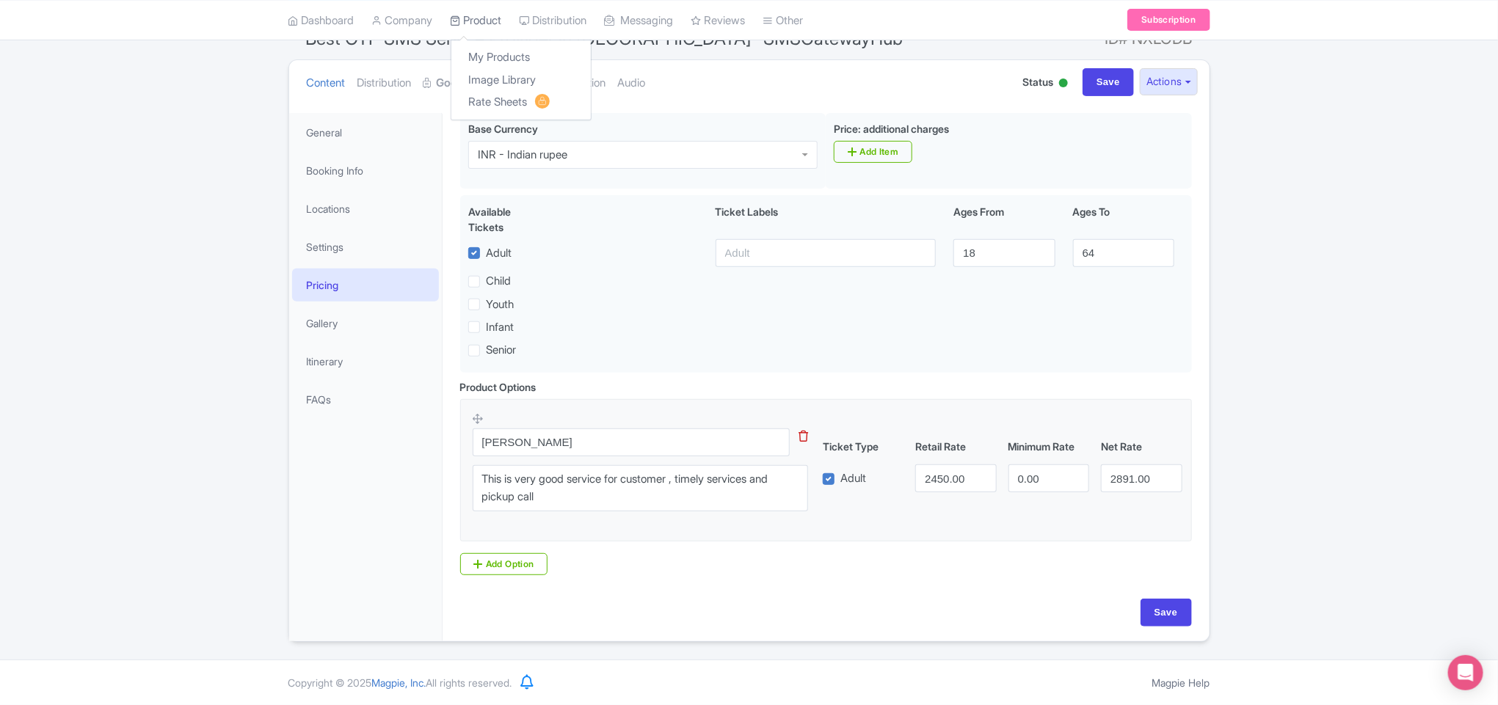
click at [484, 20] on link "Product" at bounding box center [476, 20] width 51 height 40
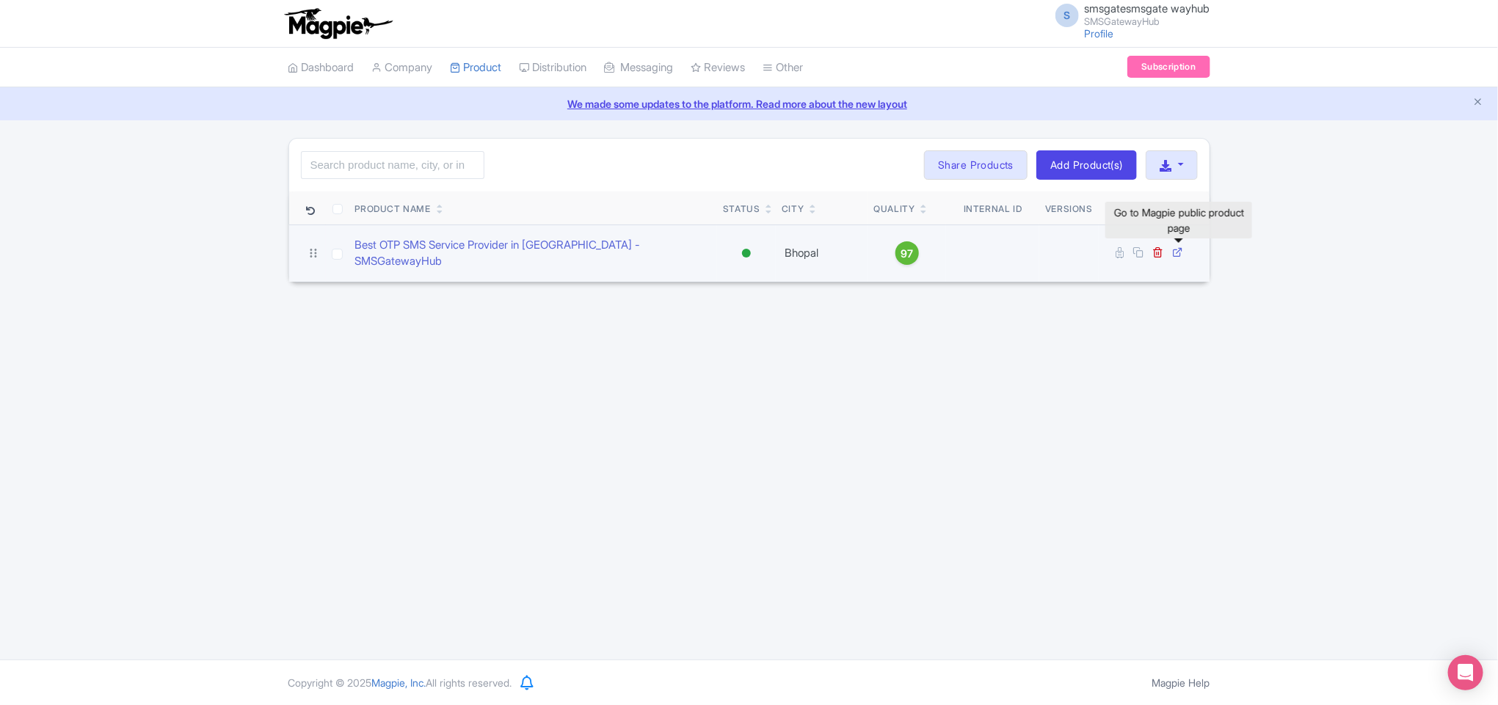
click at [1180, 247] on icon at bounding box center [1178, 252] width 11 height 11
